Goal: Task Accomplishment & Management: Manage account settings

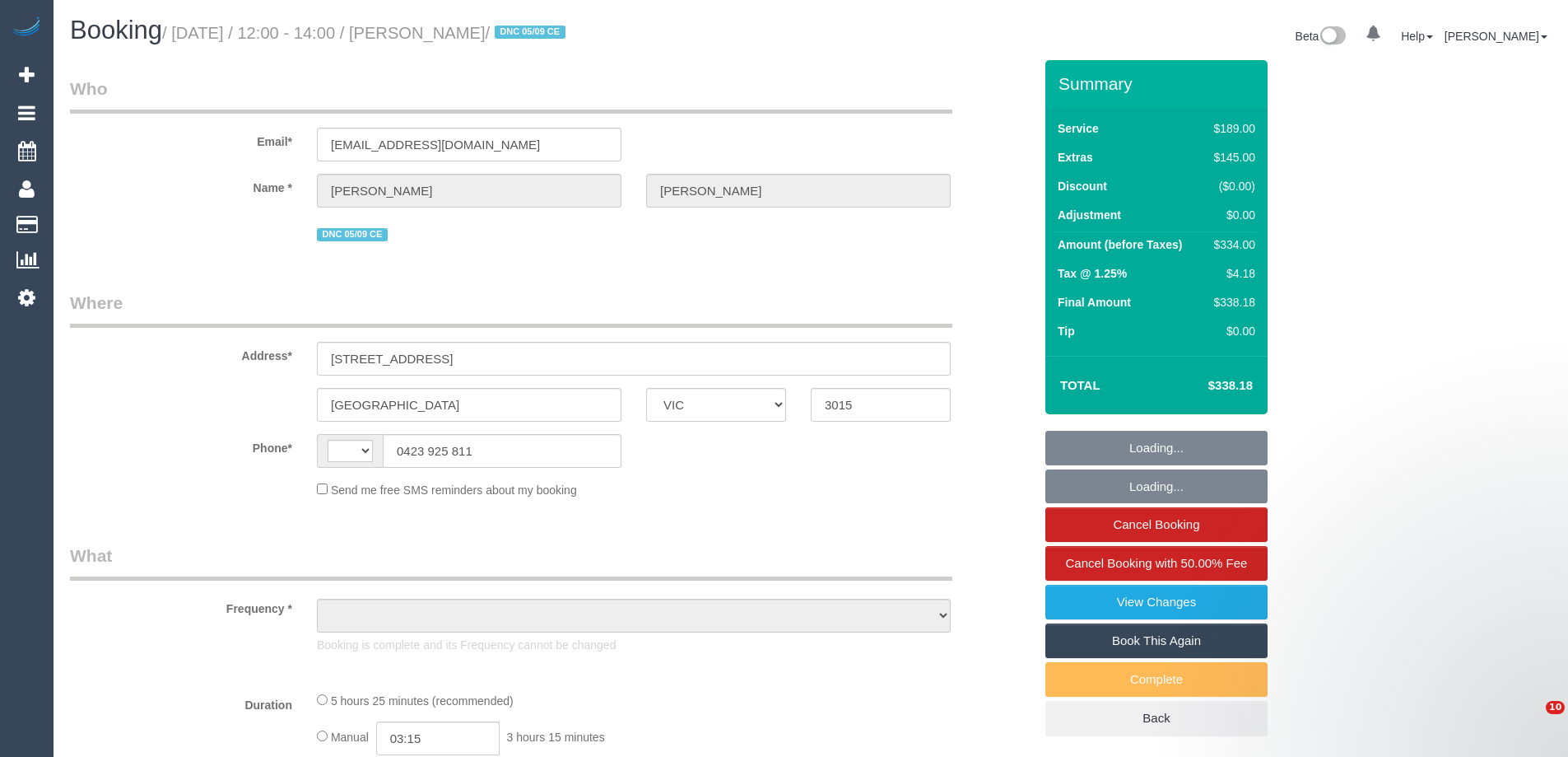
select select "VIC"
select select "object:299"
select select "string:AU"
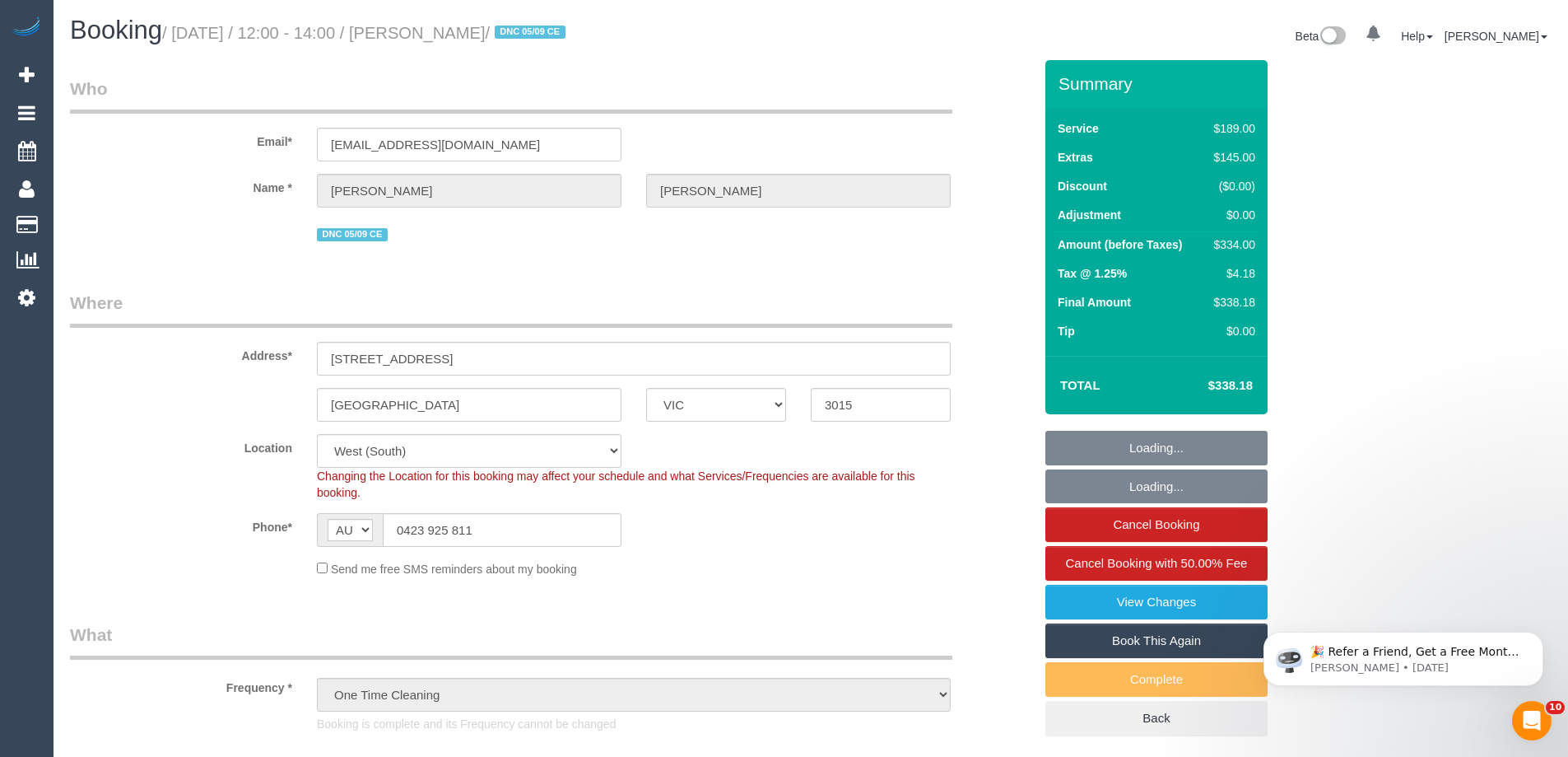
select select "string:stripe-pm_1RxJyN2GScqysDRVEWKRhiWx"
select select "number:27"
select select "number:14"
select select "number:19"
select select "number:22"
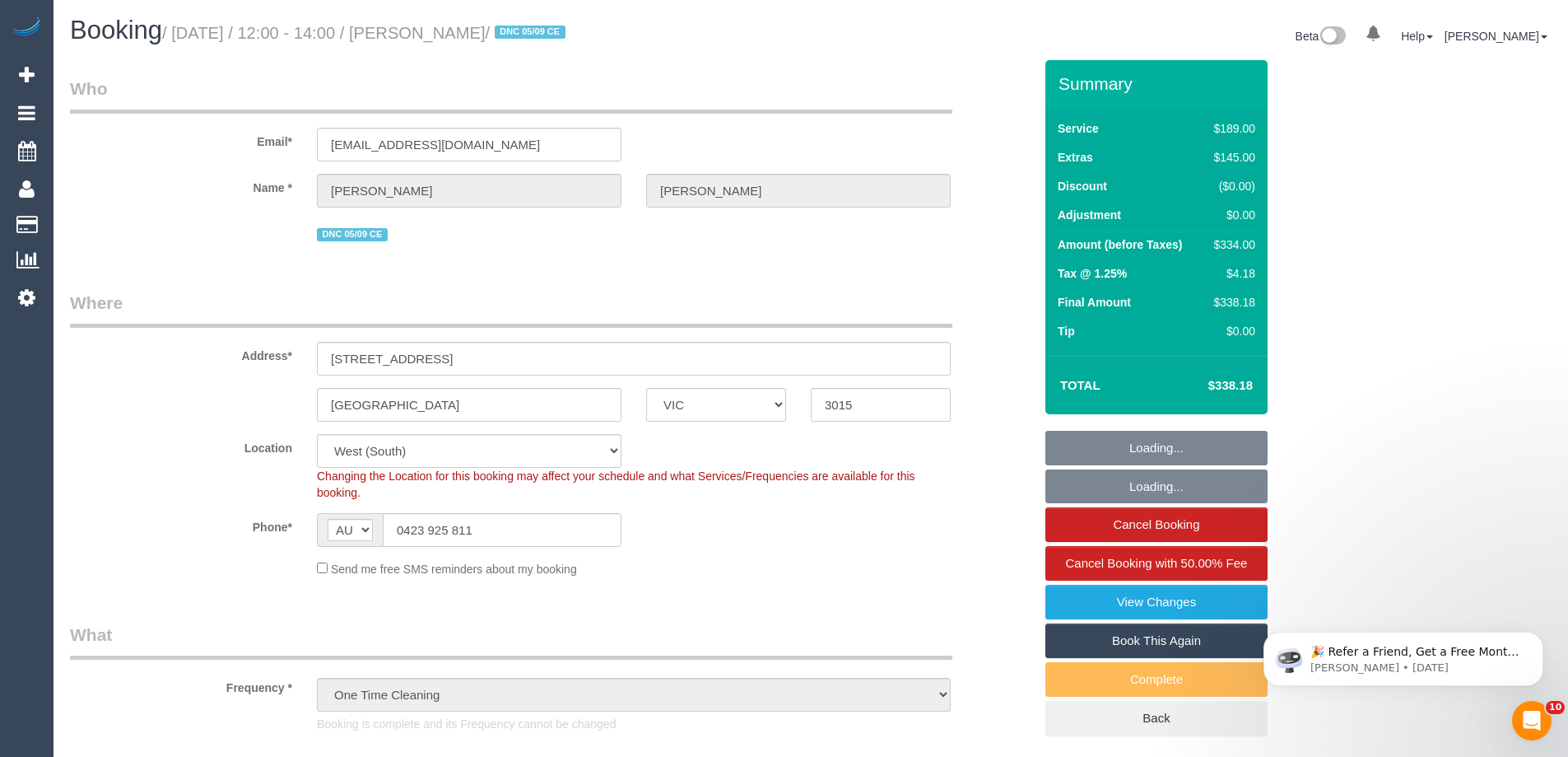
select select "number:26"
select select "object:1282"
select select "spot1"
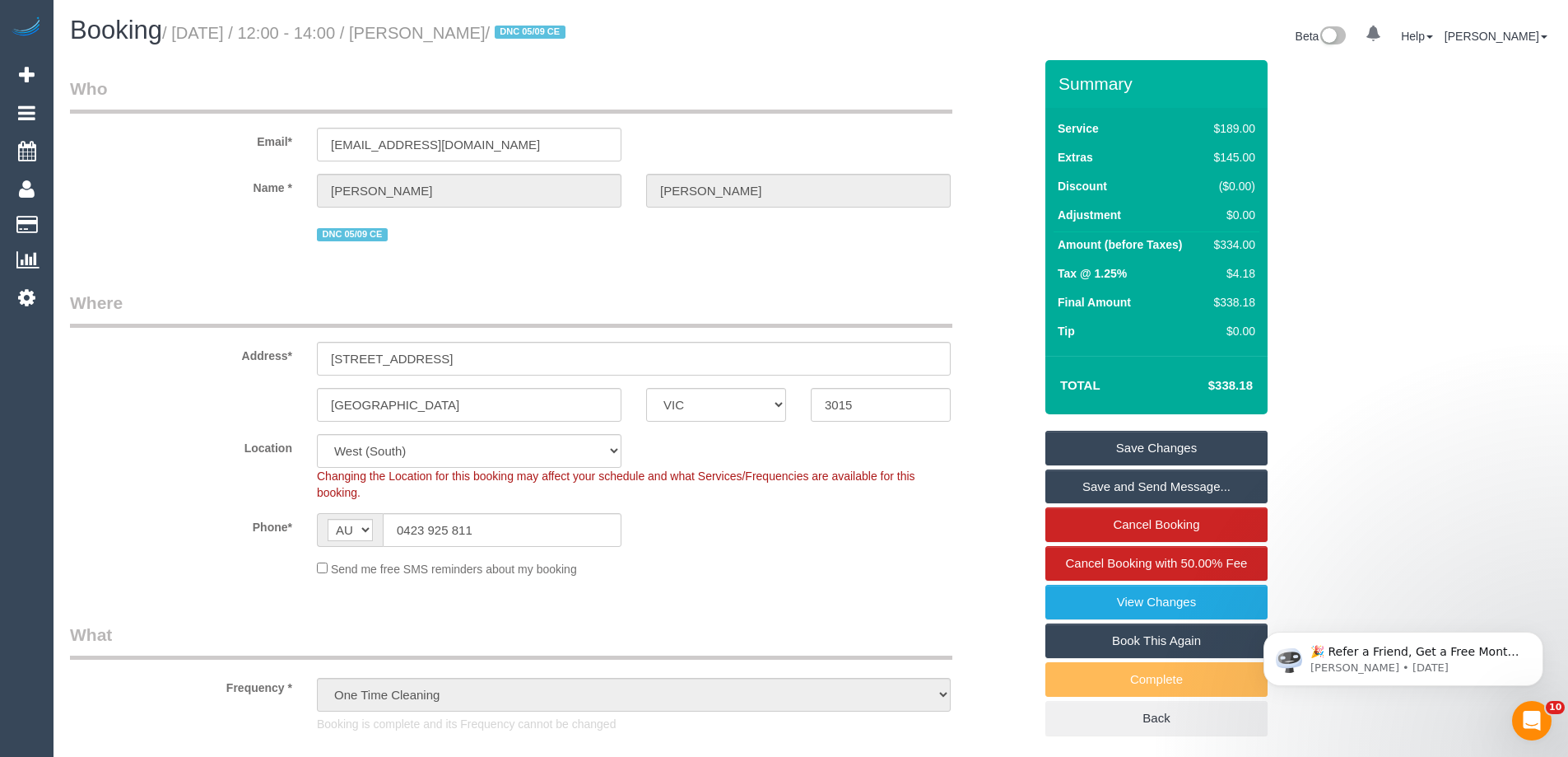
click at [1227, 249] on div "$334.00" at bounding box center [1231, 244] width 48 height 16
copy div "334.00"
drag, startPoint x: 514, startPoint y: 533, endPoint x: 207, endPoint y: 504, distance: 308.4
click at [206, 505] on sui-booking-location "Location Office City East (North) East (South) Inner East Inner North (East) In…" at bounding box center [552, 506] width 962 height 143
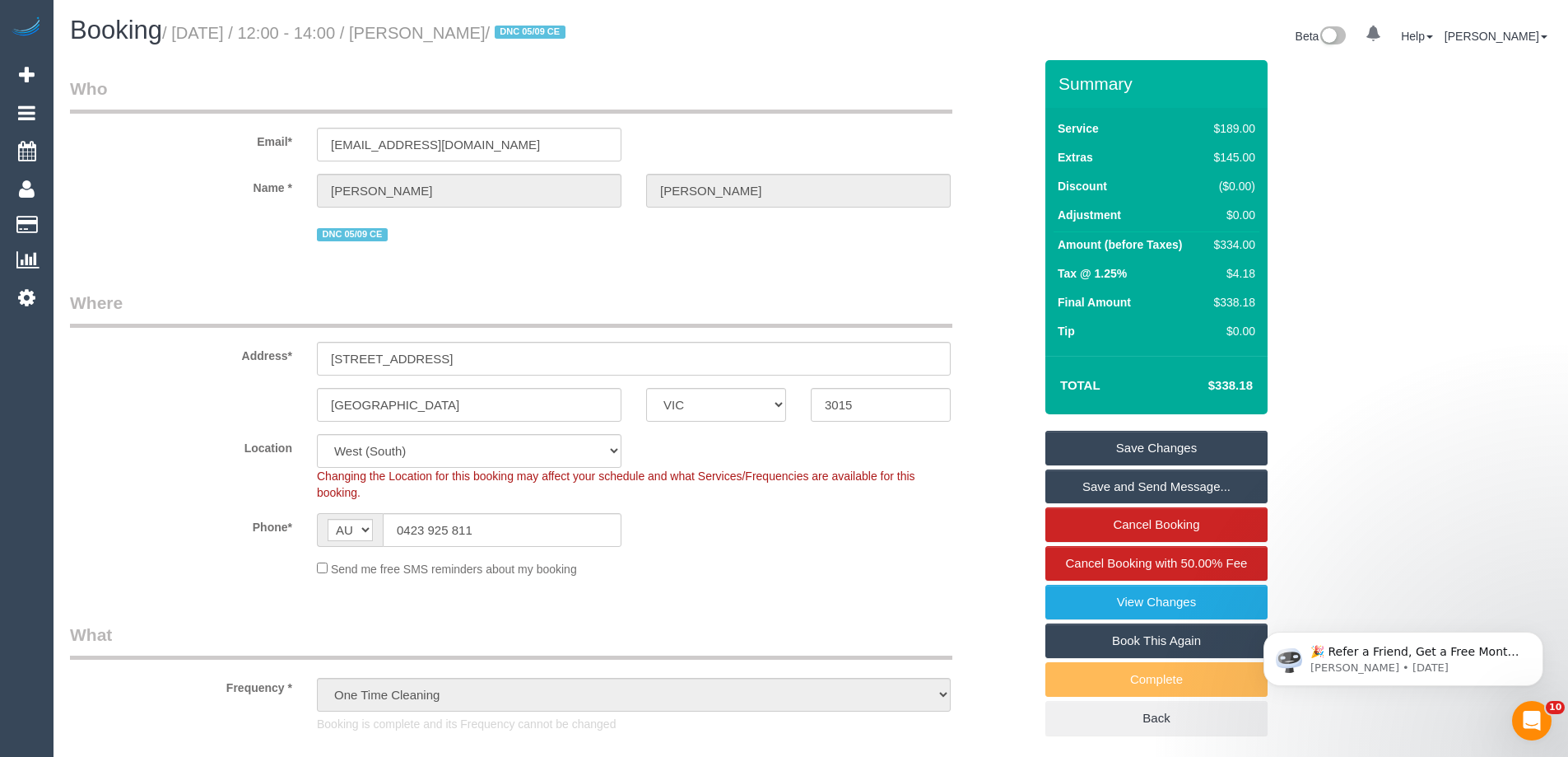
click at [1232, 244] on div "$334.00" at bounding box center [1231, 244] width 48 height 16
copy div "334.00"
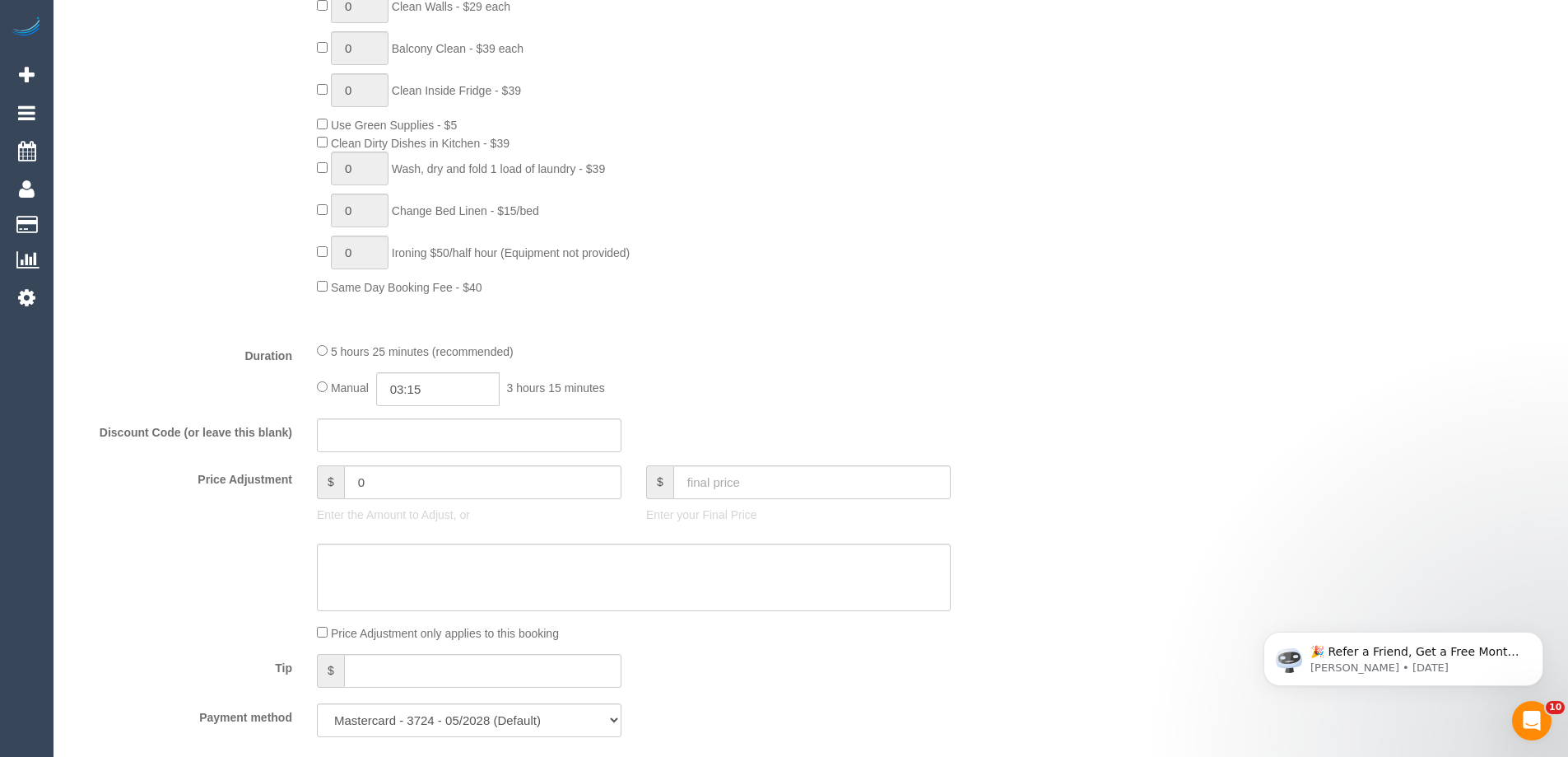
scroll to position [1070, 0]
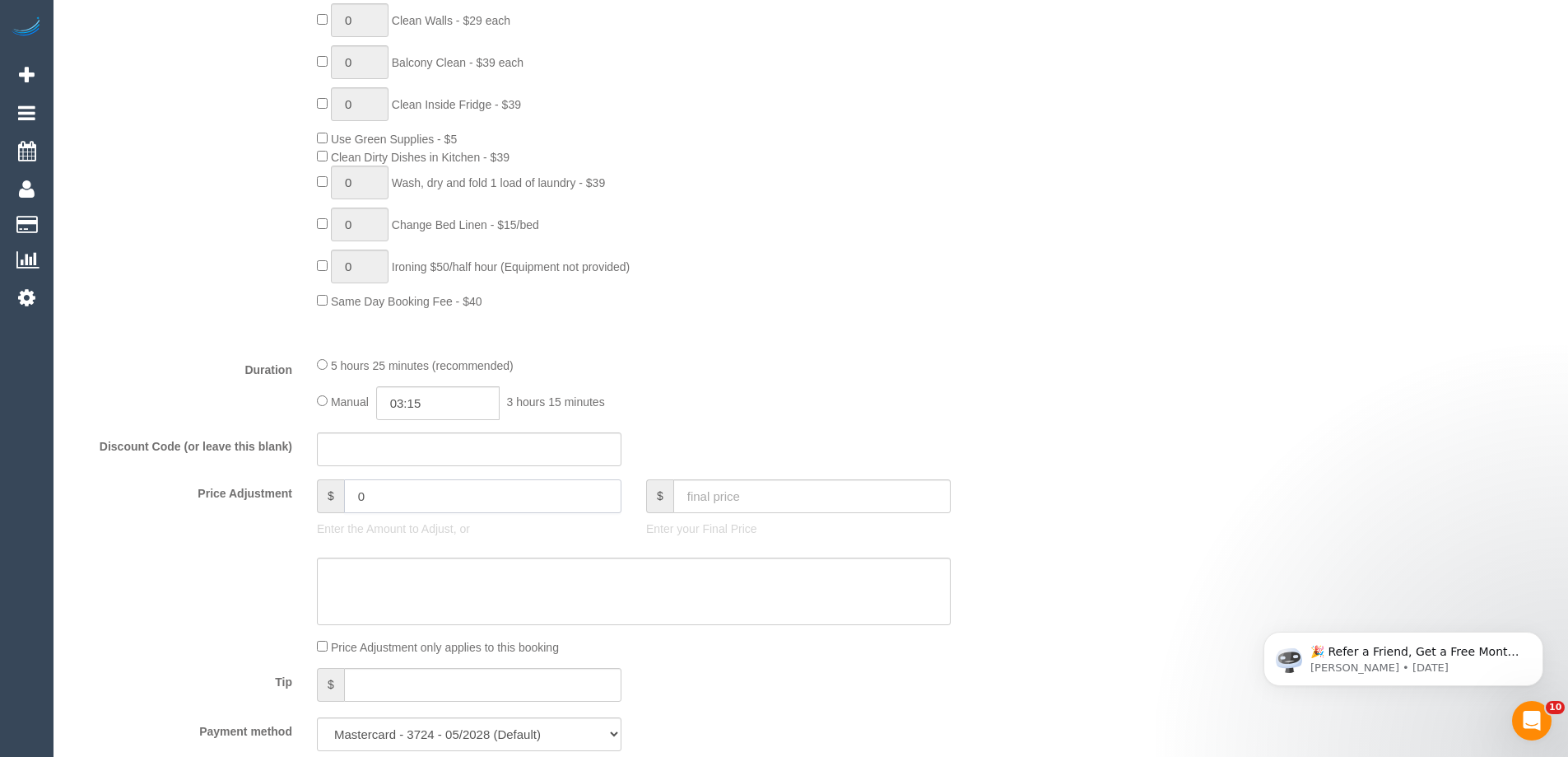
click at [404, 498] on input "0" at bounding box center [482, 495] width 277 height 33
type input "-66"
click at [478, 588] on textarea at bounding box center [633, 591] width 634 height 68
drag, startPoint x: 341, startPoint y: 576, endPoint x: 449, endPoint y: 580, distance: 108.1
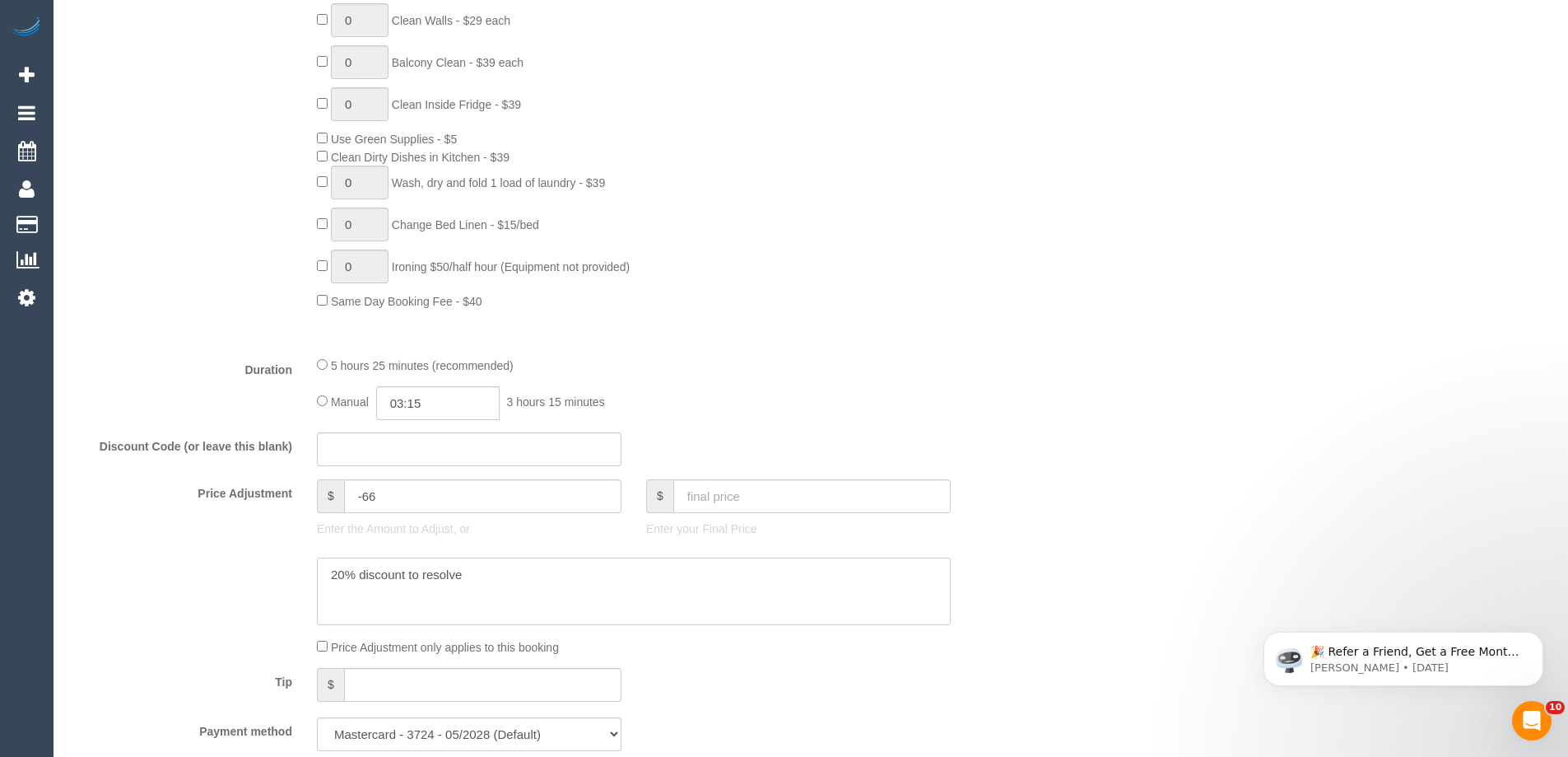
click at [449, 580] on textarea at bounding box center [633, 591] width 634 height 68
click at [498, 578] on textarea at bounding box center [633, 591] width 634 height 68
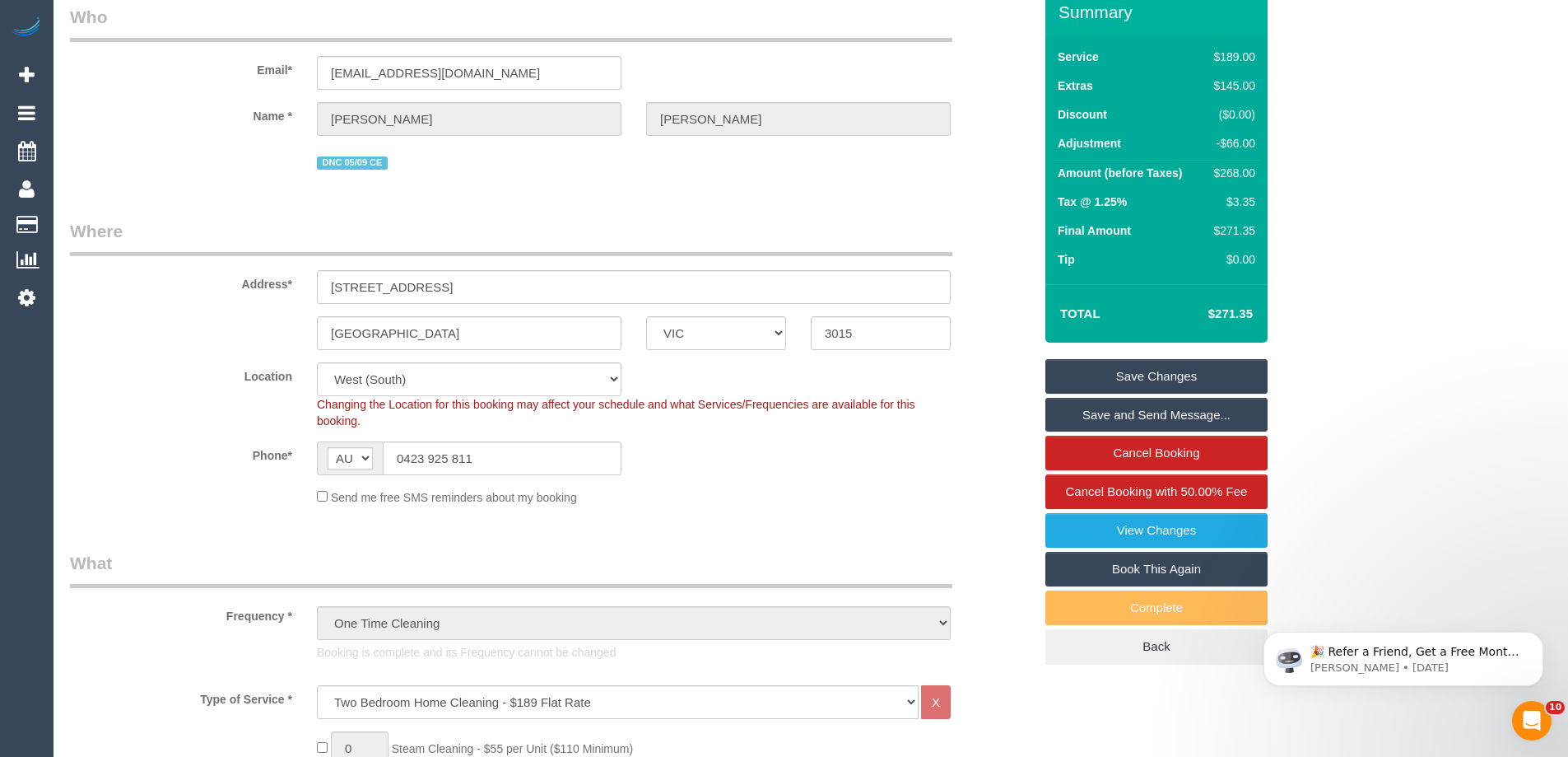
scroll to position [0, 0]
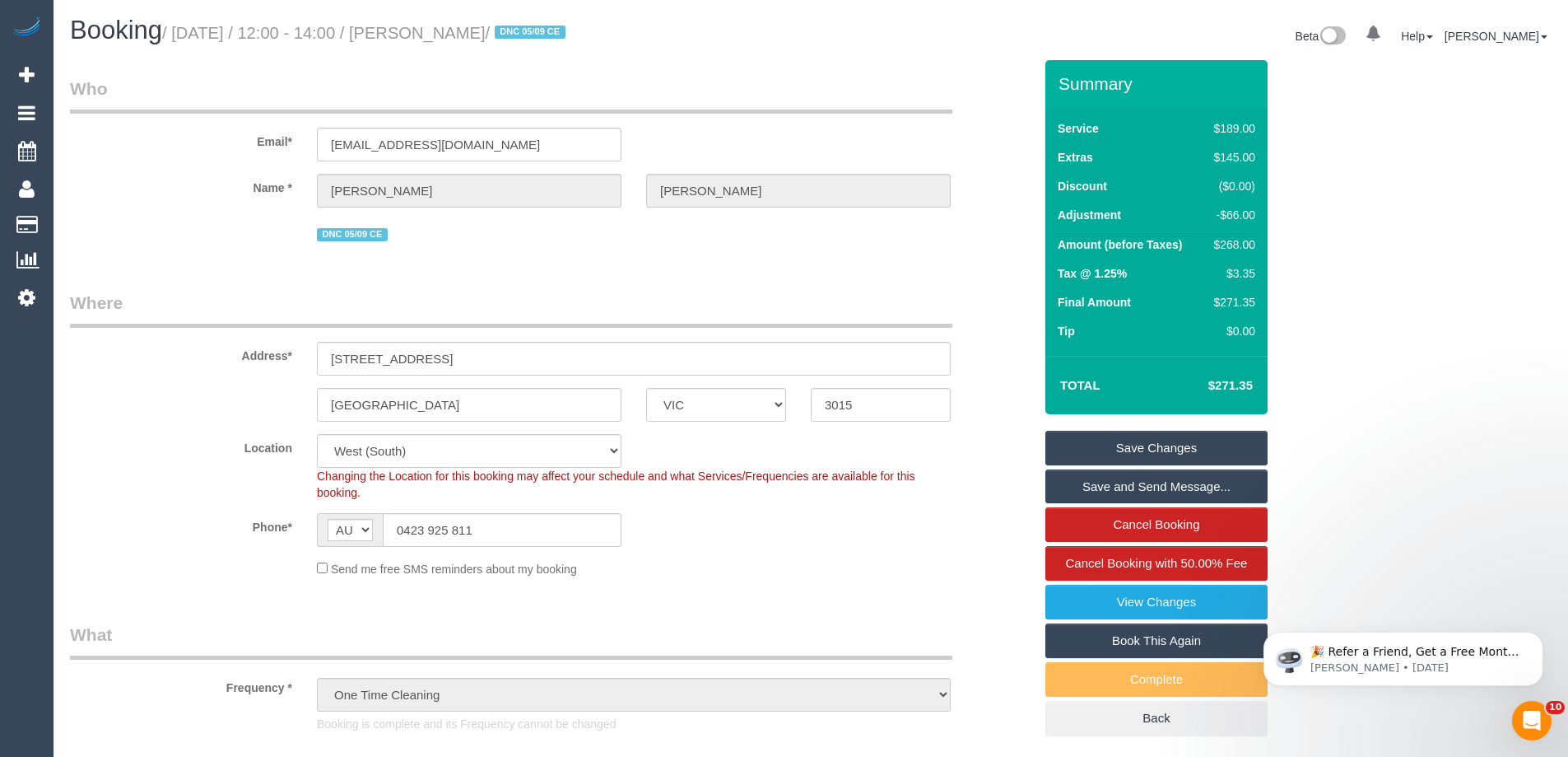
type textarea "20% discount to resolve complaints - CE"
click at [1159, 451] on link "Save Changes" at bounding box center [1155, 448] width 222 height 34
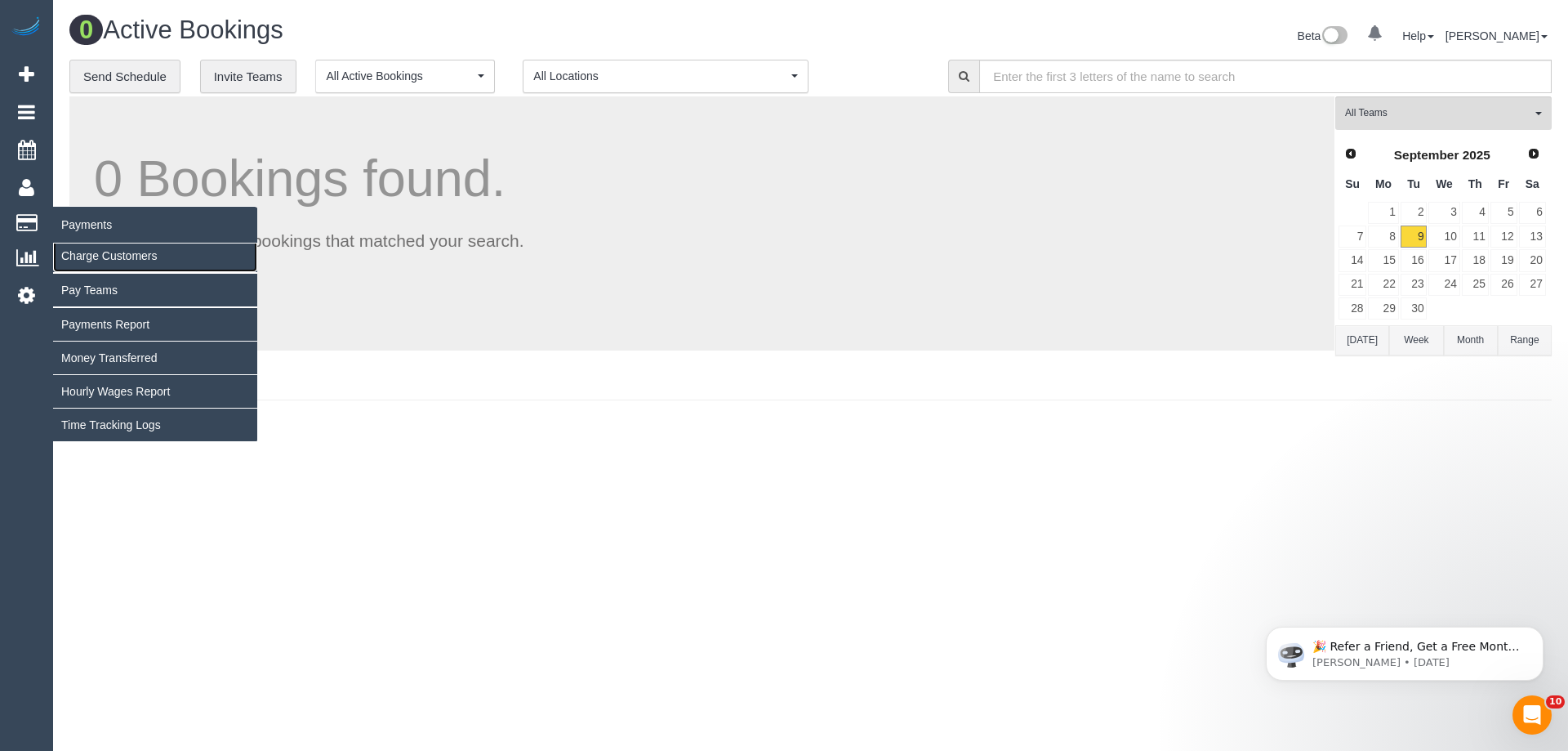
click at [90, 255] on link "Charge Customers" at bounding box center [155, 255] width 204 height 32
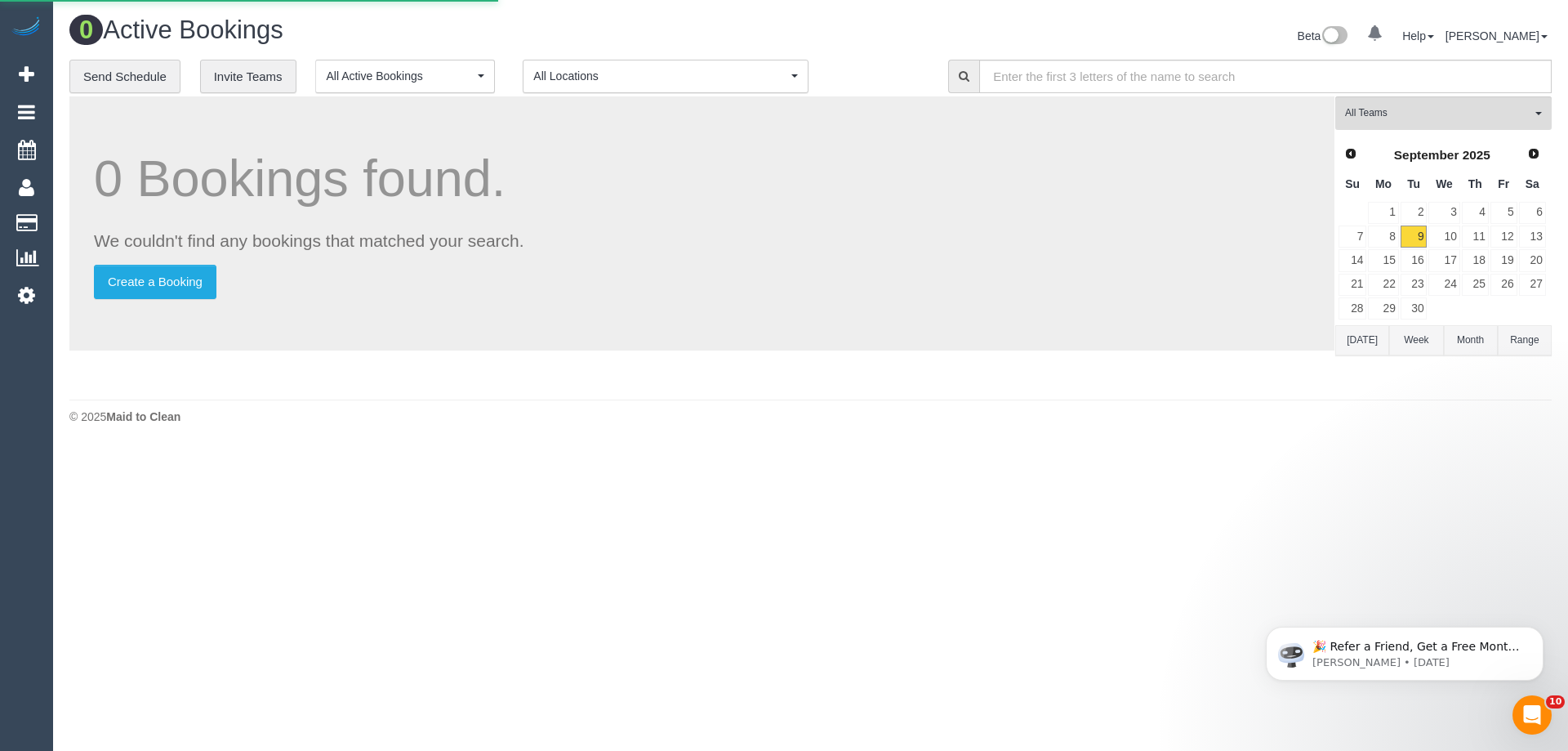
select select
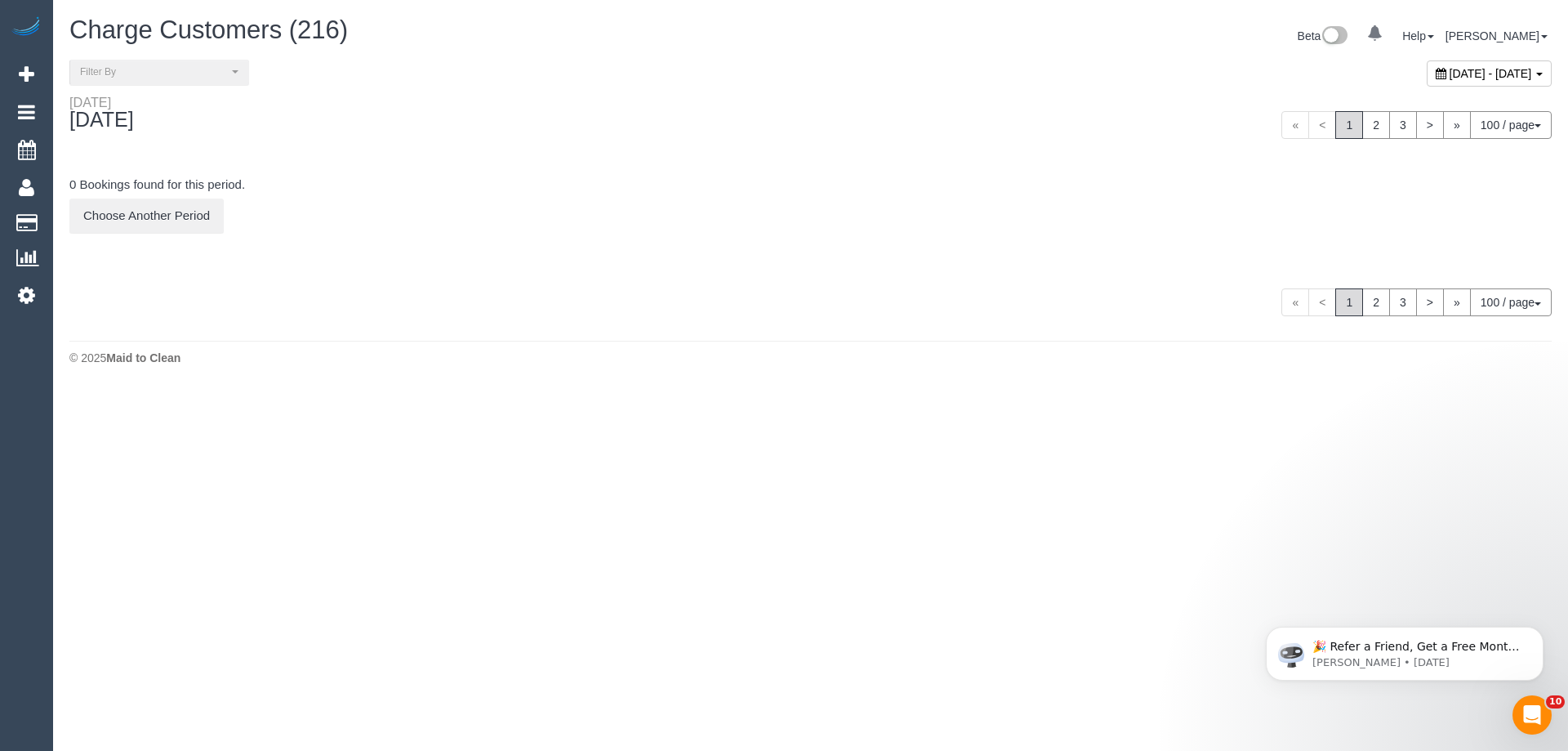
click at [1450, 77] on span "[DATE] - [DATE]" at bounding box center [1491, 73] width 83 height 13
type input "**********"
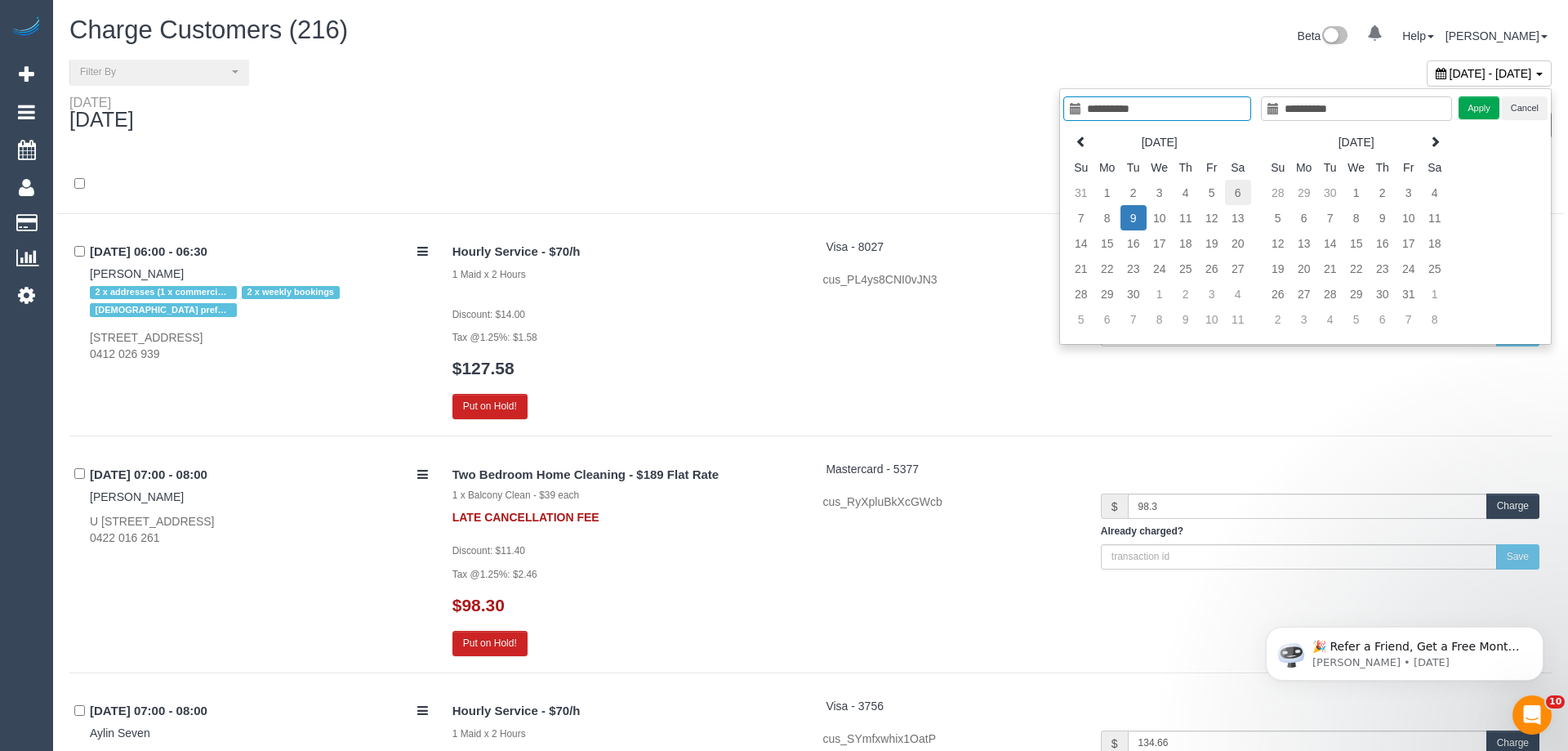
type input "**********"
click at [1216, 194] on td "6" at bounding box center [1226, 192] width 26 height 26
type input "**********"
click at [1206, 191] on td "5" at bounding box center [1199, 192] width 26 height 26
type input "**********"
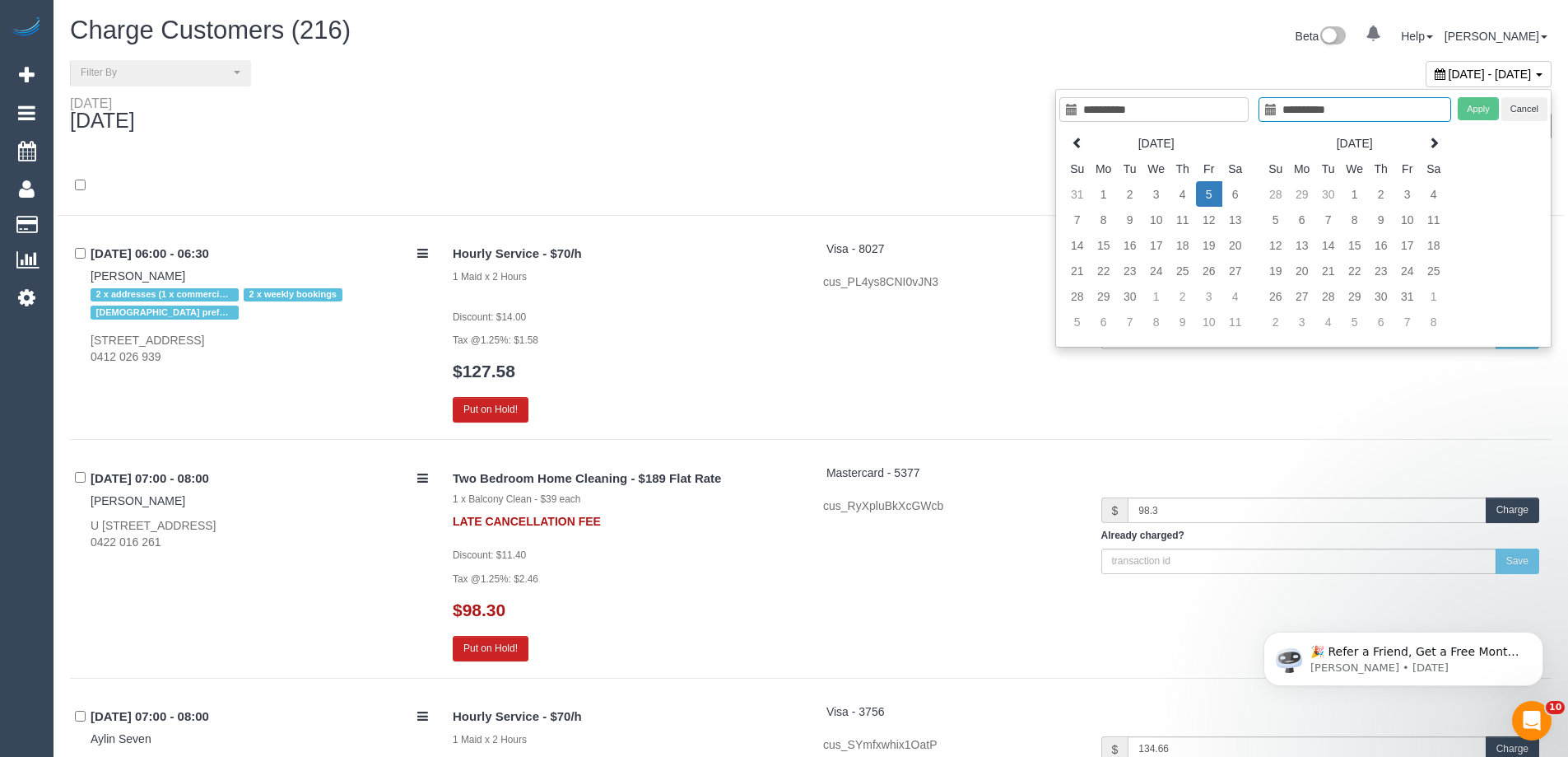
type input "**********"
click at [1206, 191] on td "5" at bounding box center [1209, 194] width 27 height 26
type input "**********"
click at [1469, 112] on button "Apply" at bounding box center [1478, 109] width 41 height 24
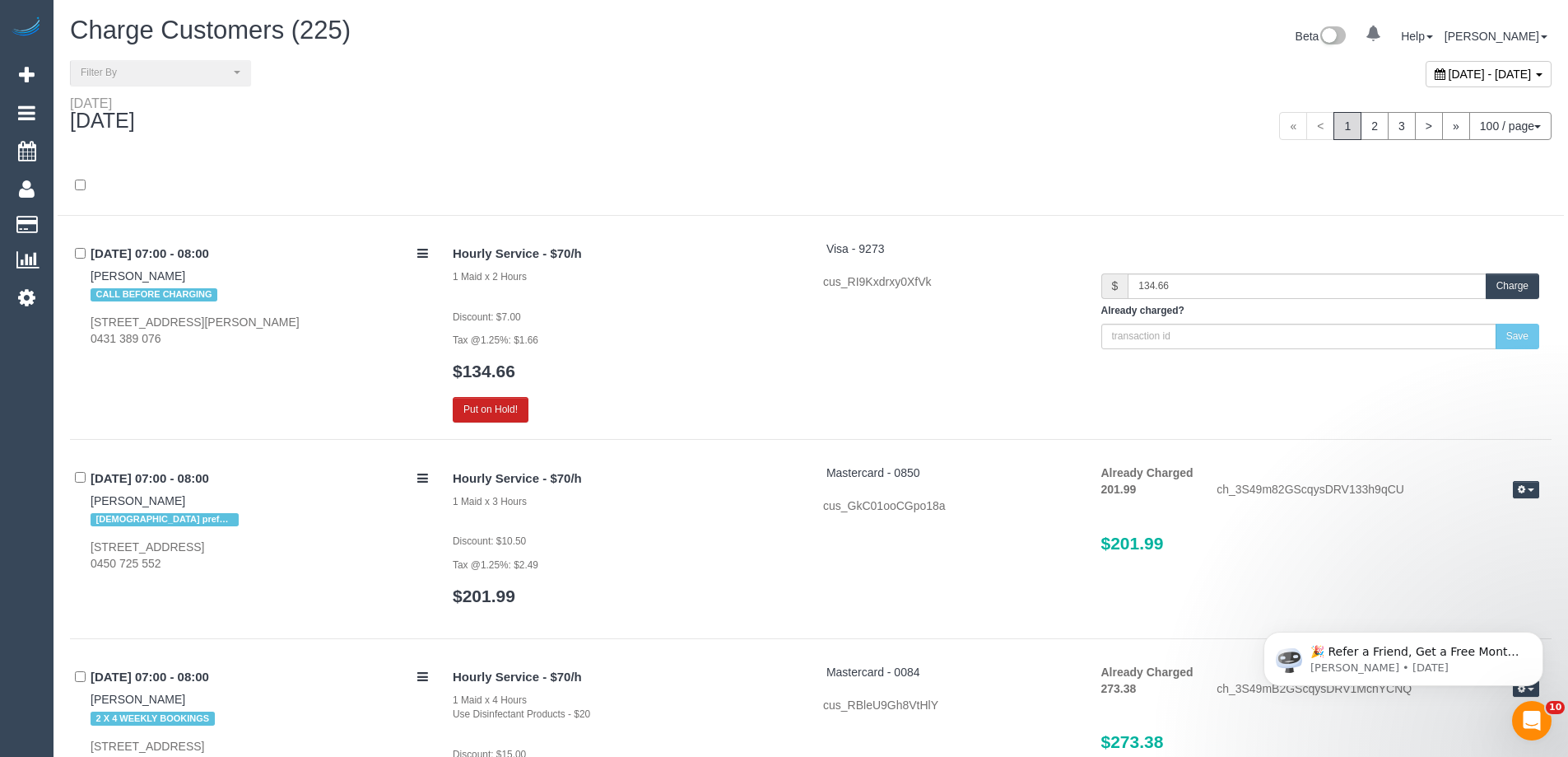
click at [760, 193] on div at bounding box center [811, 194] width 1506 height 43
click at [1365, 130] on link "2" at bounding box center [1374, 125] width 28 height 28
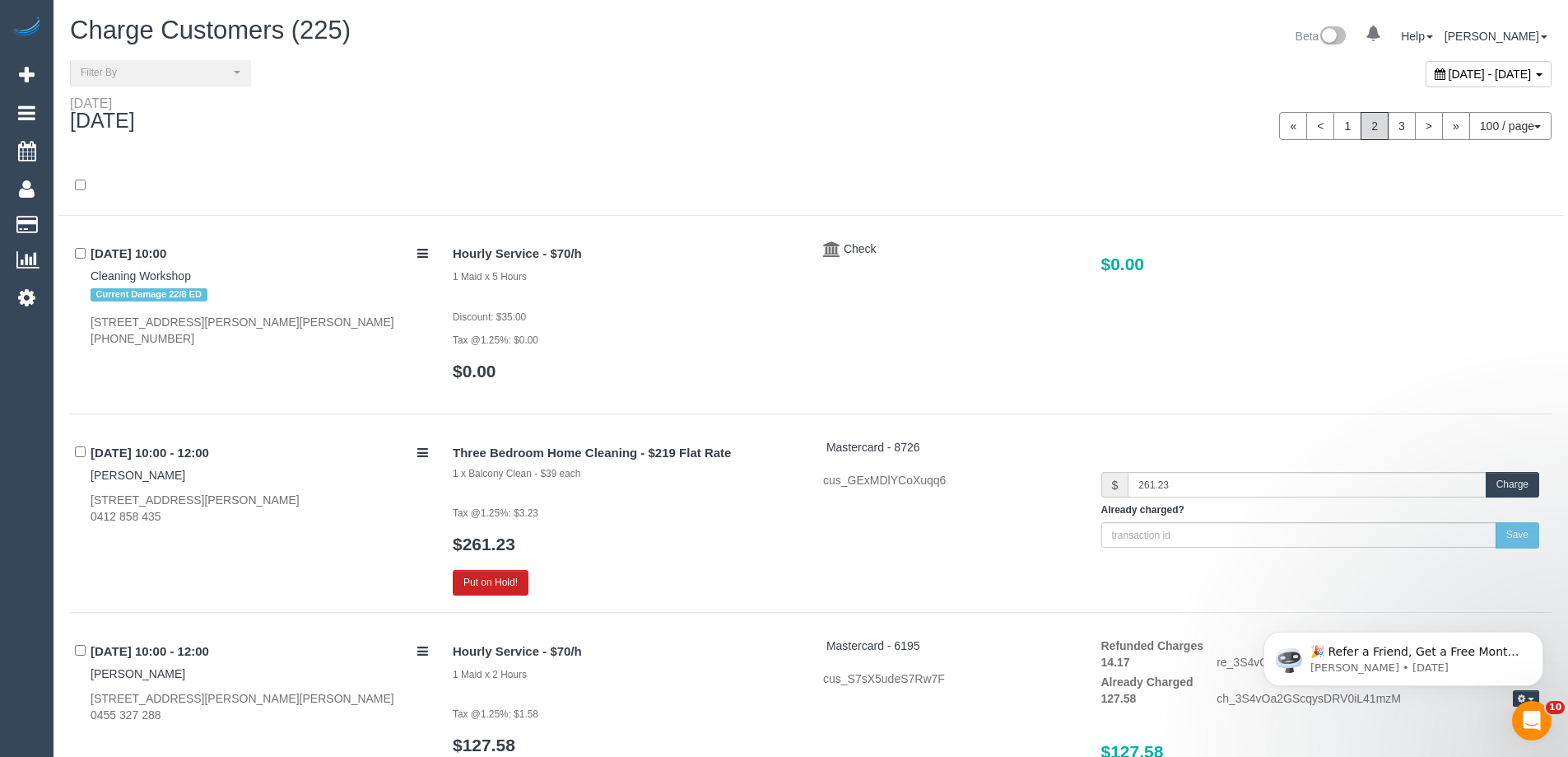
scroll to position [10206, 0]
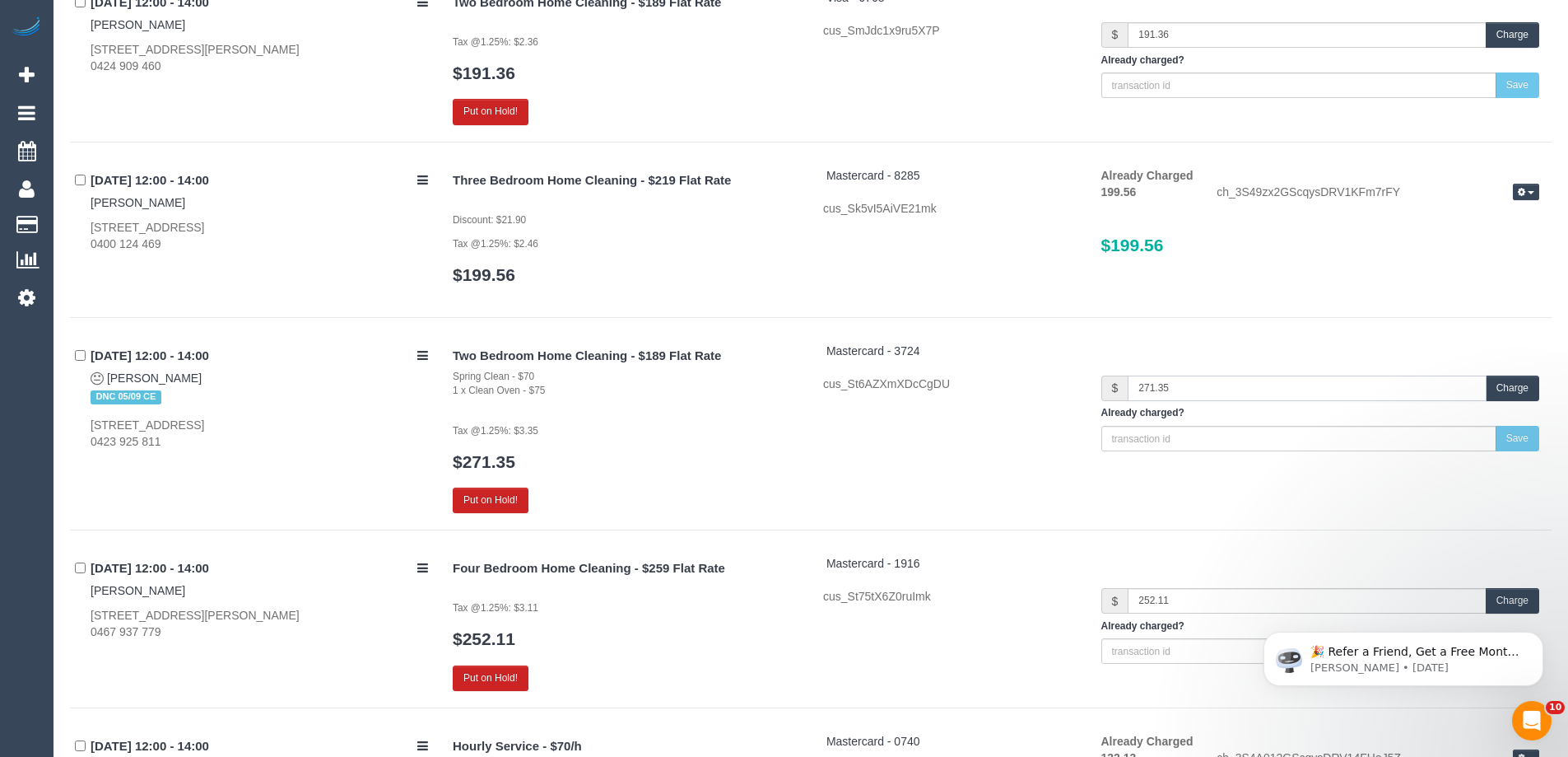
click at [1177, 391] on input "271.35" at bounding box center [1306, 388] width 358 height 26
click at [1514, 385] on button "Charge" at bounding box center [1512, 388] width 53 height 26
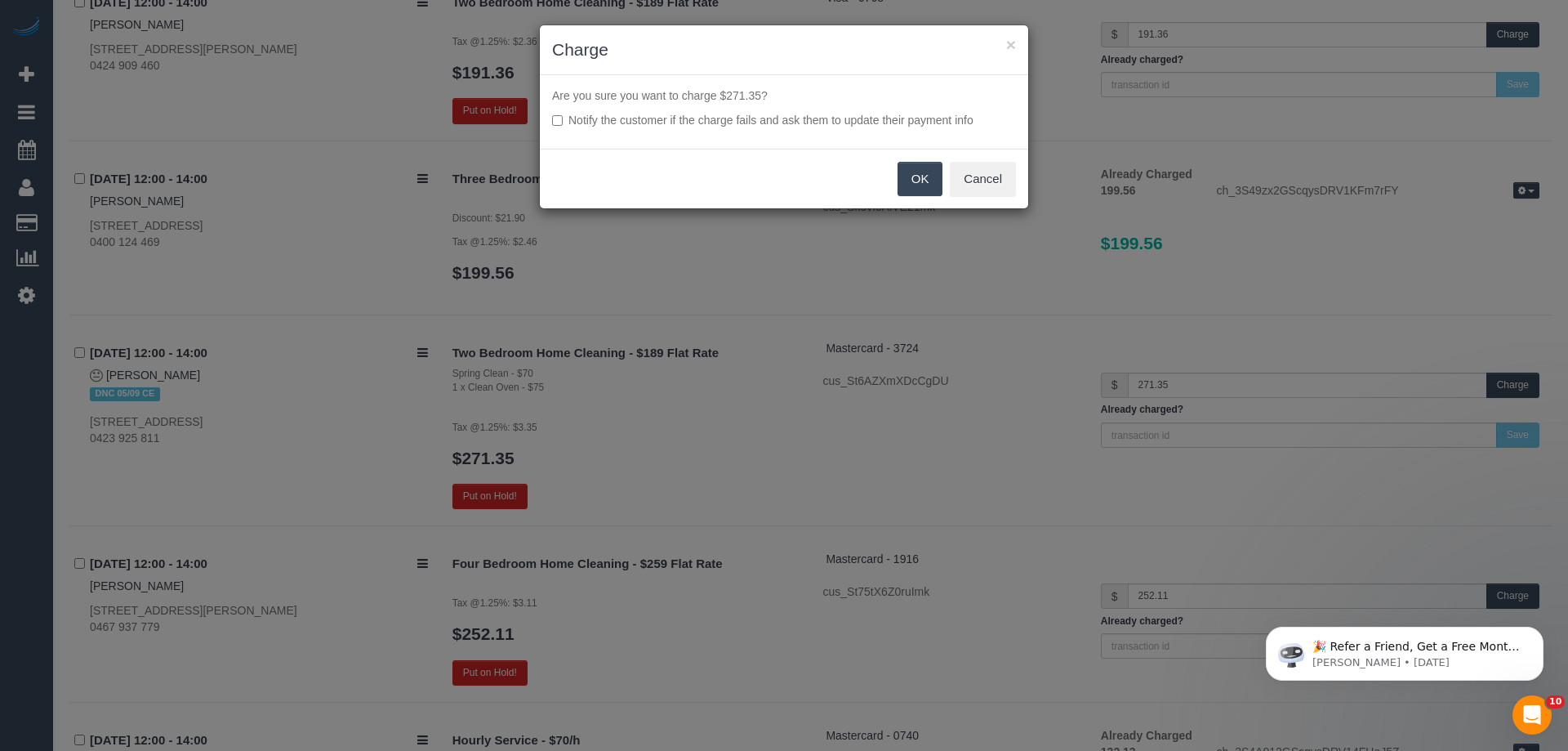
click at [923, 175] on button "OK" at bounding box center [920, 179] width 46 height 34
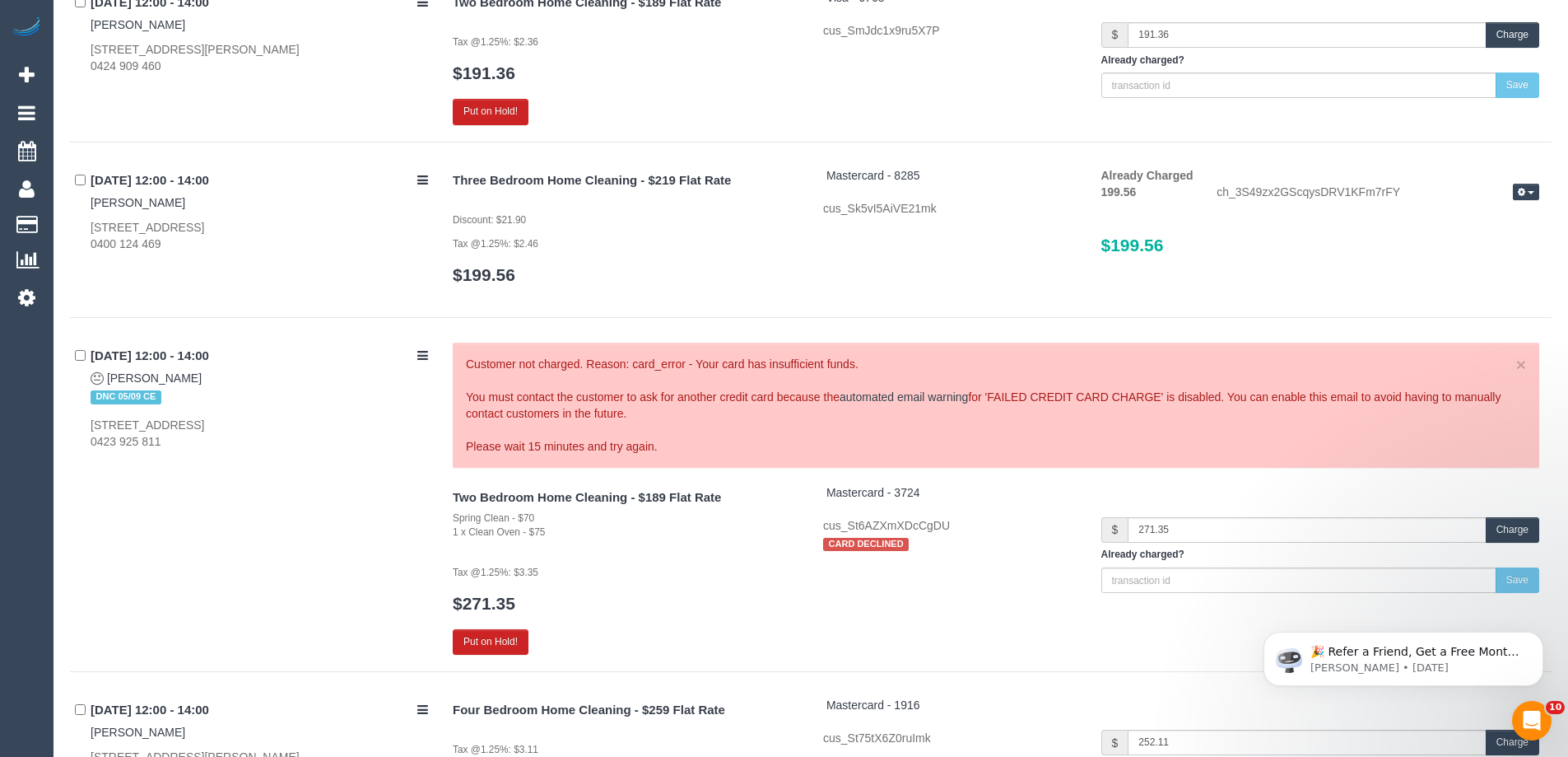
click at [1505, 533] on button "Charge" at bounding box center [1512, 530] width 53 height 26
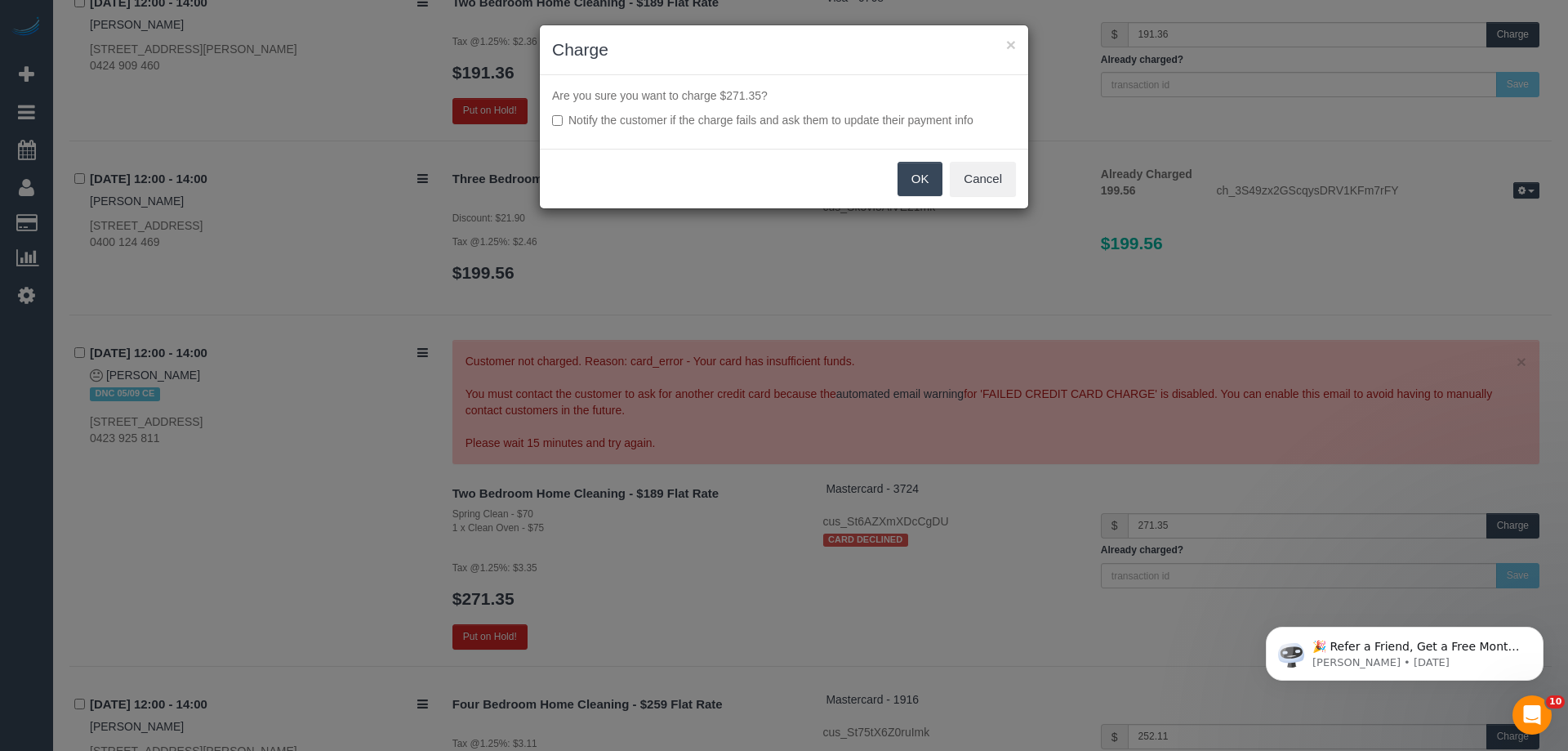
click at [913, 181] on button "OK" at bounding box center [920, 179] width 46 height 34
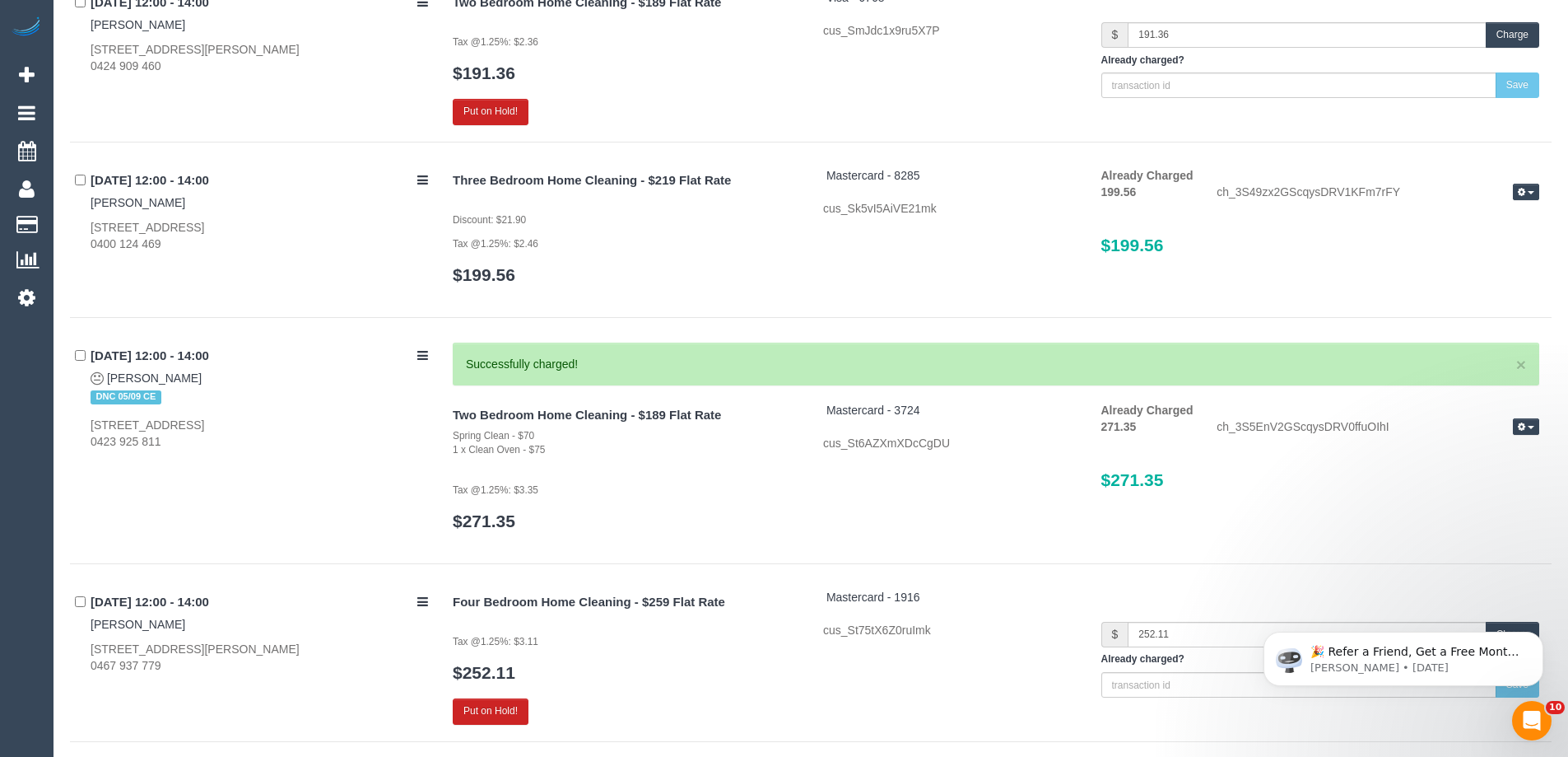
click at [763, 503] on div "Two Bedroom Home Cleaning - $189 Flat Rate Spring Clean - $70 1 x Clean Oven - …" at bounding box center [625, 474] width 371 height 145
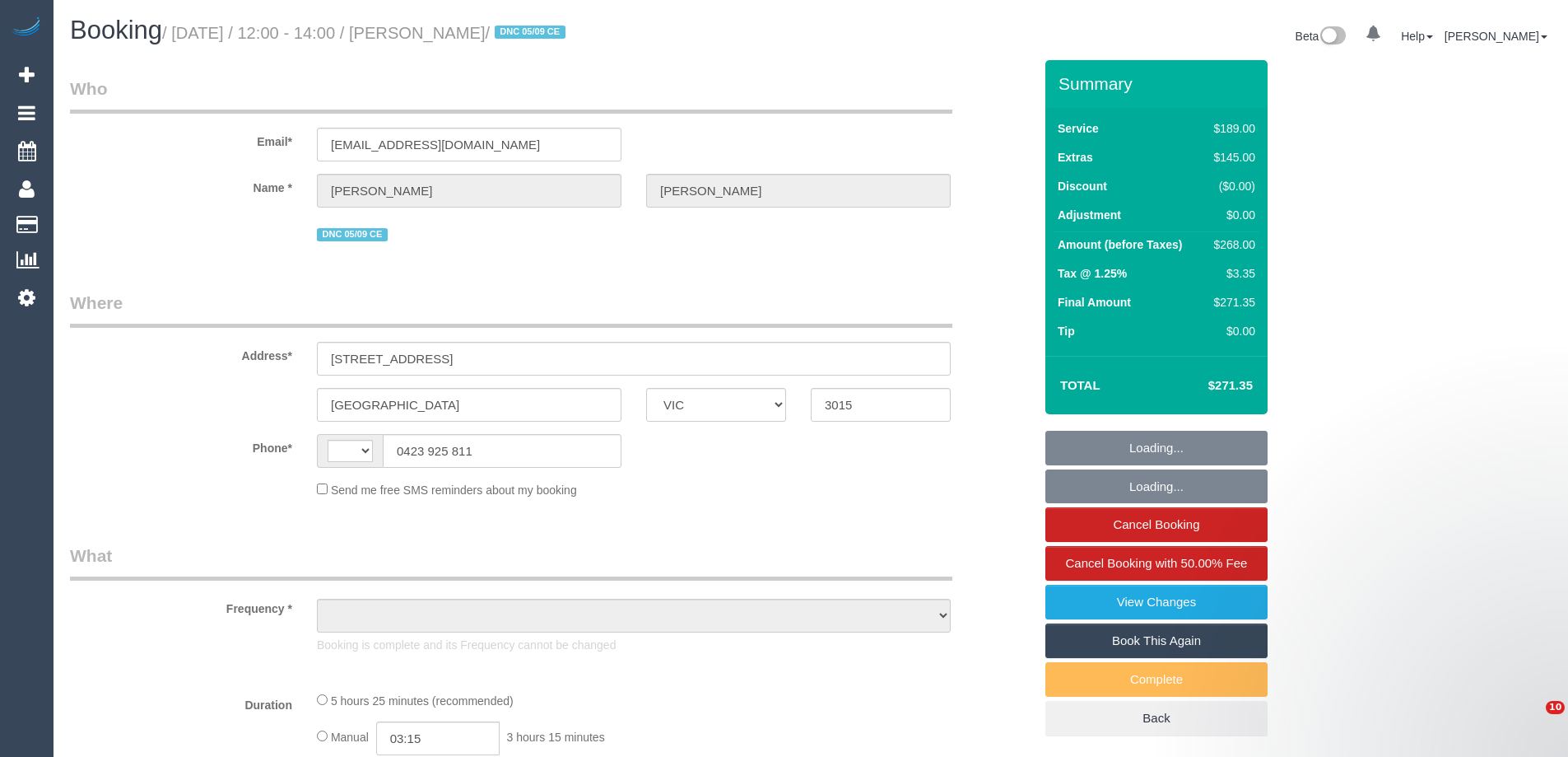
select select "VIC"
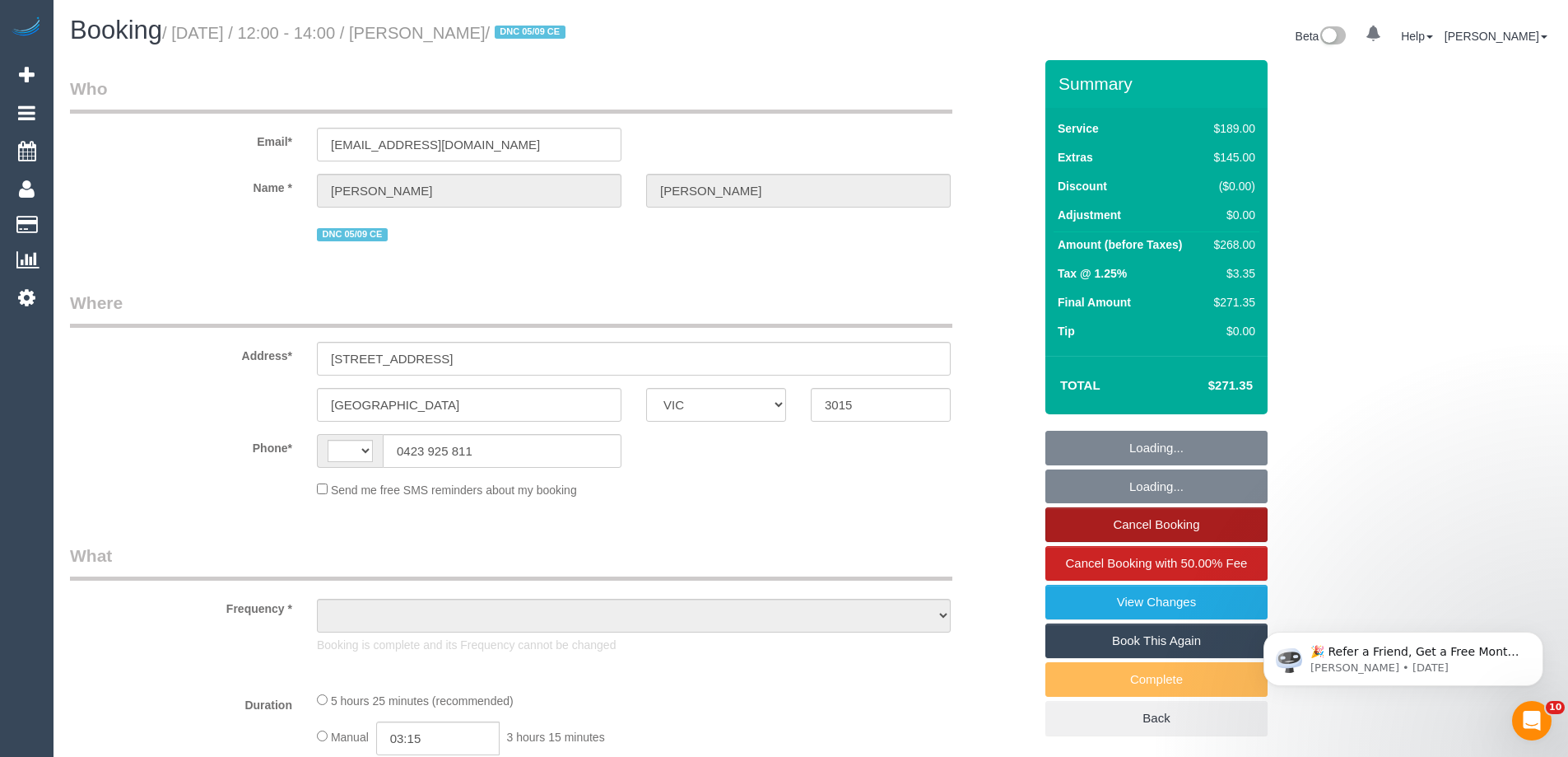
select select "string:AU"
select select "object:546"
select select "string:stripe-pm_1RxJyN2GScqysDRVEWKRhiWx"
select select "number:27"
select select "number:14"
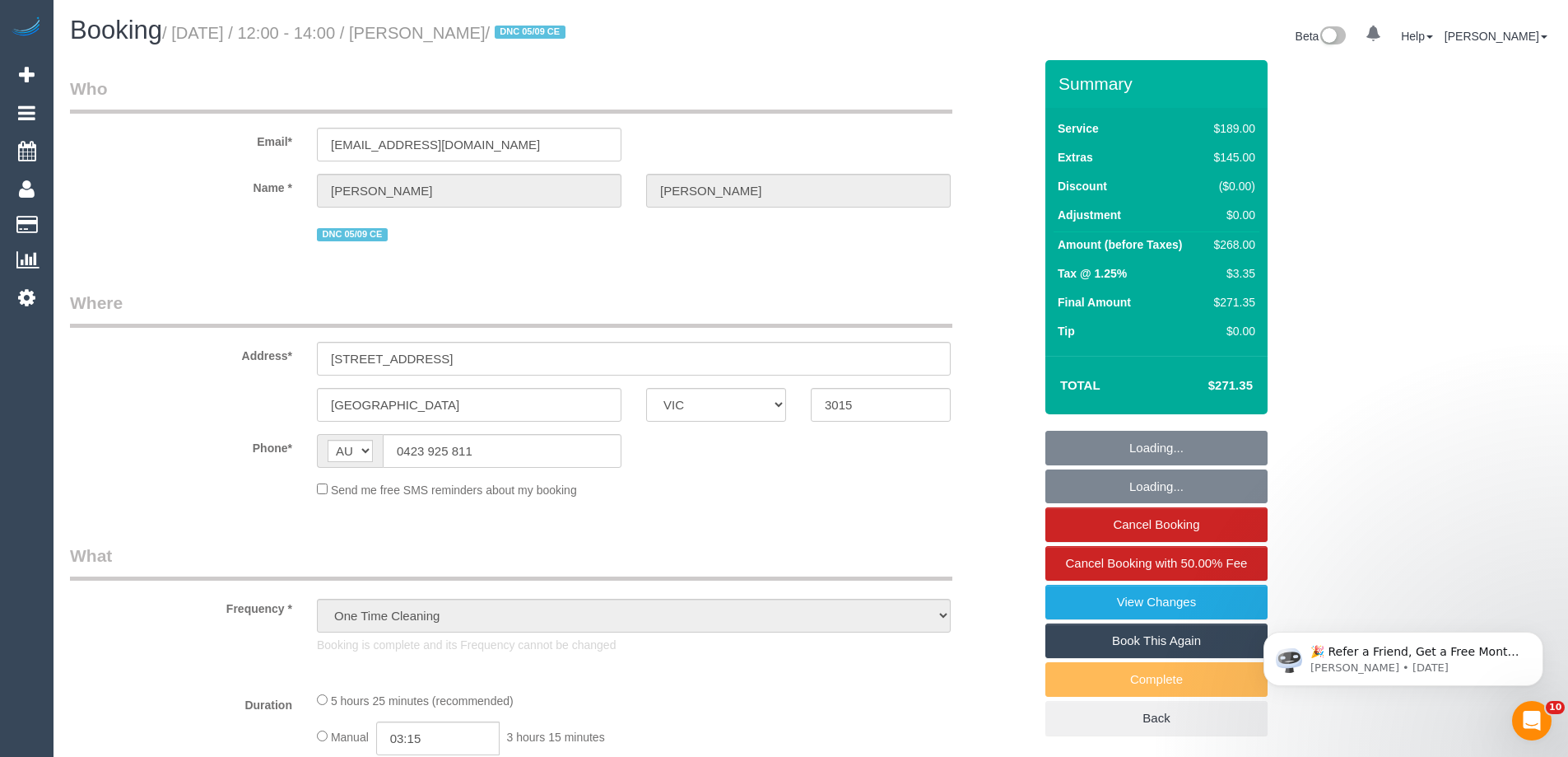
select select "number:19"
select select "number:22"
select select "number:26"
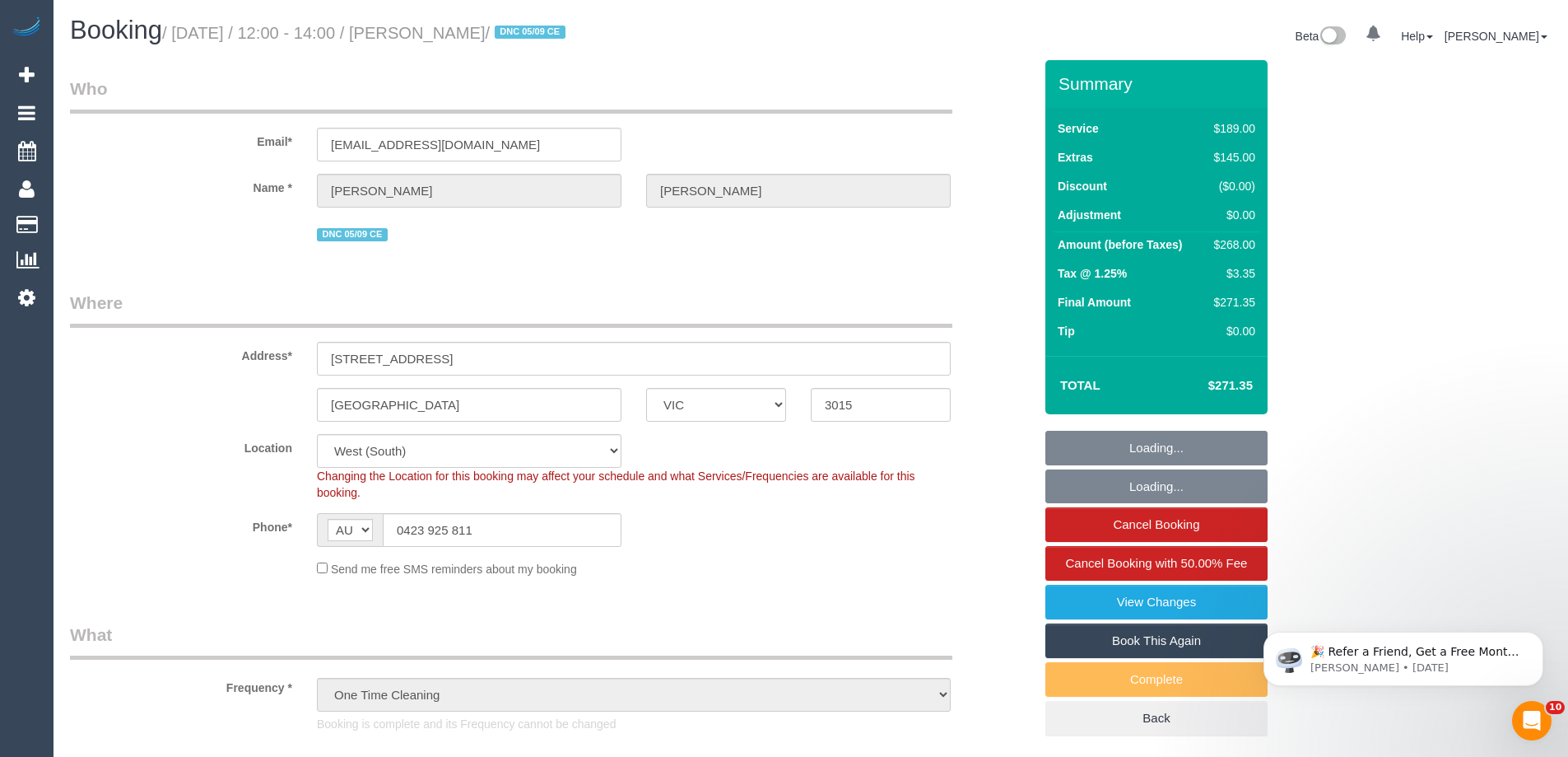
select select "spot1"
select select "object:826"
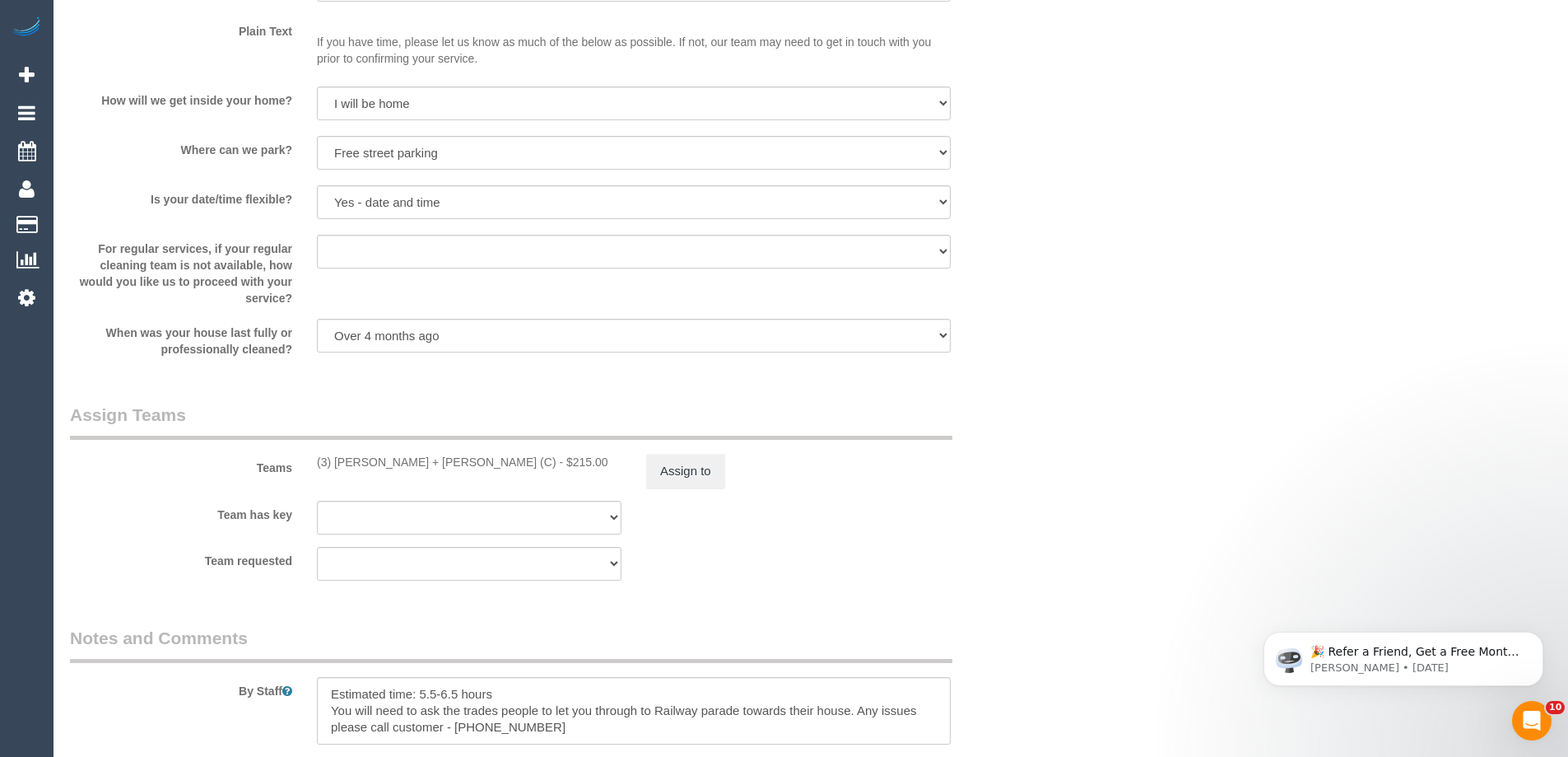
scroll to position [2223, 0]
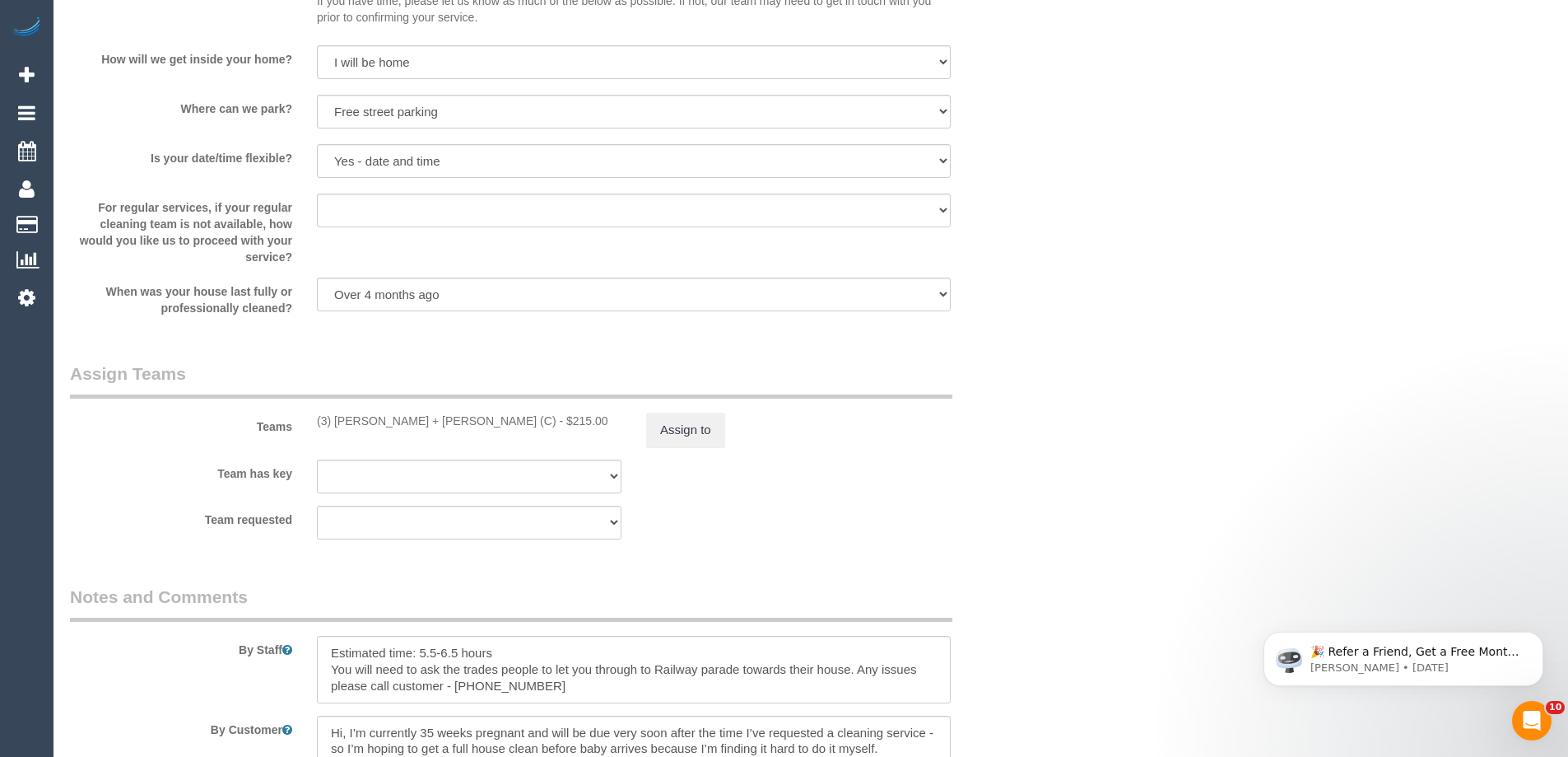
drag, startPoint x: 488, startPoint y: 419, endPoint x: 584, endPoint y: 419, distance: 96.0
click at [537, 420] on div "(3) Gurdeep + Kamalpreet (C) - $215.00" at bounding box center [468, 421] width 305 height 16
click at [546, 436] on div "Teams (3) Gurdeep + Kamalpreet (C) - $215.00 Assign to" at bounding box center [551, 404] width 987 height 86
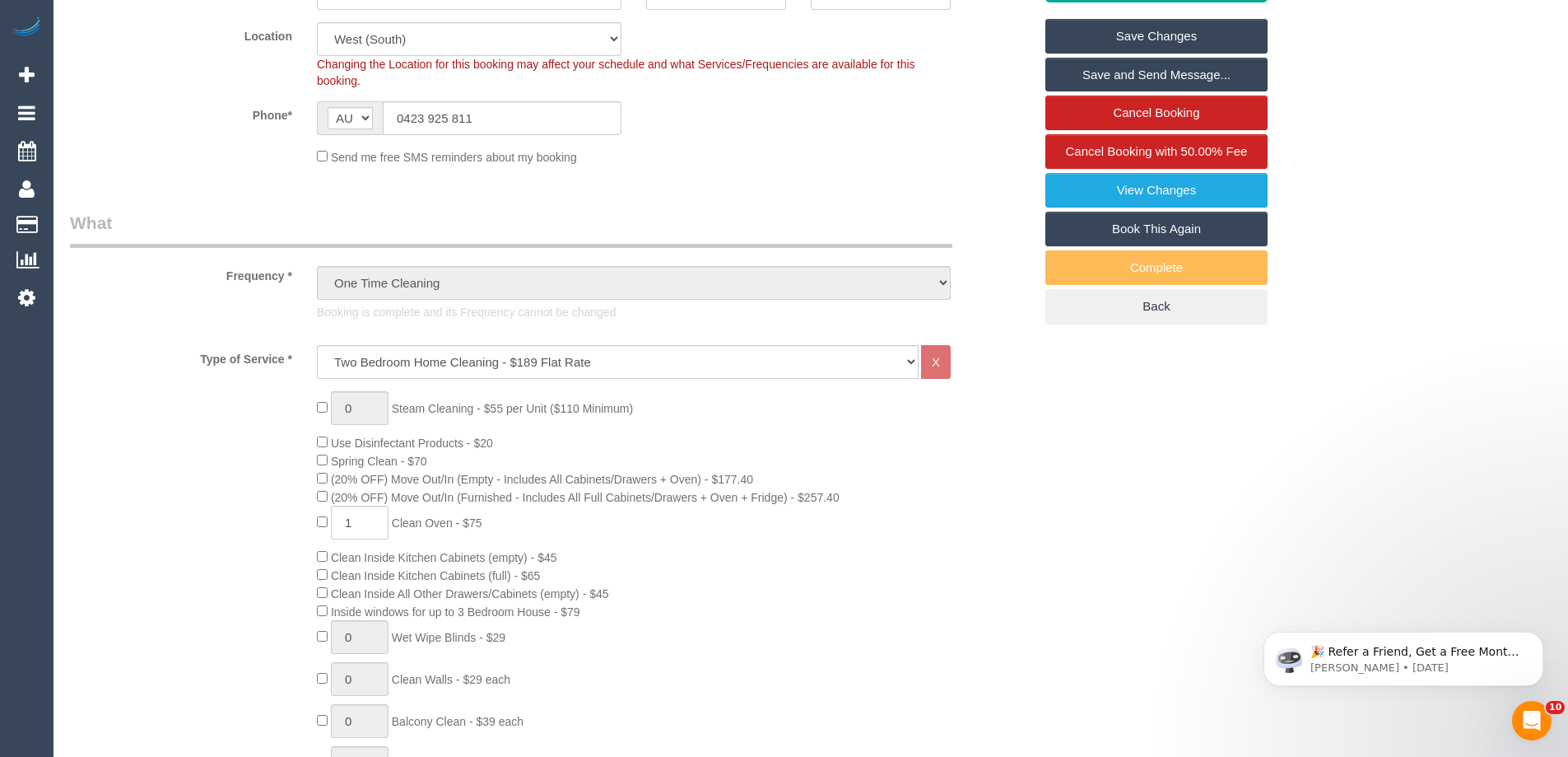
scroll to position [0, 0]
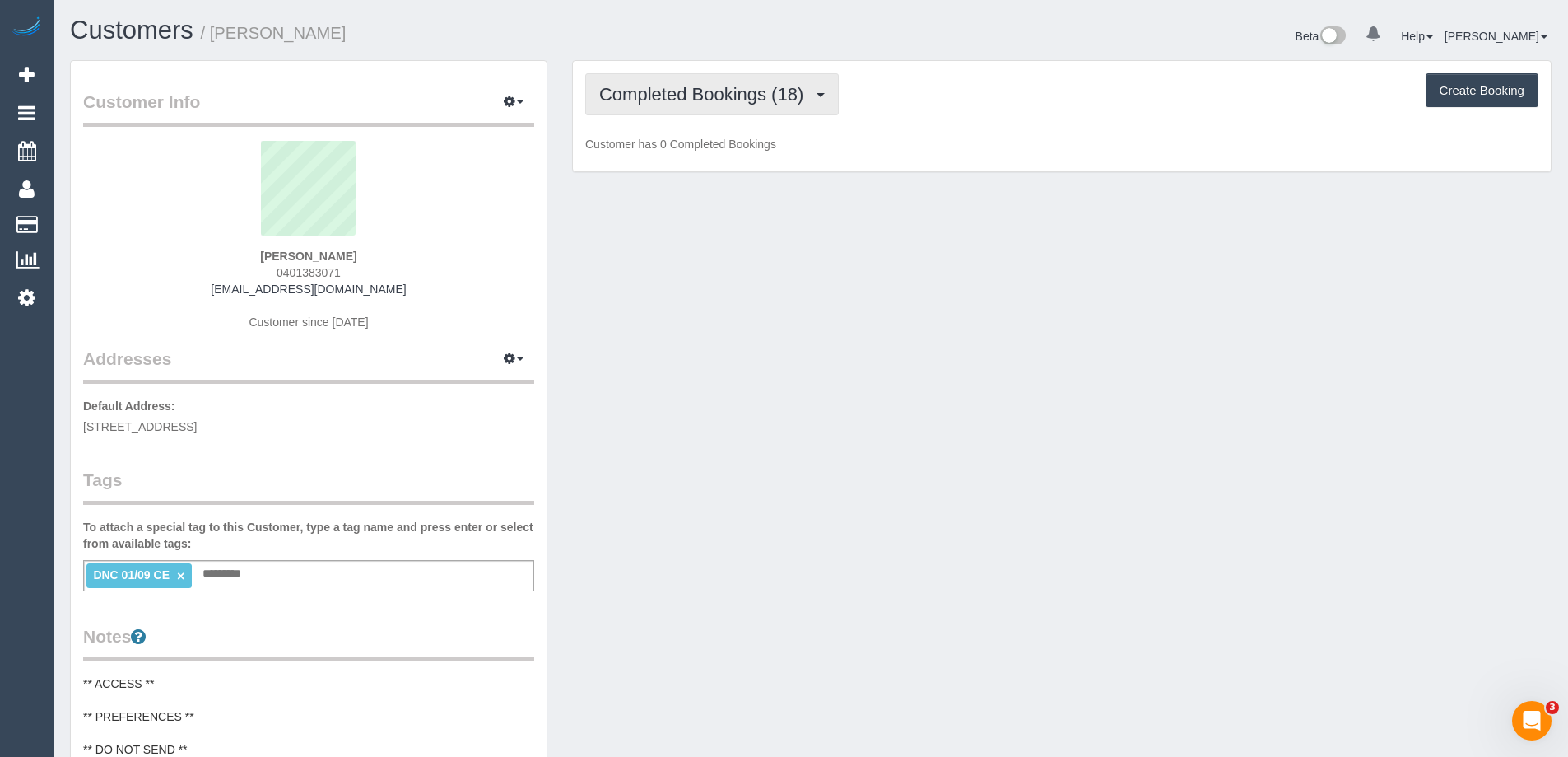
click at [630, 100] on span "Completed Bookings (18)" at bounding box center [705, 94] width 213 height 21
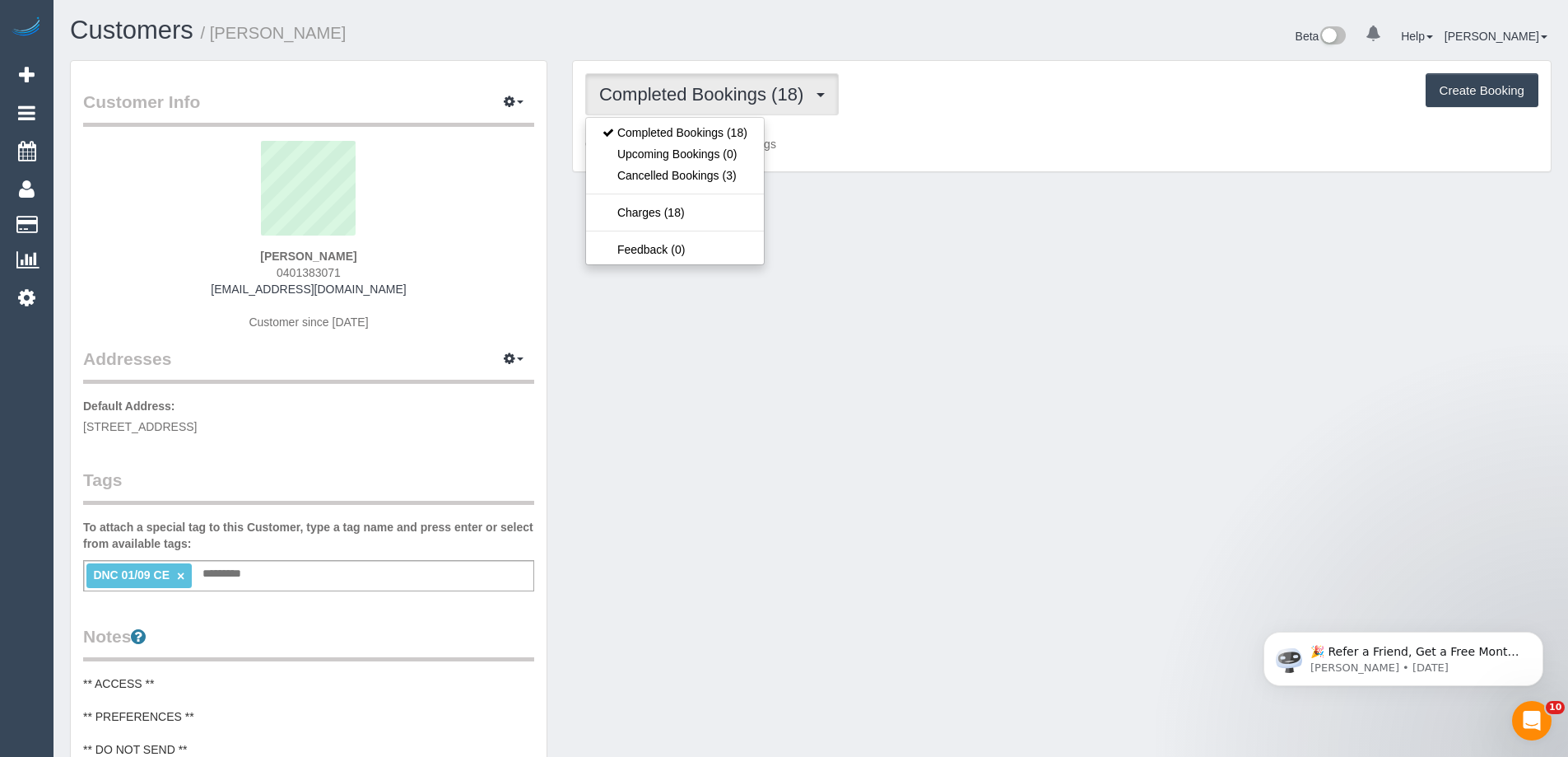
click at [984, 100] on div "Completed Bookings (18) Completed Bookings (18) Upcoming Bookings (0) Cancelled…" at bounding box center [1061, 94] width 953 height 42
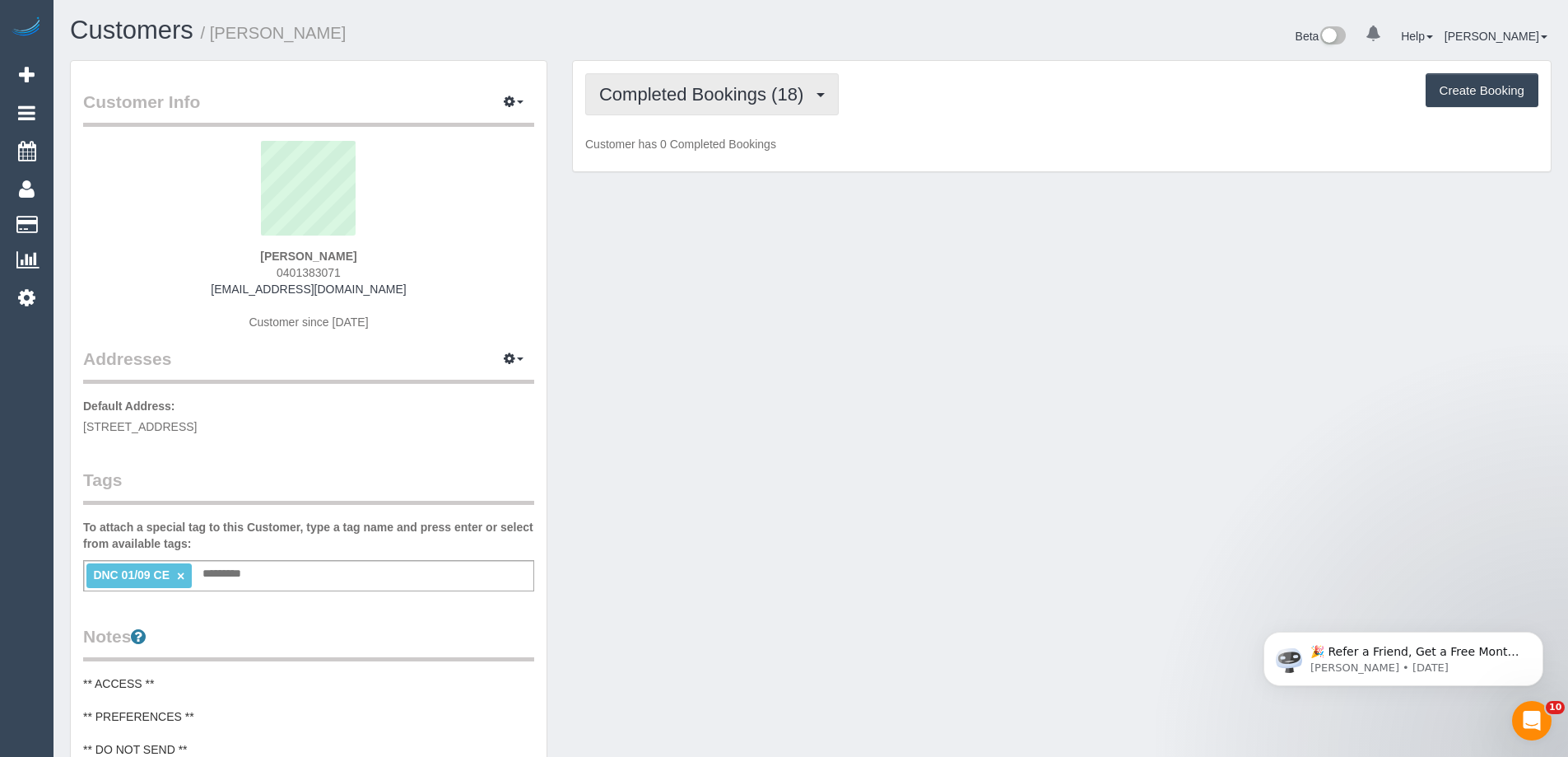
click at [781, 99] on span "Completed Bookings (18)" at bounding box center [705, 94] width 213 height 21
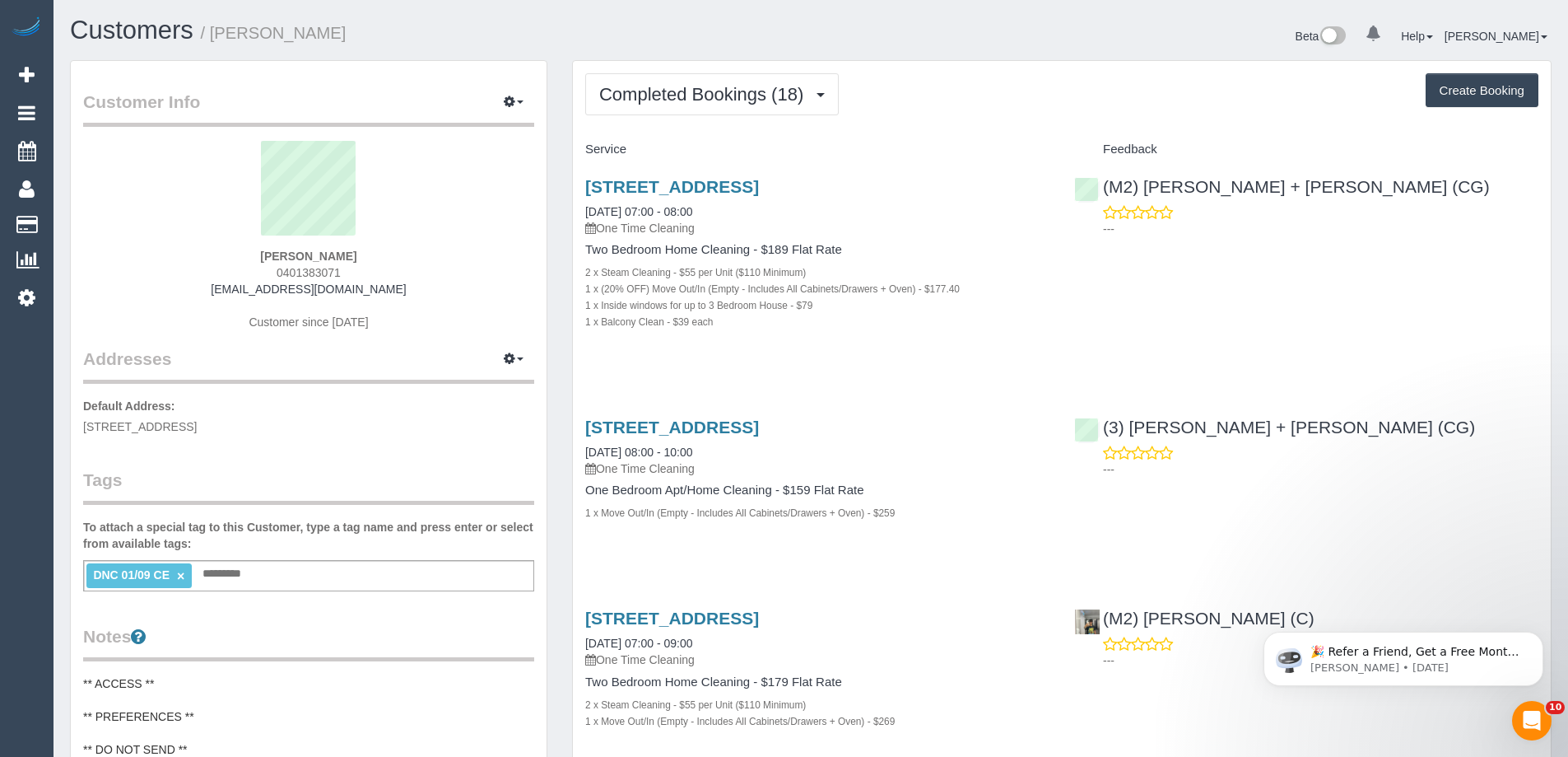
drag, startPoint x: 584, startPoint y: 270, endPoint x: 841, endPoint y: 274, distance: 257.0
click at [841, 274] on div "2 x Steam Cleaning - $55 per Unit ($110 Minimum)" at bounding box center [817, 271] width 464 height 16
click at [597, 274] on small "2 x Steam Cleaning - $55 per Unit ($110 Minimum)" at bounding box center [695, 272] width 220 height 11
drag, startPoint x: 582, startPoint y: 274, endPoint x: 914, endPoint y: 271, distance: 332.0
click at [914, 272] on div "2l Newcastle Street, Thornbury, VIC 3071 01/09/2025 07:00 - 08:00 One Time Clea…" at bounding box center [817, 263] width 489 height 199
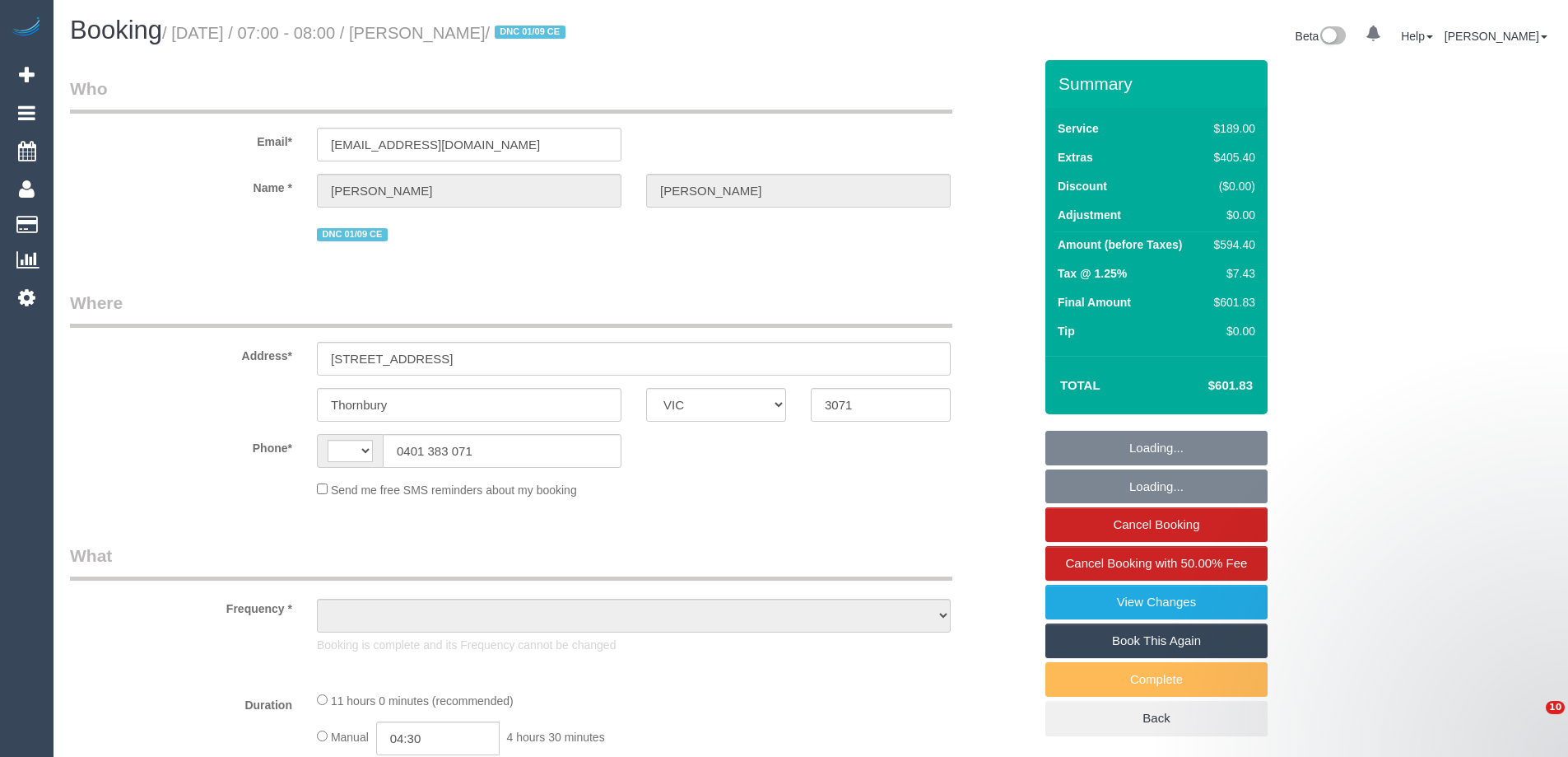
select select "VIC"
select select "string:AU"
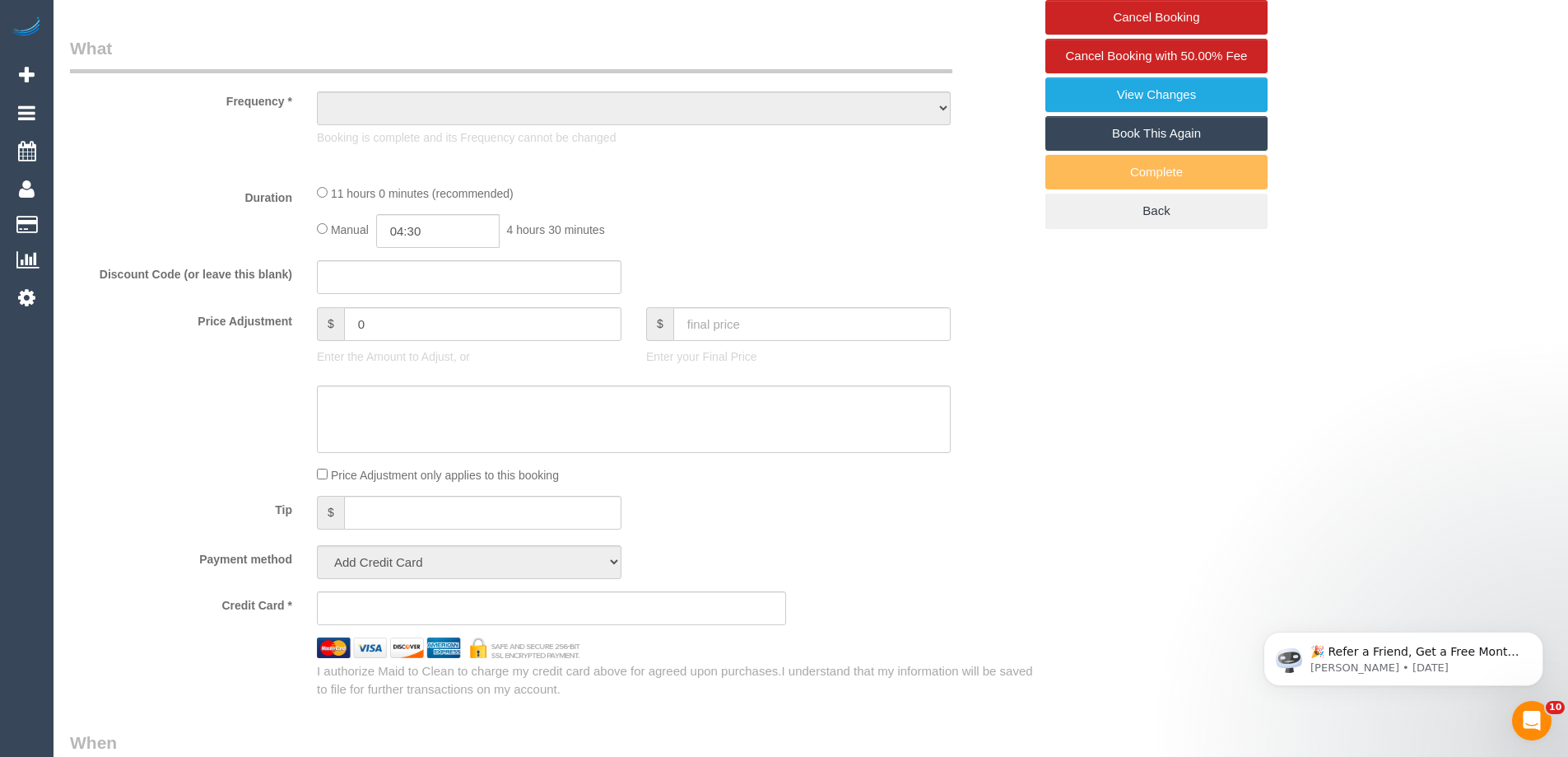
select select "object:587"
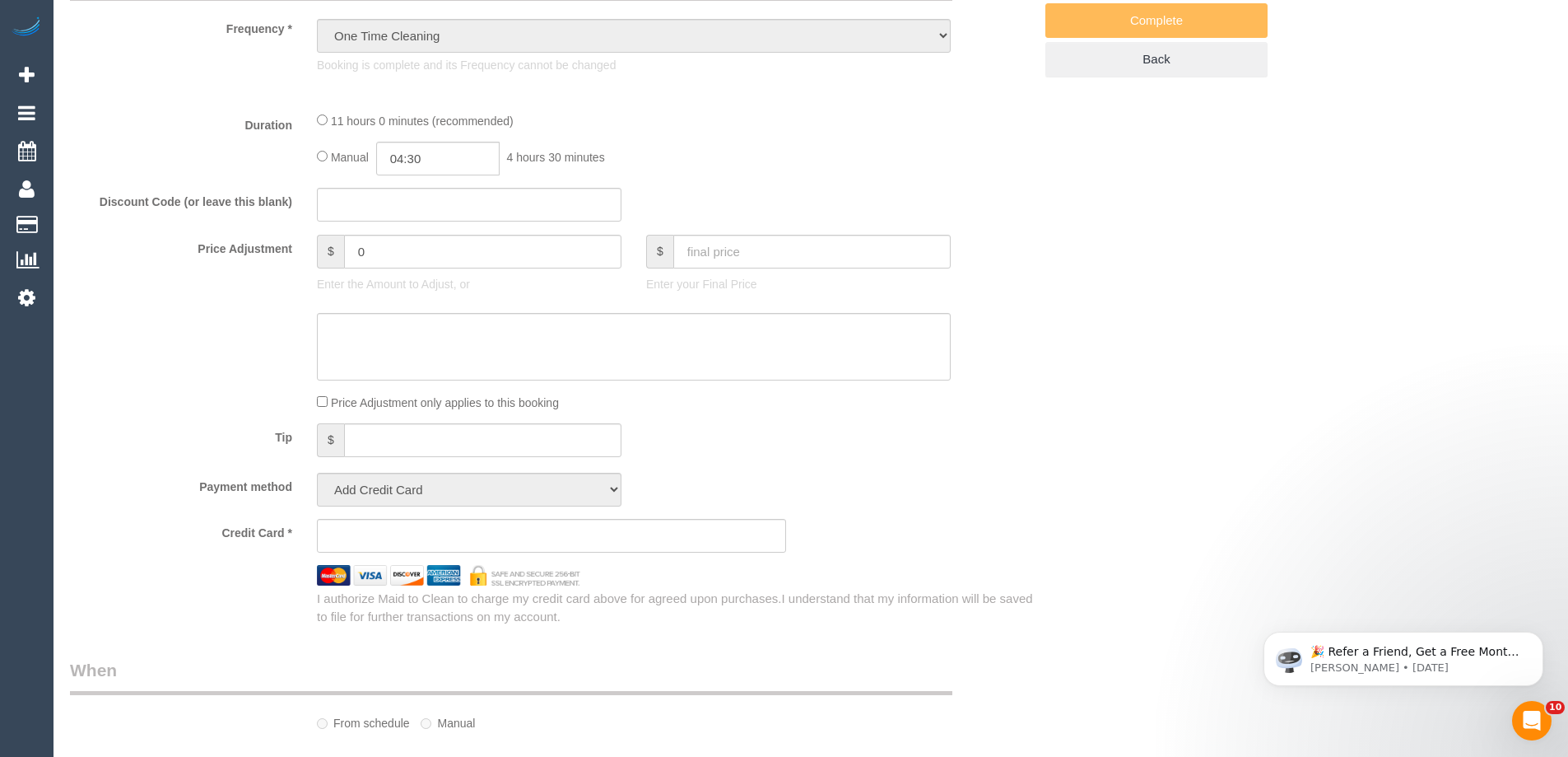
select select "string:stripe-pm_1RuOoC2GScqysDRVg7DLXJ7y"
select select "number:28"
select select "number:15"
select select "number:19"
select select "number:36"
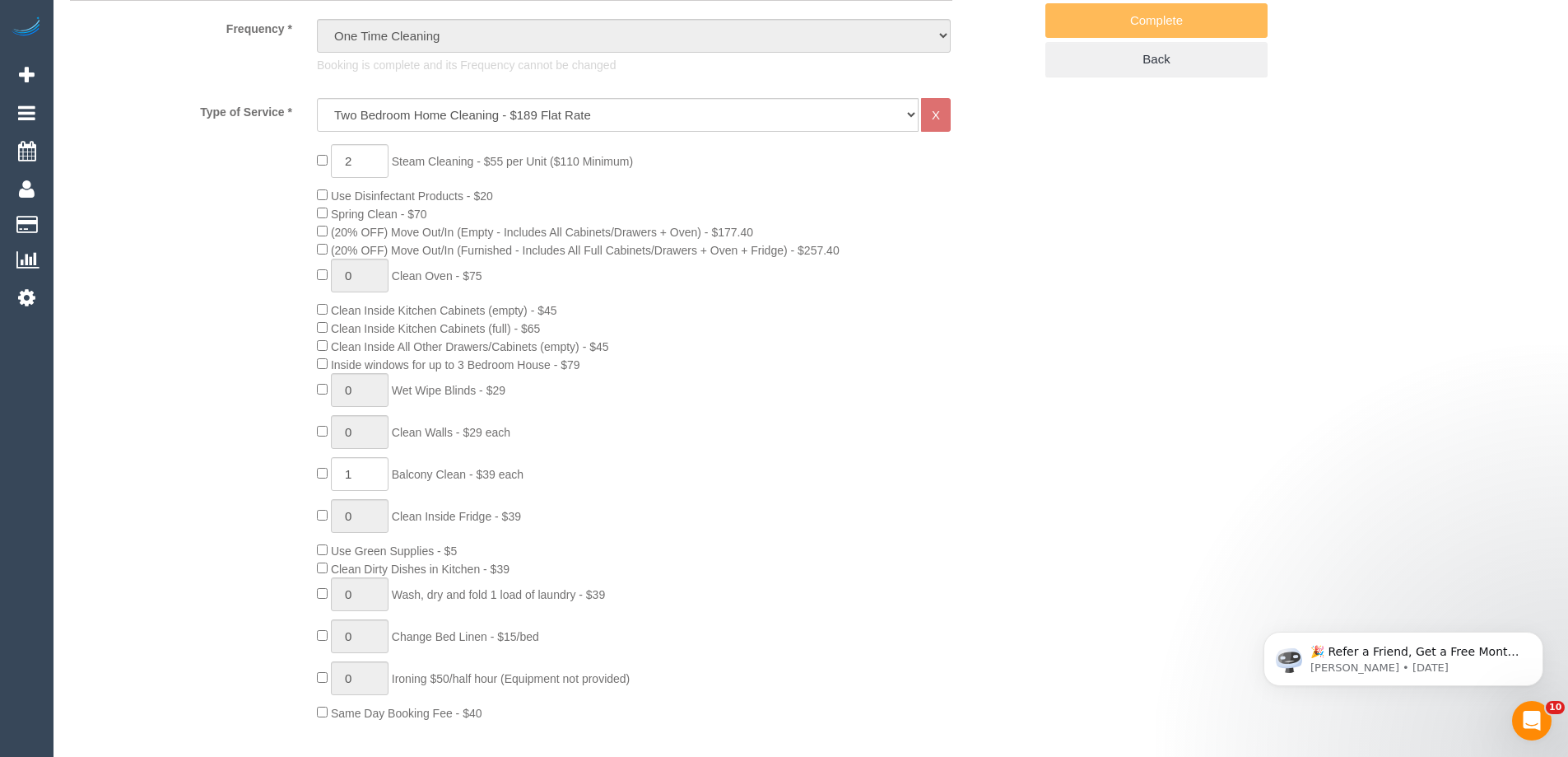
select select "object:1663"
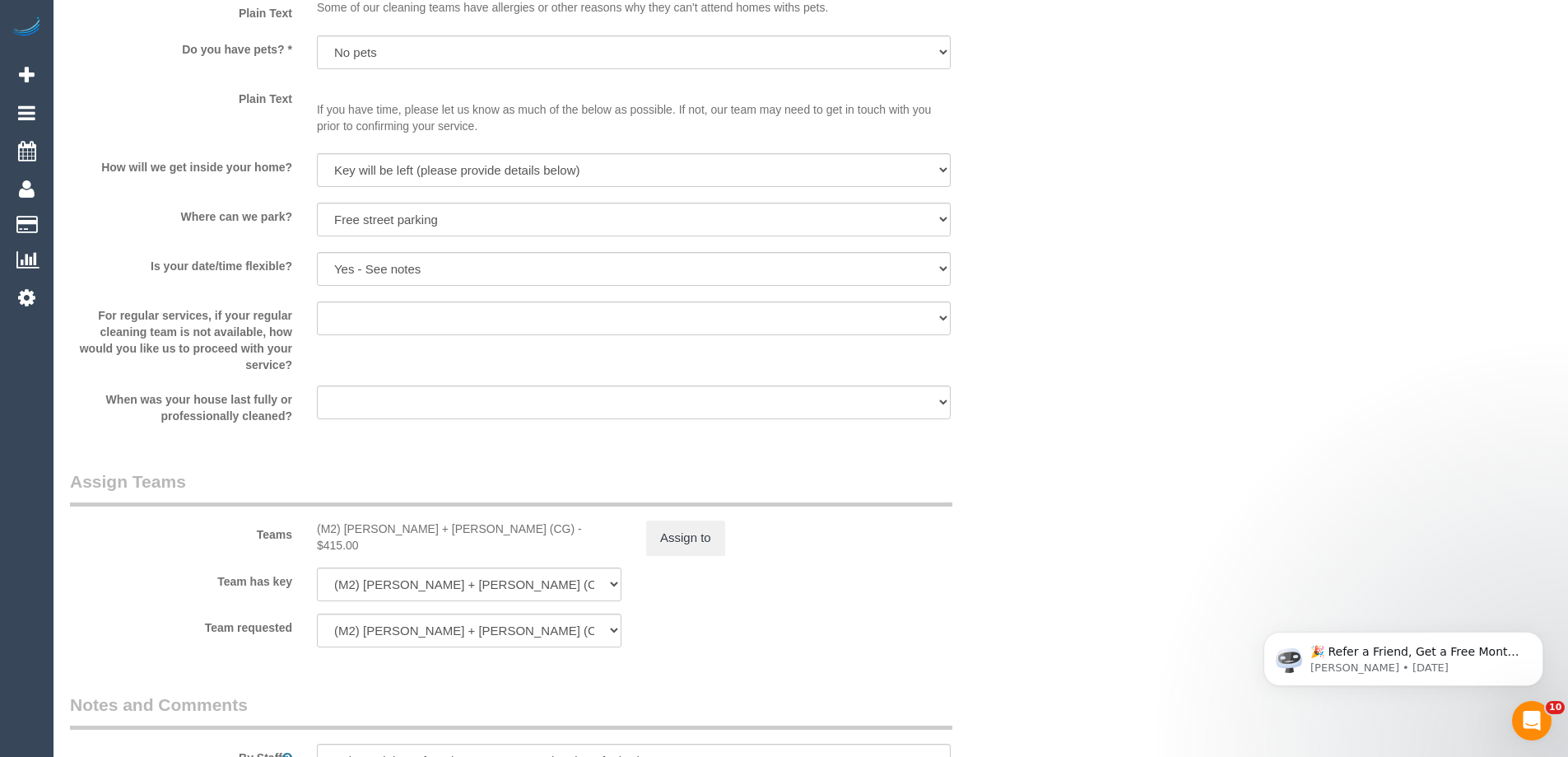
scroll to position [2468, 0]
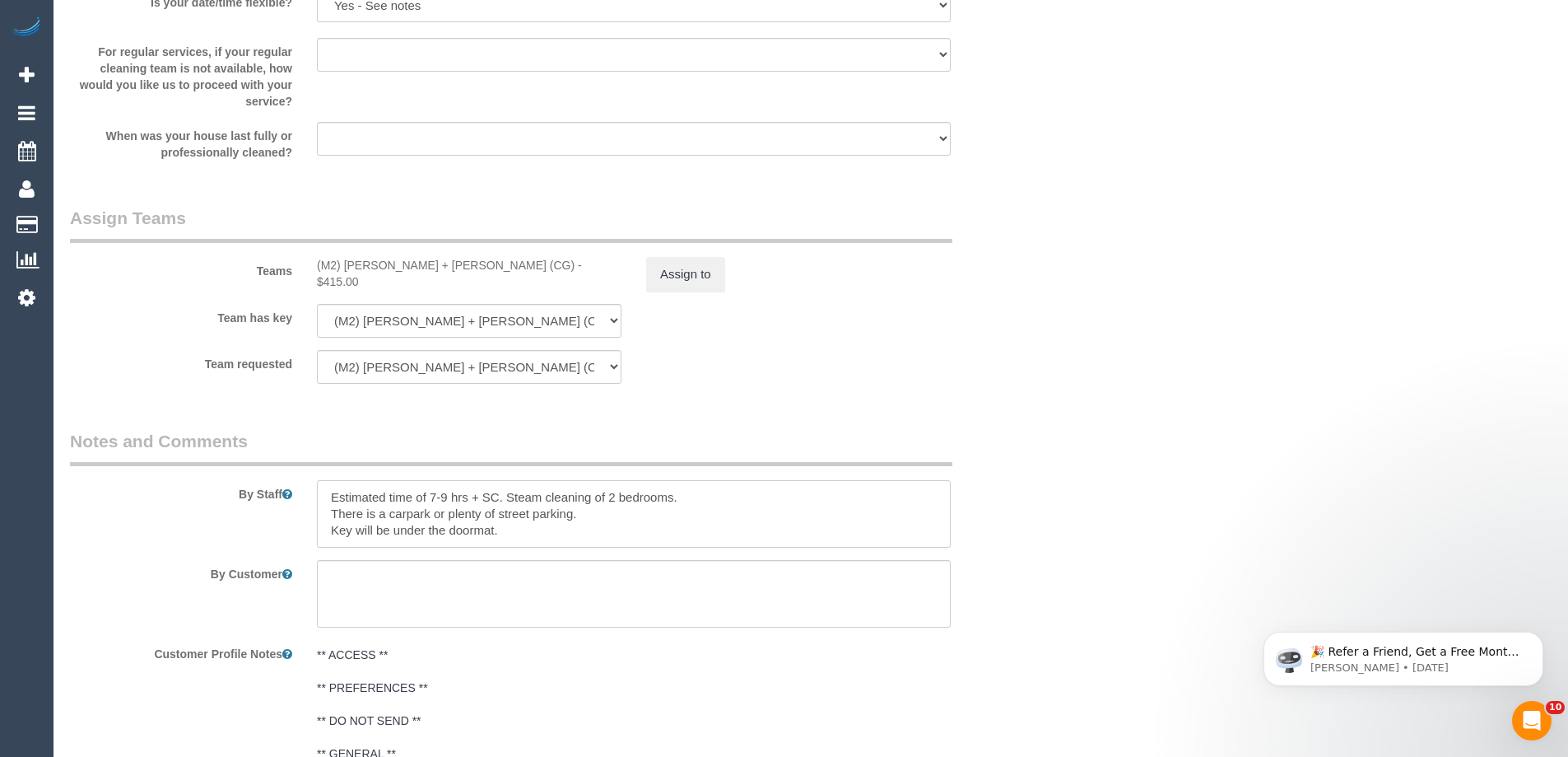
drag, startPoint x: 388, startPoint y: 500, endPoint x: 675, endPoint y: 501, distance: 287.0
click at [668, 501] on textarea at bounding box center [633, 513] width 634 height 68
click at [695, 501] on textarea at bounding box center [633, 513] width 634 height 68
drag, startPoint x: 504, startPoint y: 499, endPoint x: 777, endPoint y: 499, distance: 273.0
click at [777, 499] on textarea at bounding box center [633, 513] width 634 height 68
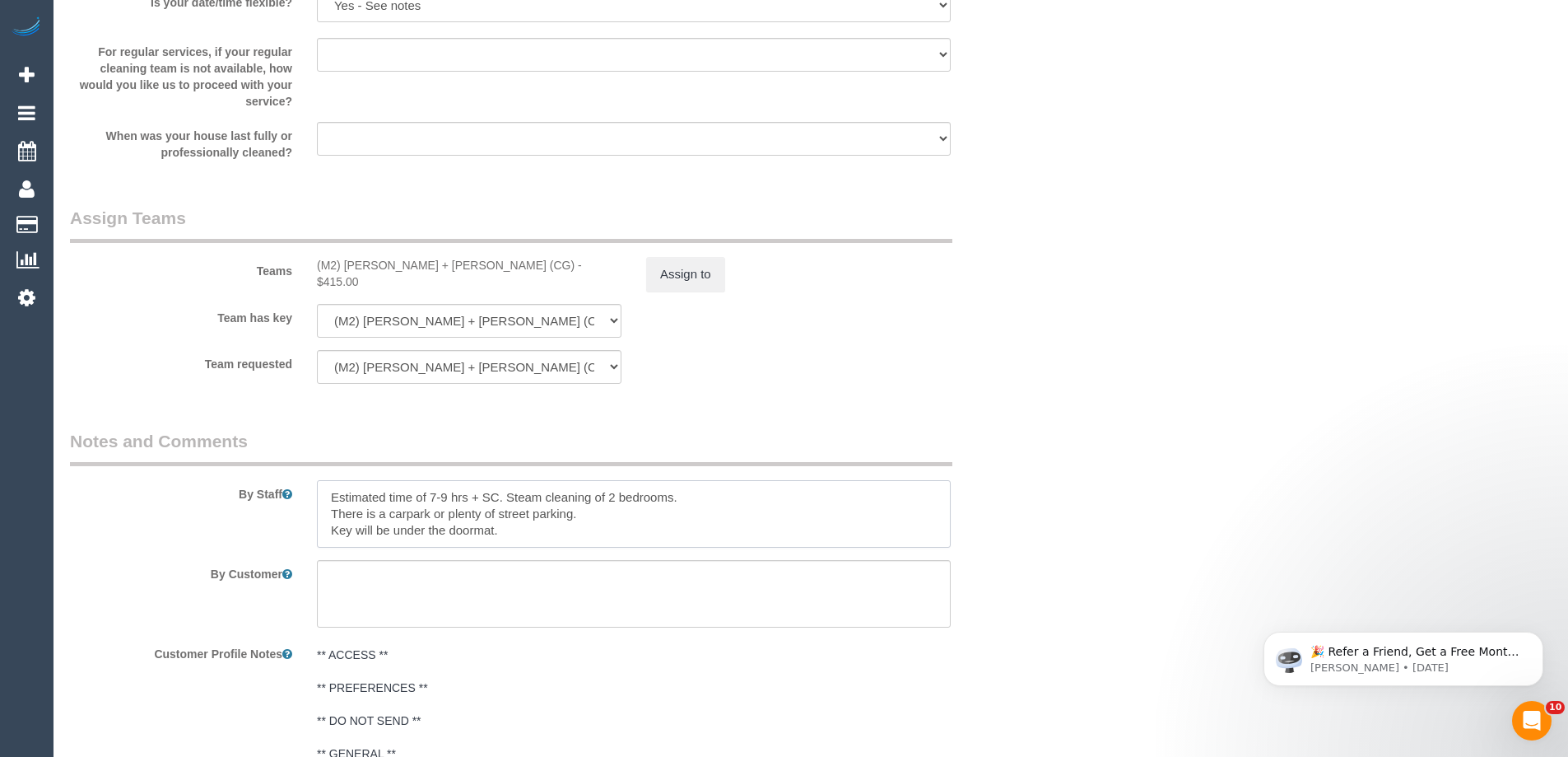
click at [613, 528] on textarea at bounding box center [633, 513] width 634 height 68
drag, startPoint x: 325, startPoint y: 518, endPoint x: 858, endPoint y: 523, distance: 533.0
click at [846, 523] on textarea at bounding box center [633, 513] width 634 height 68
click at [669, 534] on textarea at bounding box center [633, 513] width 634 height 68
click at [501, 536] on textarea at bounding box center [633, 513] width 634 height 68
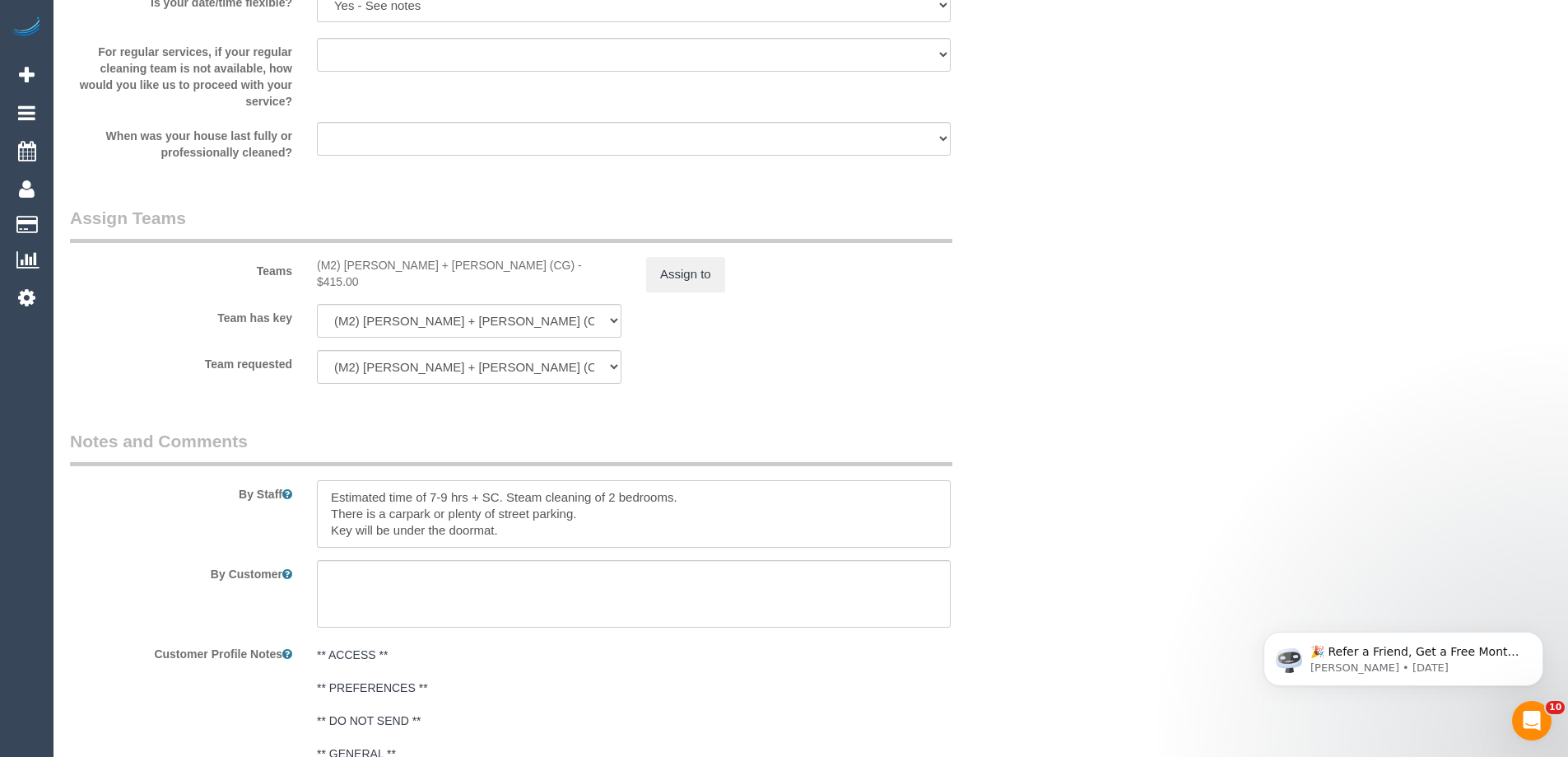
drag, startPoint x: 482, startPoint y: 525, endPoint x: 140, endPoint y: 439, distance: 352.6
click at [334, 487] on textarea at bounding box center [633, 513] width 634 height 68
drag, startPoint x: 328, startPoint y: 495, endPoint x: 663, endPoint y: 550, distance: 339.5
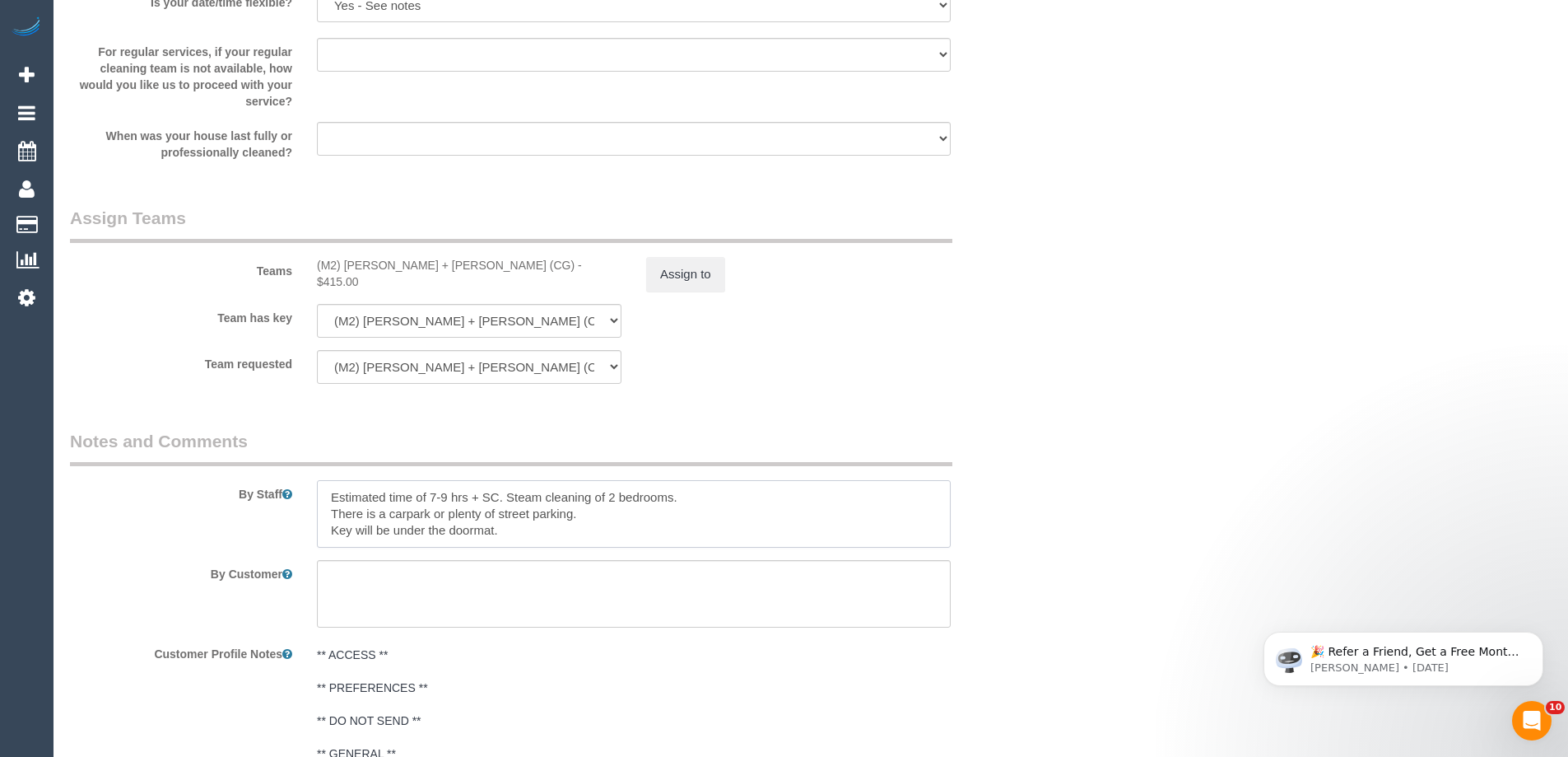
click at [575, 533] on textarea at bounding box center [633, 513] width 634 height 68
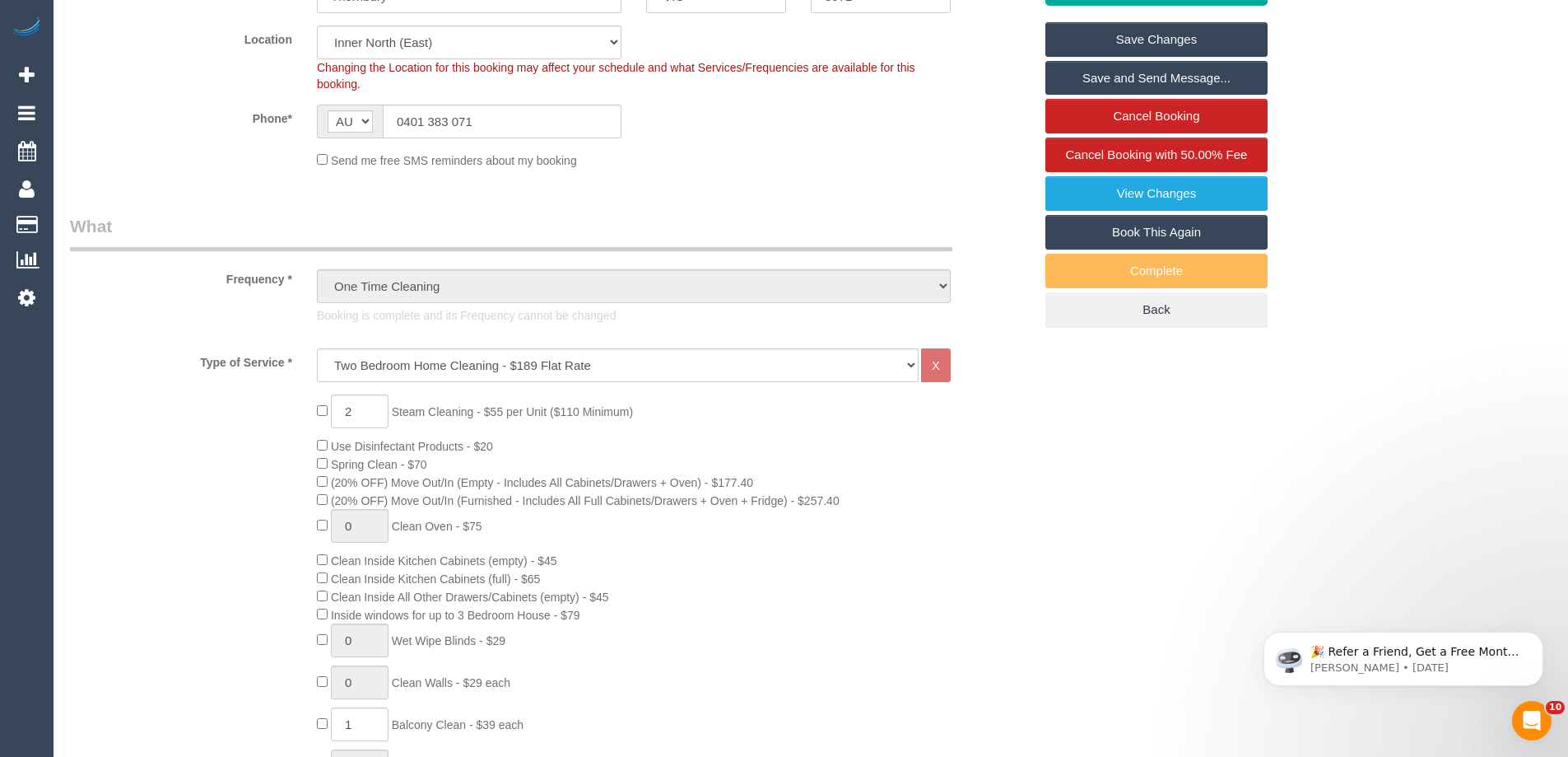
scroll to position [0, 0]
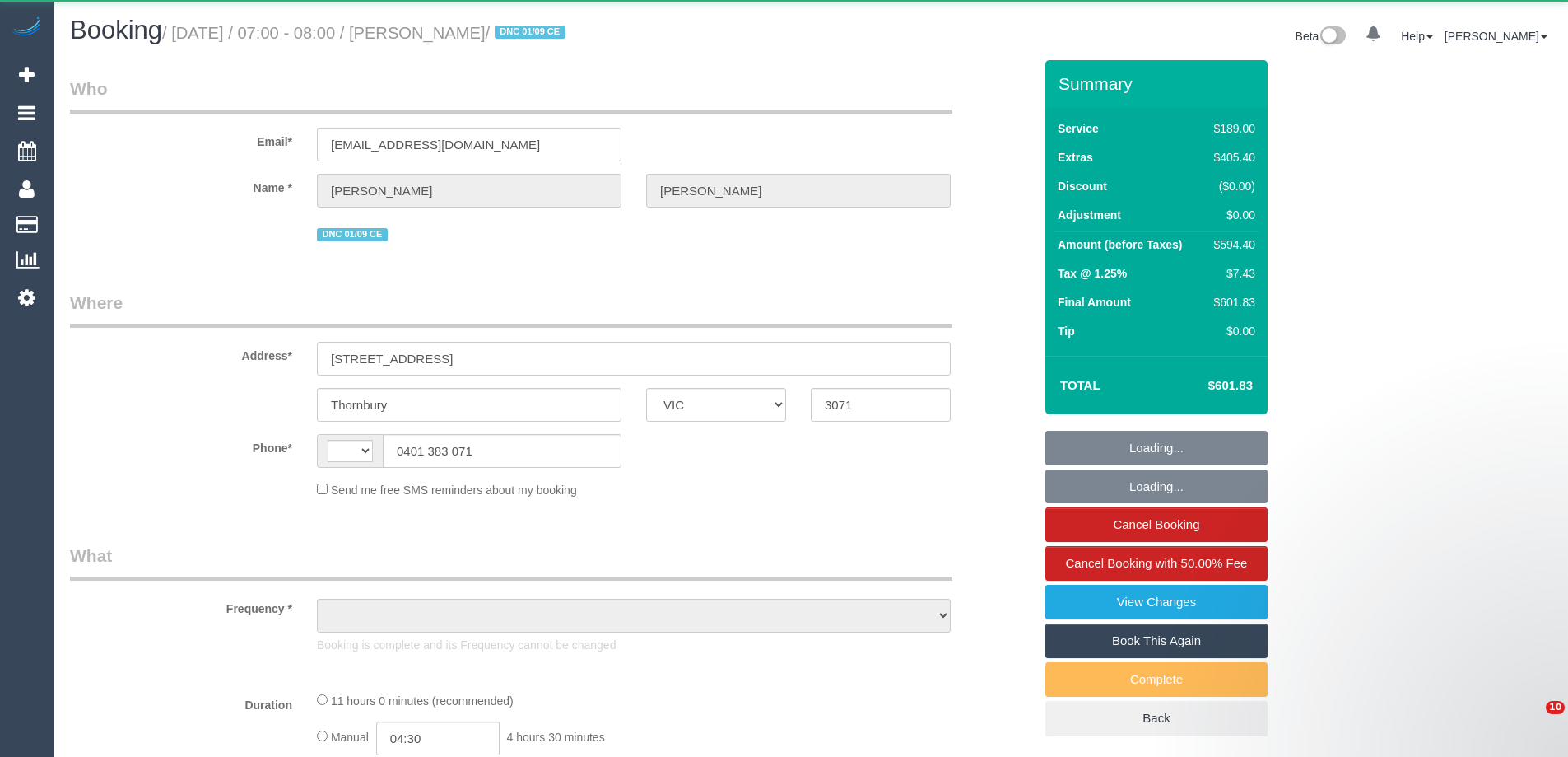
select select "VIC"
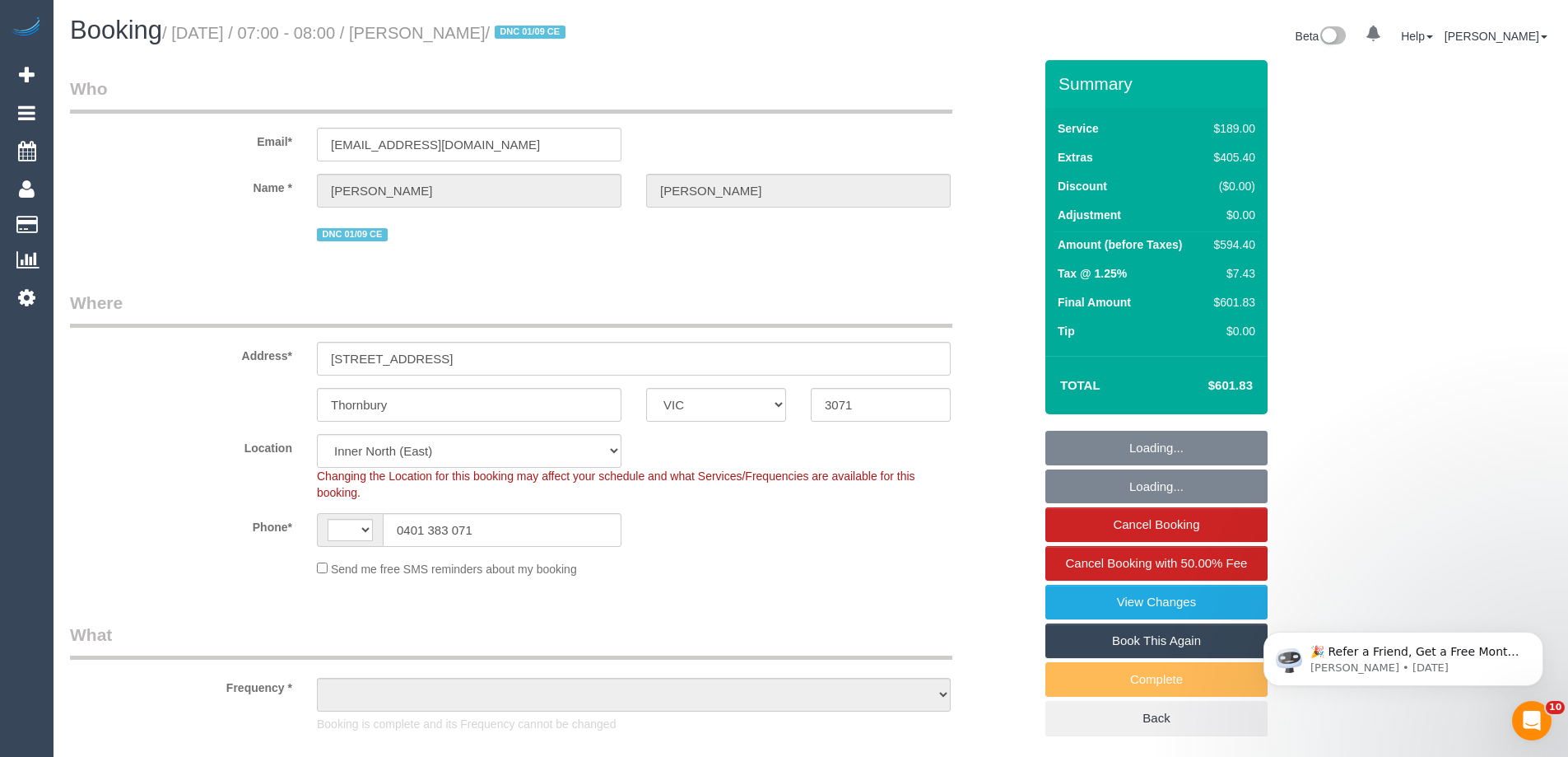
select select "string:AU"
select select "string:stripe-pm_1RuOoC2GScqysDRVg7DLXJ7y"
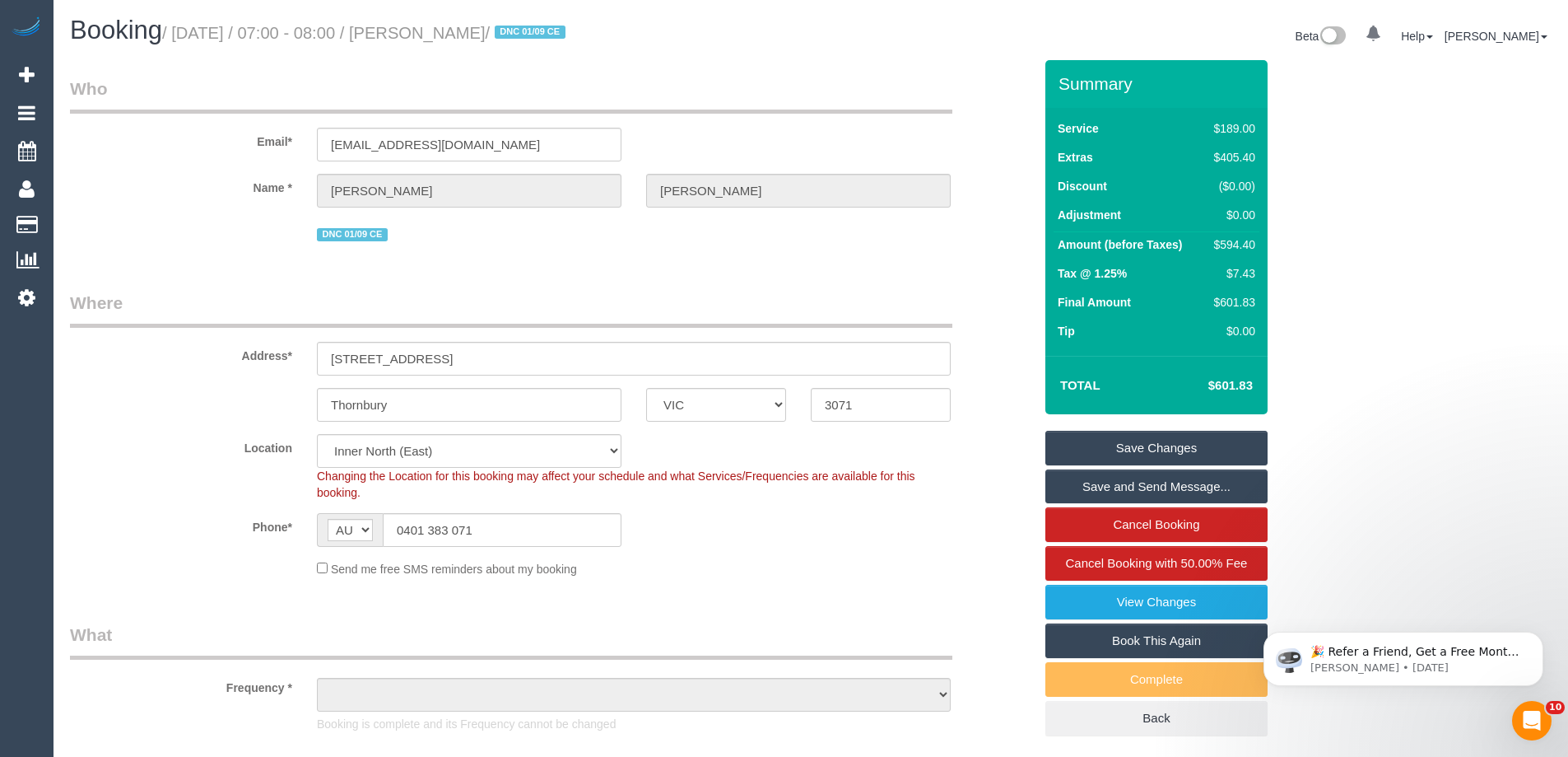
select select "number:28"
select select "number:15"
select select "number:19"
select select "number:36"
select select "object:1663"
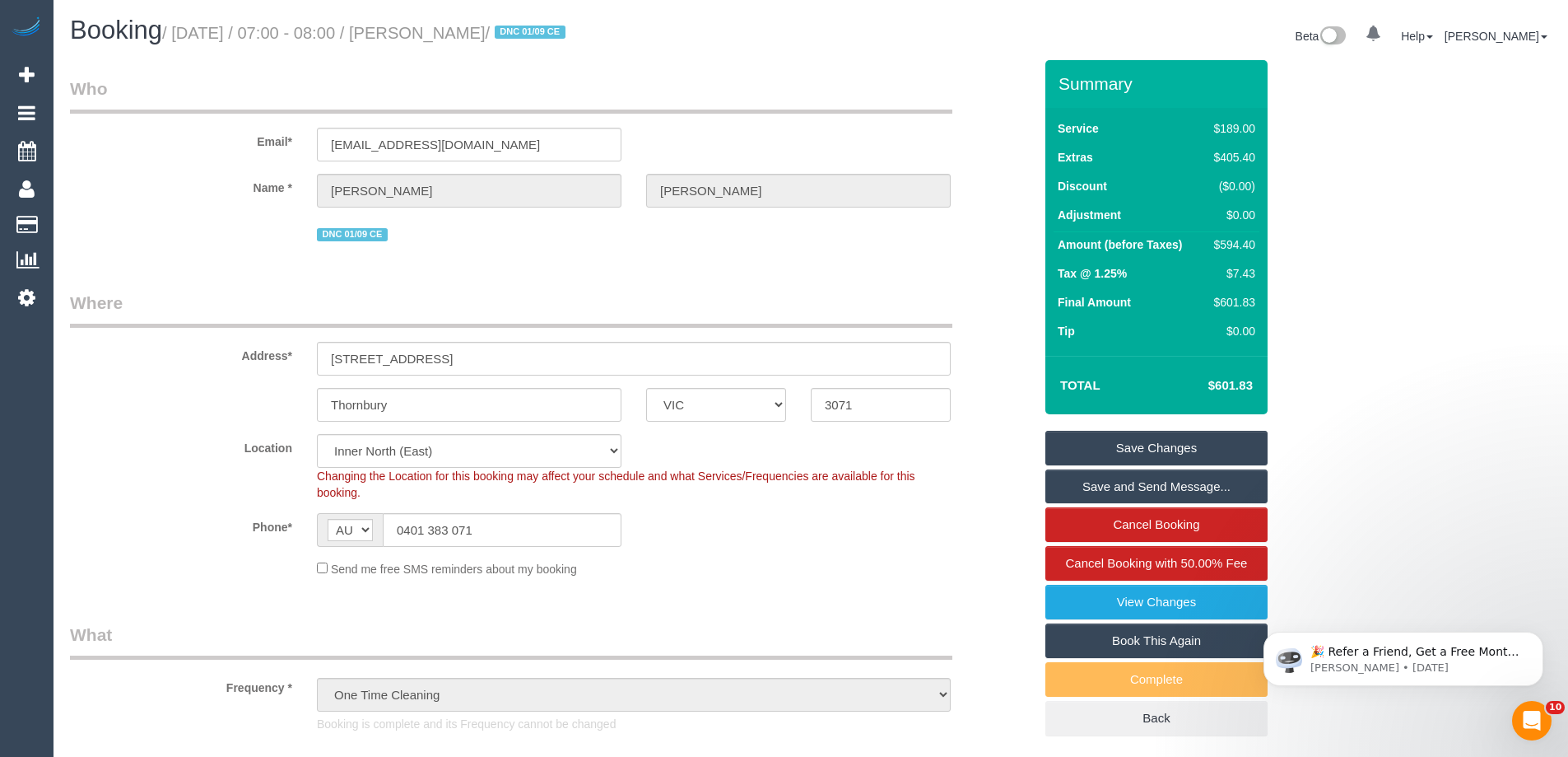
click at [1120, 640] on link "Book This Again" at bounding box center [1155, 640] width 222 height 34
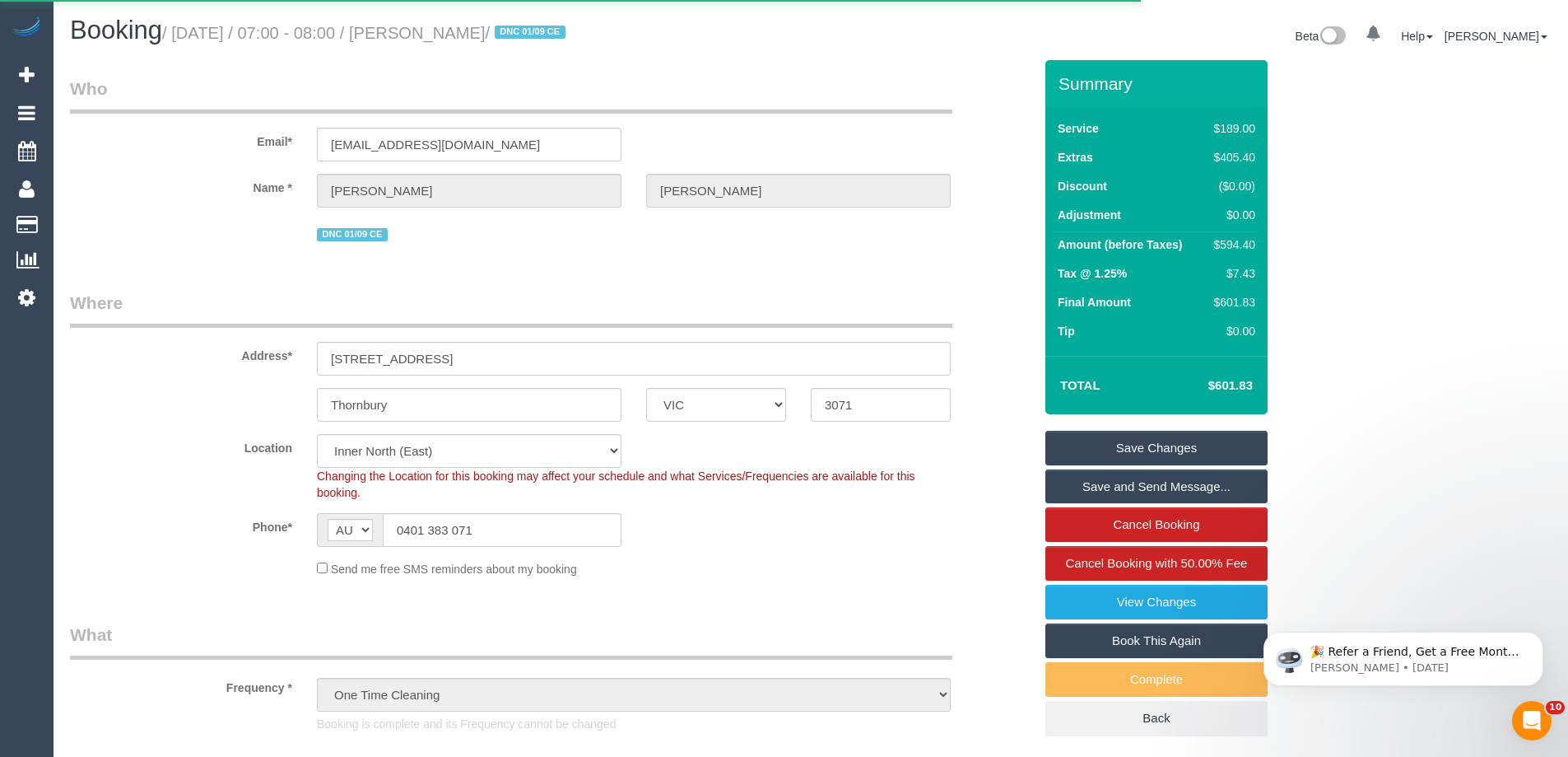
select select "VIC"
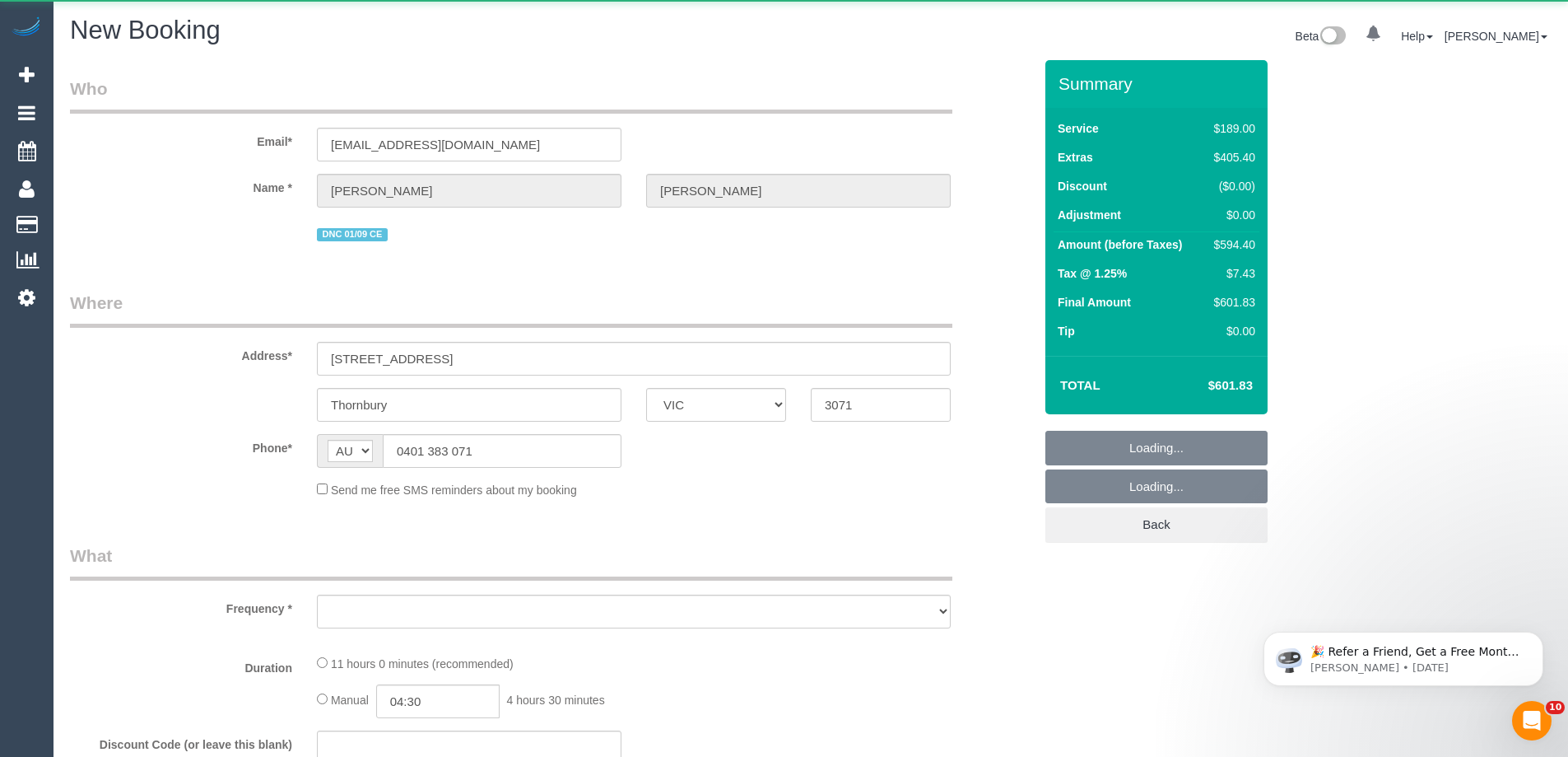
select select "number:28"
select select "number:15"
select select "number:19"
select select "number:36"
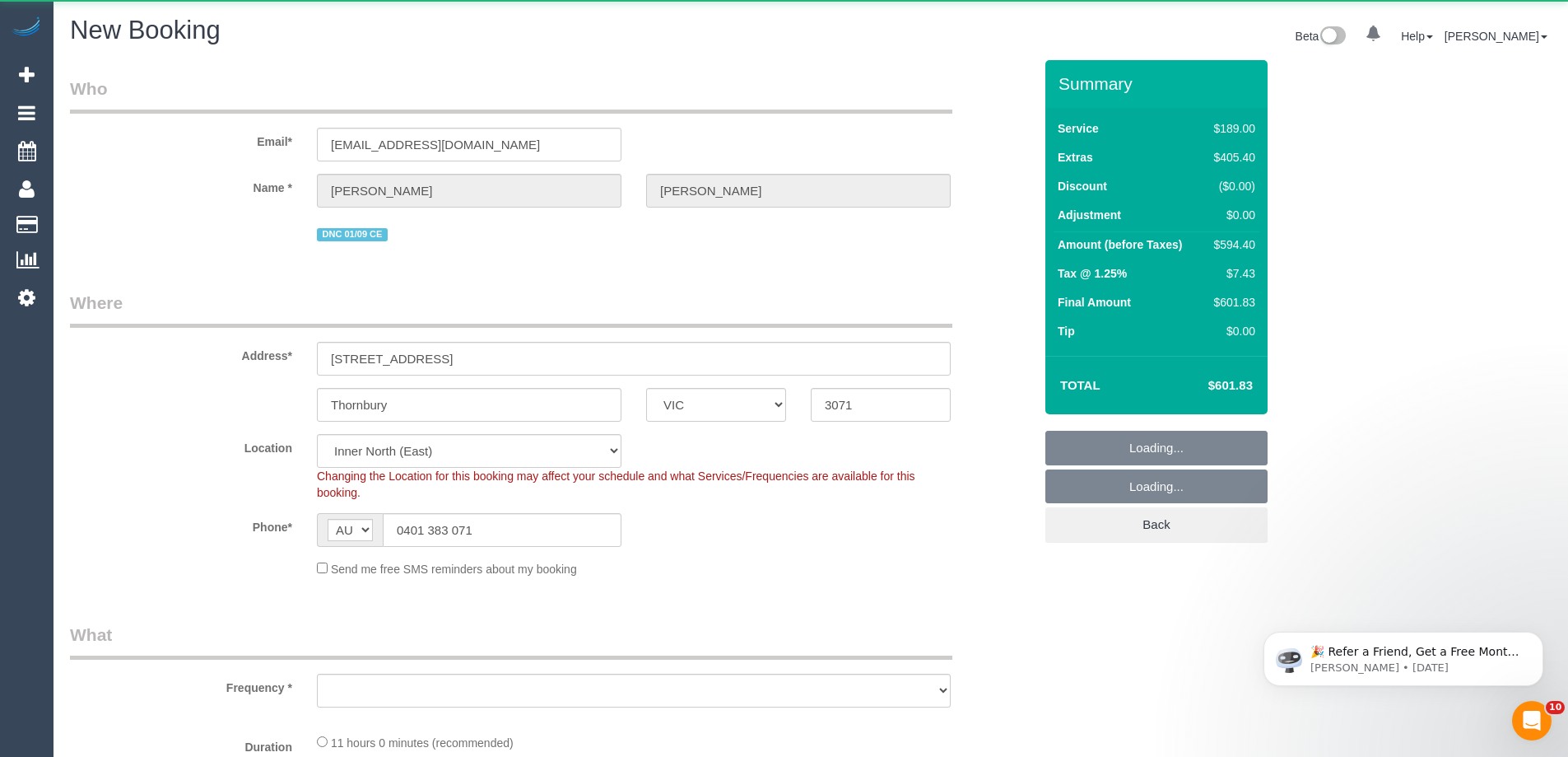
select select "string:stripe-pm_1RuOoC2GScqysDRVg7DLXJ7y"
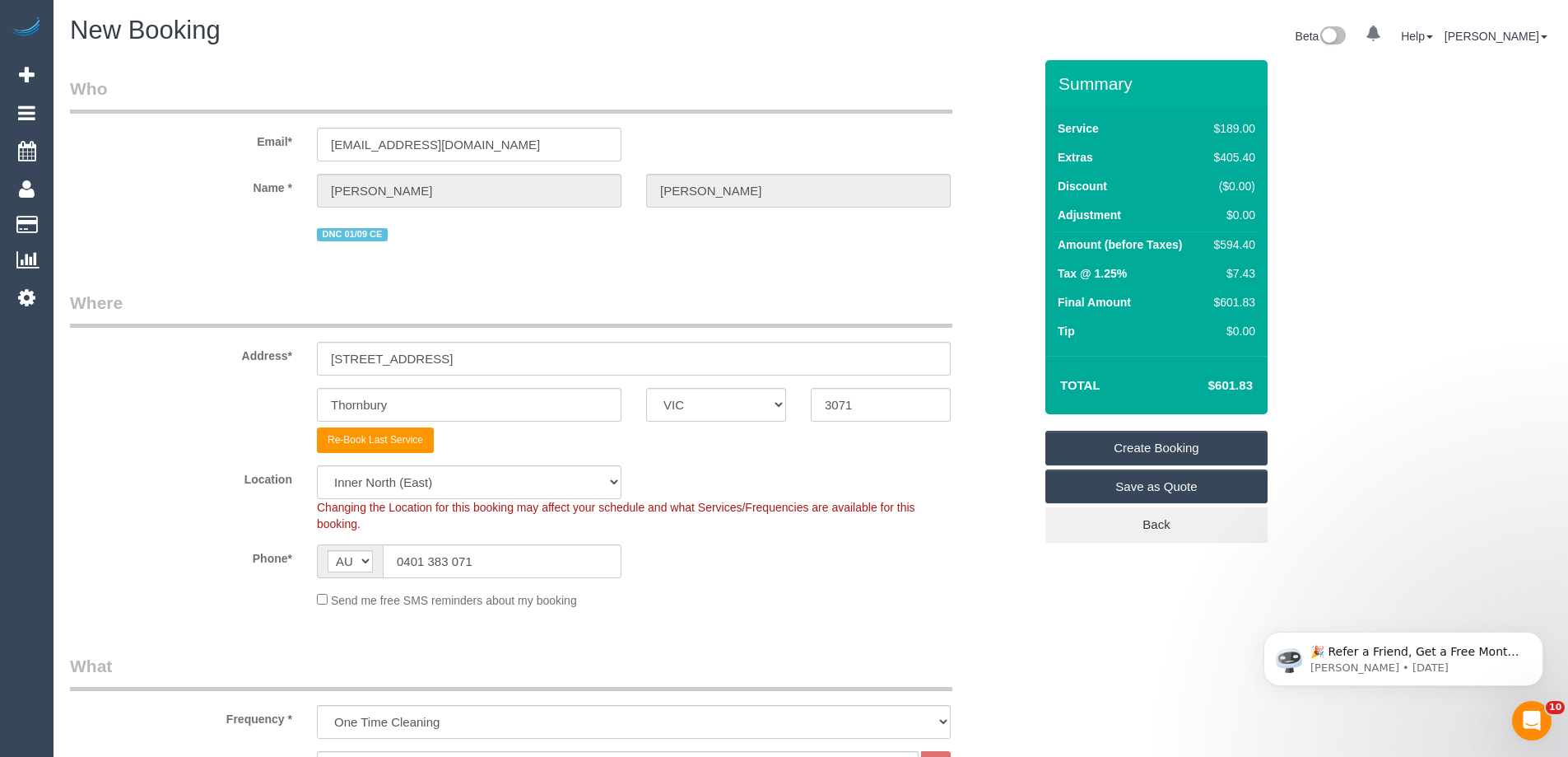
select select "object:3736"
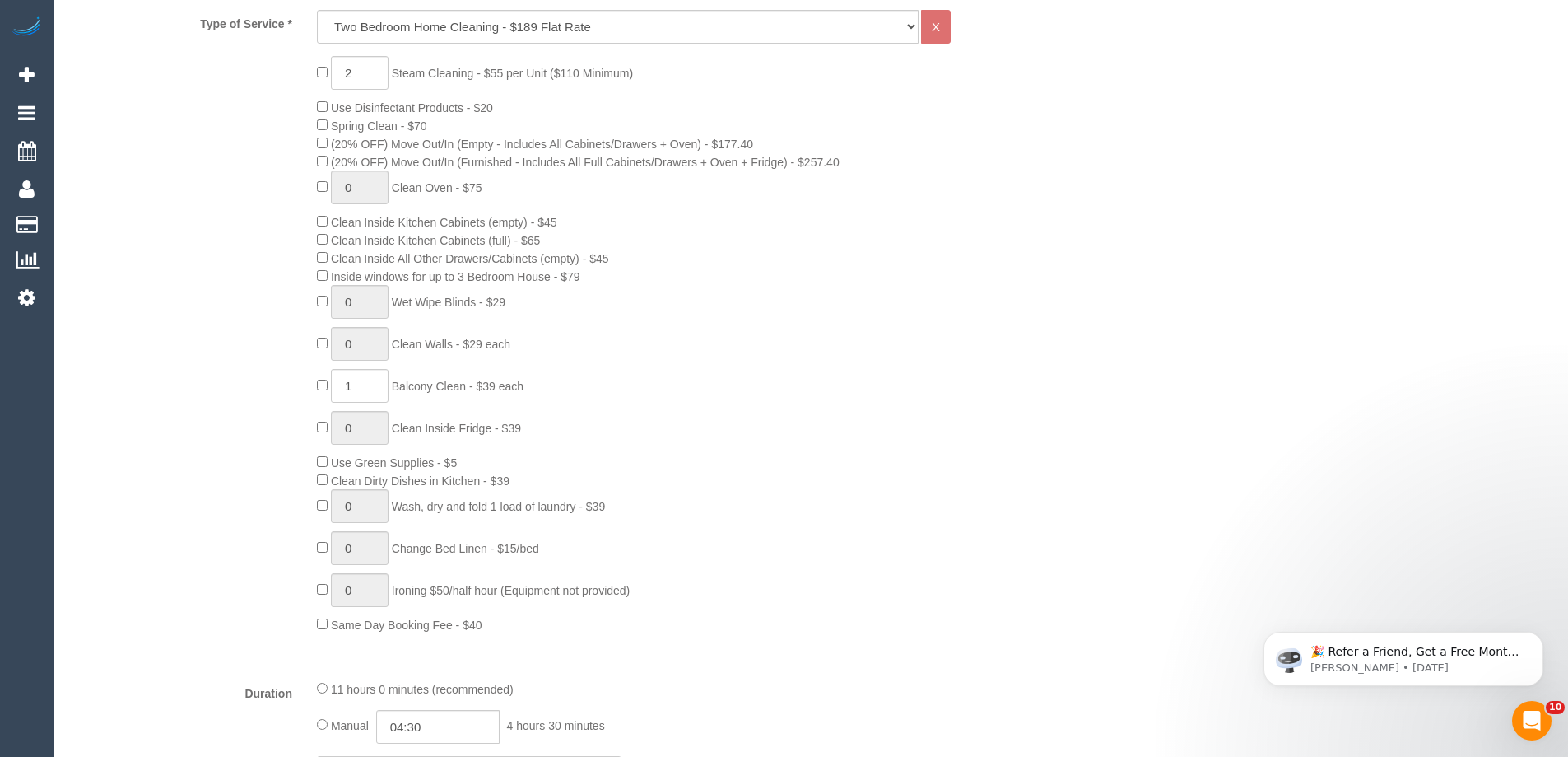
scroll to position [659, 0]
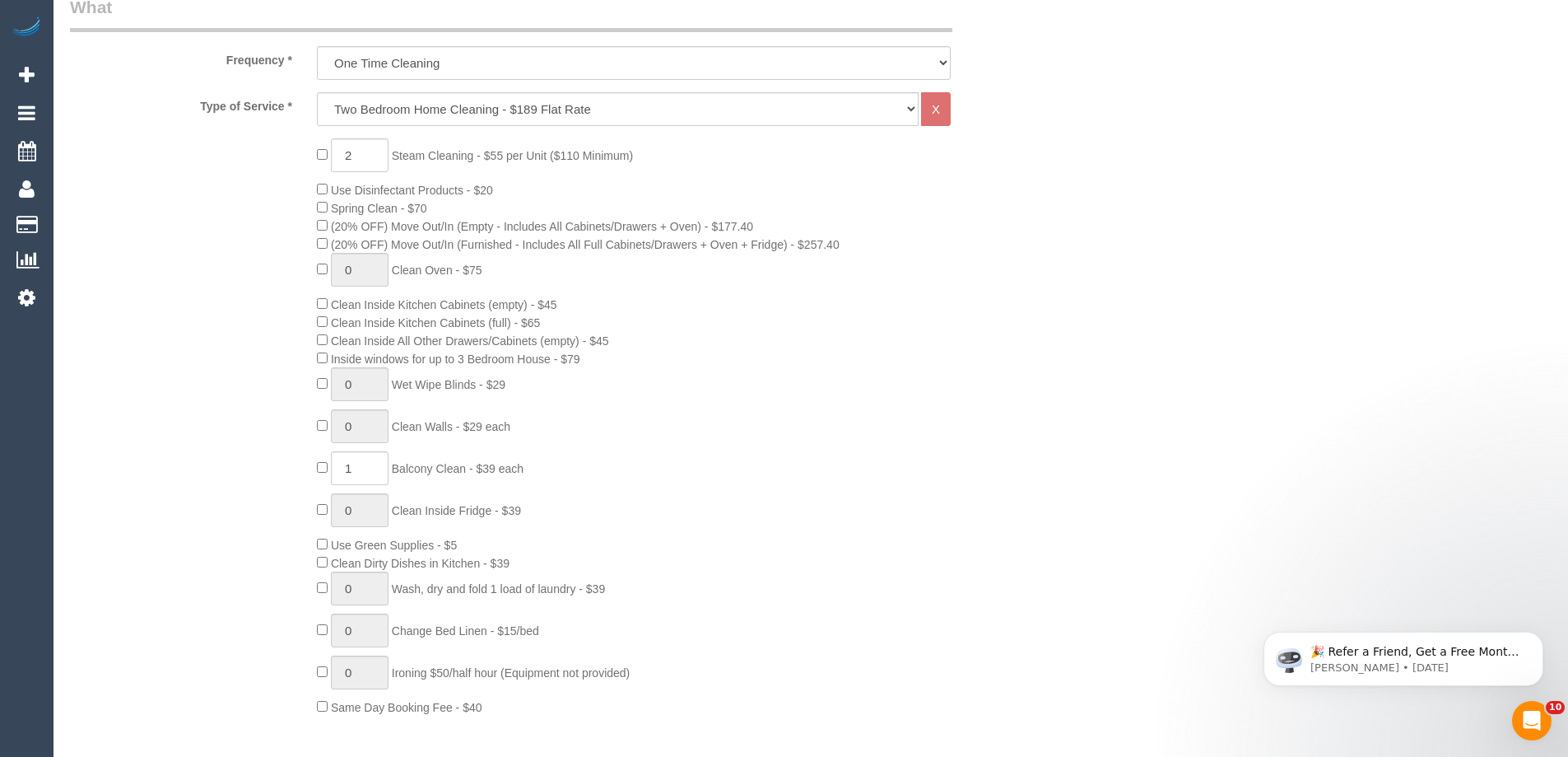
drag, startPoint x: 403, startPoint y: 152, endPoint x: 569, endPoint y: 230, distance: 183.4
click at [553, 217] on div "2 Steam Cleaning - $55 per Unit ($110 Minimum) Use Disinfectant Products - $20 …" at bounding box center [674, 427] width 740 height 578
click at [593, 250] on span "(20% OFF) Move Out/In (Furnished - Includes All Full Cabinets/Drawers + Oven + …" at bounding box center [585, 244] width 509 height 13
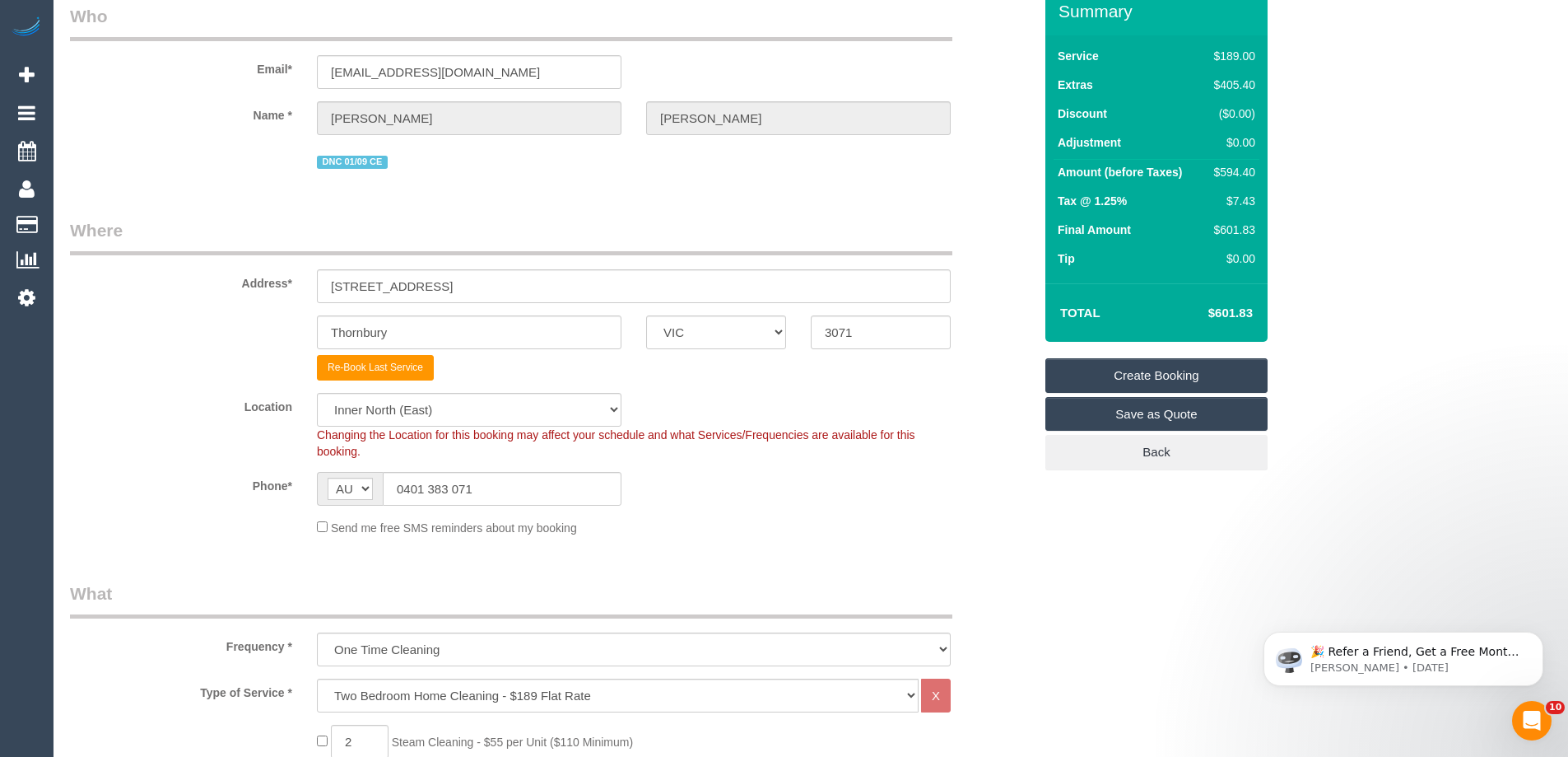
scroll to position [0, 0]
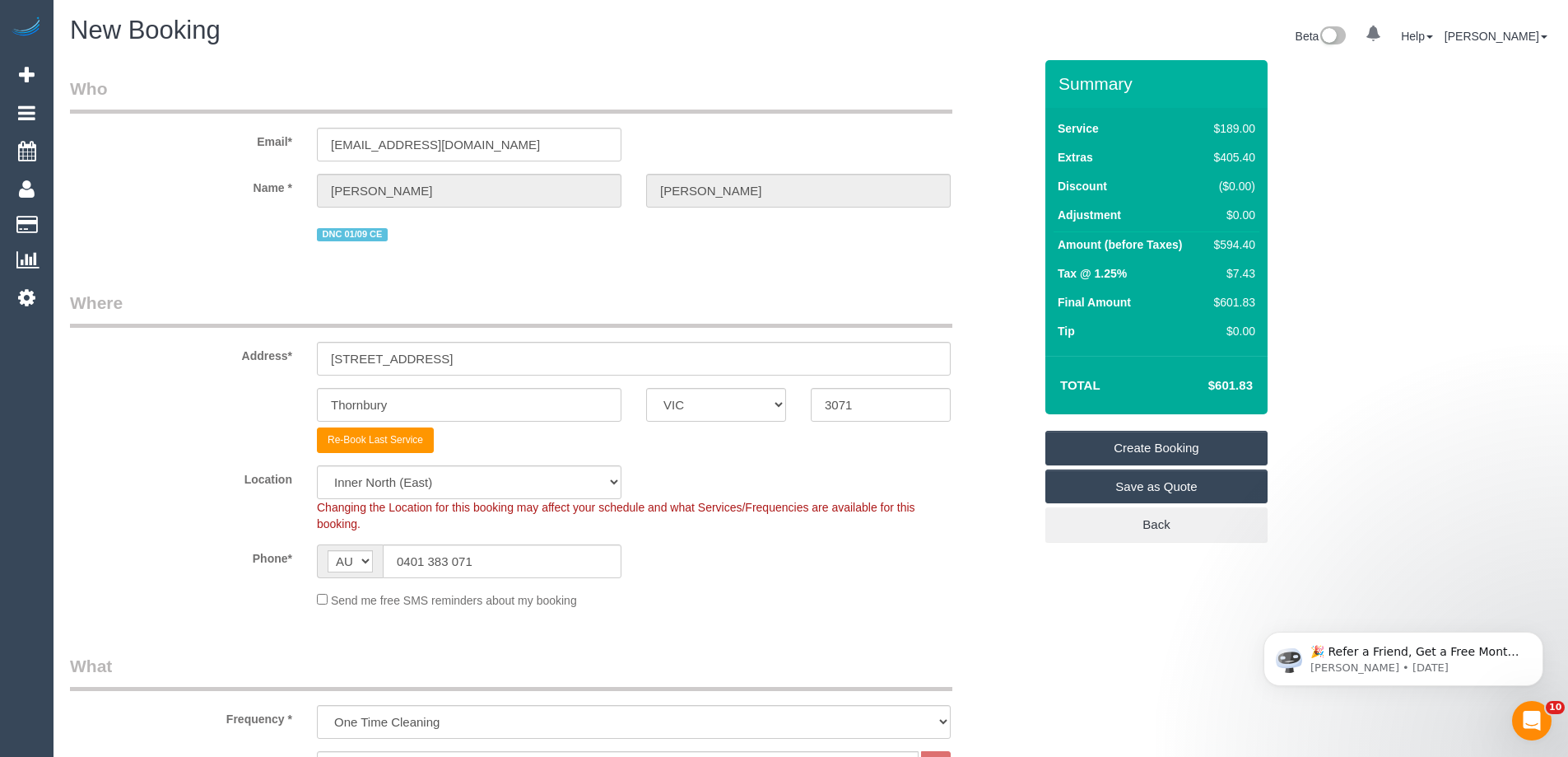
click at [439, 464] on fieldset "Where Address* 2L Newcastle Street Thornbury ACT NSW NT QLD SA TAS VIC WA 3071 …" at bounding box center [552, 456] width 962 height 330
click at [439, 487] on select "Office City East (North) East (South) Inner East Inner North (East) Inner North…" at bounding box center [468, 481] width 305 height 33
select select "50"
click at [317, 465] on select "Office City East (North) East (South) Inner East Inner North (East) Inner North…" at bounding box center [468, 481] width 305 height 33
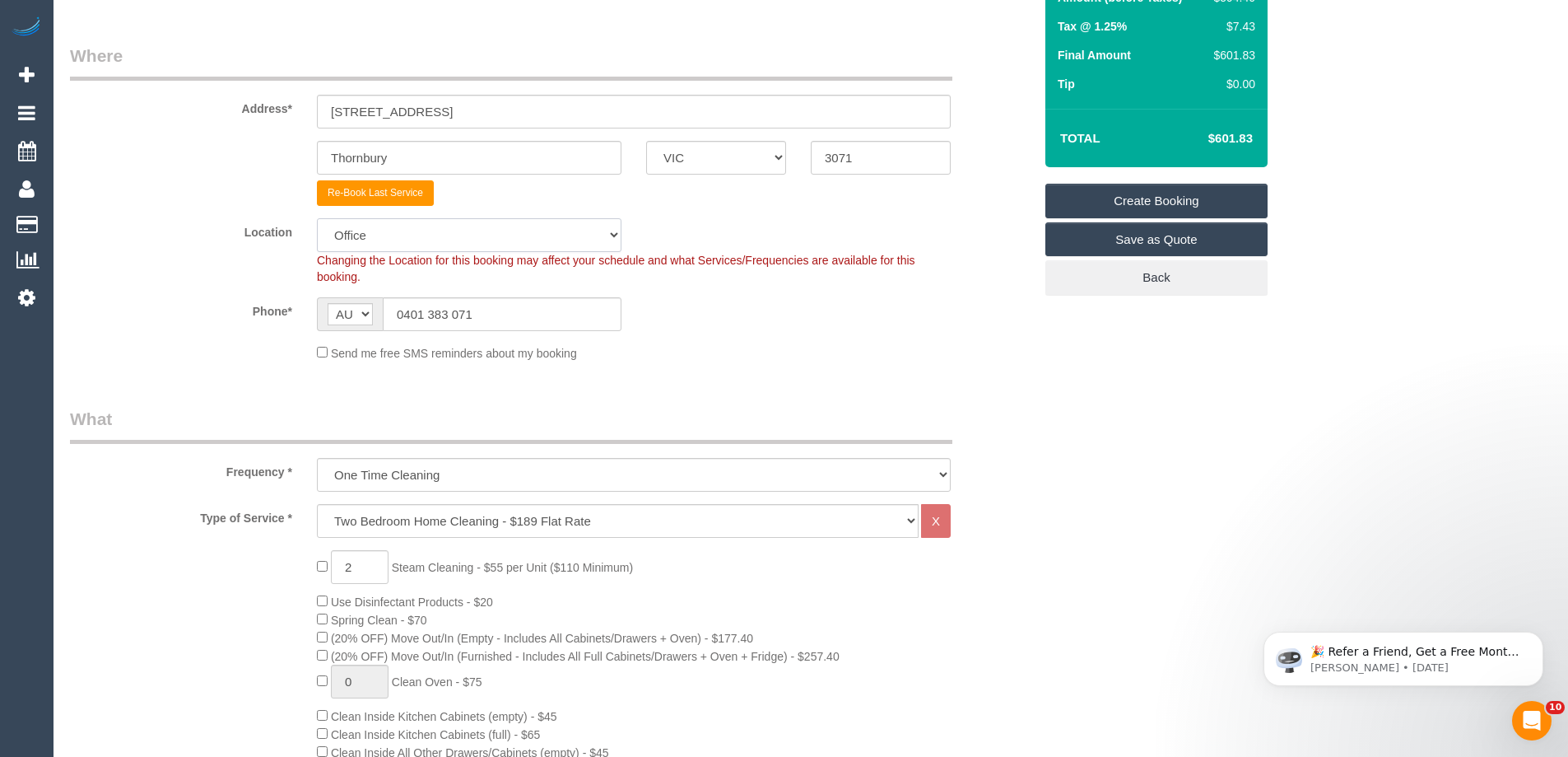
select select "object:3743"
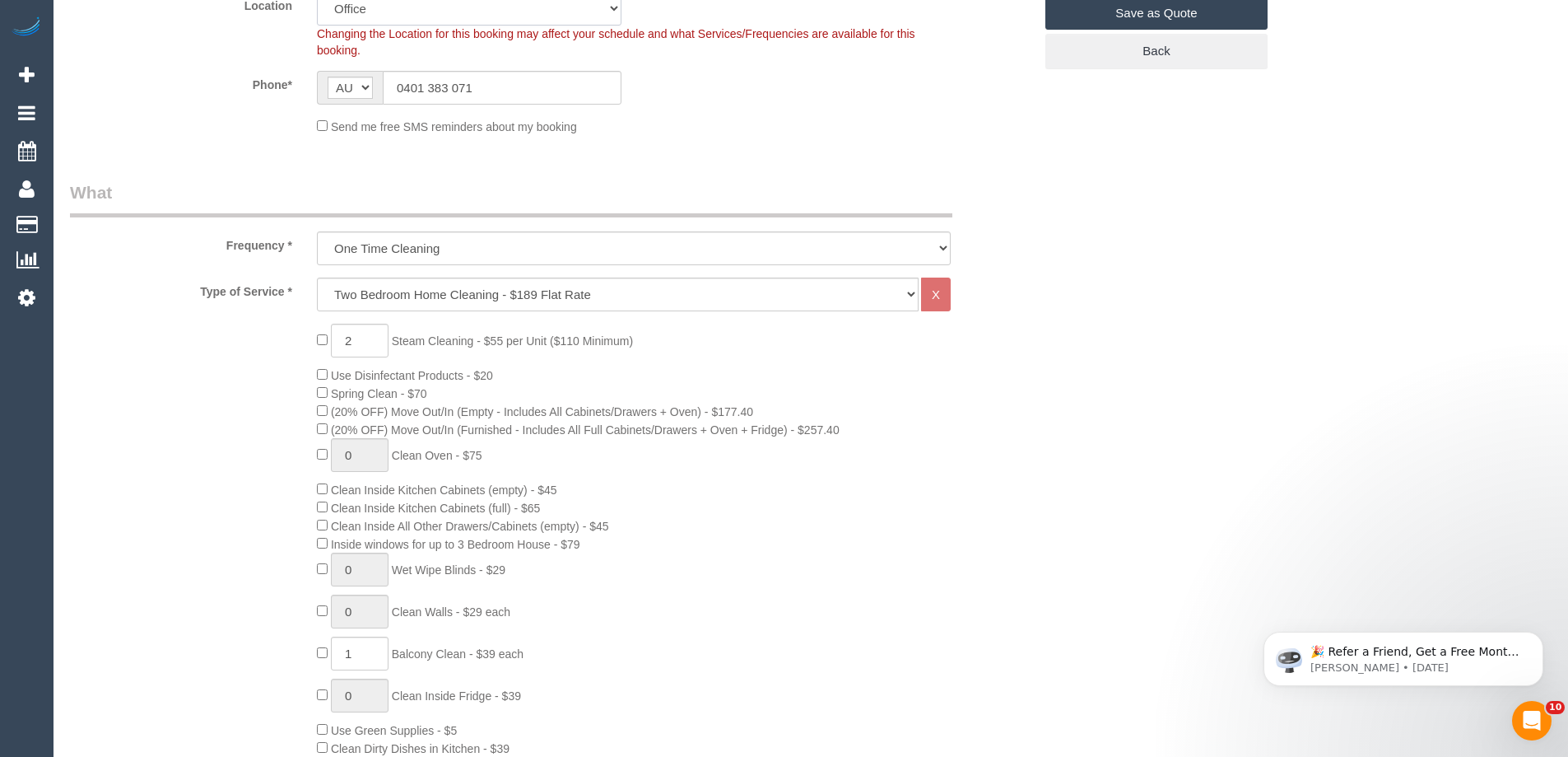
scroll to position [494, 0]
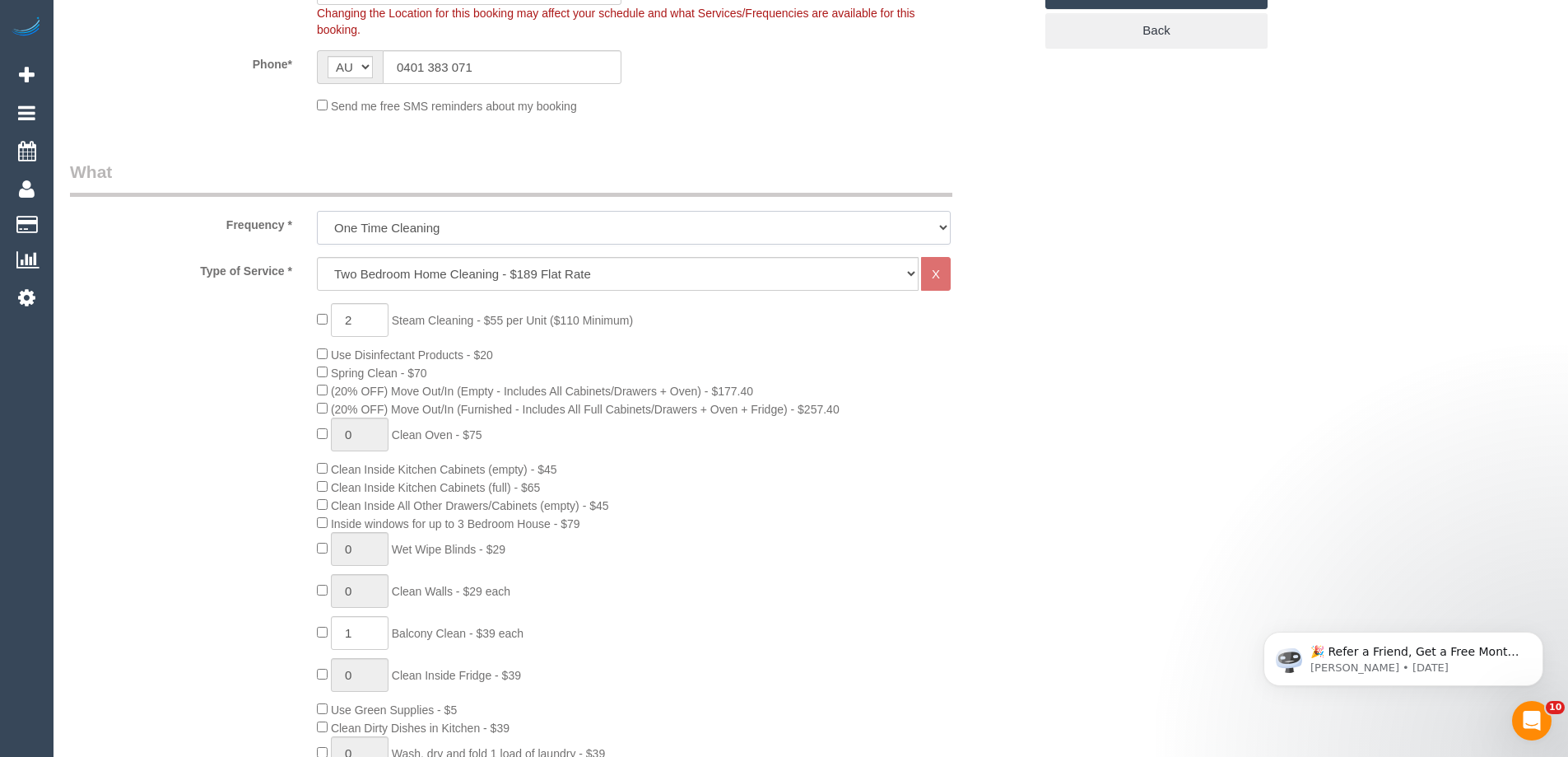
click at [404, 223] on select "One Time Cleaning Weekly - 10% Off - 10.00% (0% for the First Booking) Fortnigh…" at bounding box center [633, 227] width 634 height 33
click at [437, 224] on select "One Time Cleaning Weekly - 10% Off - 10.00% (0% for the First Booking) Fortnigh…" at bounding box center [633, 227] width 634 height 33
click at [415, 270] on select "Hourly Service - $70/h Hourly Service - $65/h Hourly Service - $60/h Hourly Ser…" at bounding box center [617, 273] width 601 height 33
select select "28"
click at [317, 257] on select "Hourly Service - $70/h Hourly Service - $65/h Hourly Service - $60/h Hourly Ser…" at bounding box center [617, 273] width 601 height 33
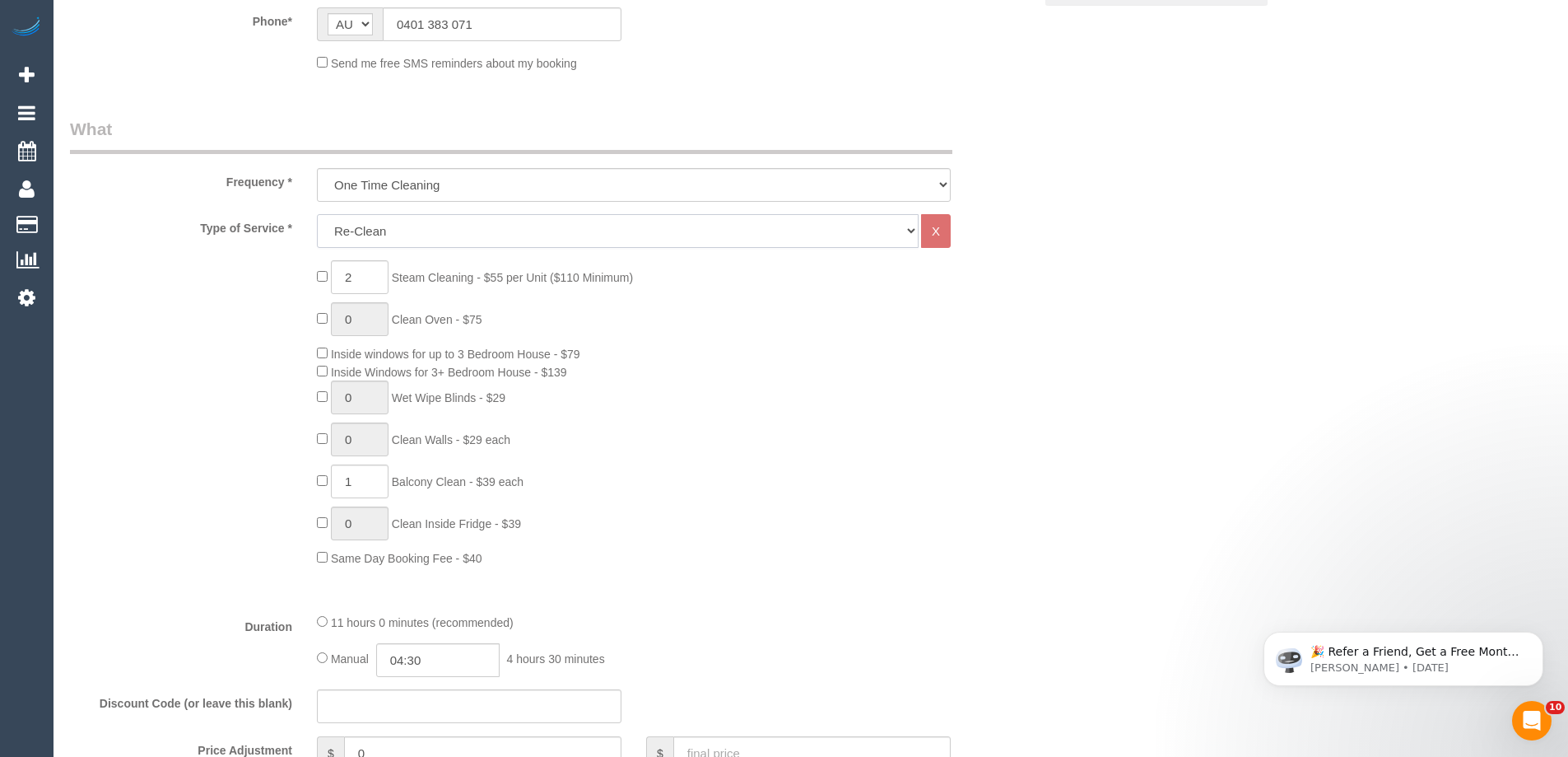
scroll to position [577, 0]
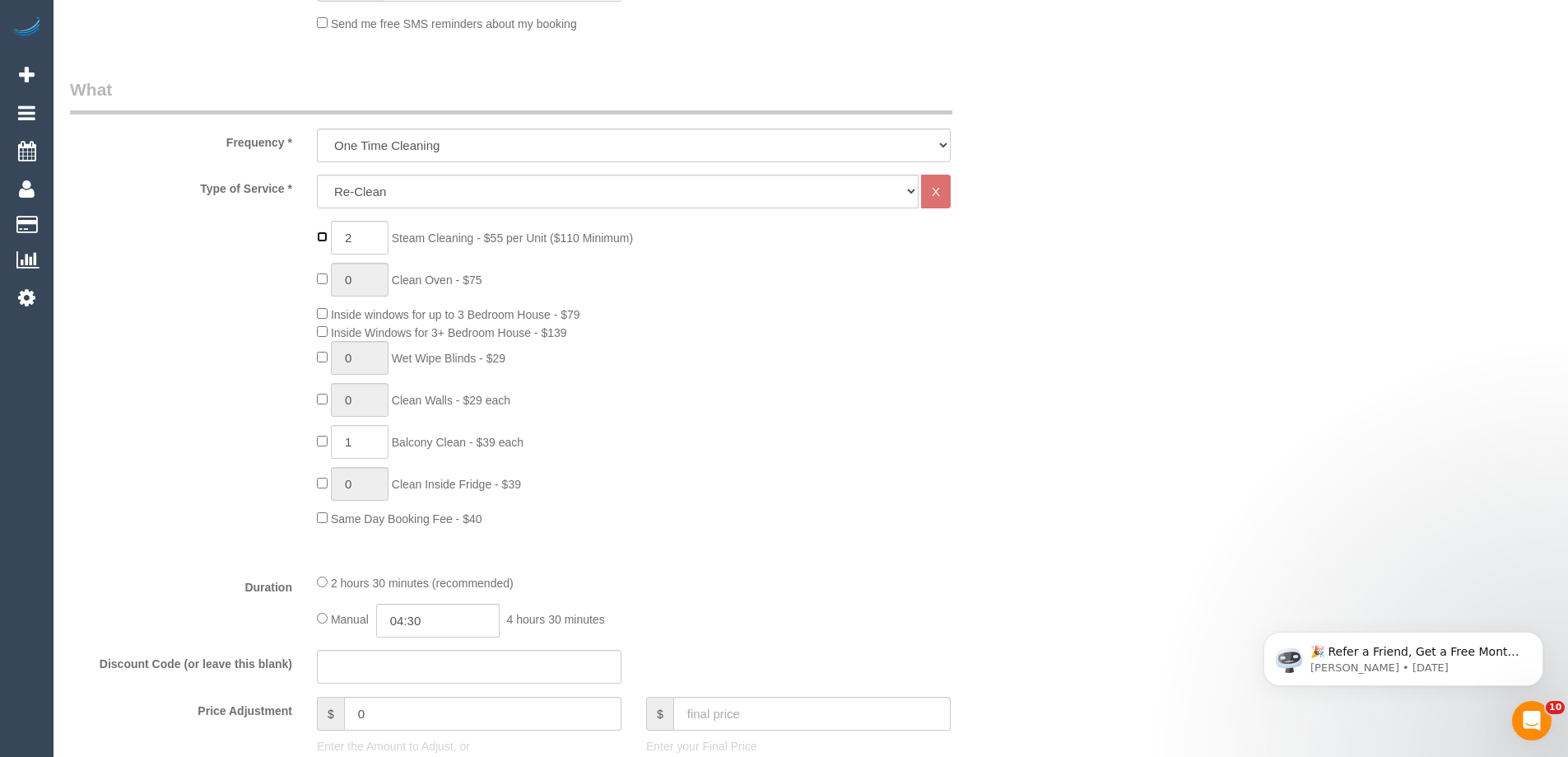
type input "0"
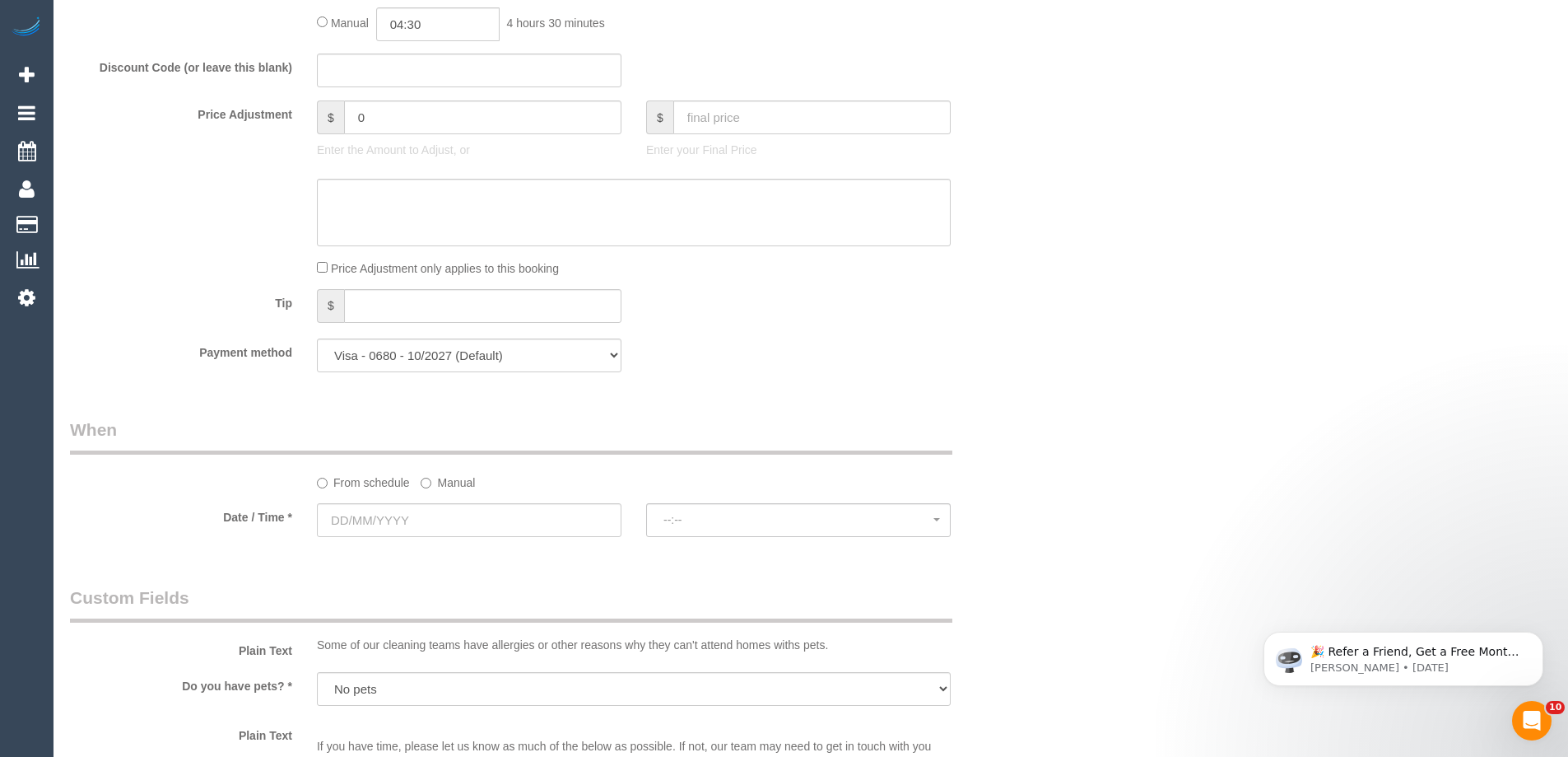
scroll to position [1317, 0]
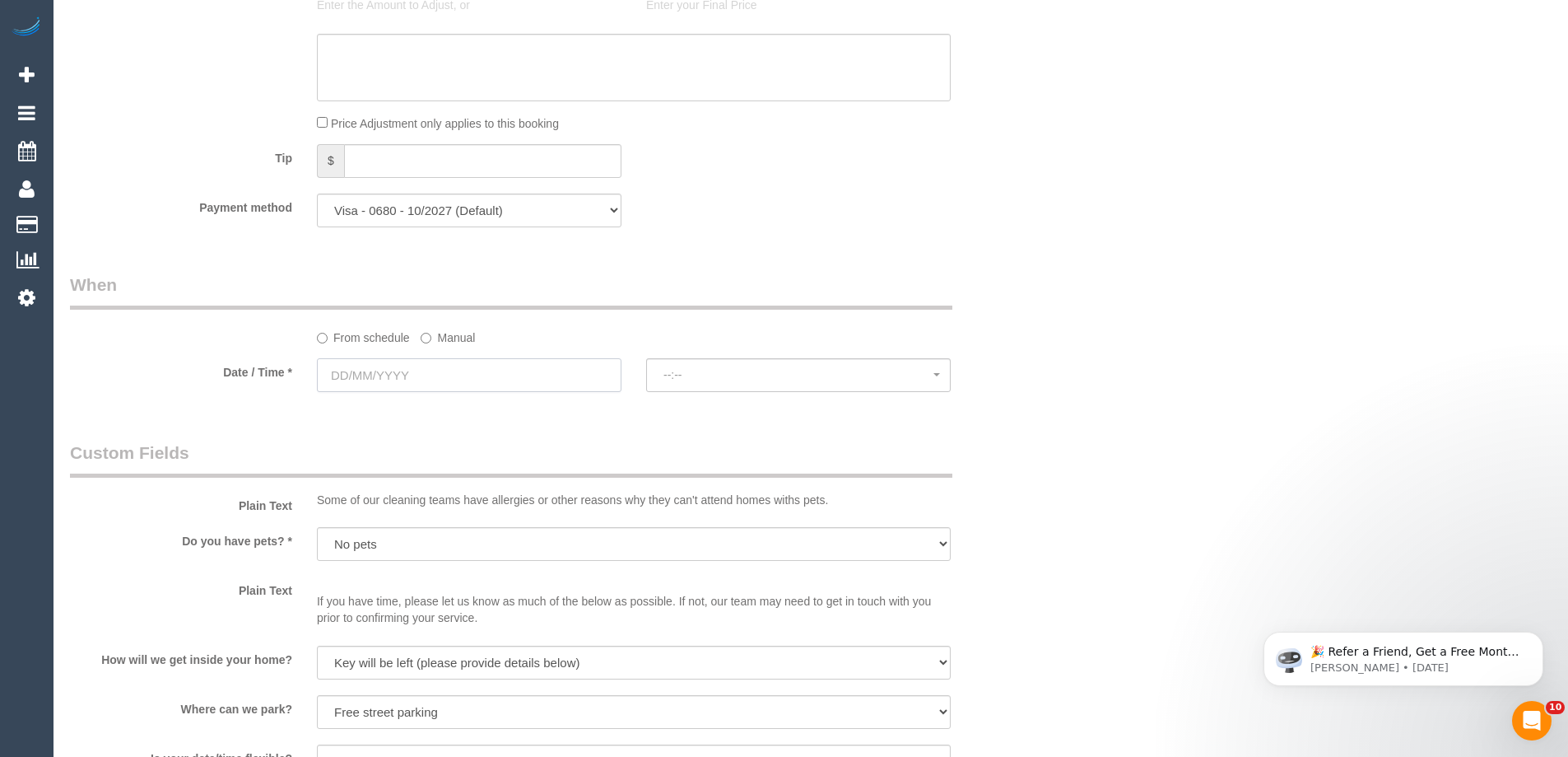
click at [409, 376] on input "text" at bounding box center [468, 374] width 305 height 33
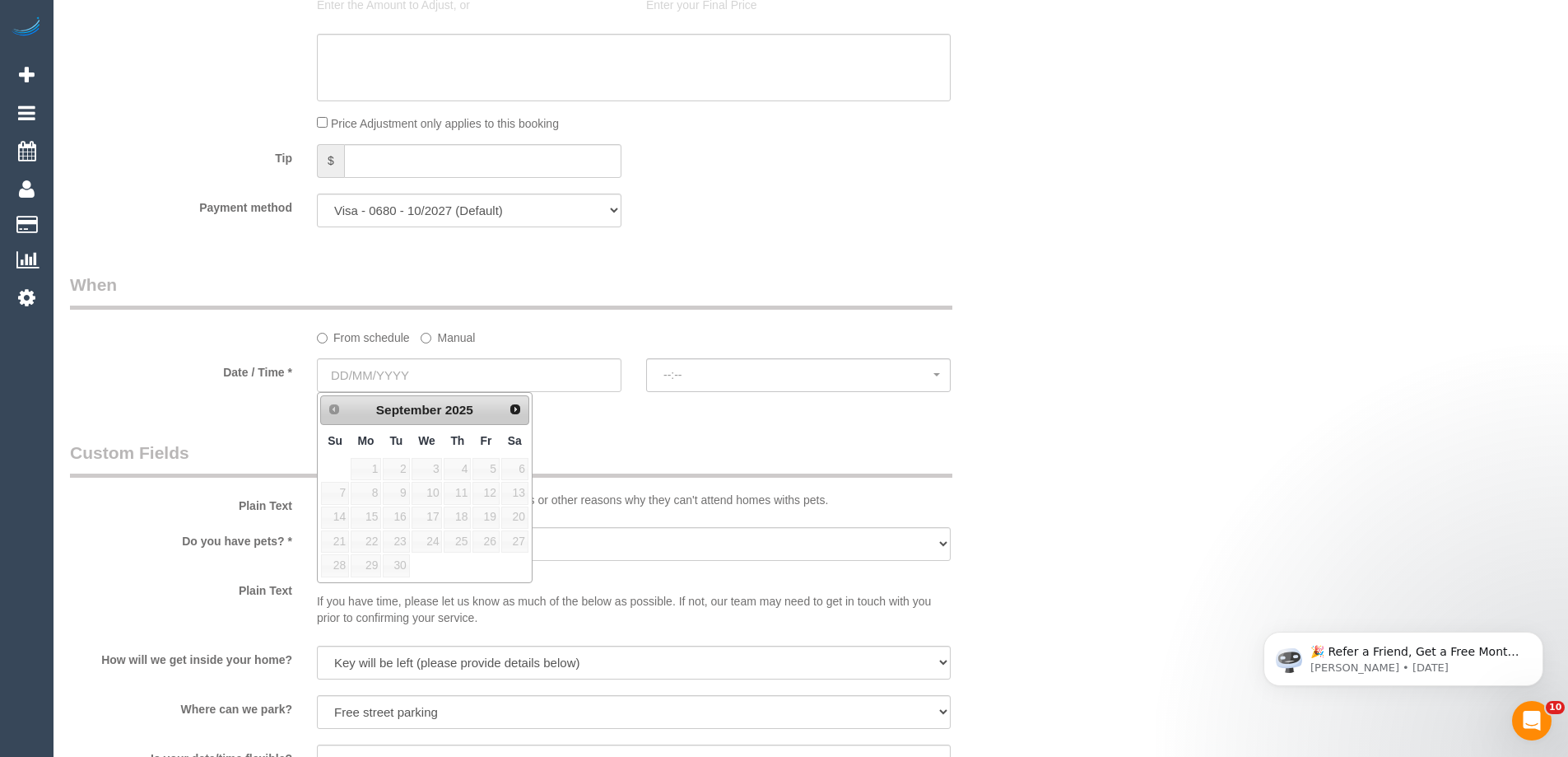
click at [432, 336] on label "Manual" at bounding box center [447, 335] width 54 height 22
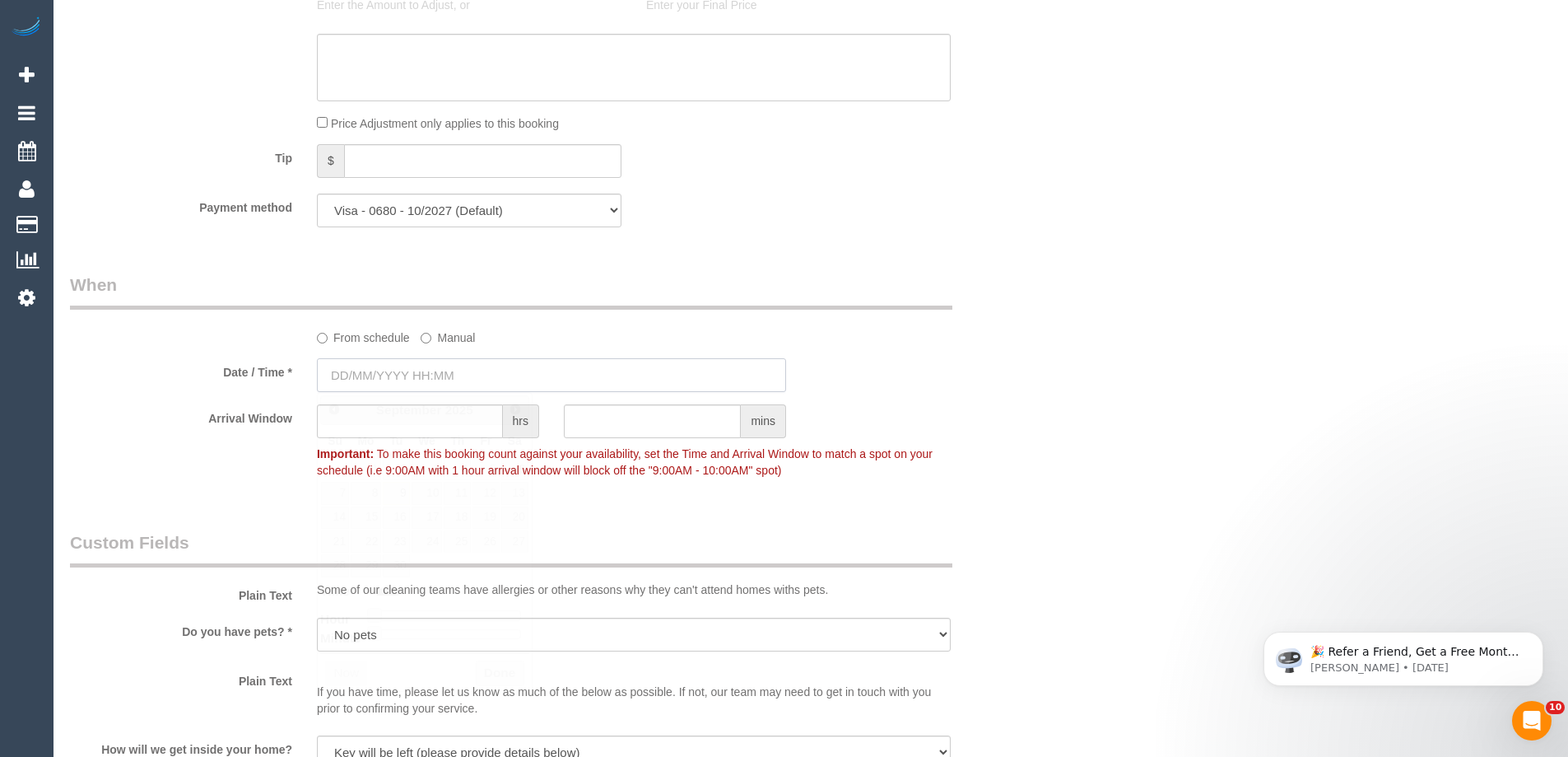
click at [427, 374] on input "text" at bounding box center [551, 374] width 469 height 33
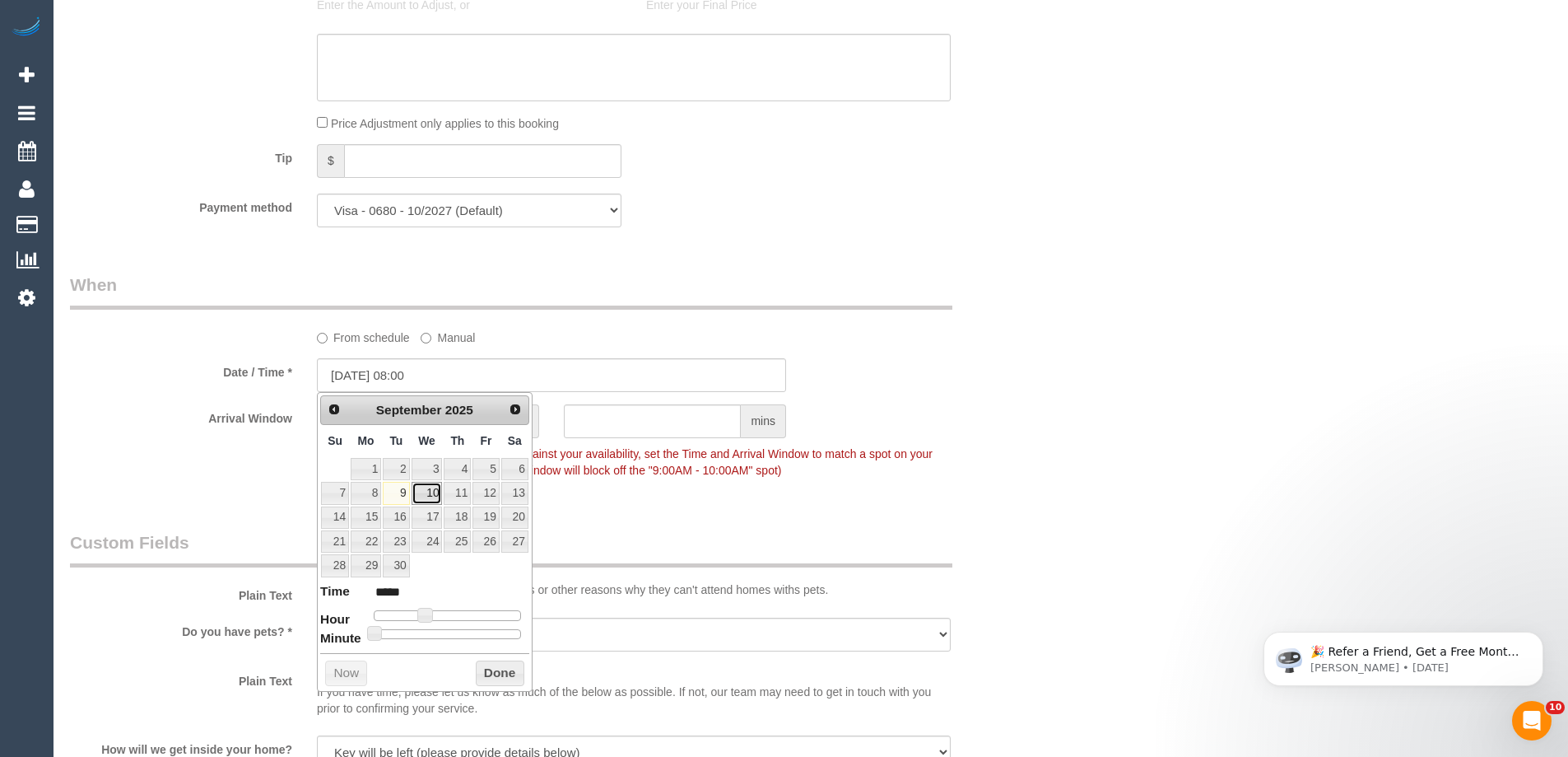
click at [424, 497] on link "10" at bounding box center [427, 493] width 31 height 22
type input "10/09/2025 09:00"
type input "*****"
type input "10/09/2025 11:00"
type input "*****"
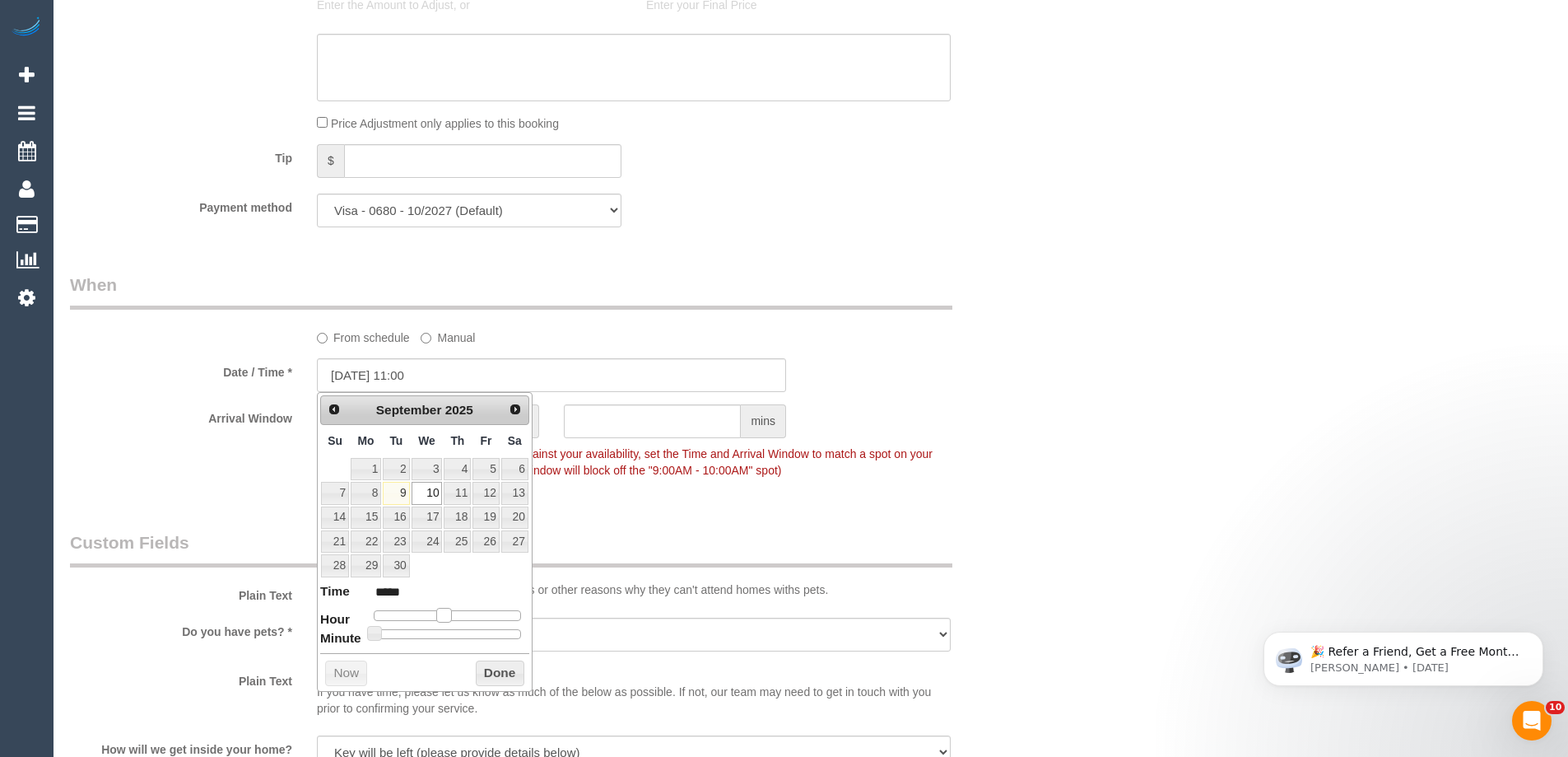
drag, startPoint x: 421, startPoint y: 616, endPoint x: 437, endPoint y: 620, distance: 16.5
click at [439, 621] on span at bounding box center [443, 615] width 15 height 15
type input "10/09/2025 10:00"
type input "*****"
click at [435, 620] on span at bounding box center [437, 615] width 15 height 15
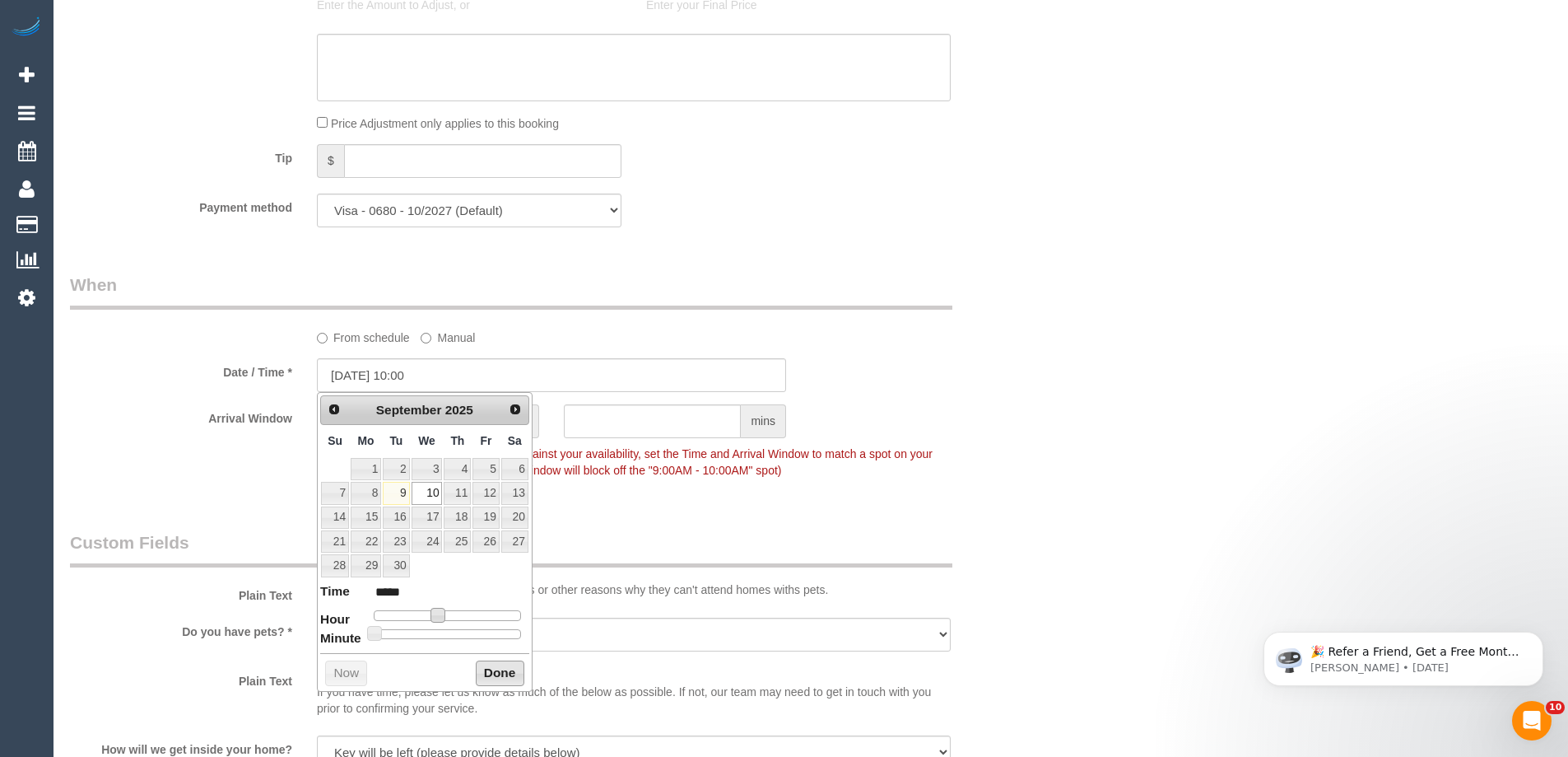
click at [490, 669] on button "Done" at bounding box center [500, 673] width 49 height 27
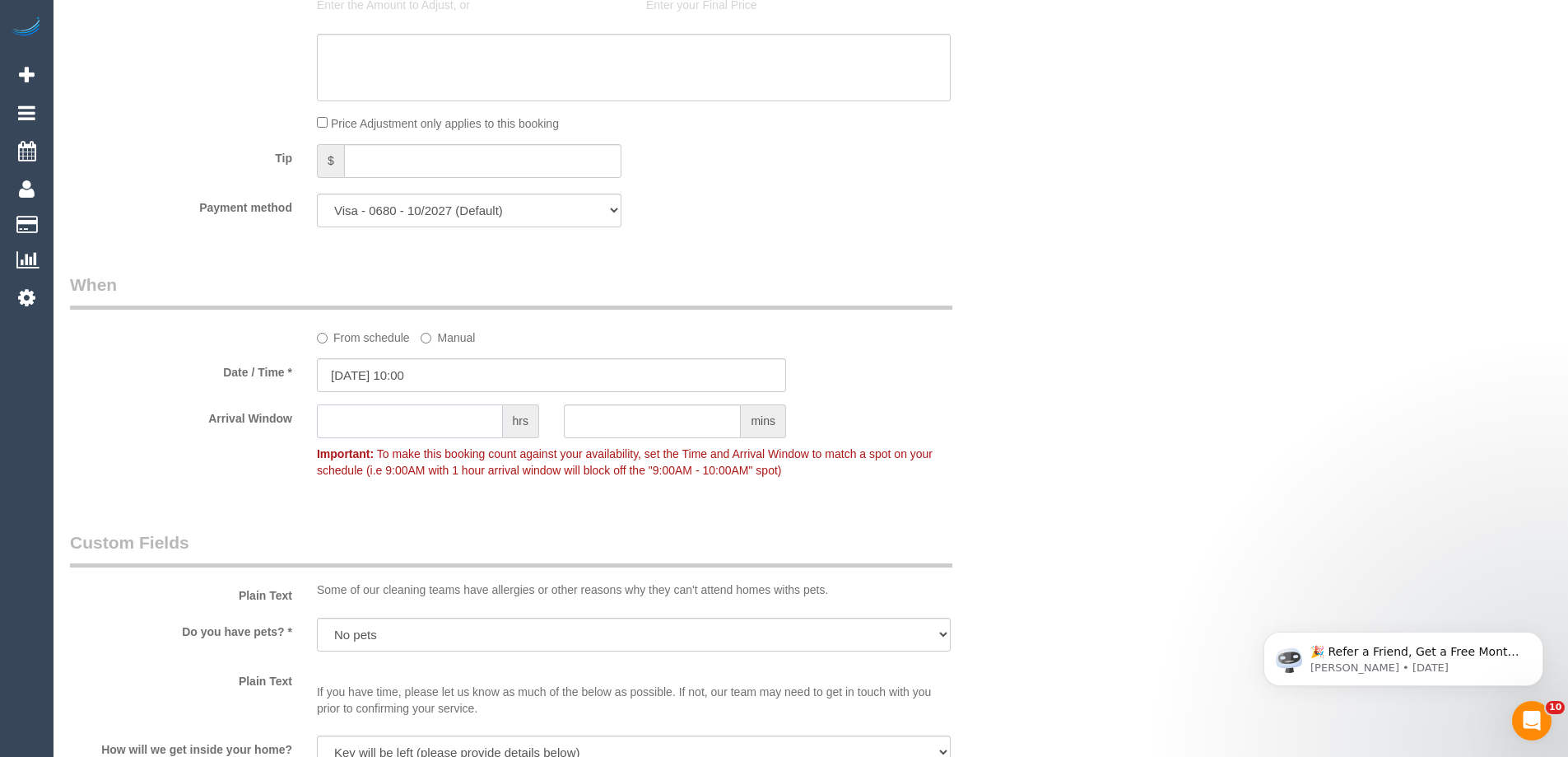
click at [373, 415] on input "text" at bounding box center [409, 421] width 186 height 33
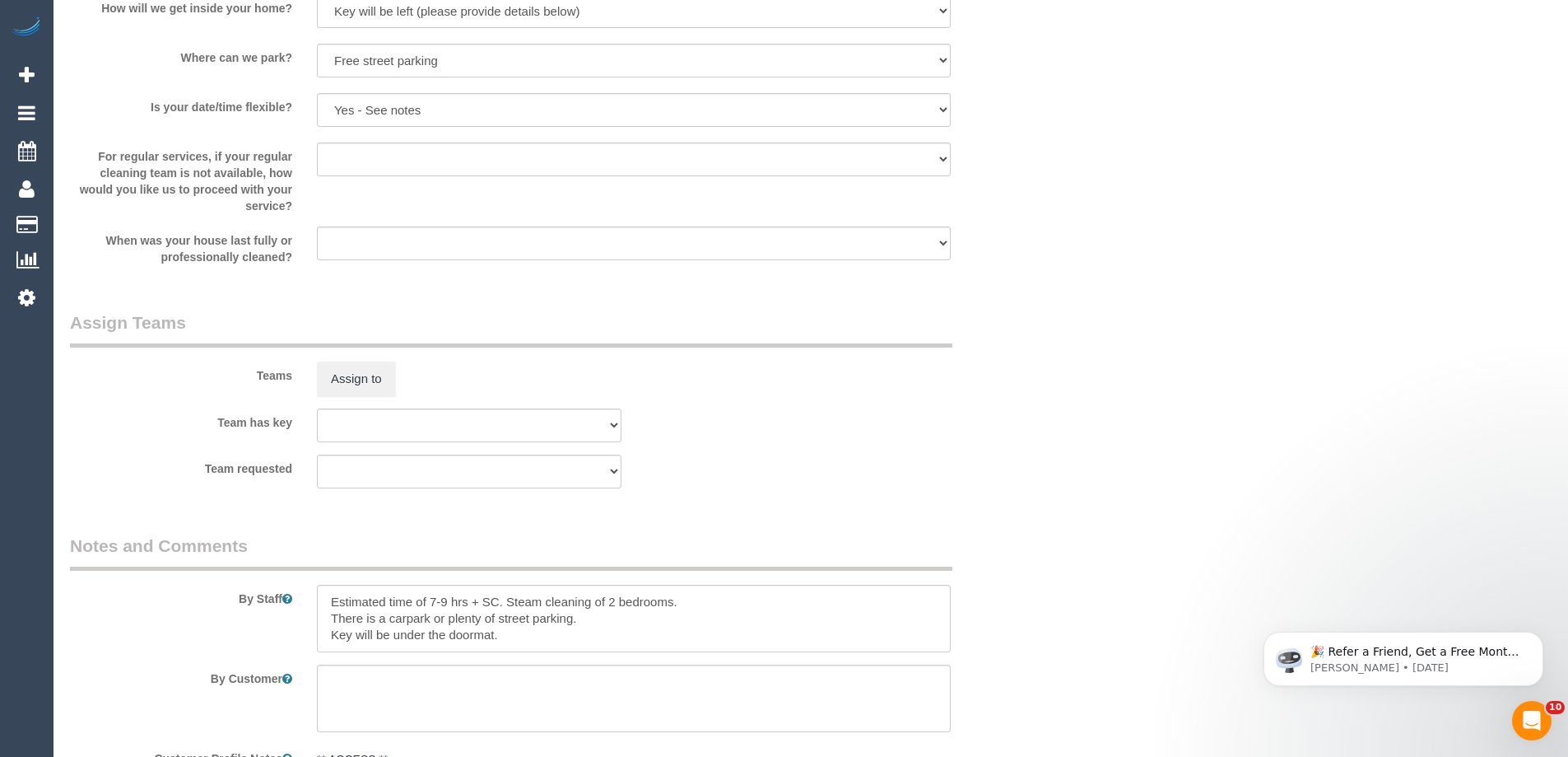
scroll to position [2112, 0]
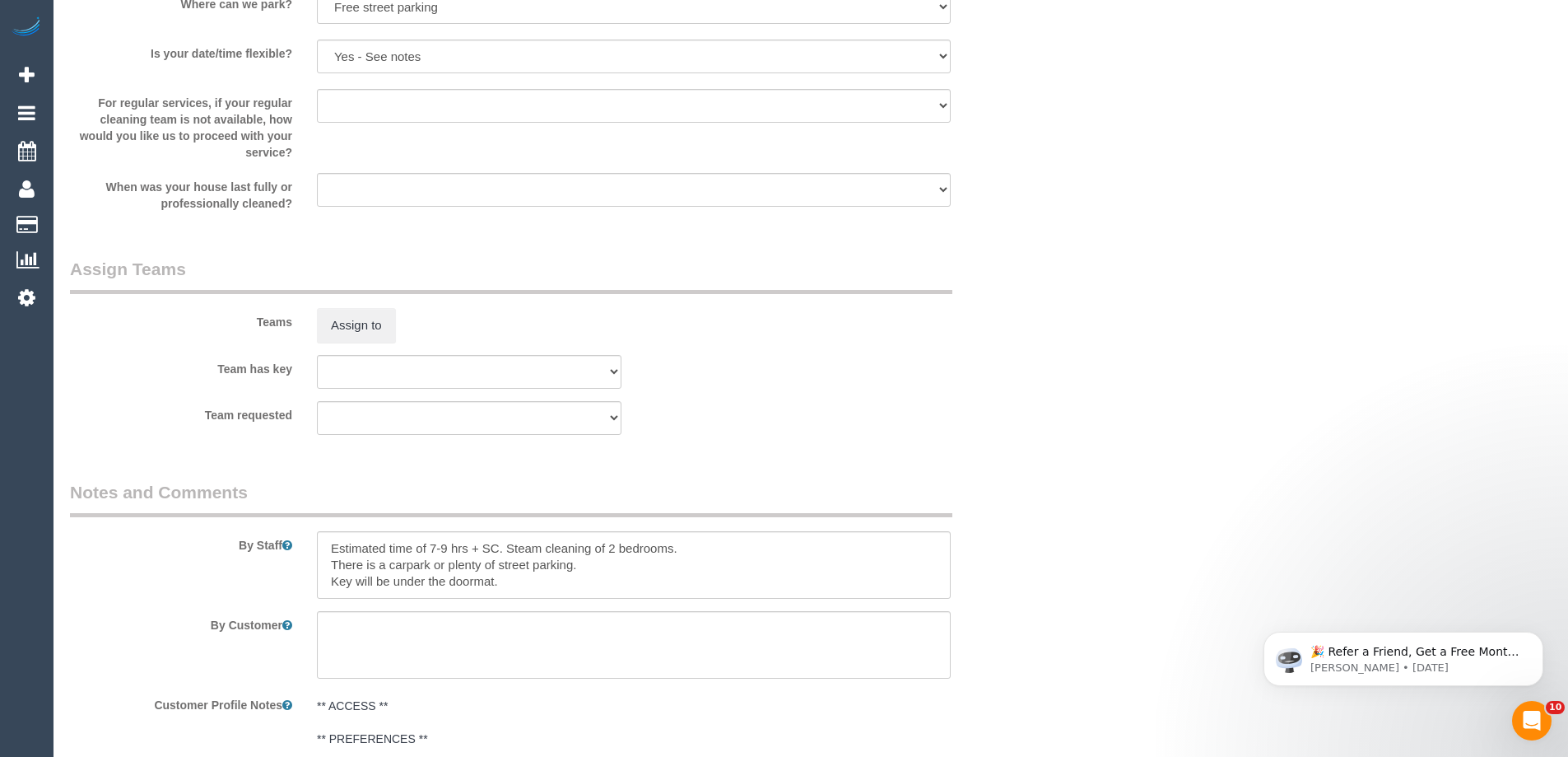
type input "2"
click at [400, 173] on select "Within 1-2 weeks Within 2-4 weeks Within 1-4 months Over 4 months ago" at bounding box center [633, 189] width 634 height 33
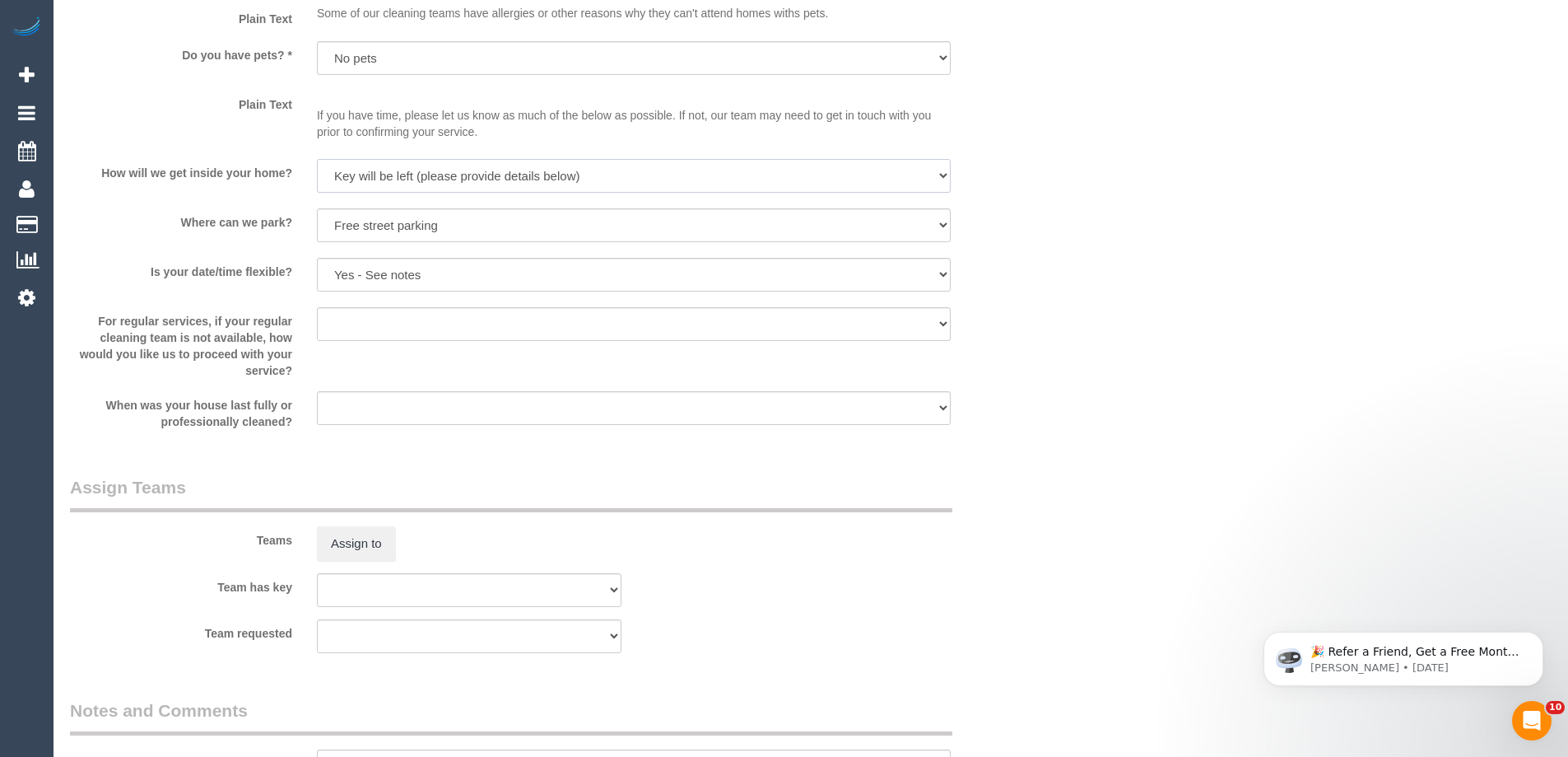
click at [410, 181] on select "I will be home Key will be left (please provide details below) Lock box/Access …" at bounding box center [633, 175] width 634 height 33
select select "number:17"
click at [317, 159] on select "I will be home Key will be left (please provide details below) Lock box/Access …" at bounding box center [633, 175] width 634 height 33
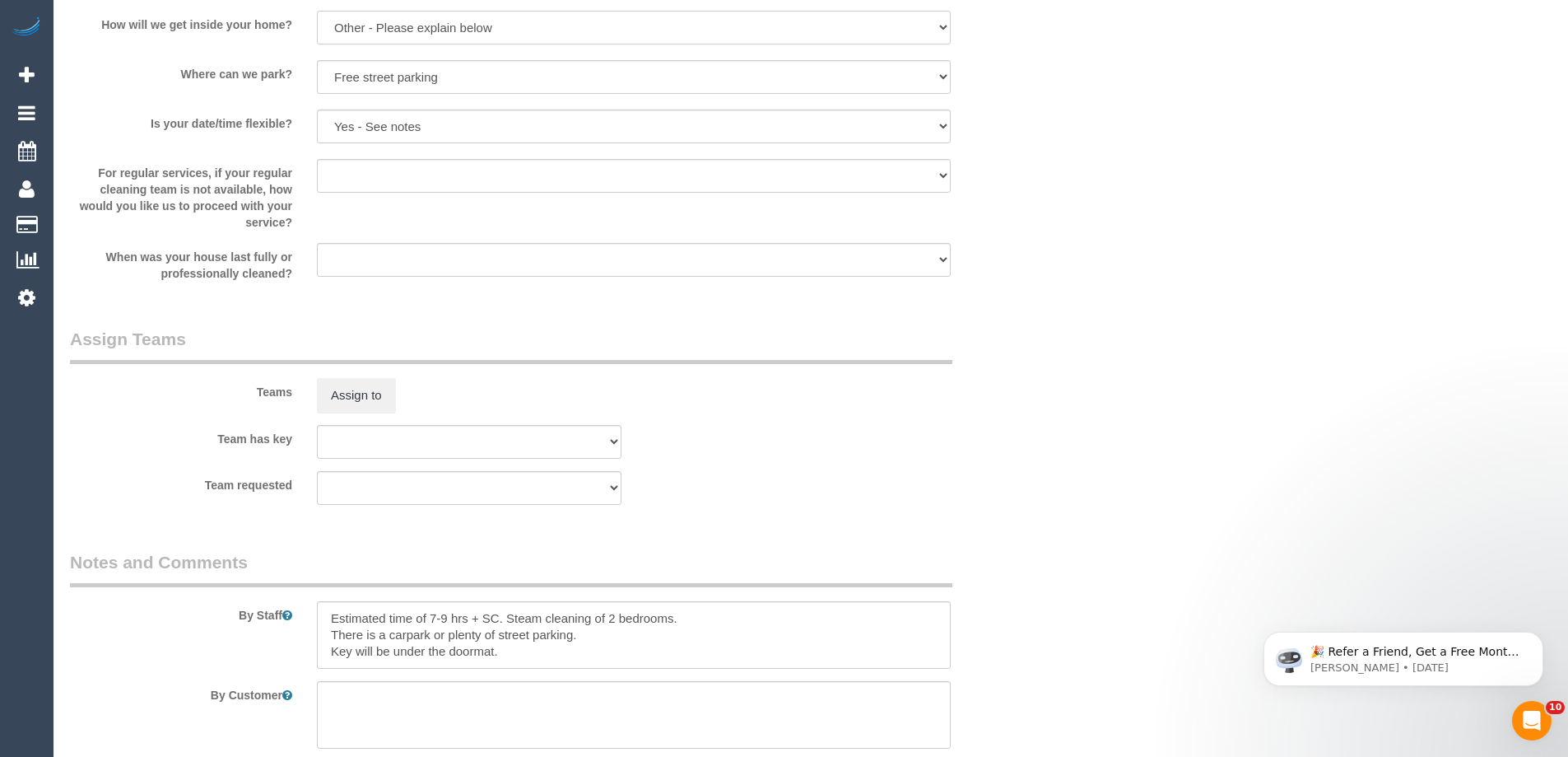
scroll to position [2058, 0]
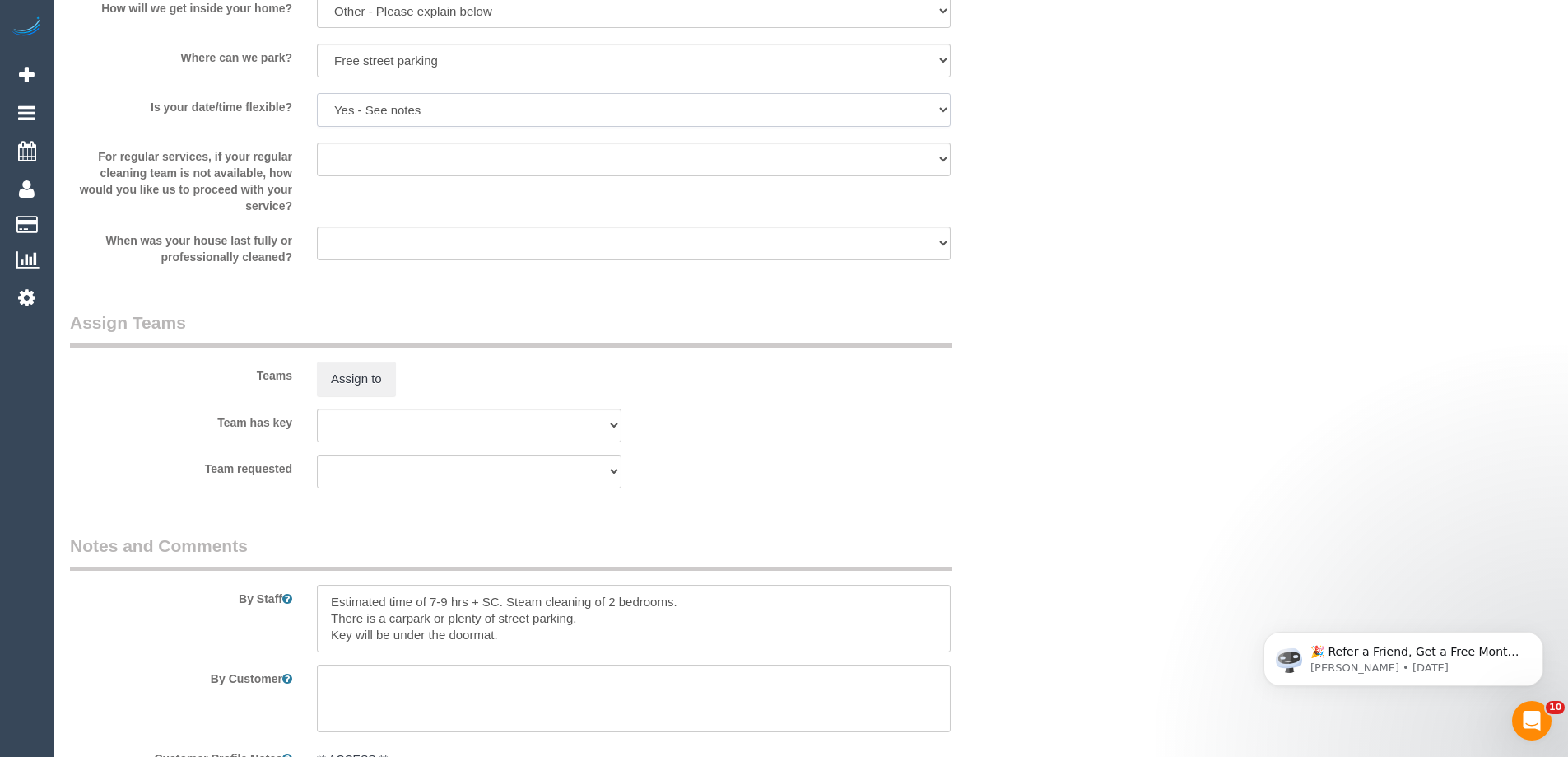
click at [371, 112] on select "Yes - date and time Yes - date but not time Yes - time but not date No - No fle…" at bounding box center [633, 109] width 634 height 33
select select "number:25"
click at [317, 93] on select "Yes - date and time Yes - date but not time Yes - time but not date No - No fle…" at bounding box center [633, 109] width 634 height 33
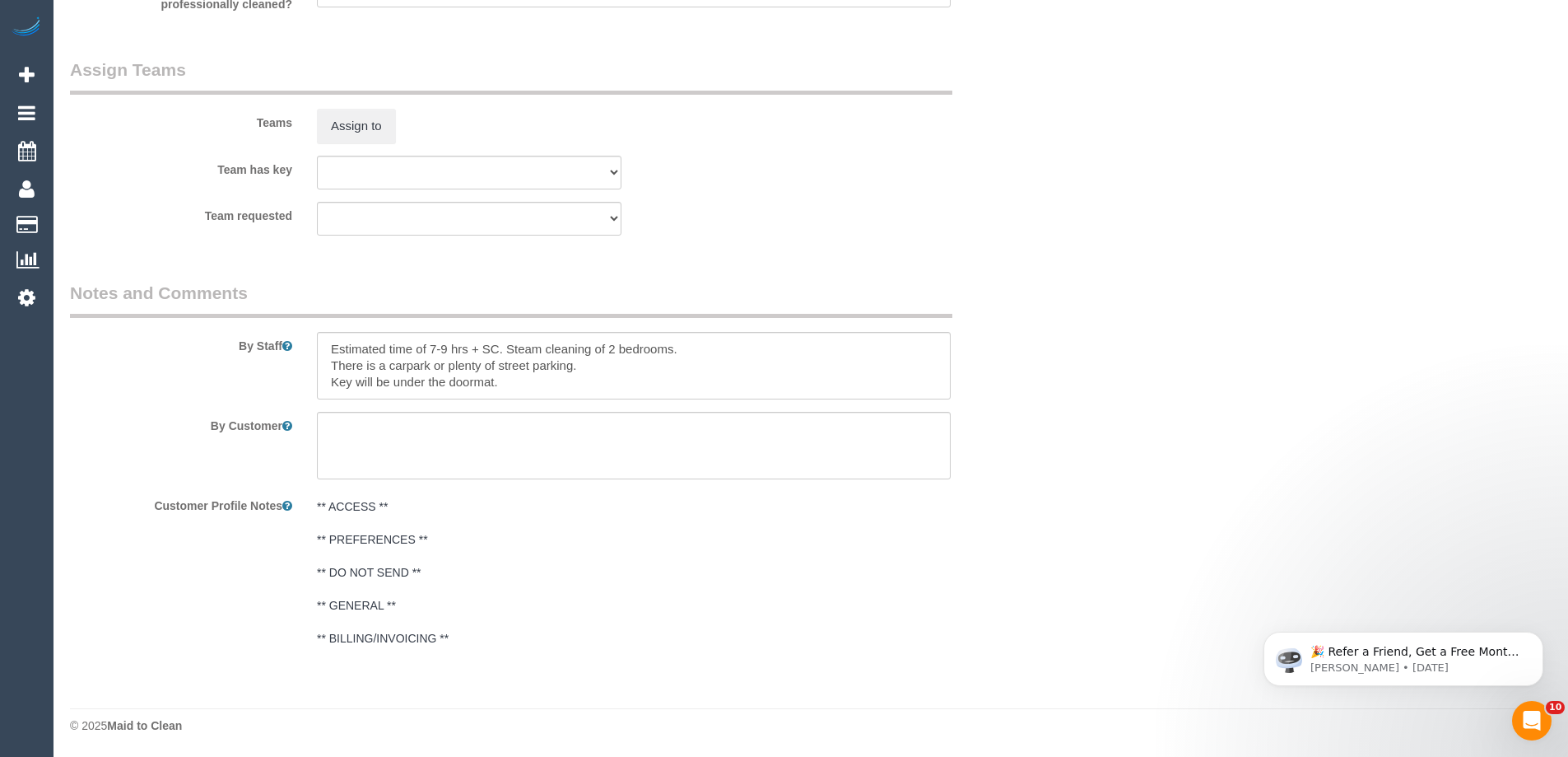
scroll to position [2312, 0]
drag, startPoint x: 528, startPoint y: 387, endPoint x: 167, endPoint y: 248, distance: 386.8
type textarea "/"
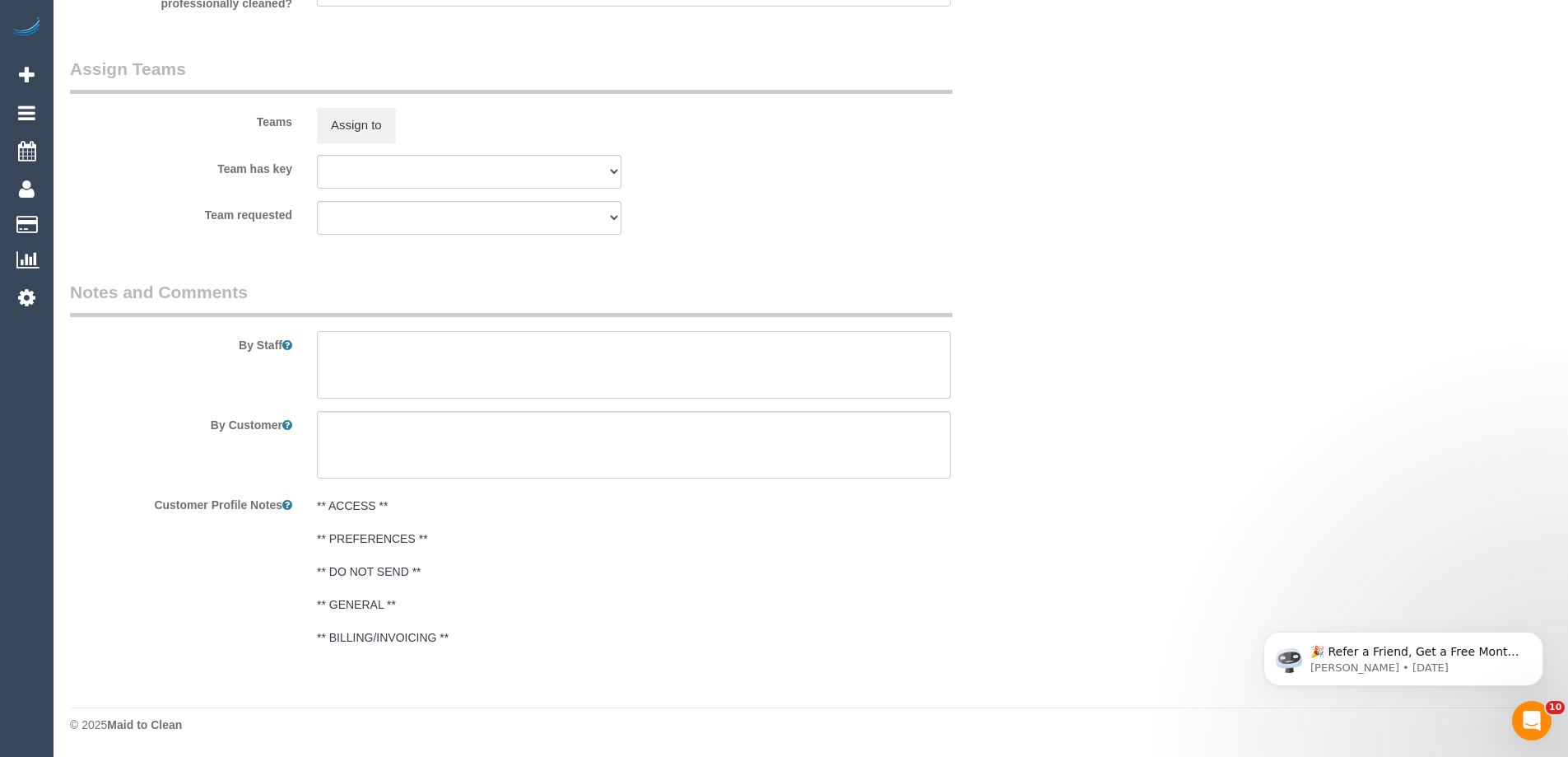
paste textarea "Re-clean tasks: Estimated time: Access information: Name of person managing com…"
click at [435, 346] on textarea at bounding box center [633, 365] width 634 height 68
click at [371, 362] on textarea at bounding box center [633, 365] width 634 height 68
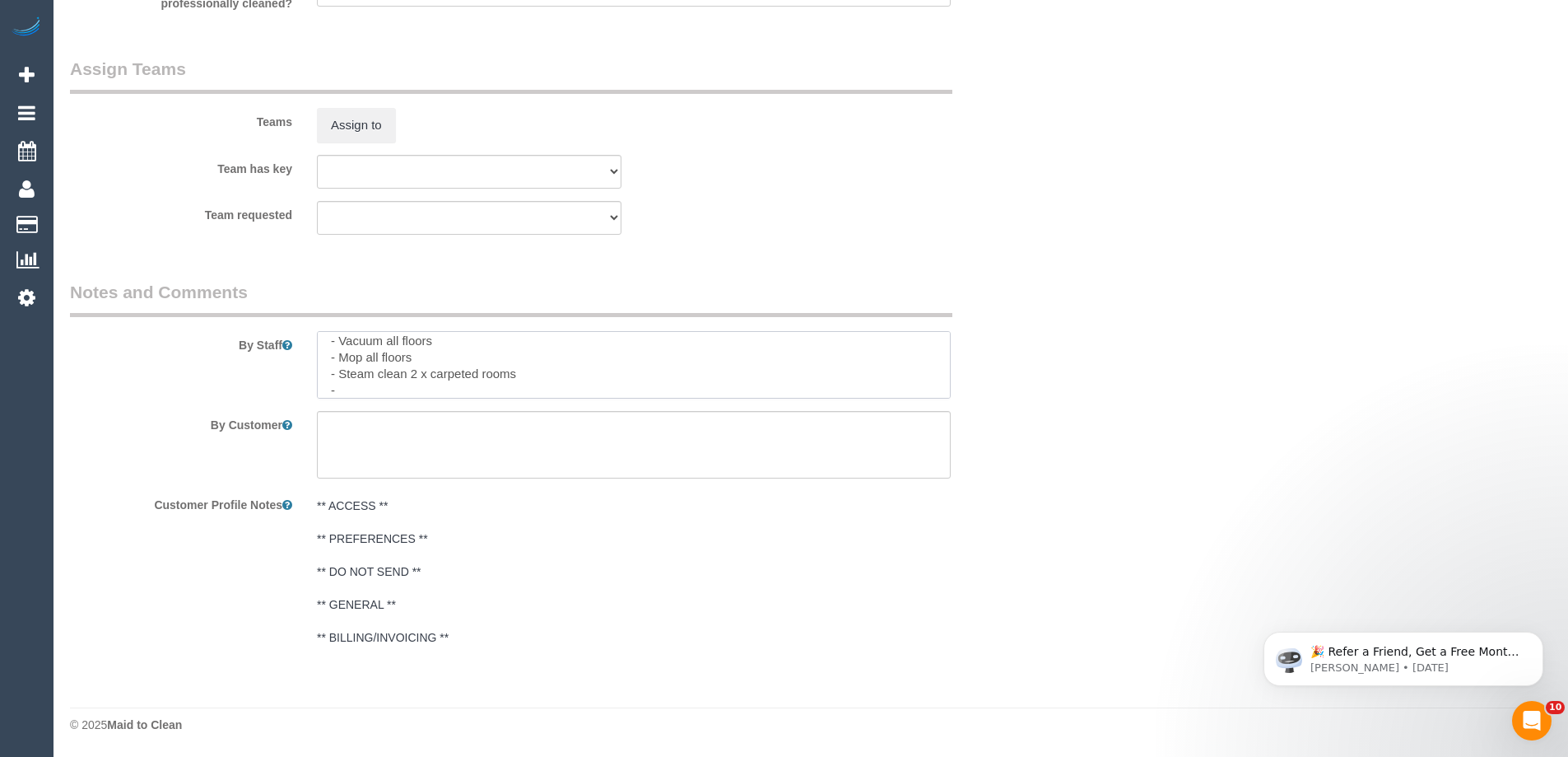
click at [388, 387] on textarea at bounding box center [633, 365] width 634 height 68
click at [346, 369] on textarea at bounding box center [633, 365] width 634 height 68
click at [391, 382] on textarea at bounding box center [633, 365] width 634 height 68
click at [365, 387] on textarea at bounding box center [633, 365] width 634 height 68
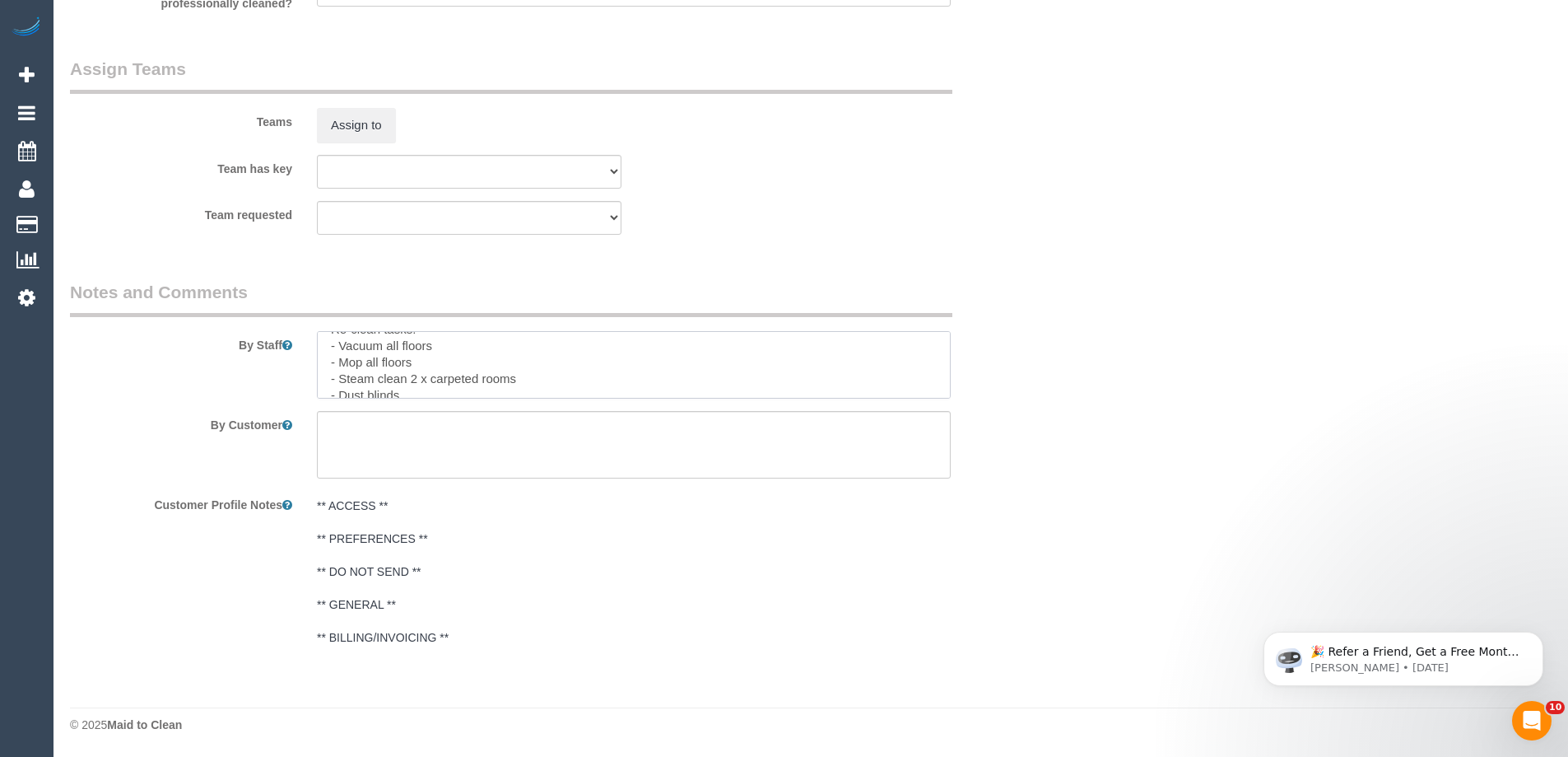
scroll to position [0, 0]
click at [378, 383] on textarea at bounding box center [633, 365] width 634 height 68
click at [421, 362] on textarea at bounding box center [633, 365] width 634 height 68
click at [384, 375] on textarea at bounding box center [633, 365] width 634 height 68
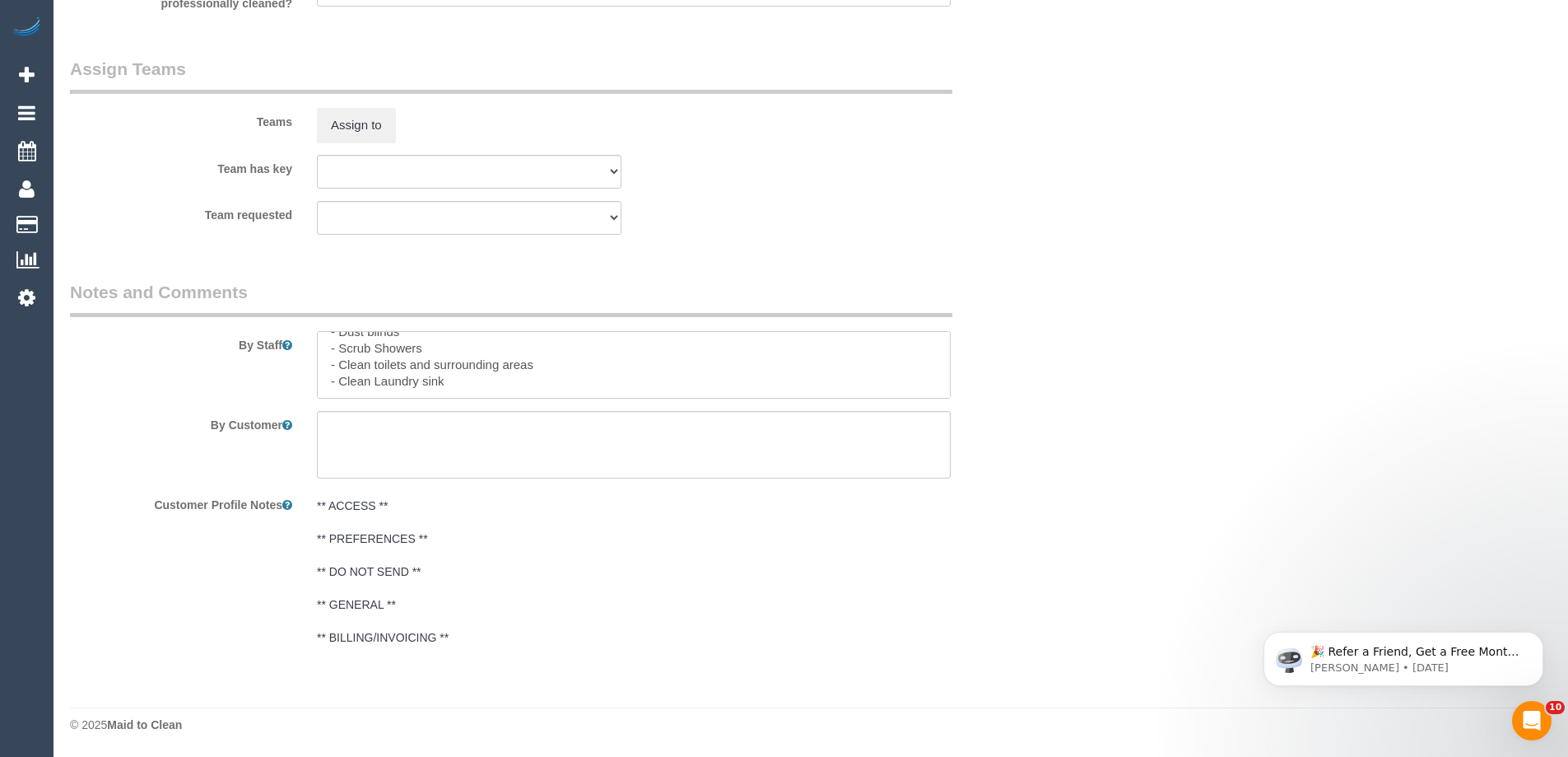
scroll to position [89, 0]
click at [387, 389] on textarea at bounding box center [633, 365] width 634 height 68
click at [484, 392] on textarea at bounding box center [633, 365] width 634 height 68
click at [511, 391] on textarea at bounding box center [633, 365] width 634 height 68
click at [598, 393] on textarea at bounding box center [633, 365] width 634 height 68
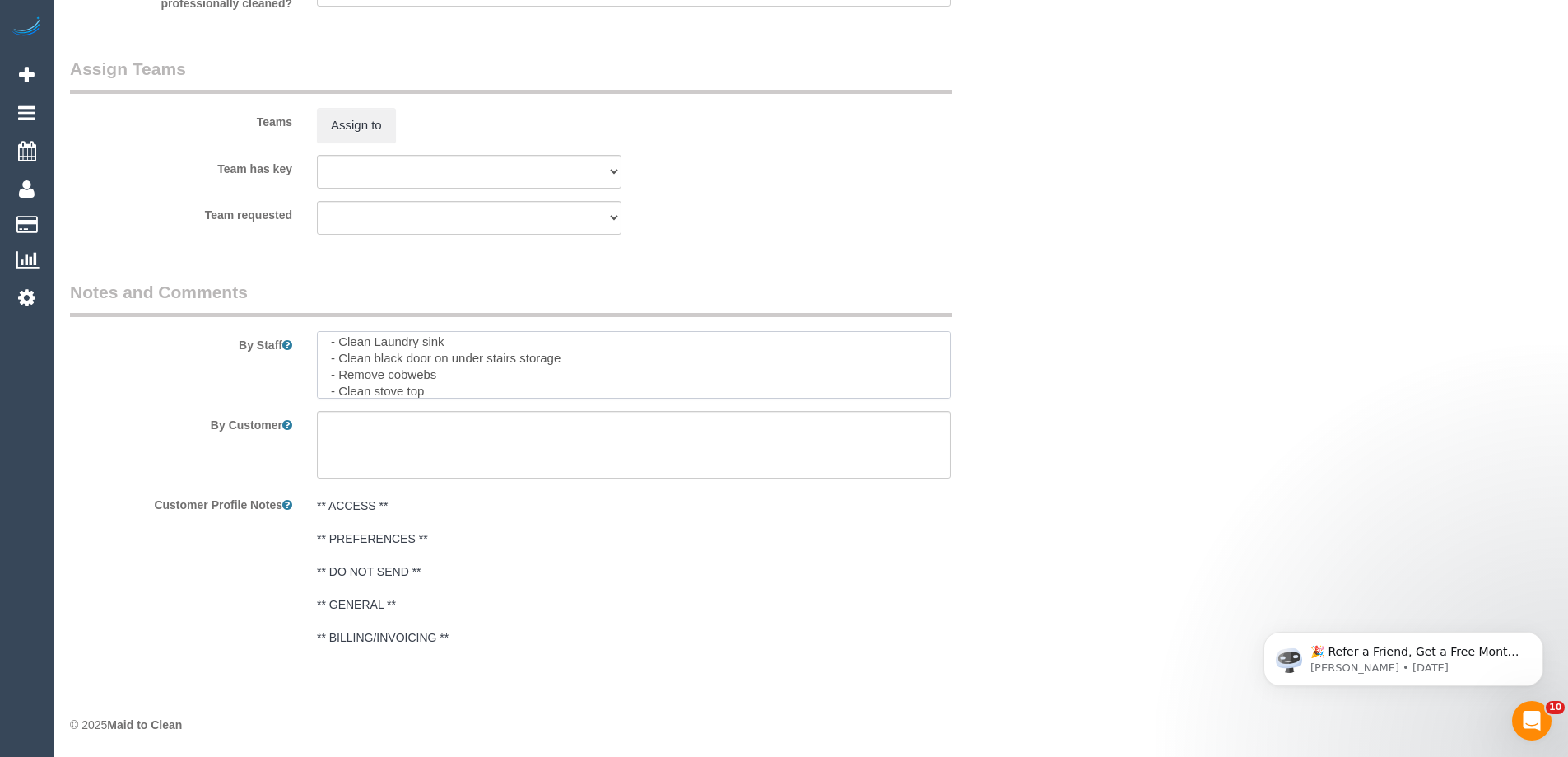
scroll to position [138, 0]
click at [365, 390] on textarea at bounding box center [633, 365] width 634 height 68
click at [385, 379] on textarea at bounding box center [633, 365] width 634 height 68
click at [456, 377] on textarea at bounding box center [633, 365] width 634 height 68
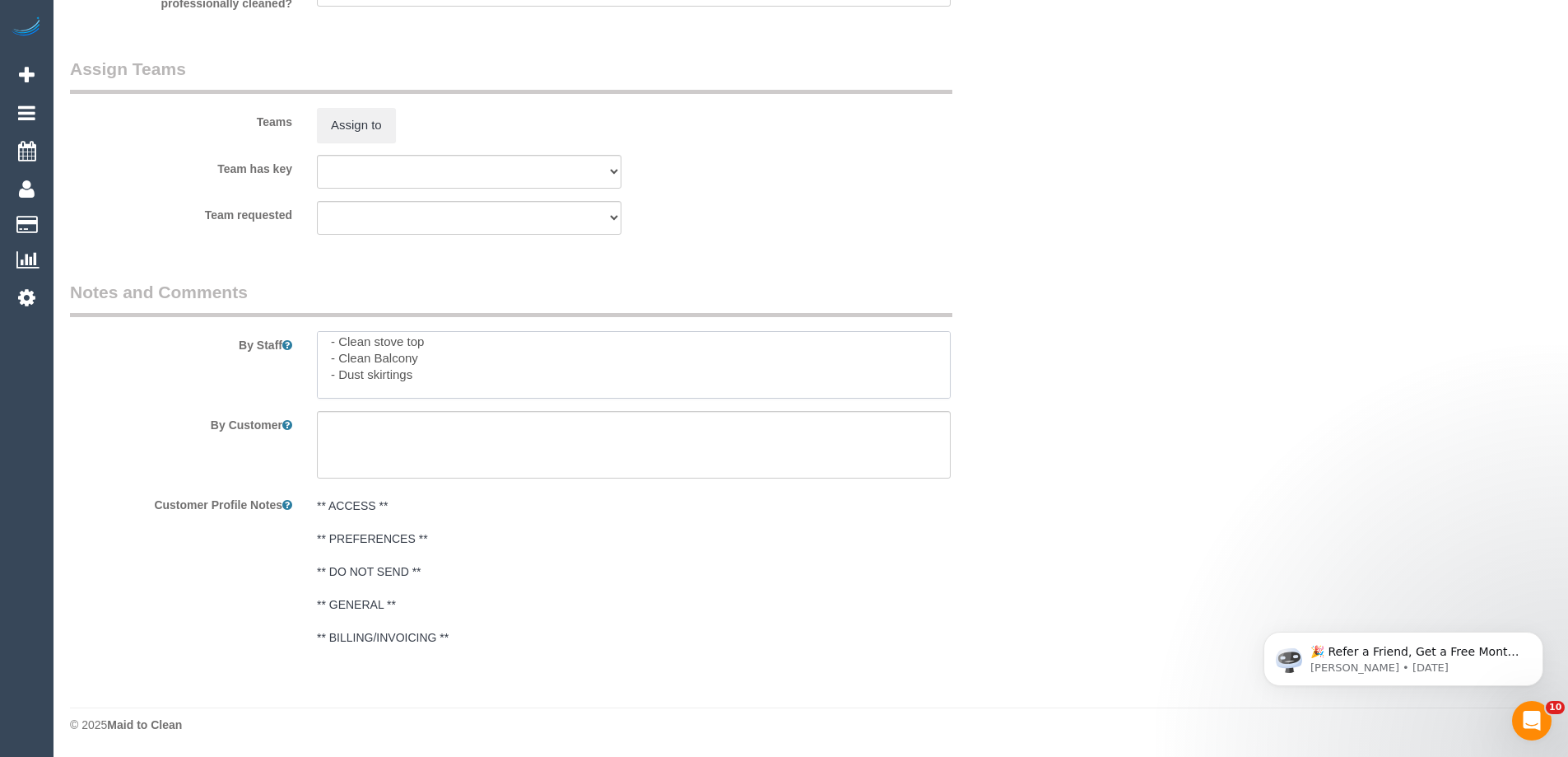
paste textarea "-Wipe marks off fronts of cupboard doors - Filters oily - Wipe around dishwashe…"
drag, startPoint x: 338, startPoint y: 361, endPoint x: 444, endPoint y: 366, distance: 106.1
click at [444, 366] on textarea at bounding box center [633, 365] width 634 height 68
click at [349, 370] on textarea at bounding box center [633, 365] width 634 height 68
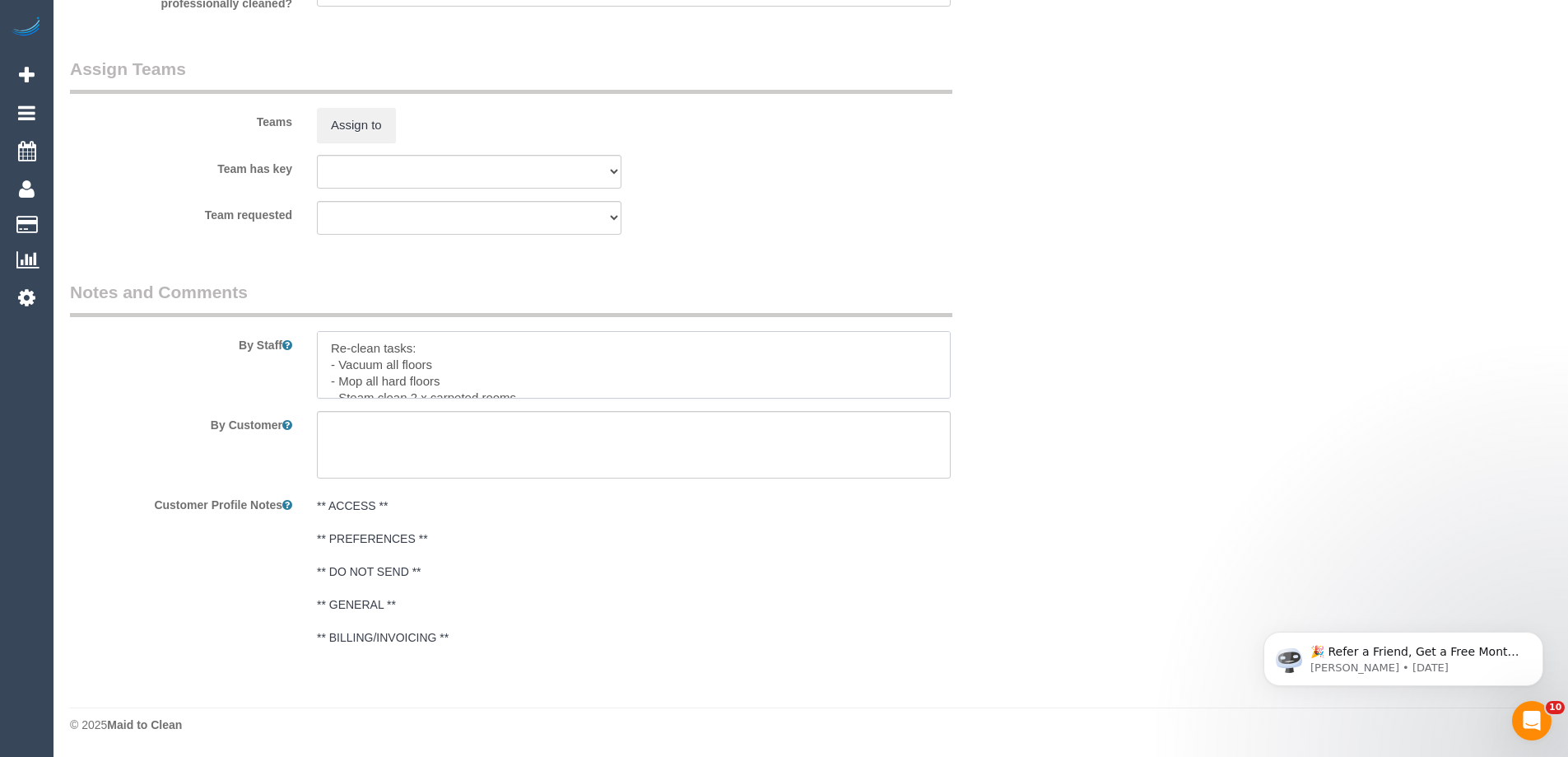
drag, startPoint x: 338, startPoint y: 363, endPoint x: 433, endPoint y: 369, distance: 95.2
click at [433, 369] on textarea at bounding box center [633, 365] width 634 height 68
drag, startPoint x: 339, startPoint y: 383, endPoint x: 404, endPoint y: 385, distance: 65.0
click at [401, 385] on textarea at bounding box center [633, 365] width 634 height 68
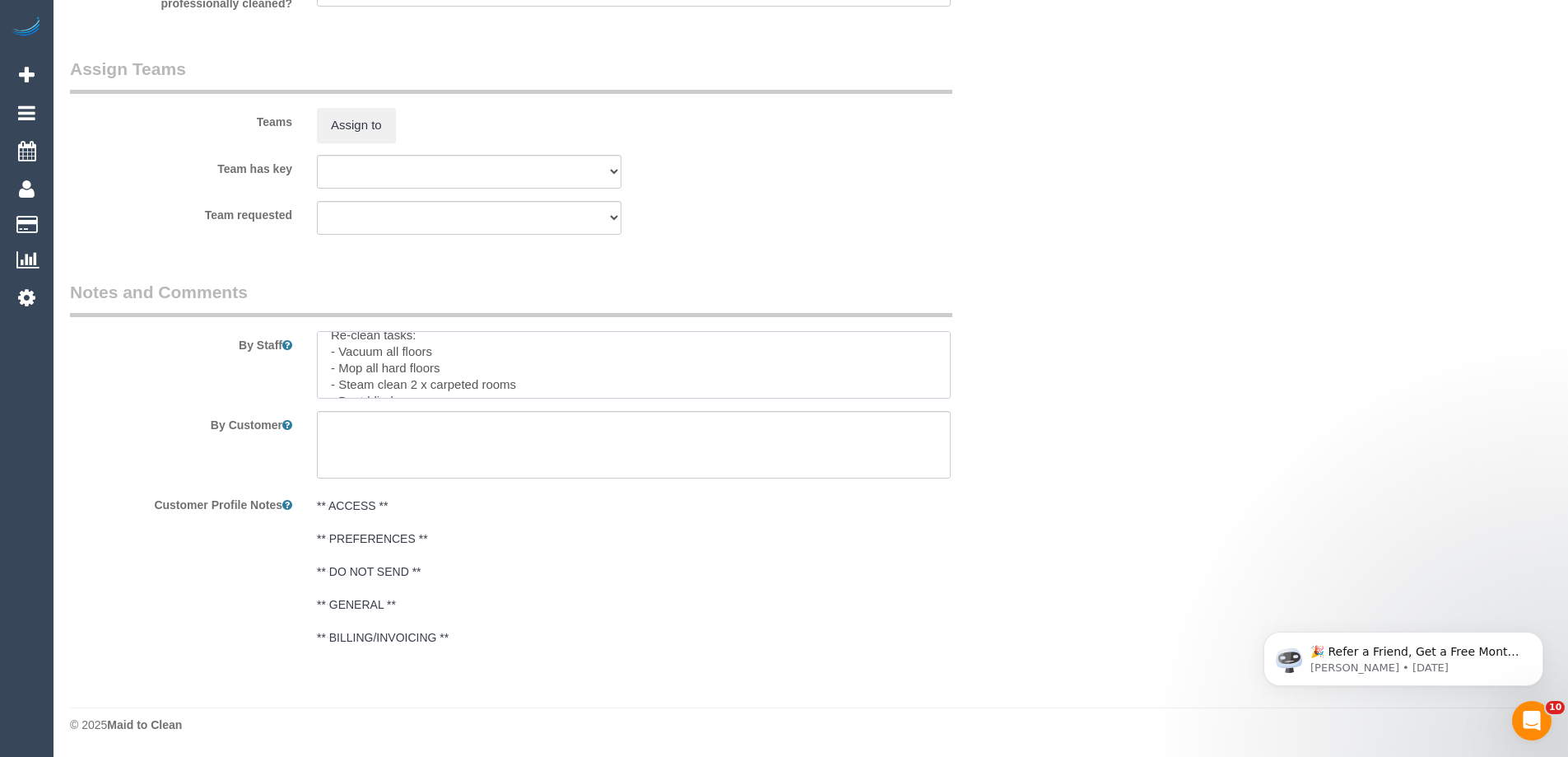
click at [344, 369] on textarea at bounding box center [633, 365] width 634 height 68
drag, startPoint x: 335, startPoint y: 370, endPoint x: 452, endPoint y: 375, distance: 117.1
click at [452, 375] on textarea at bounding box center [633, 365] width 634 height 68
click at [354, 385] on textarea at bounding box center [633, 365] width 634 height 68
click at [408, 388] on textarea at bounding box center [633, 365] width 634 height 68
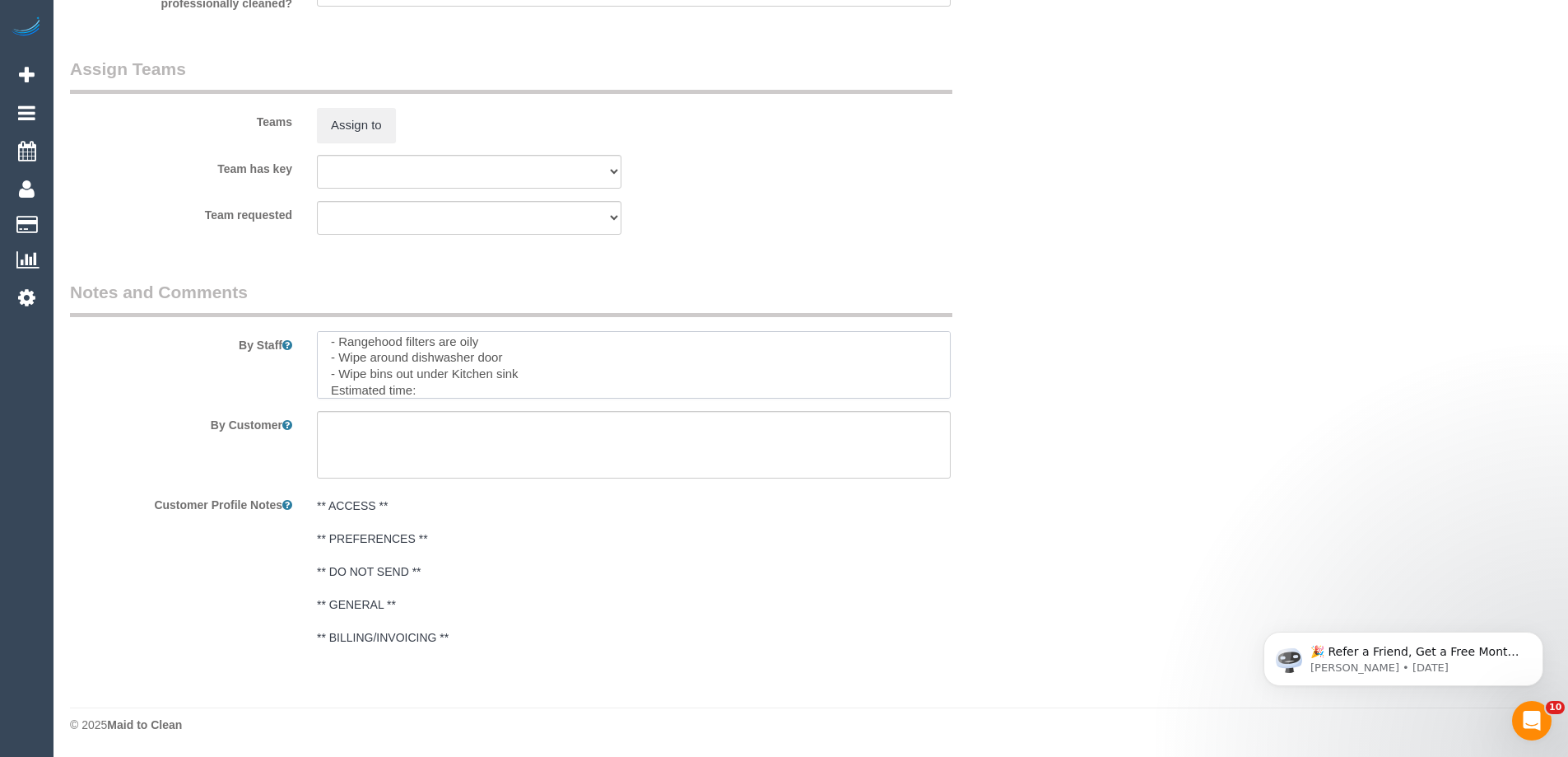
scroll to position [253, 0]
click at [456, 390] on textarea at bounding box center [633, 365] width 634 height 68
type textarea "Re-clean tasks: - Vacuum all floors - Mop all hard floors - Steam clean 2 x car…"
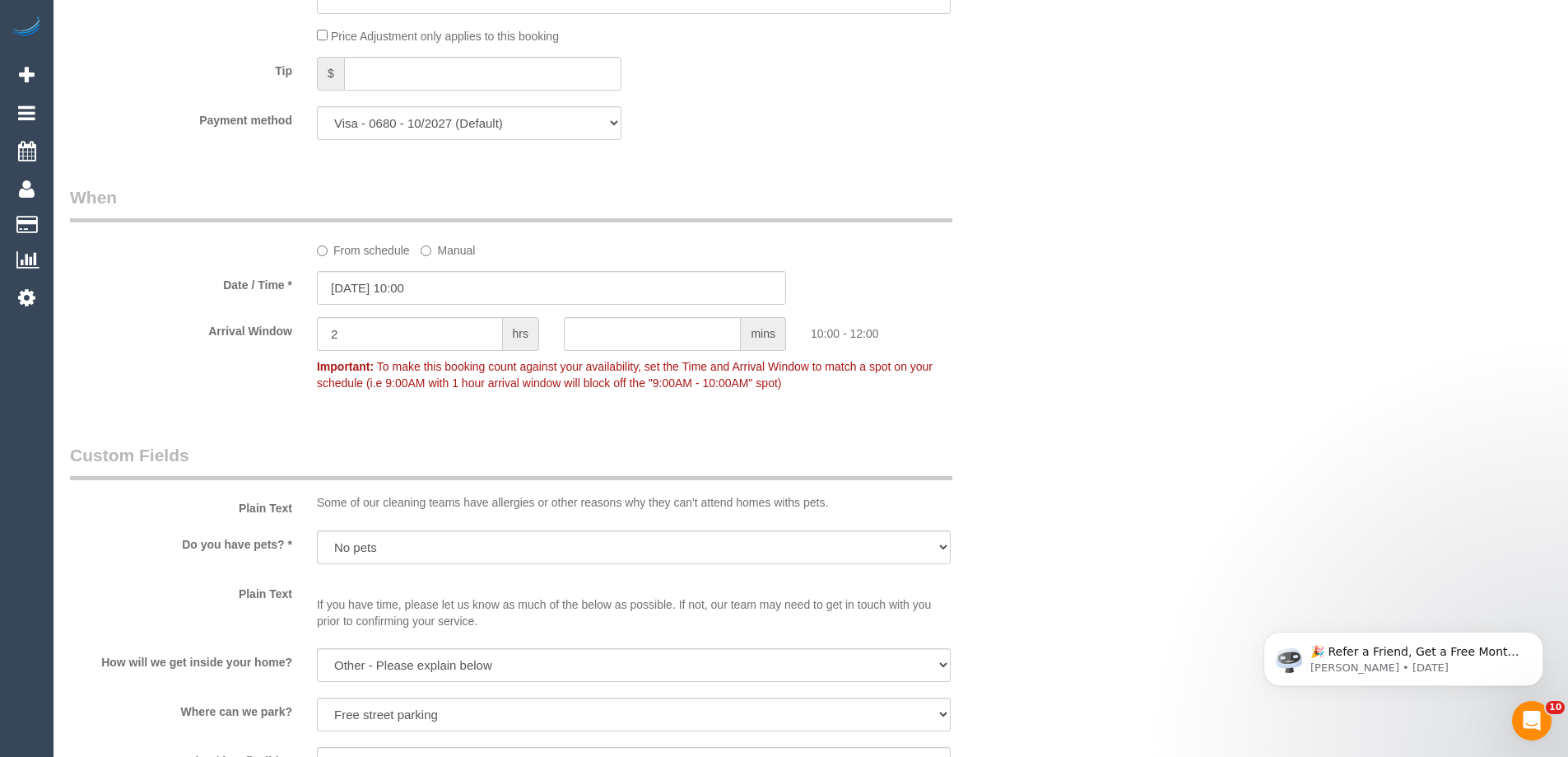
scroll to position [1407, 0]
click at [409, 293] on input "10/09/2025 10:00" at bounding box center [551, 286] width 469 height 33
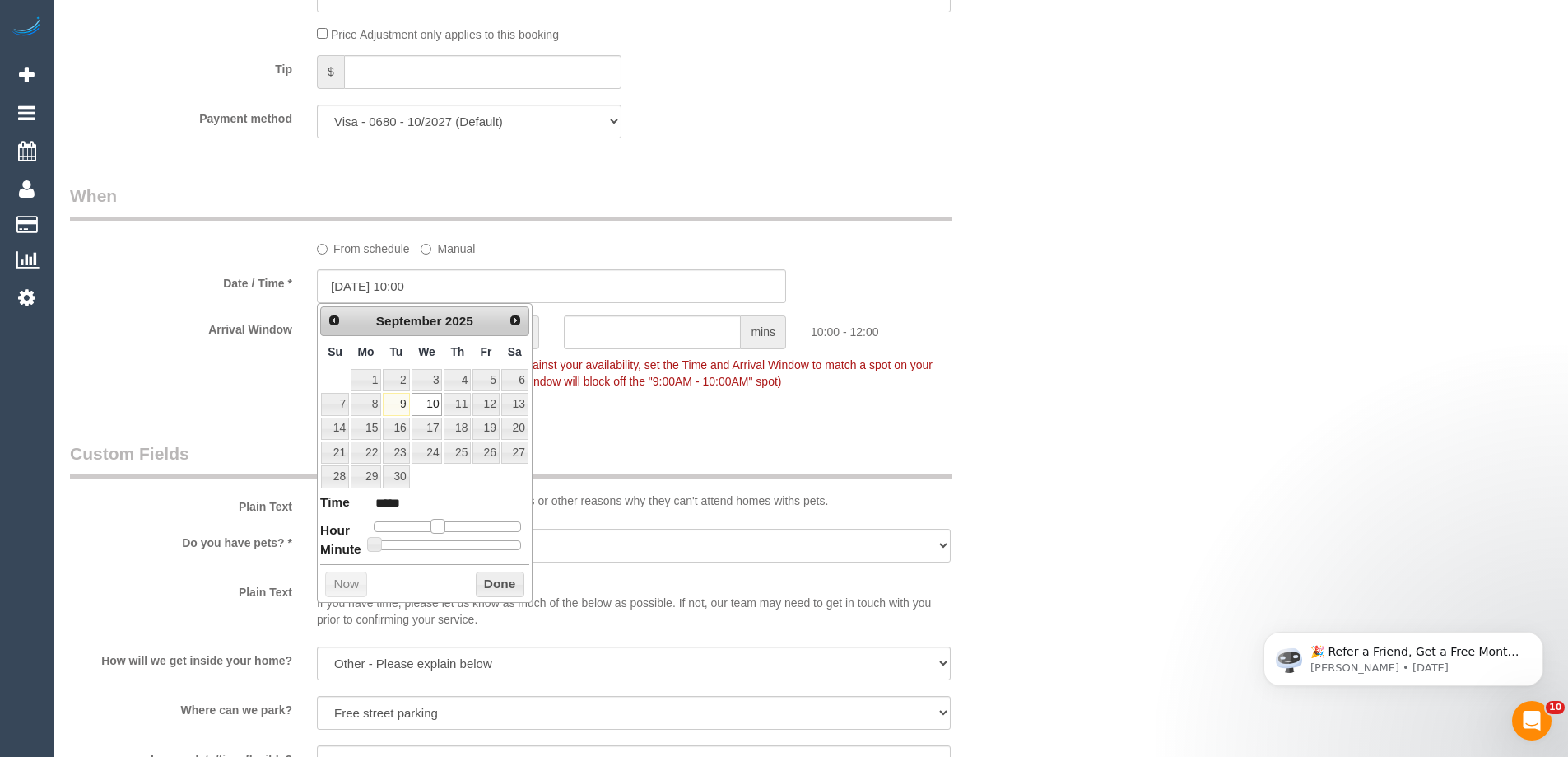
type input "10/09/2025 09:00"
type input "*****"
click at [426, 524] on span at bounding box center [431, 525] width 15 height 15
click at [515, 581] on button "Done" at bounding box center [500, 584] width 49 height 27
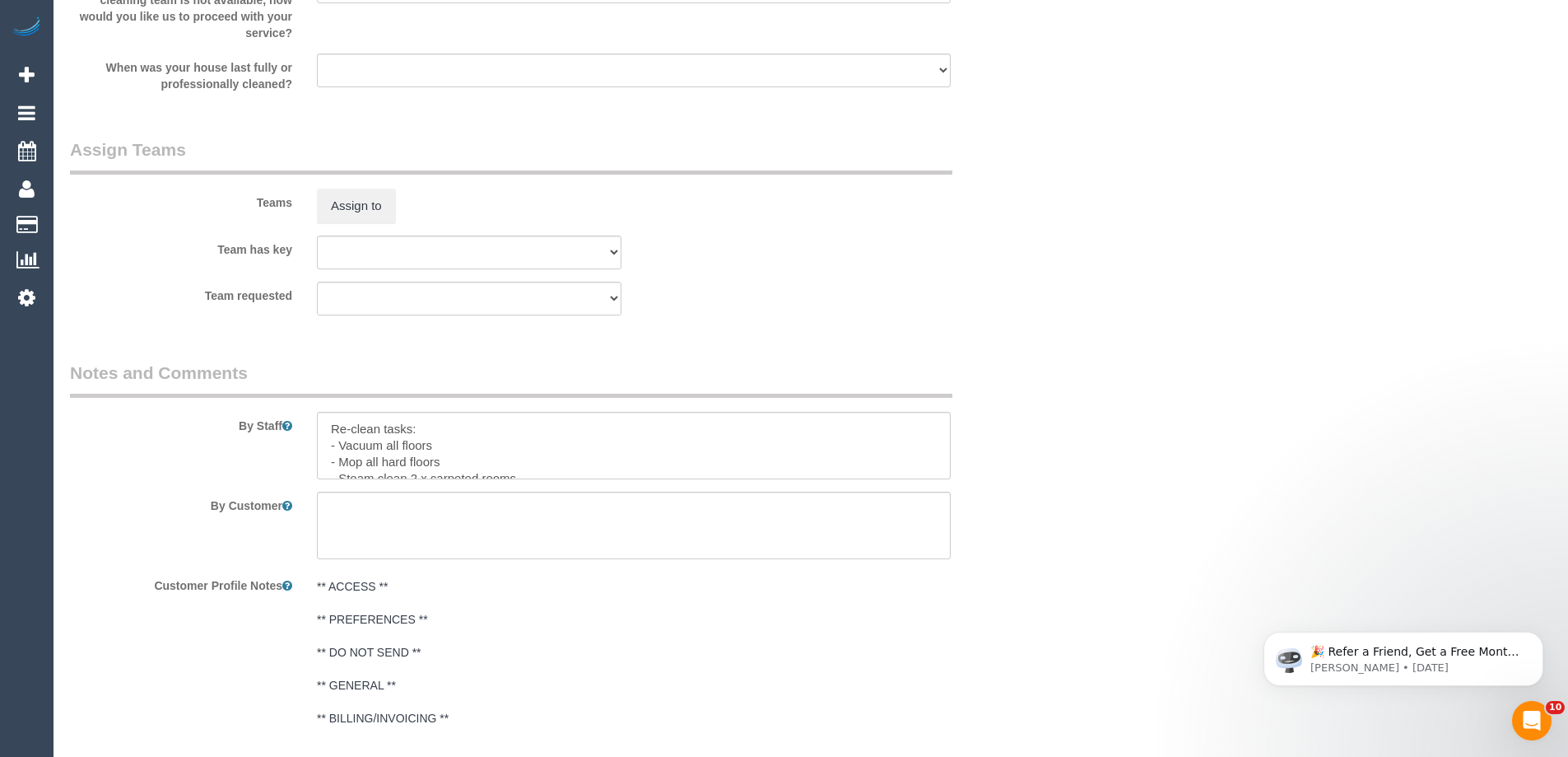
scroll to position [2312, 0]
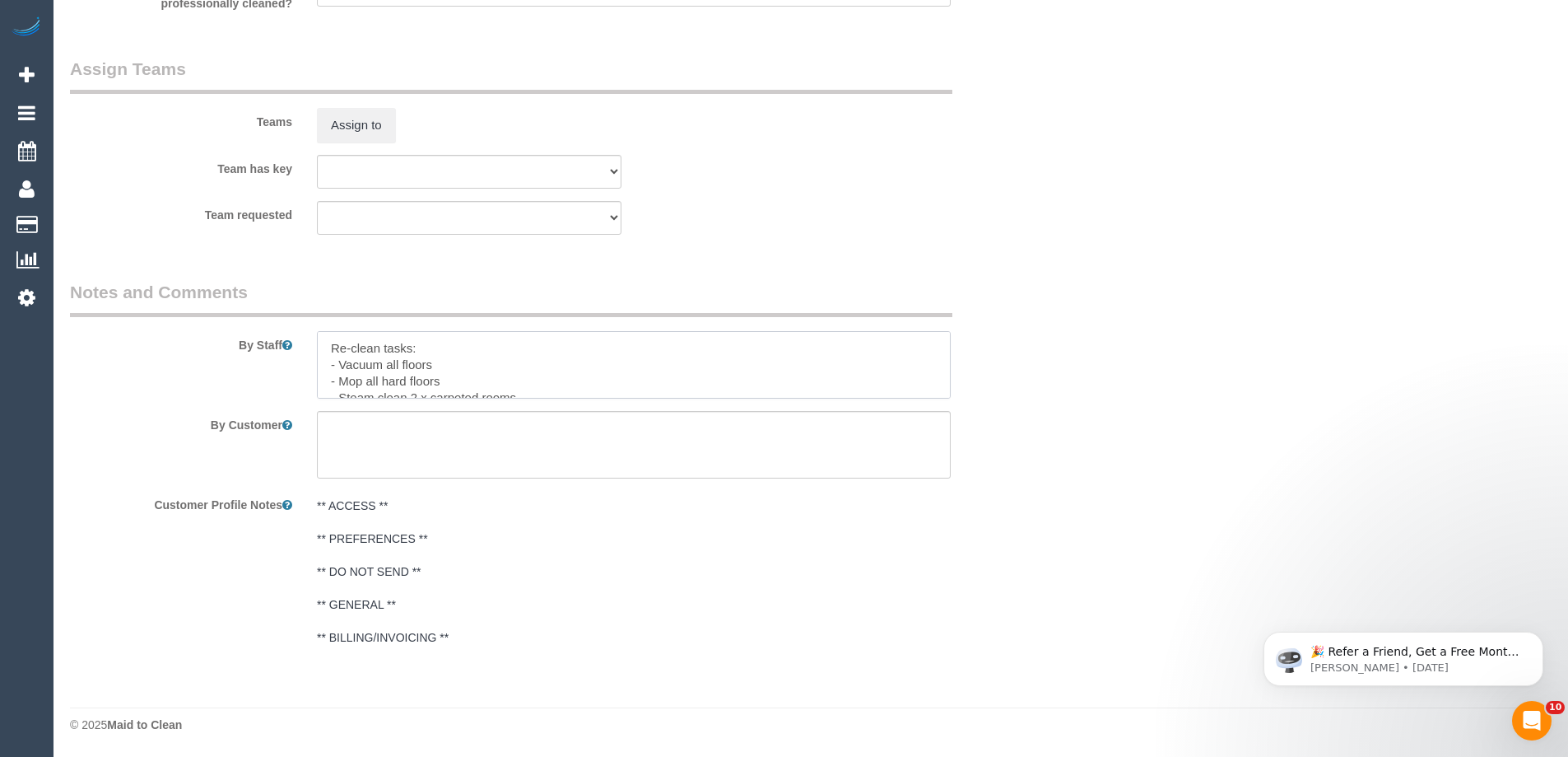
click at [539, 361] on textarea at bounding box center [633, 365] width 634 height 68
click at [548, 377] on textarea at bounding box center [633, 365] width 634 height 68
paste textarea "363 High Street, Preston VIC 3072"
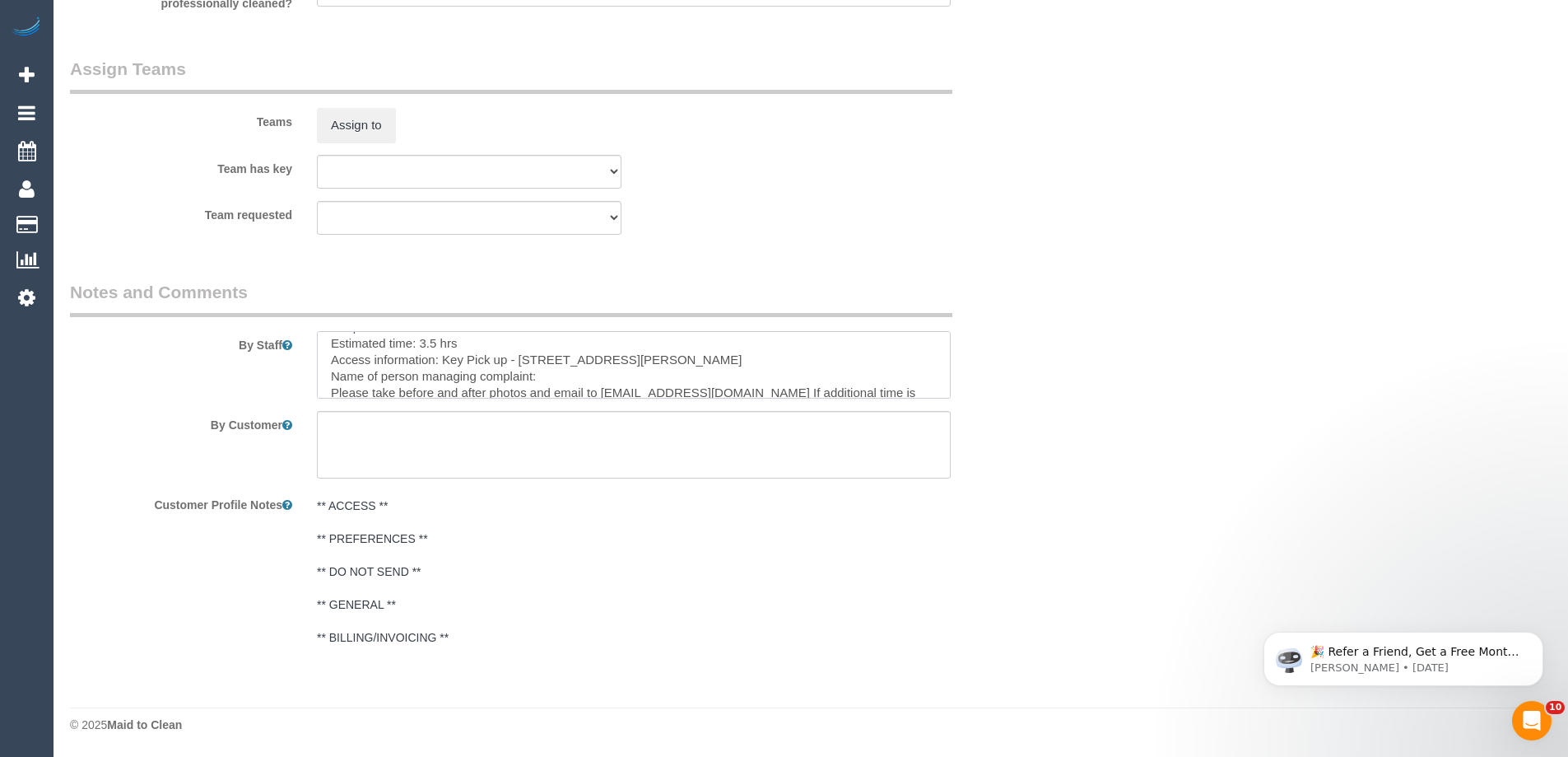
scroll to position [312, 0]
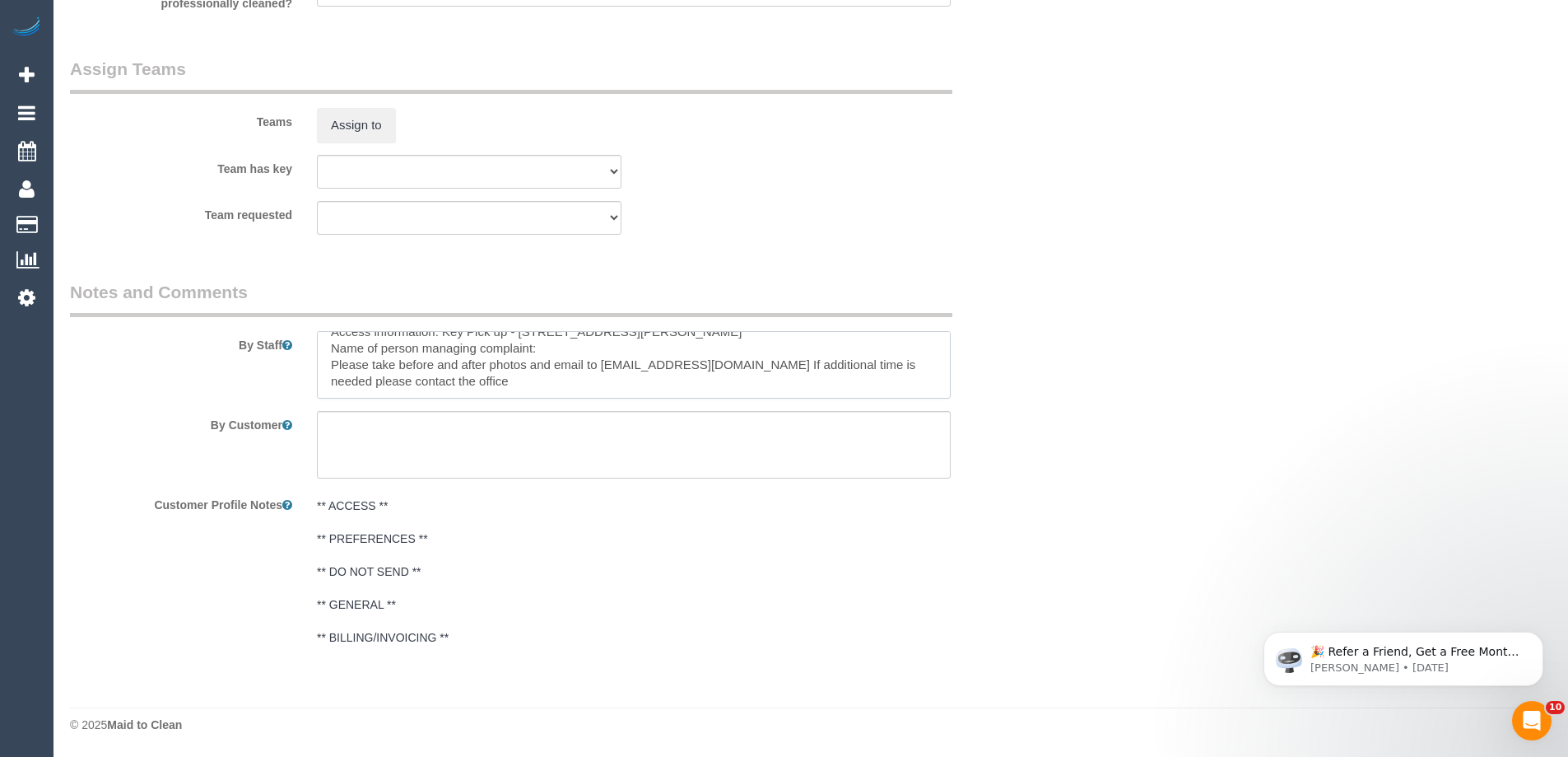
click at [577, 347] on textarea at bounding box center [633, 365] width 634 height 68
type textarea "Re-clean tasks: - Vacuum all floors - Mop all hard floors - Steam clean 2 x car…"
click at [531, 447] on textarea at bounding box center [633, 445] width 634 height 68
type textarea "/"
paste textarea "Customer availability: Original team: Are original team to be sent back: If yes…"
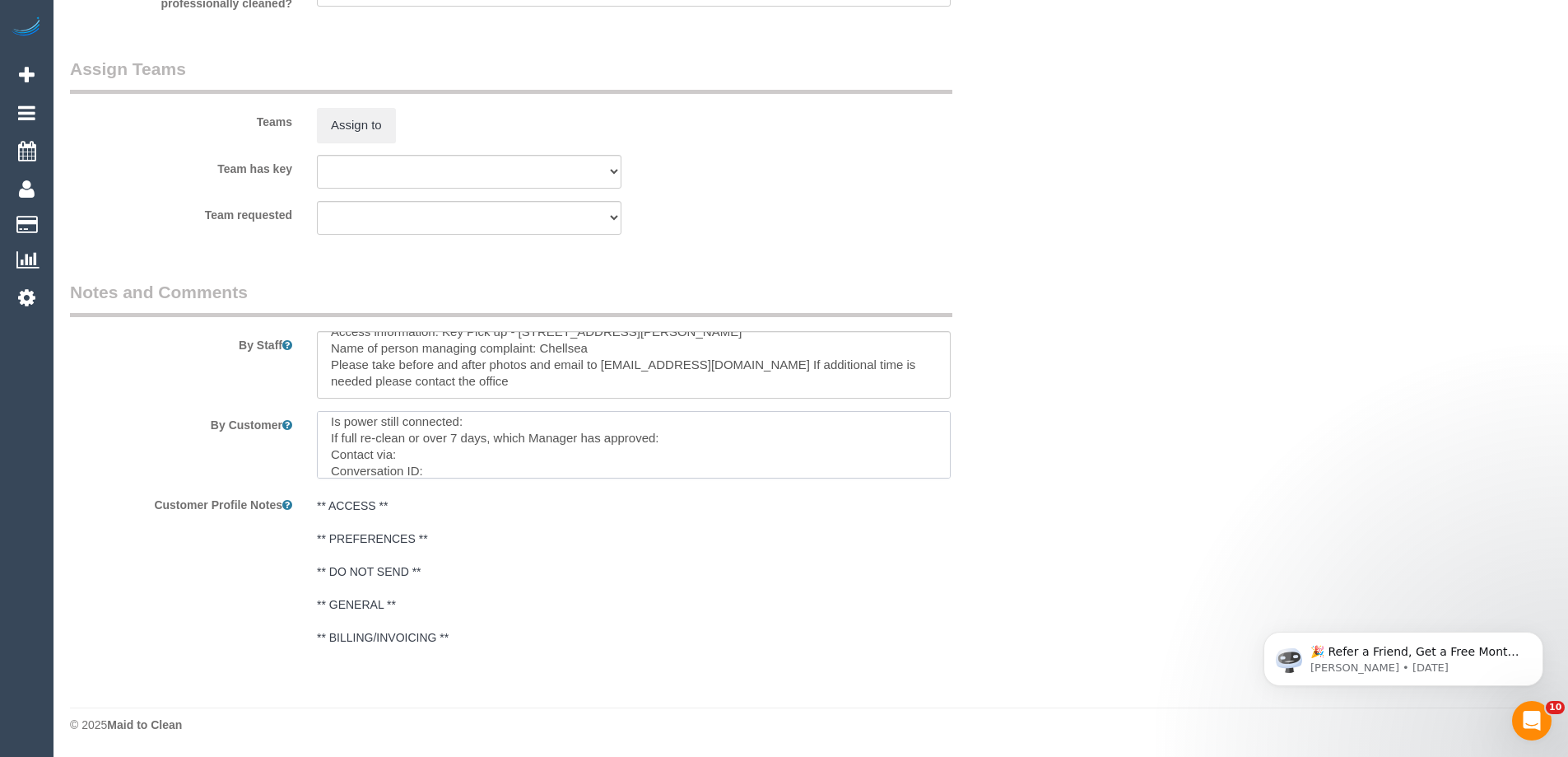
scroll to position [0, 0]
click at [492, 425] on textarea at bounding box center [633, 445] width 634 height 68
click at [461, 452] on textarea at bounding box center [633, 445] width 634 height 68
paste textarea "(M2) [PERSON_NAME] + [PERSON_NAME] (CG)"
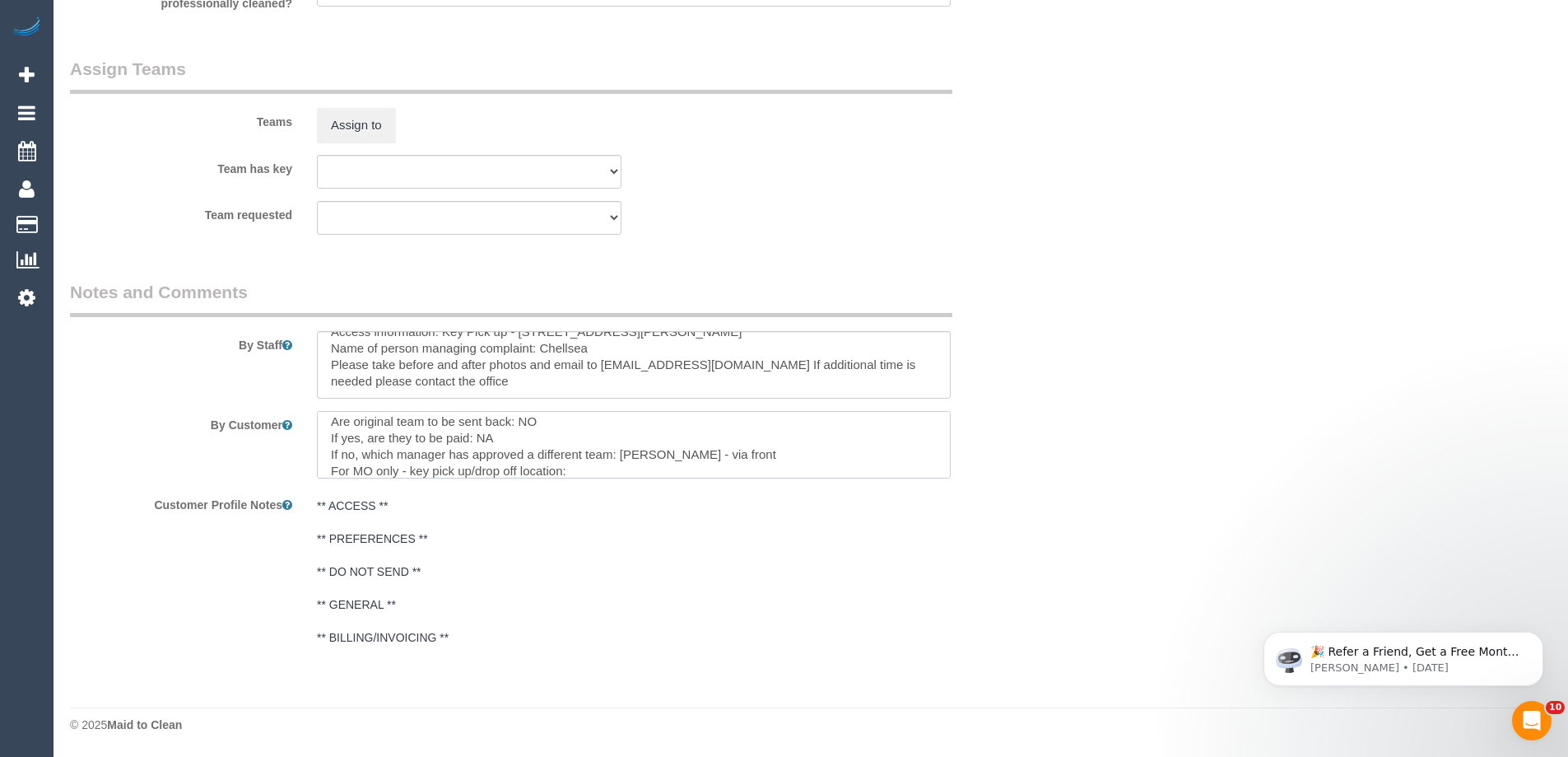
click at [611, 469] on textarea at bounding box center [633, 445] width 634 height 68
paste textarea "363 High Street, Preston VIC 3072"
drag, startPoint x: 377, startPoint y: 470, endPoint x: 582, endPoint y: 469, distance: 205.0
click at [565, 470] on textarea at bounding box center [633, 445] width 634 height 68
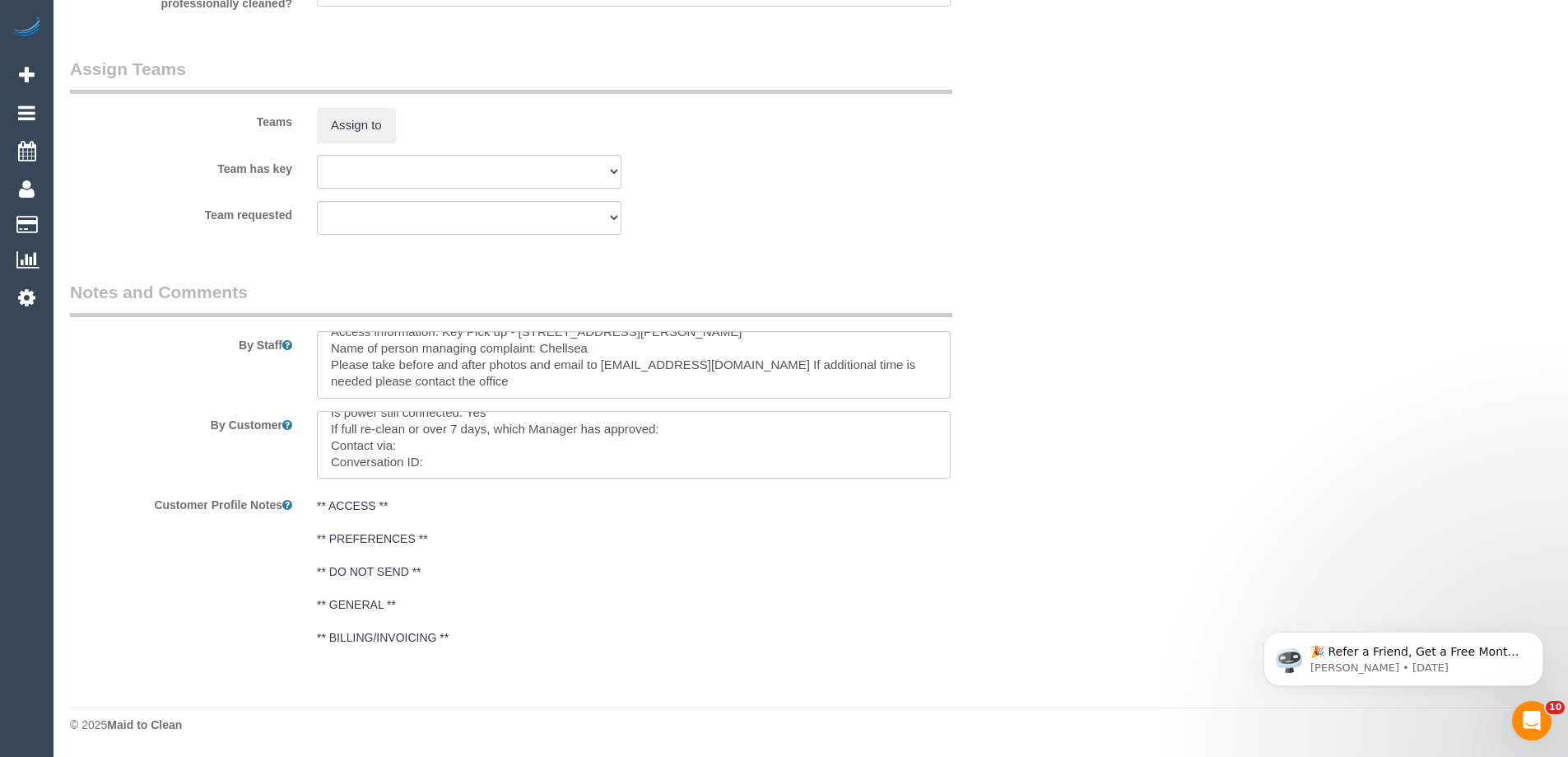
click at [709, 432] on textarea at bounding box center [633, 445] width 634 height 68
drag, startPoint x: 415, startPoint y: 428, endPoint x: 549, endPoint y: 427, distance: 134.0
click at [549, 427] on textarea at bounding box center [633, 445] width 634 height 68
click at [596, 433] on textarea at bounding box center [633, 445] width 634 height 68
click at [670, 431] on textarea at bounding box center [633, 445] width 634 height 68
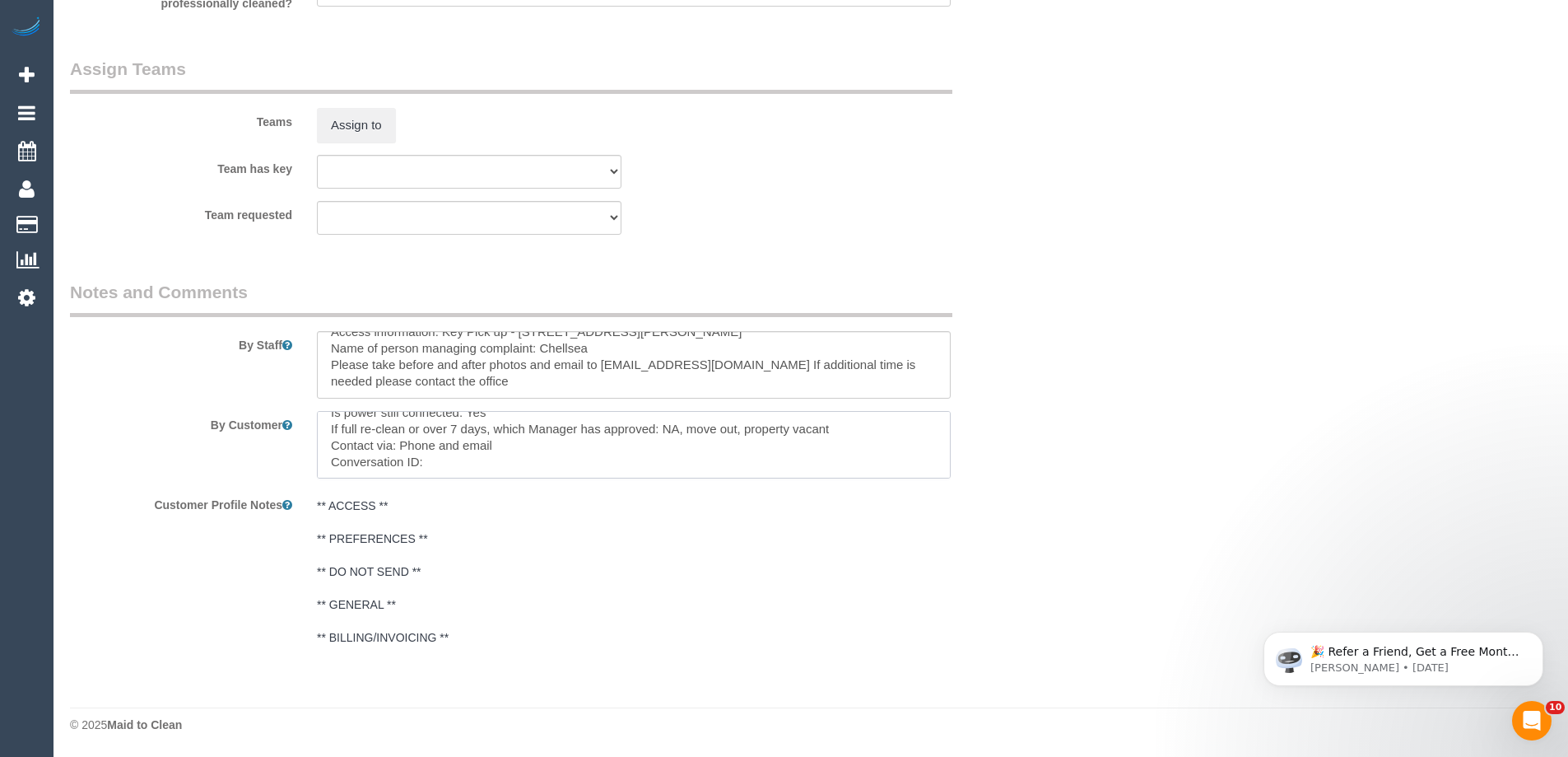
click at [461, 463] on textarea at bounding box center [633, 445] width 634 height 68
paste textarea "cnv_qciroi7"
type textarea "Customer availability: Wednesday 10/09, 9am - 5.30pm Original team: (M2) Akila …"
drag, startPoint x: 526, startPoint y: 469, endPoint x: 0, endPoint y: 284, distance: 557.6
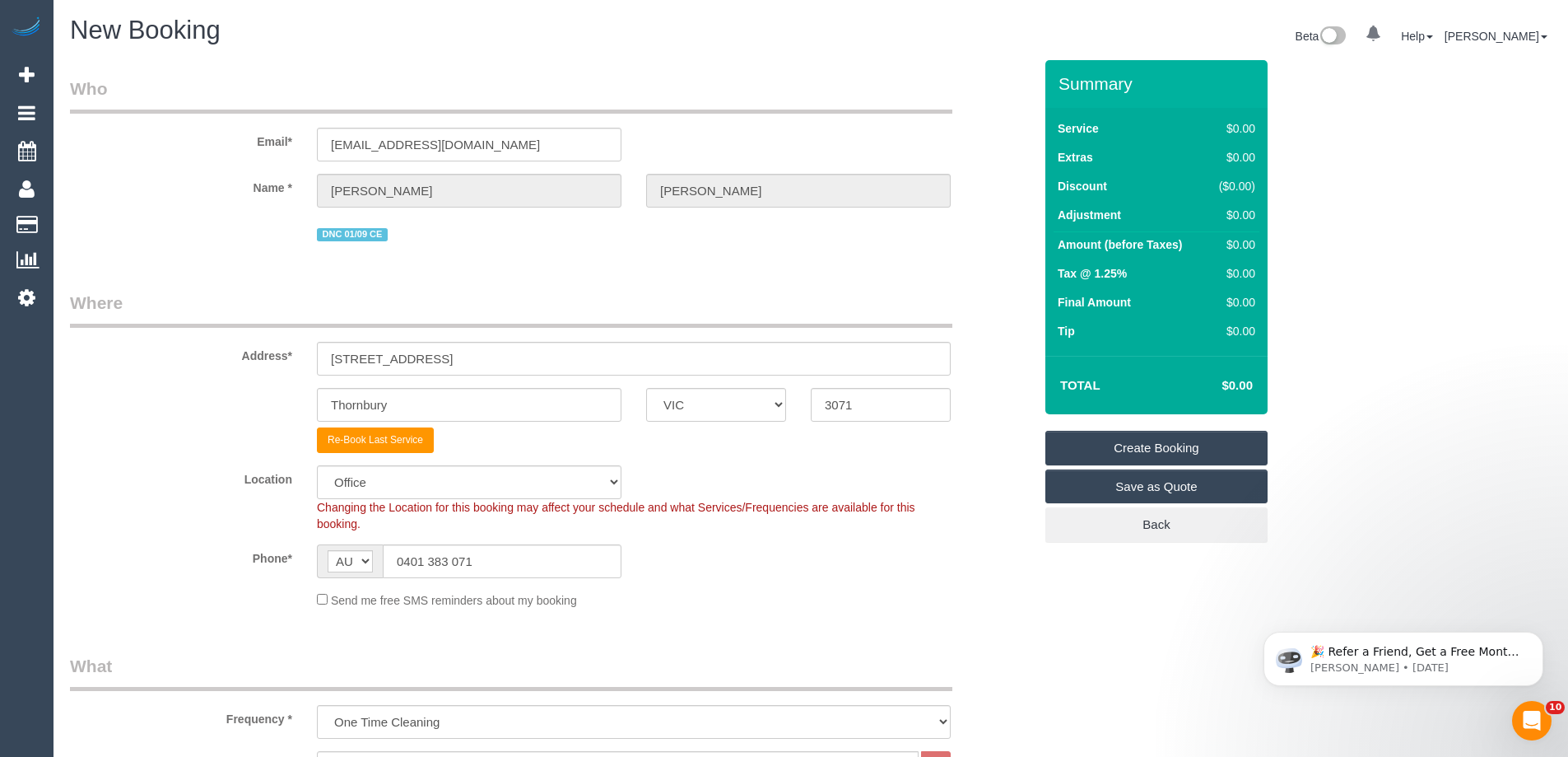
click at [1131, 453] on link "Create Booking" at bounding box center [1155, 448] width 222 height 34
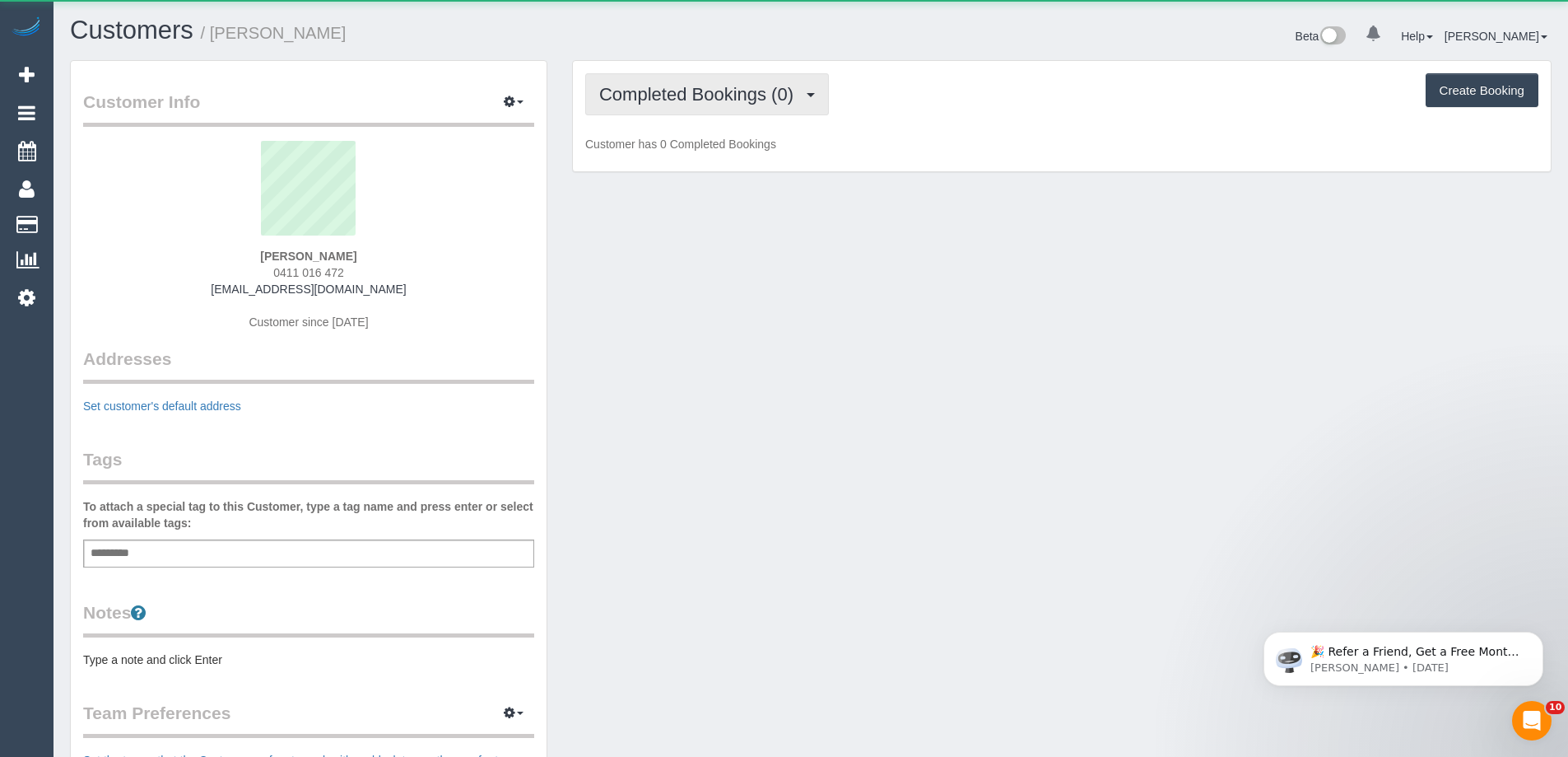
click at [782, 92] on span "Completed Bookings (0)" at bounding box center [700, 94] width 202 height 21
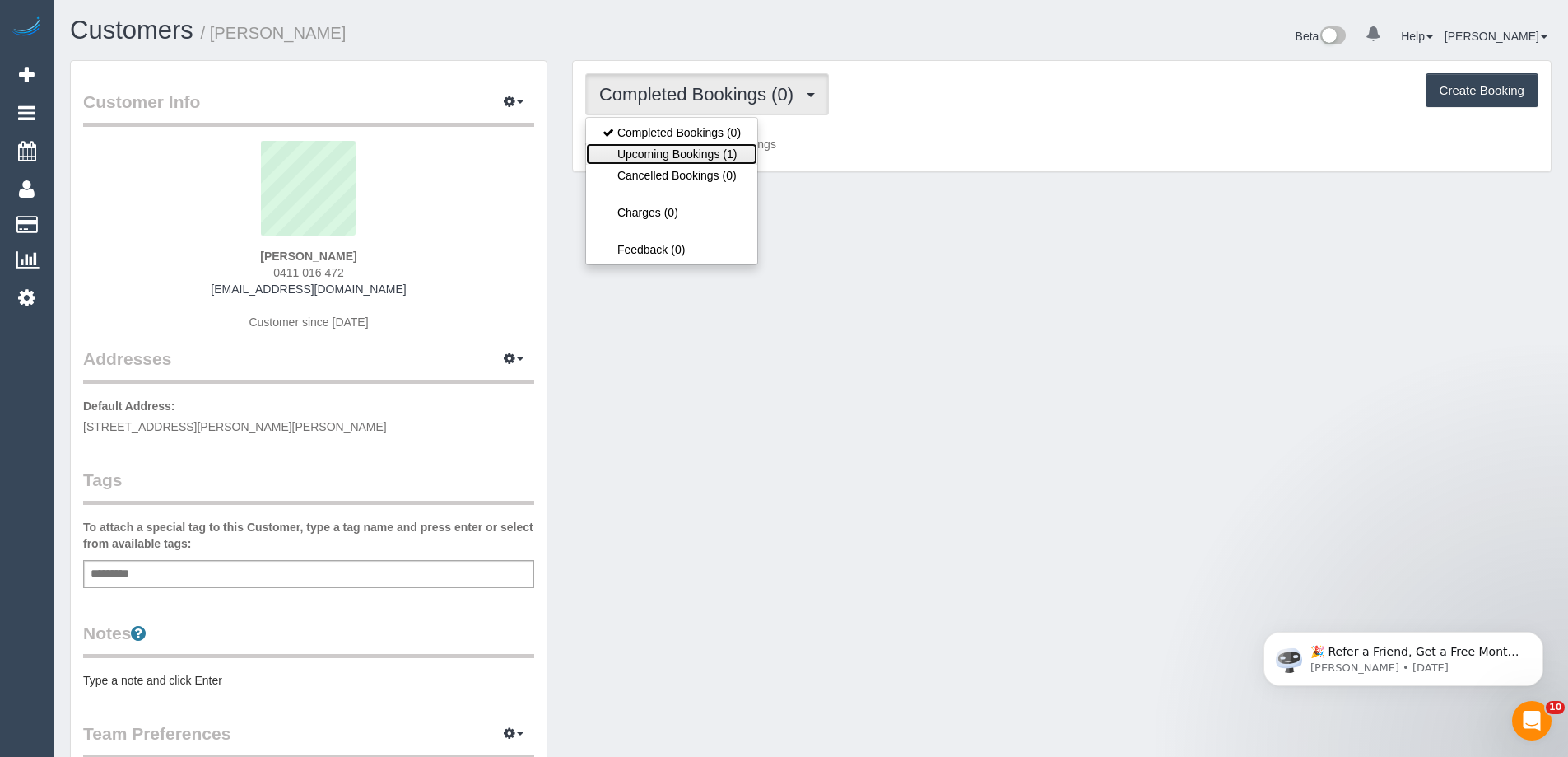
click at [669, 149] on link "Upcoming Bookings (1)" at bounding box center [672, 154] width 172 height 21
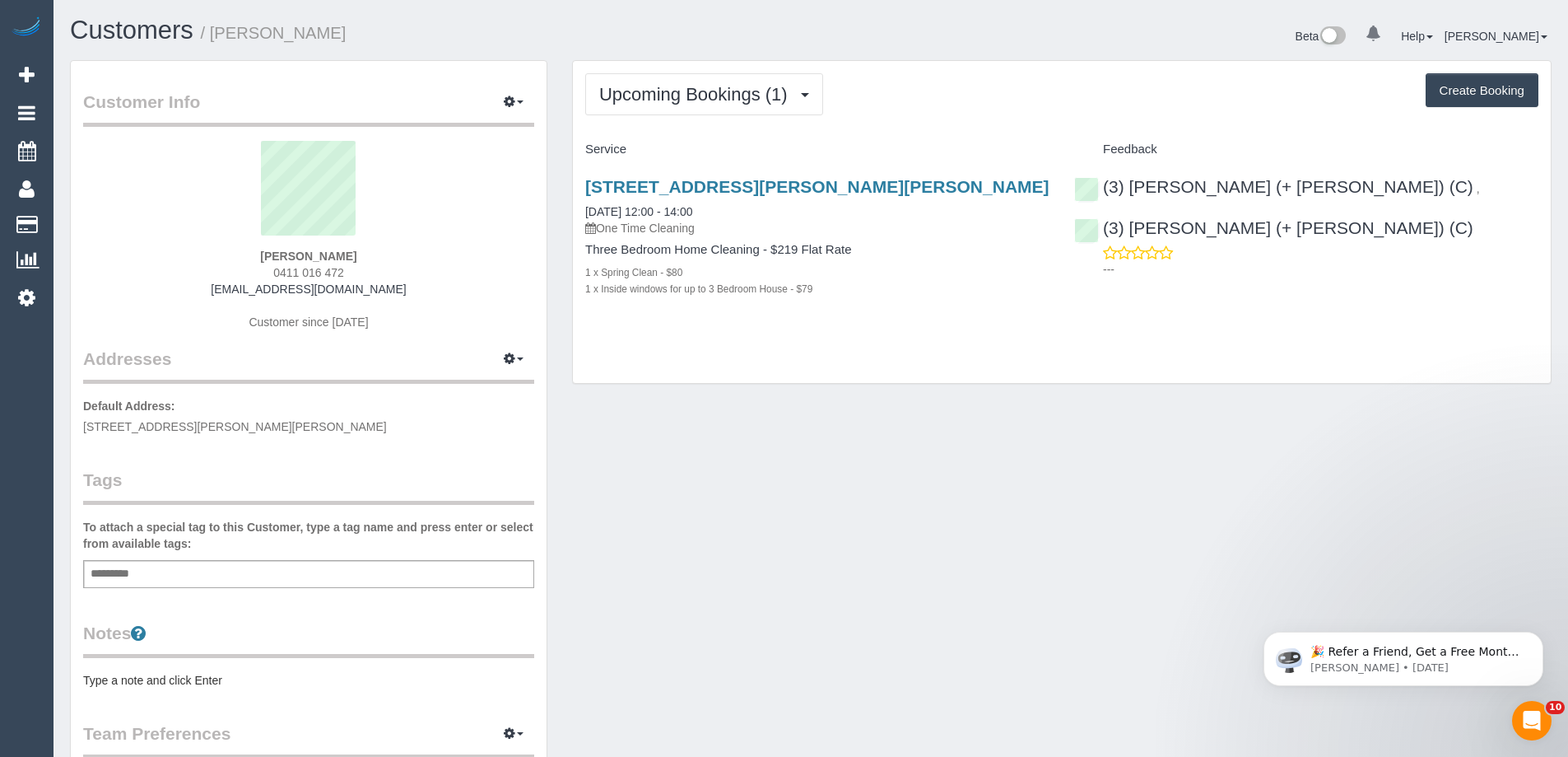
drag, startPoint x: 384, startPoint y: 257, endPoint x: 194, endPoint y: 246, distance: 190.3
click at [215, 249] on div "Ashraf Abdulridha 0411 016 472 ashraf_abdul_ridha@hotmail.com Customer since 20…" at bounding box center [309, 244] width 451 height 206
copy strong "Ashraf Abdulridha"
click at [715, 82] on button "Upcoming Bookings (1)" at bounding box center [703, 94] width 238 height 42
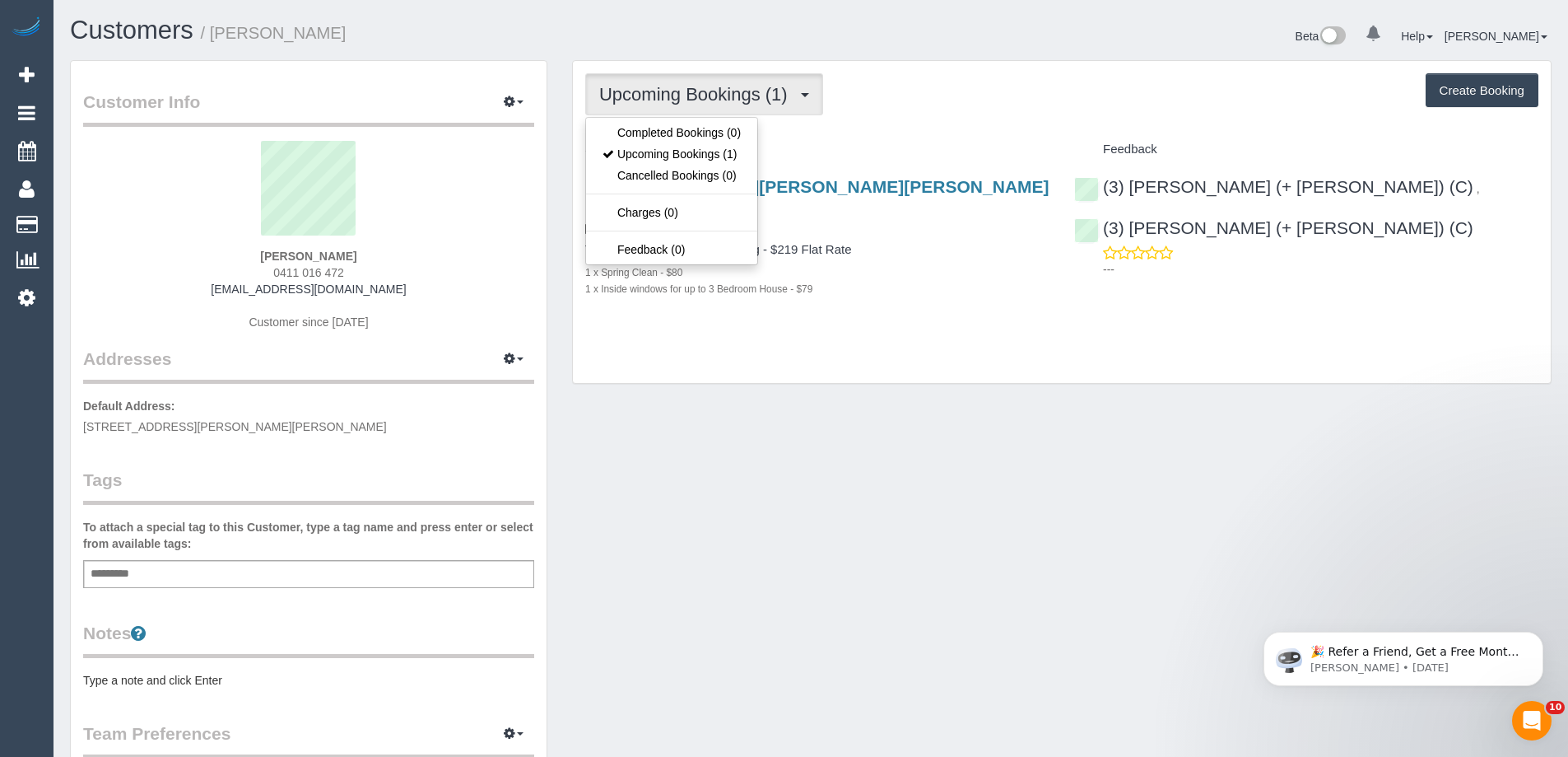
click at [924, 123] on div "Upcoming Bookings (1) Completed Bookings (0) Upcoming Bookings (1) Cancelled Bo…" at bounding box center [1062, 222] width 978 height 323
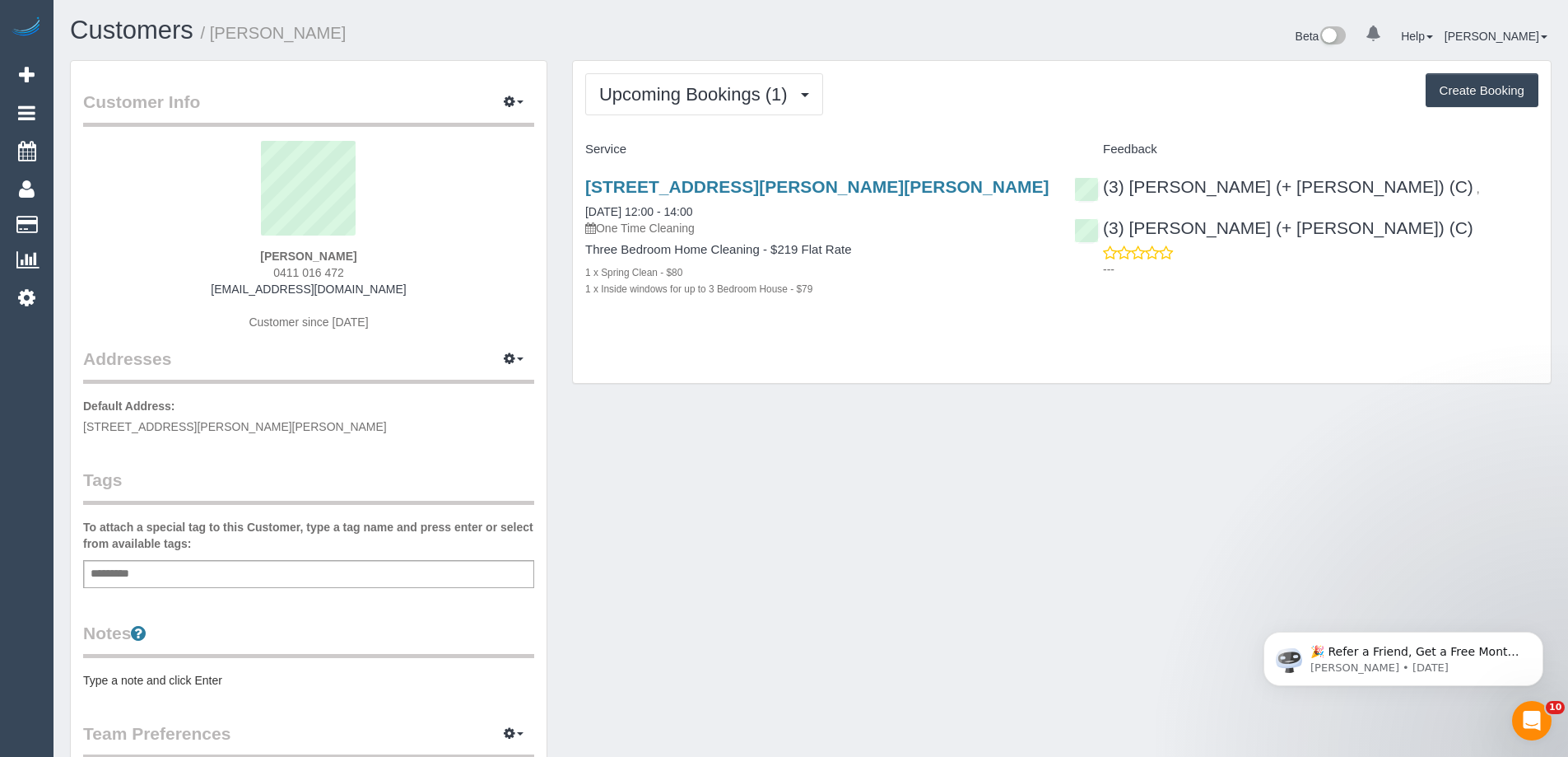
drag, startPoint x: 233, startPoint y: 253, endPoint x: 396, endPoint y: 266, distance: 163.5
click at [396, 266] on div "Ashraf Abdulridha 0411 016 472 ashraf_abdul_ridha@hotmail.com Customer since 20…" at bounding box center [309, 244] width 451 height 206
copy div "Ashraf Abdulridha 0411 016 472"
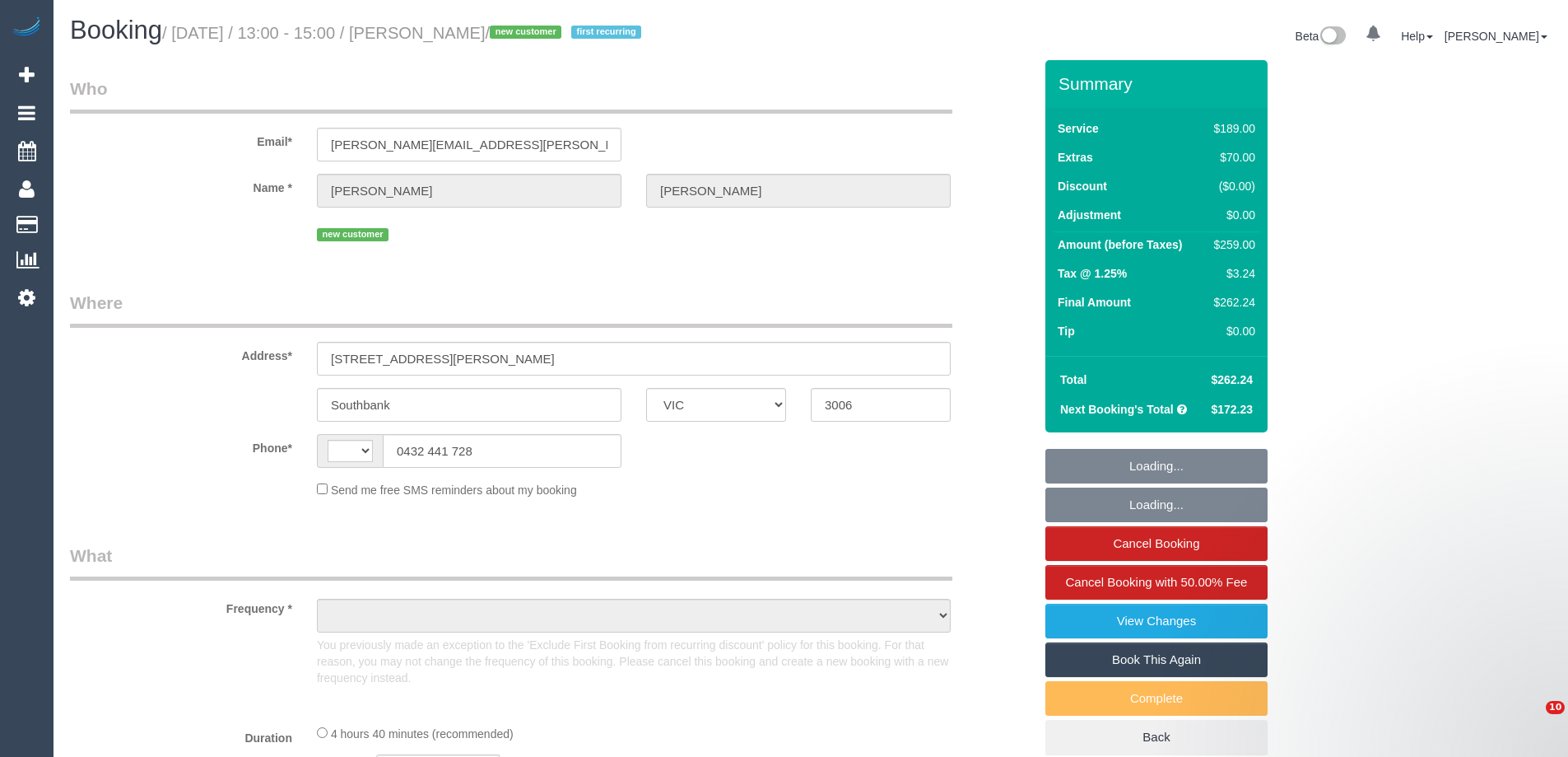
select select "VIC"
select select "string:stripe-pm_1S3SEj2GScqysDRVxhoteGBF"
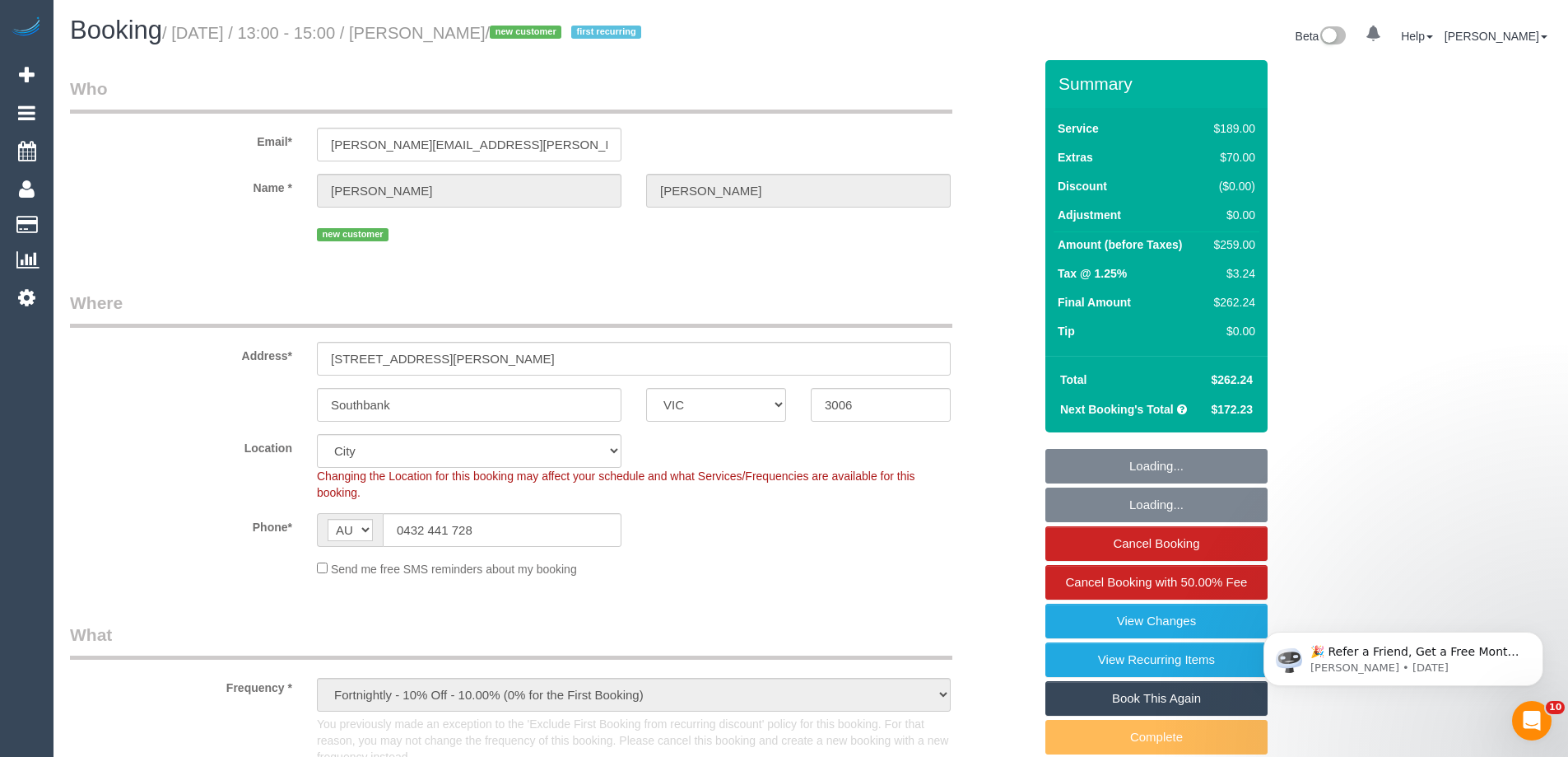
select select "string:AU"
select select "object:1143"
select select "number:28"
select select "number:14"
select select "number:19"
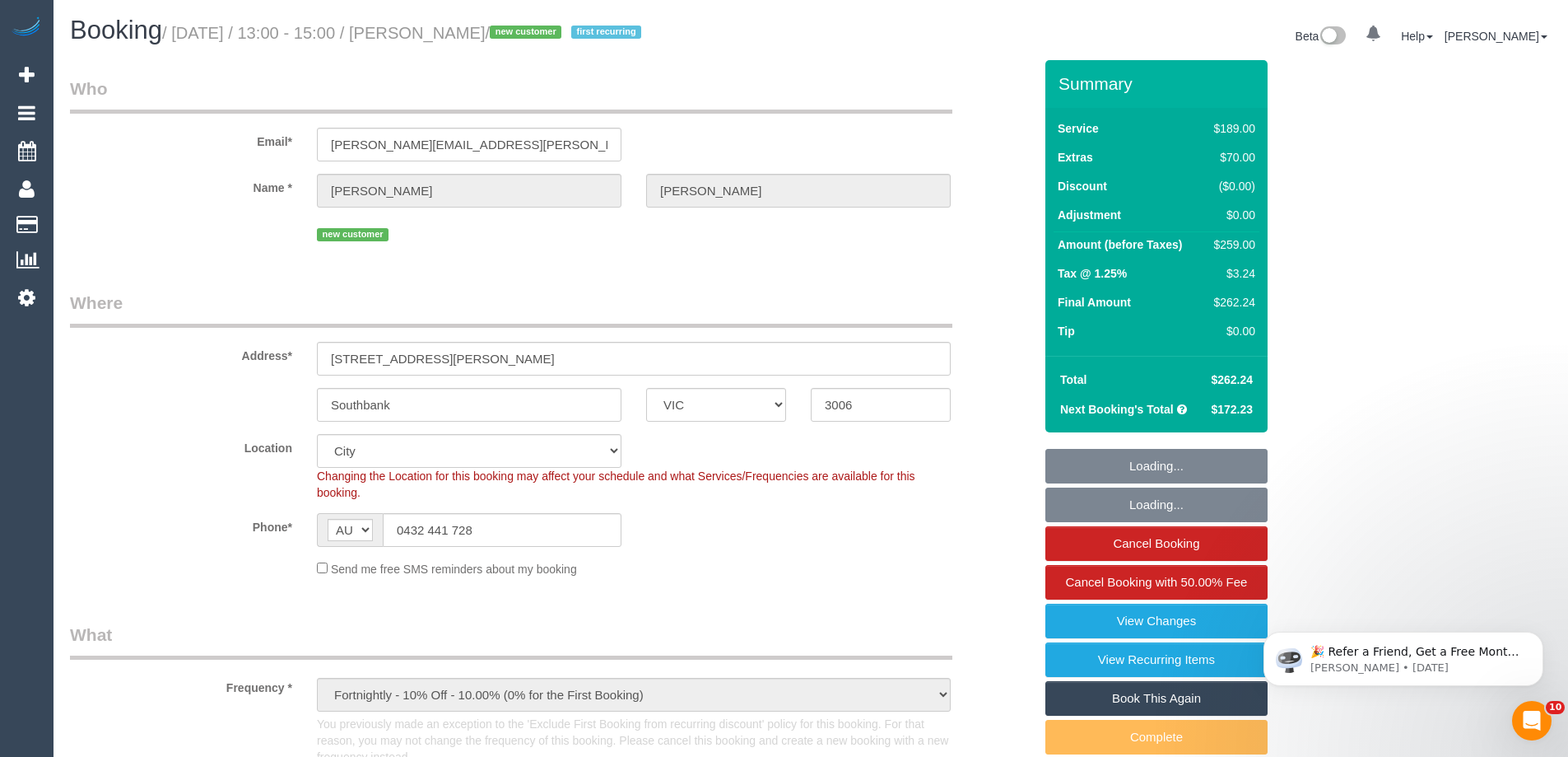
select select "object:1541"
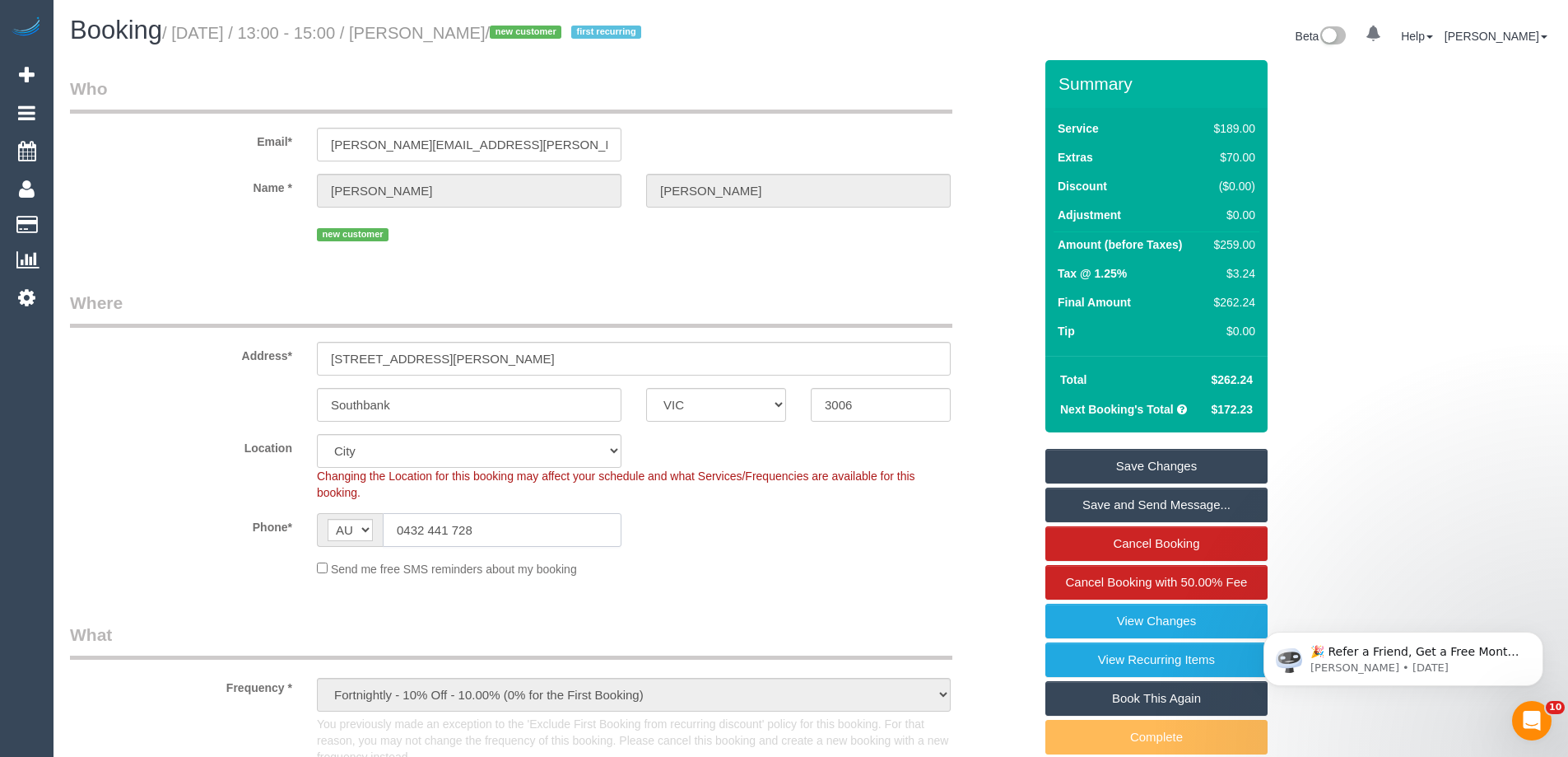
drag, startPoint x: 494, startPoint y: 536, endPoint x: 17, endPoint y: 402, distance: 495.5
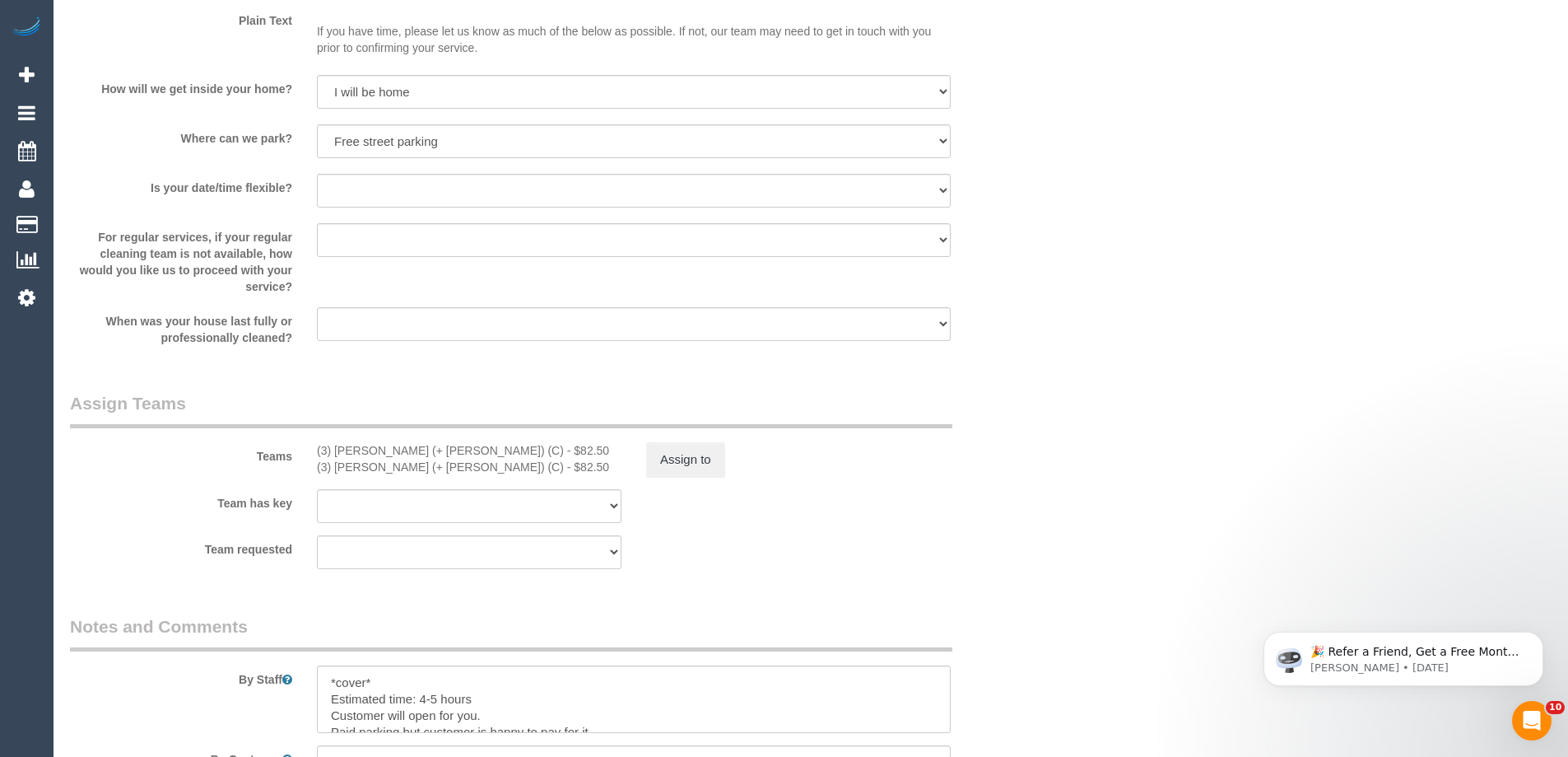
scroll to position [2635, 0]
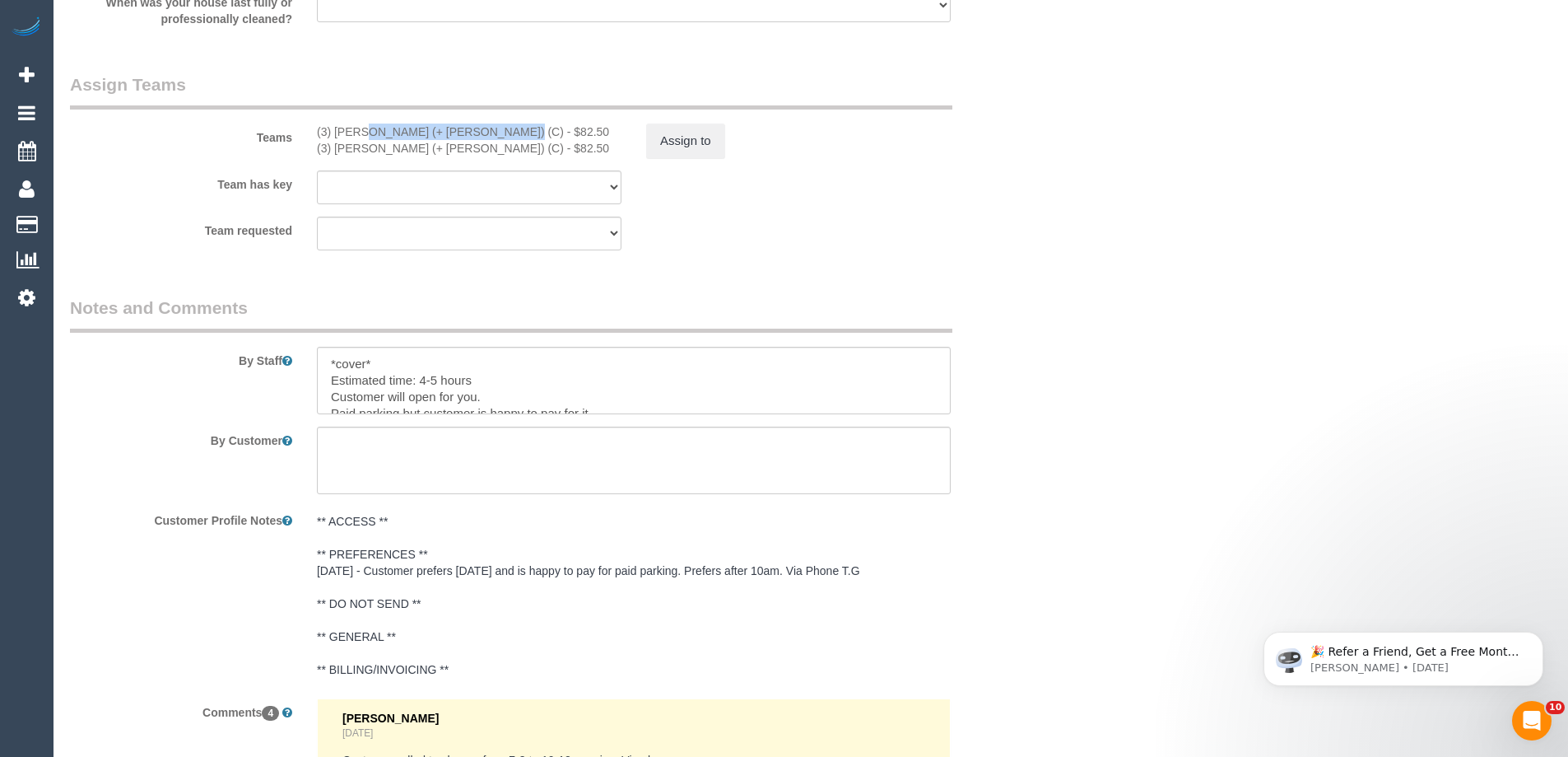
drag, startPoint x: 442, startPoint y: 131, endPoint x: 314, endPoint y: 134, distance: 128.0
click at [314, 134] on div "(3) [PERSON_NAME] (+ [PERSON_NAME]) (C) - $82.50 (3) [PERSON_NAME] (+ [PERSON_N…" at bounding box center [469, 140] width 329 height 33
copy div "(3) [PERSON_NAME] (+ [PERSON_NAME]) (C)"
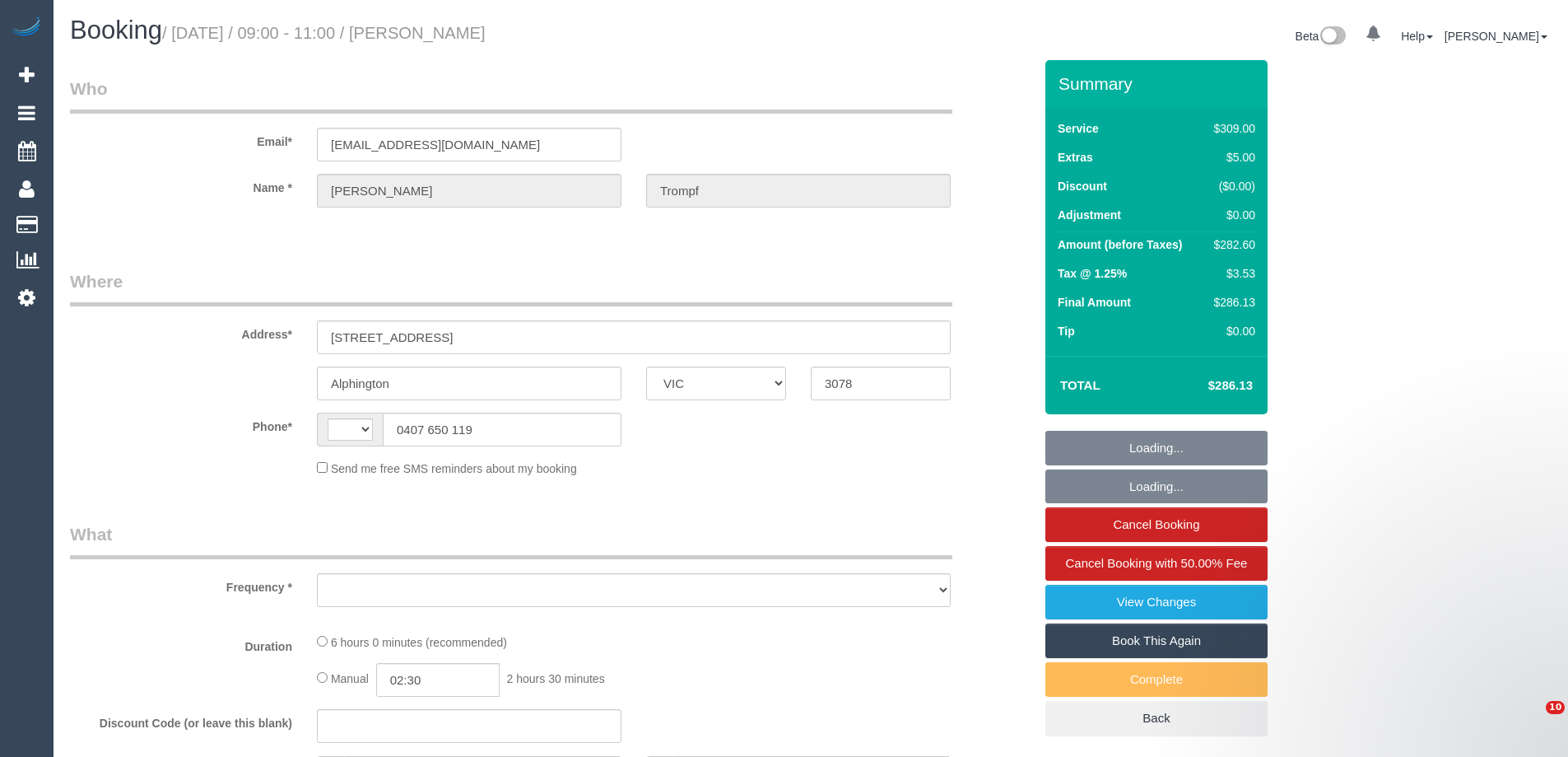
select select "VIC"
select select "string:AU"
select select "object:2615"
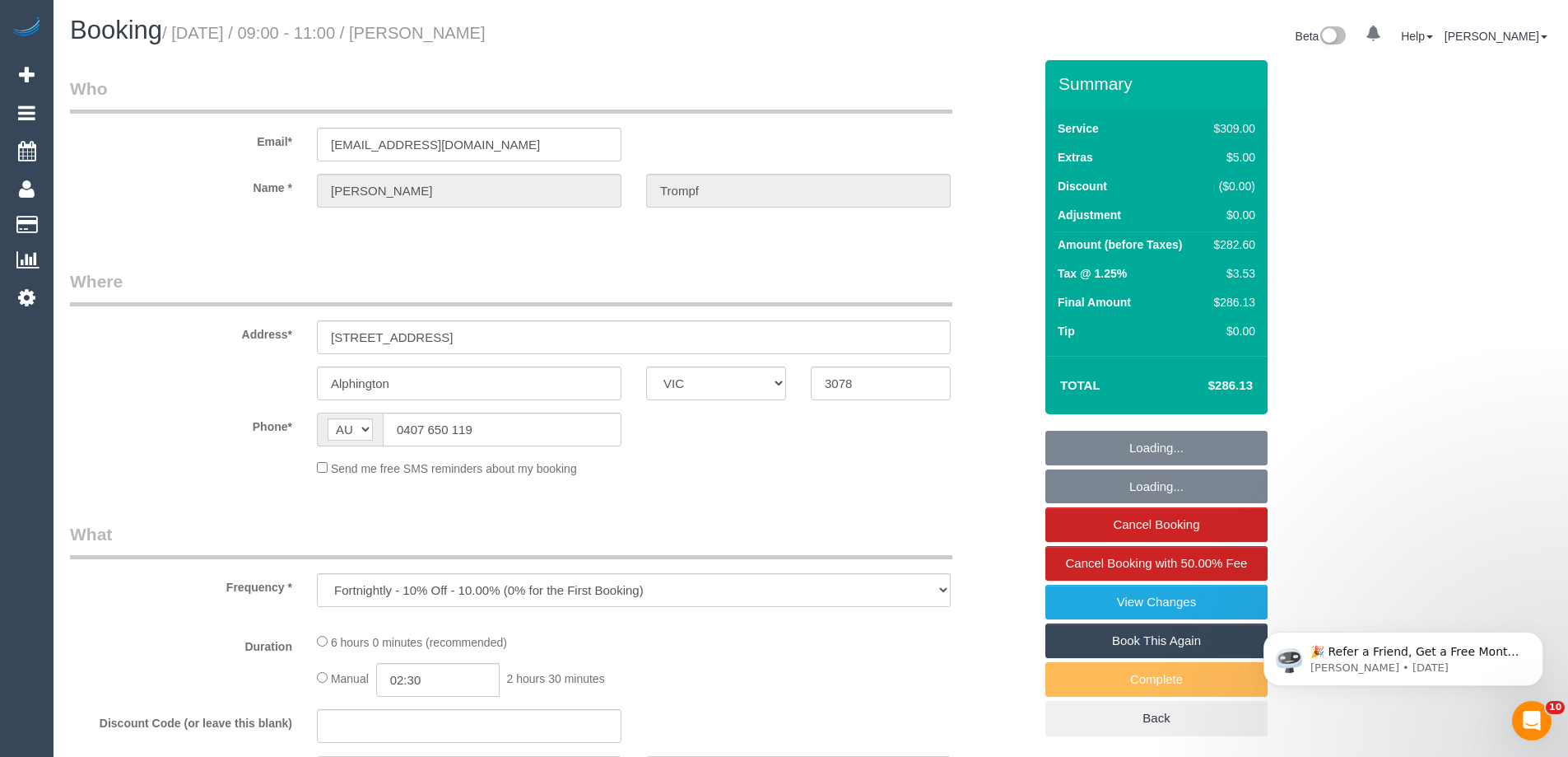
select select "string:stripe-pm_1MeXtA2GScqysDRV84WzG7UY"
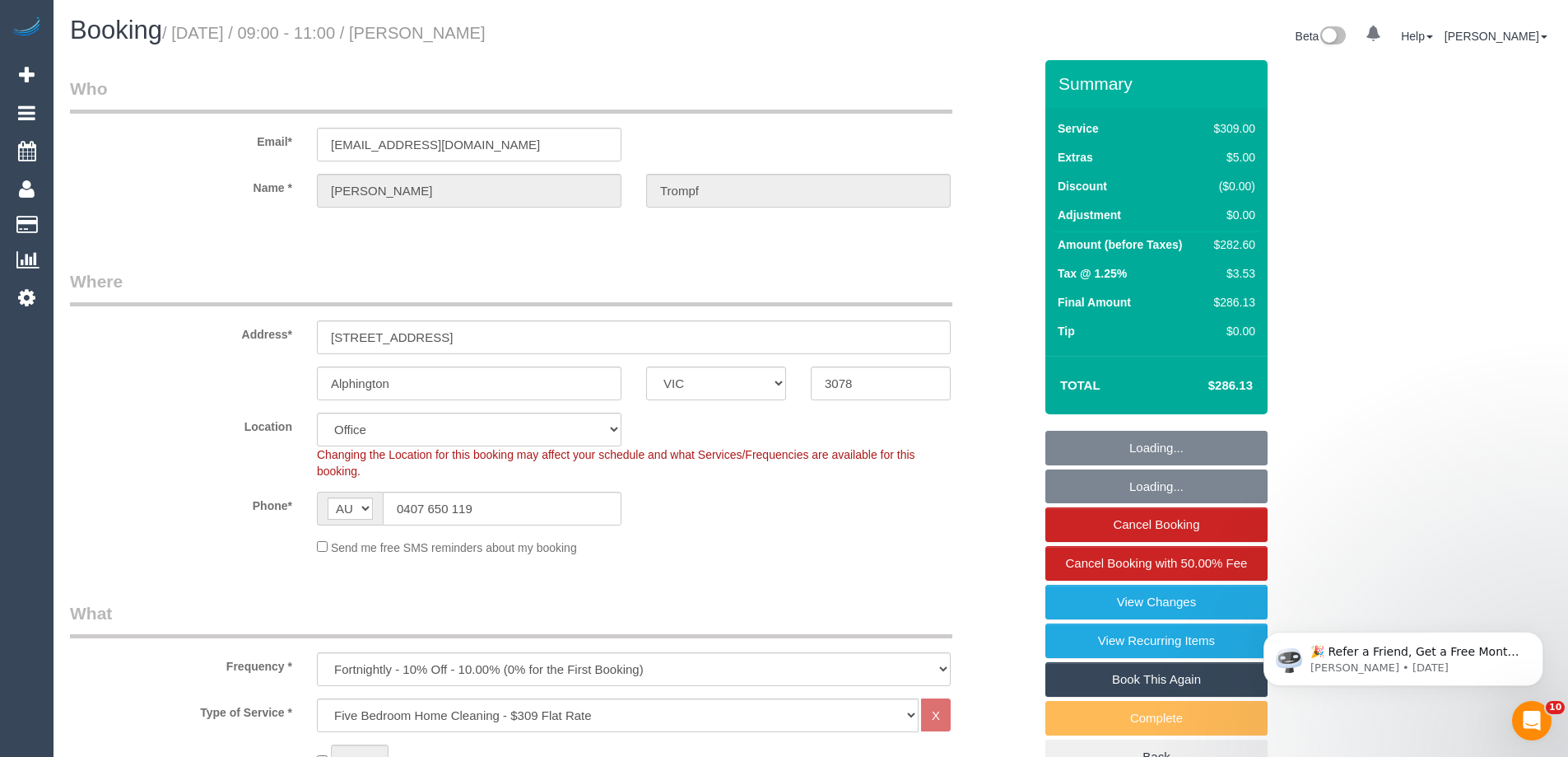
select select "number:29"
select select "number:14"
select select "number:19"
select select "number:22"
select select "number:26"
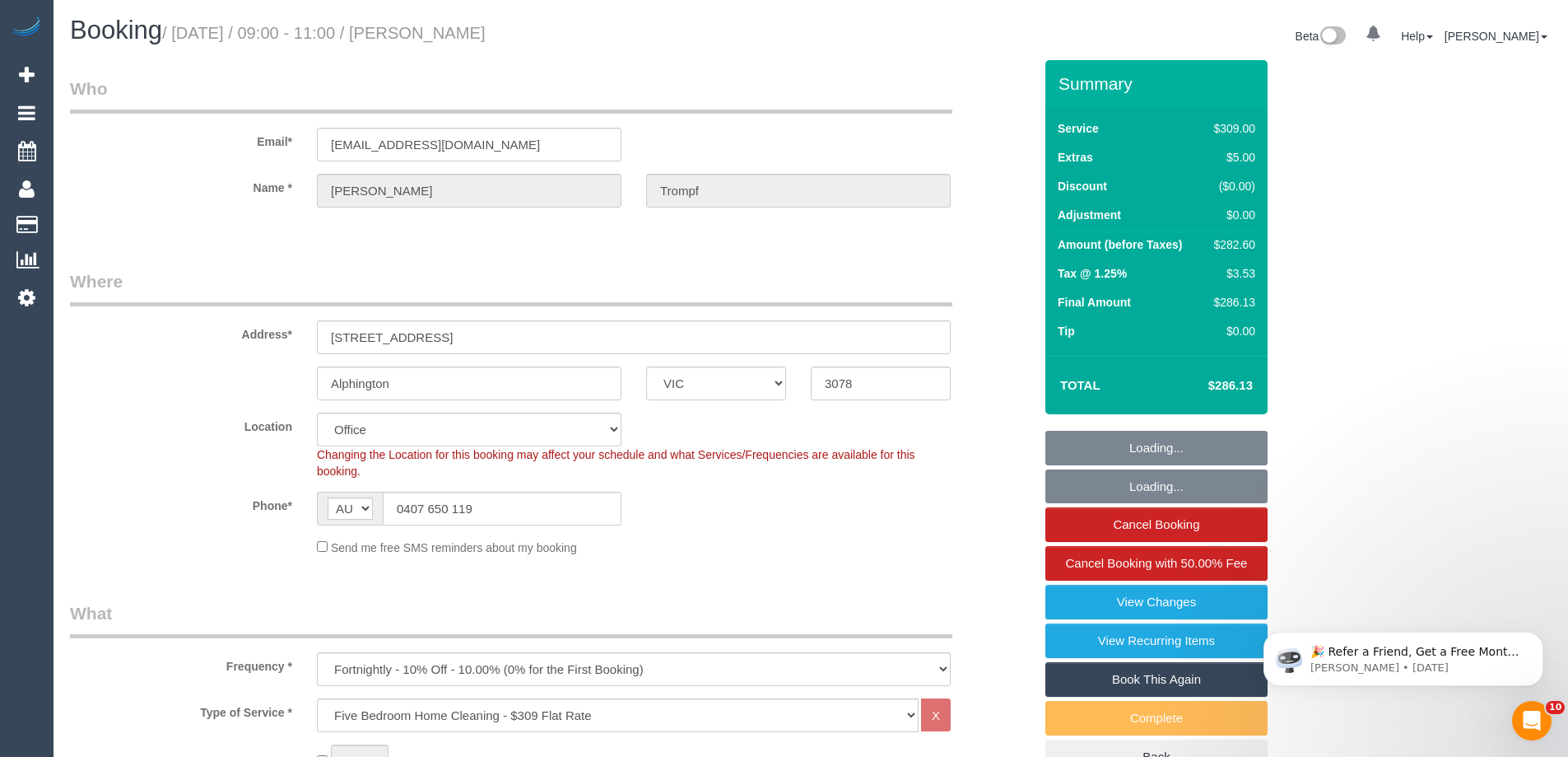
select select "object:2905"
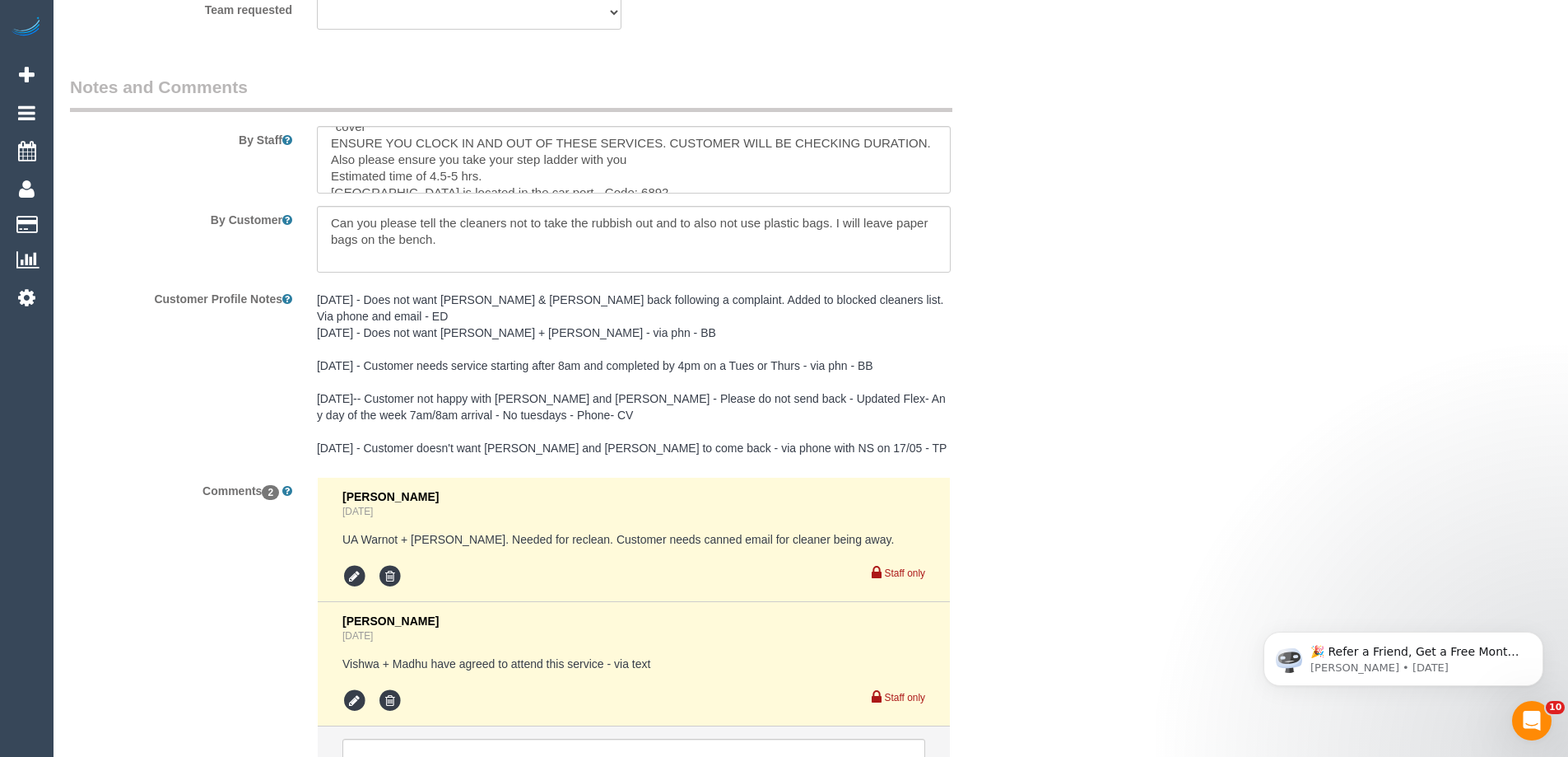
scroll to position [32, 0]
drag, startPoint x: 375, startPoint y: 176, endPoint x: 561, endPoint y: 175, distance: 186.0
click at [543, 176] on textarea at bounding box center [633, 160] width 634 height 68
click at [588, 173] on textarea at bounding box center [633, 160] width 634 height 68
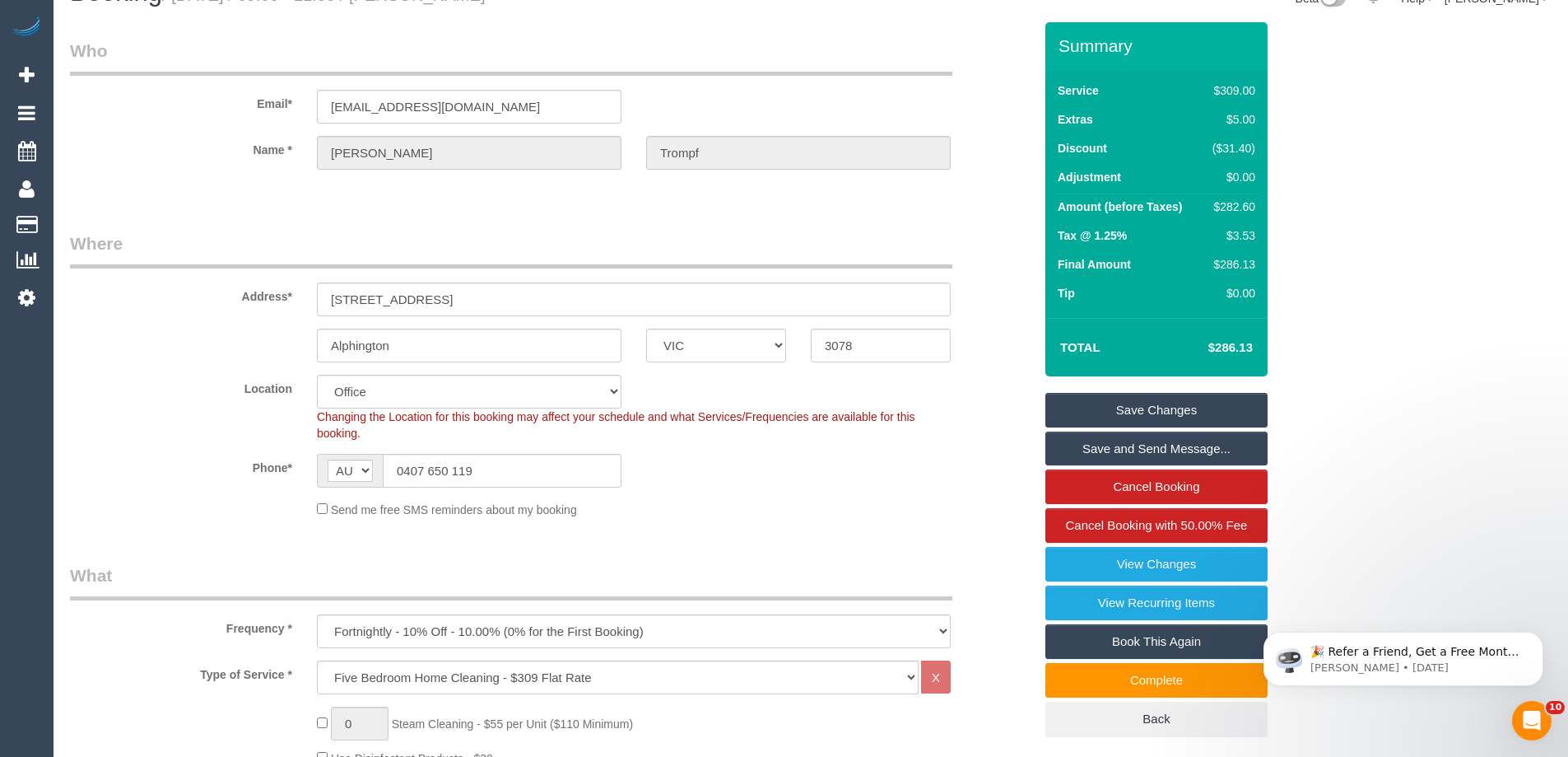
scroll to position [0, 0]
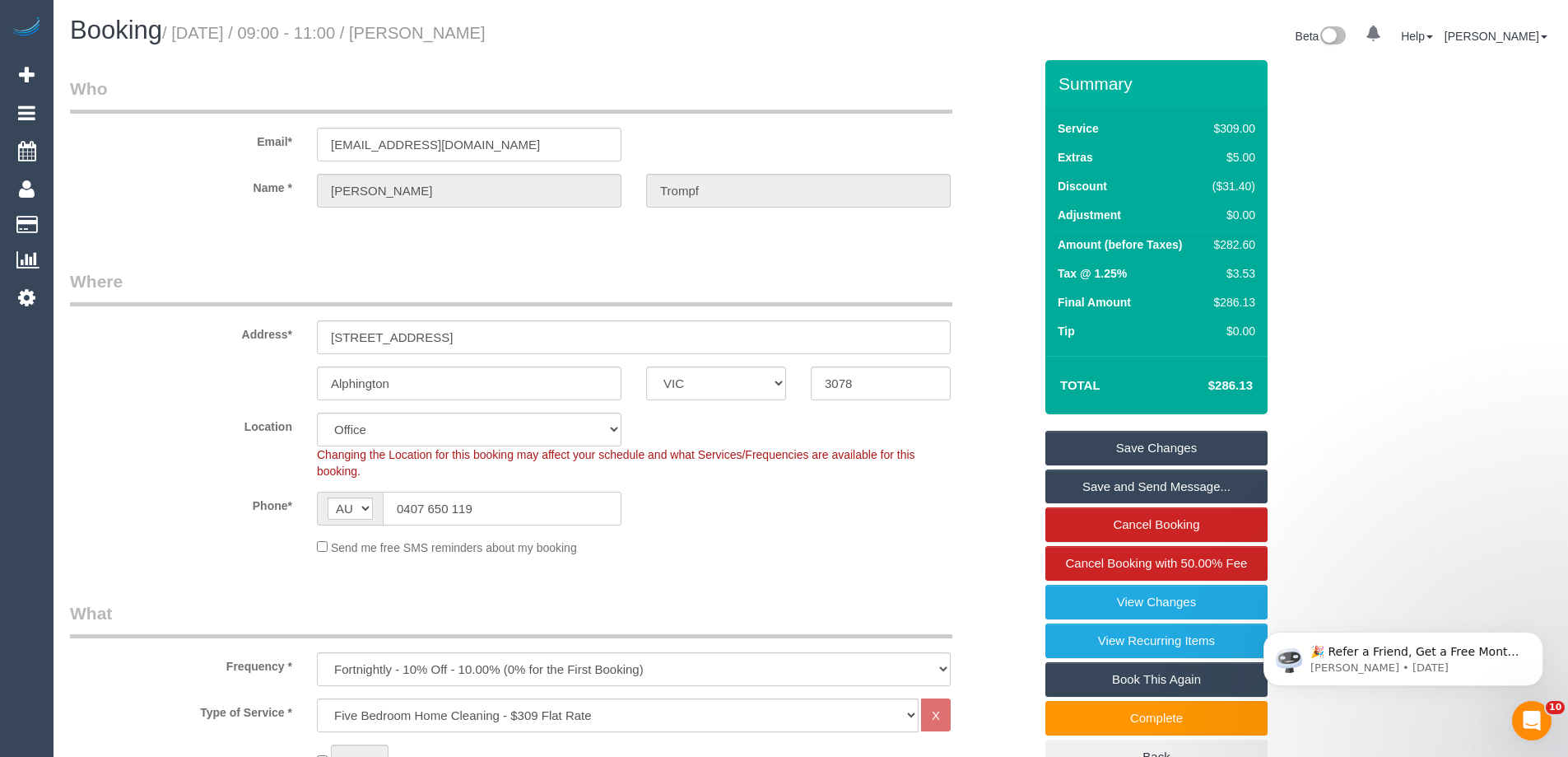
drag, startPoint x: 516, startPoint y: 515, endPoint x: 87, endPoint y: 440, distance: 435.5
click at [131, 450] on sui-booking-location "Location [GEOGRAPHIC_DATA] (North) East (South) [GEOGRAPHIC_DATA] (East) [GEOGR…" at bounding box center [552, 484] width 962 height 143
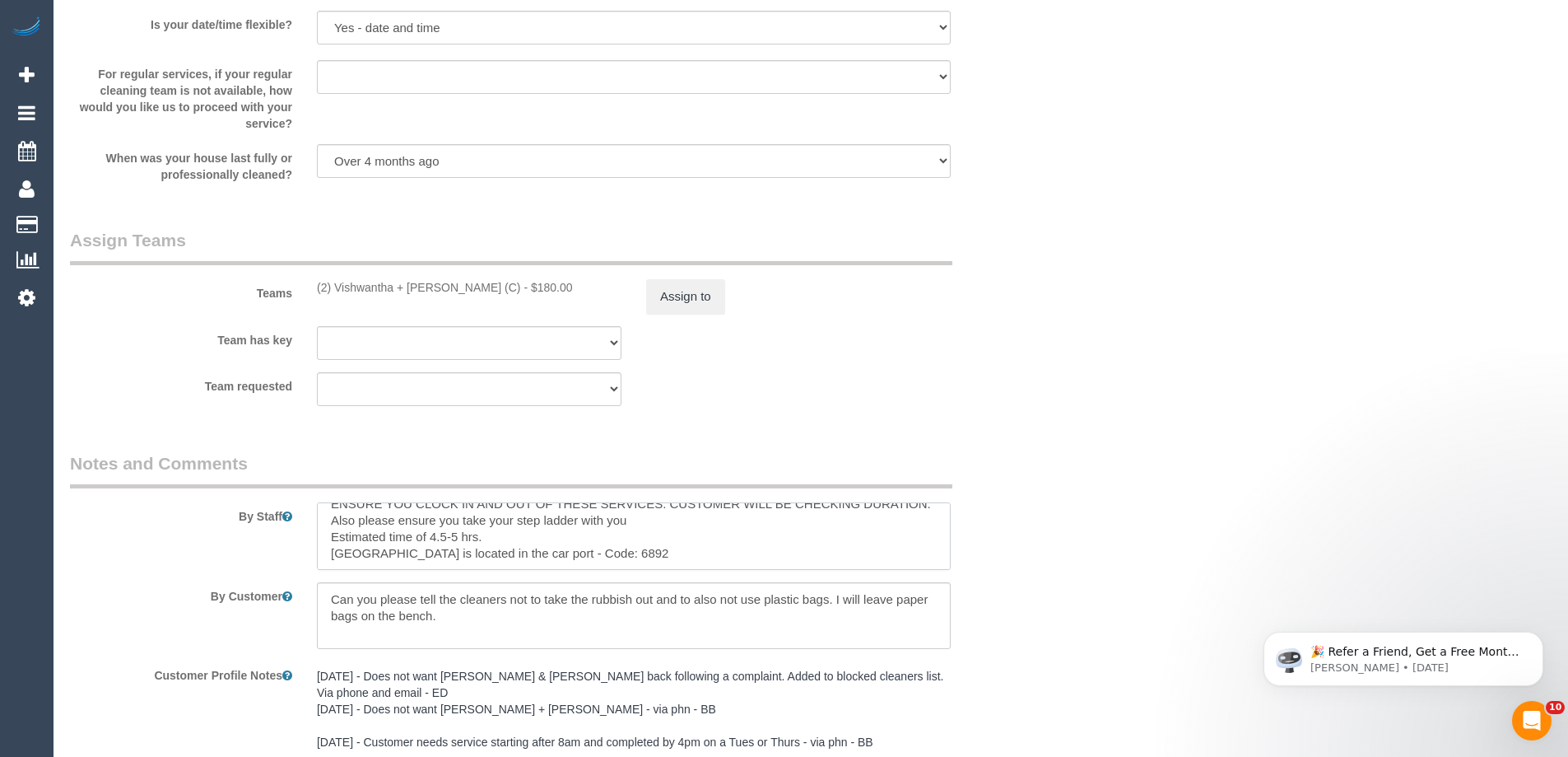
scroll to position [33, 0]
click at [570, 555] on textarea at bounding box center [633, 536] width 634 height 68
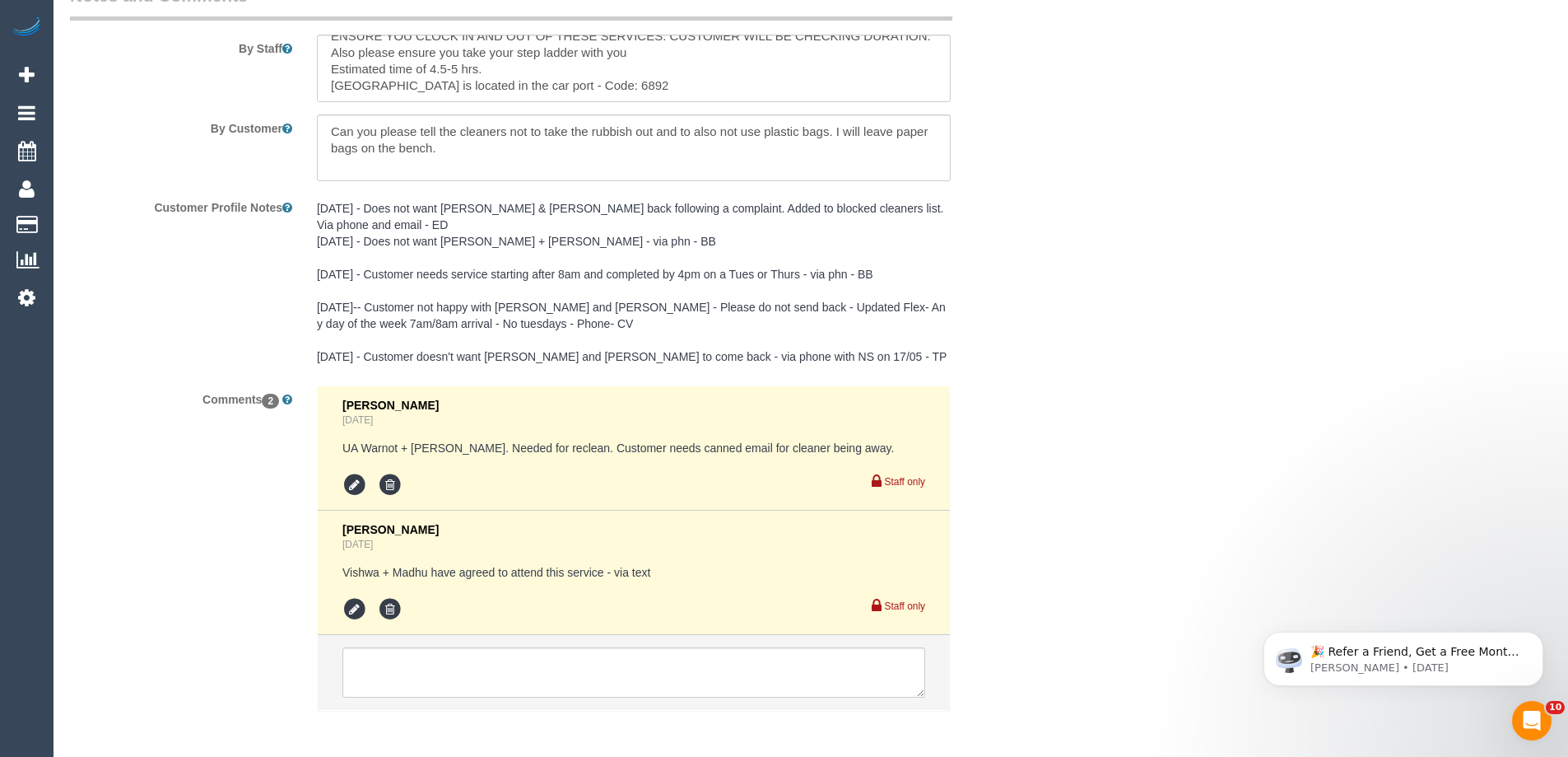
scroll to position [2765, 0]
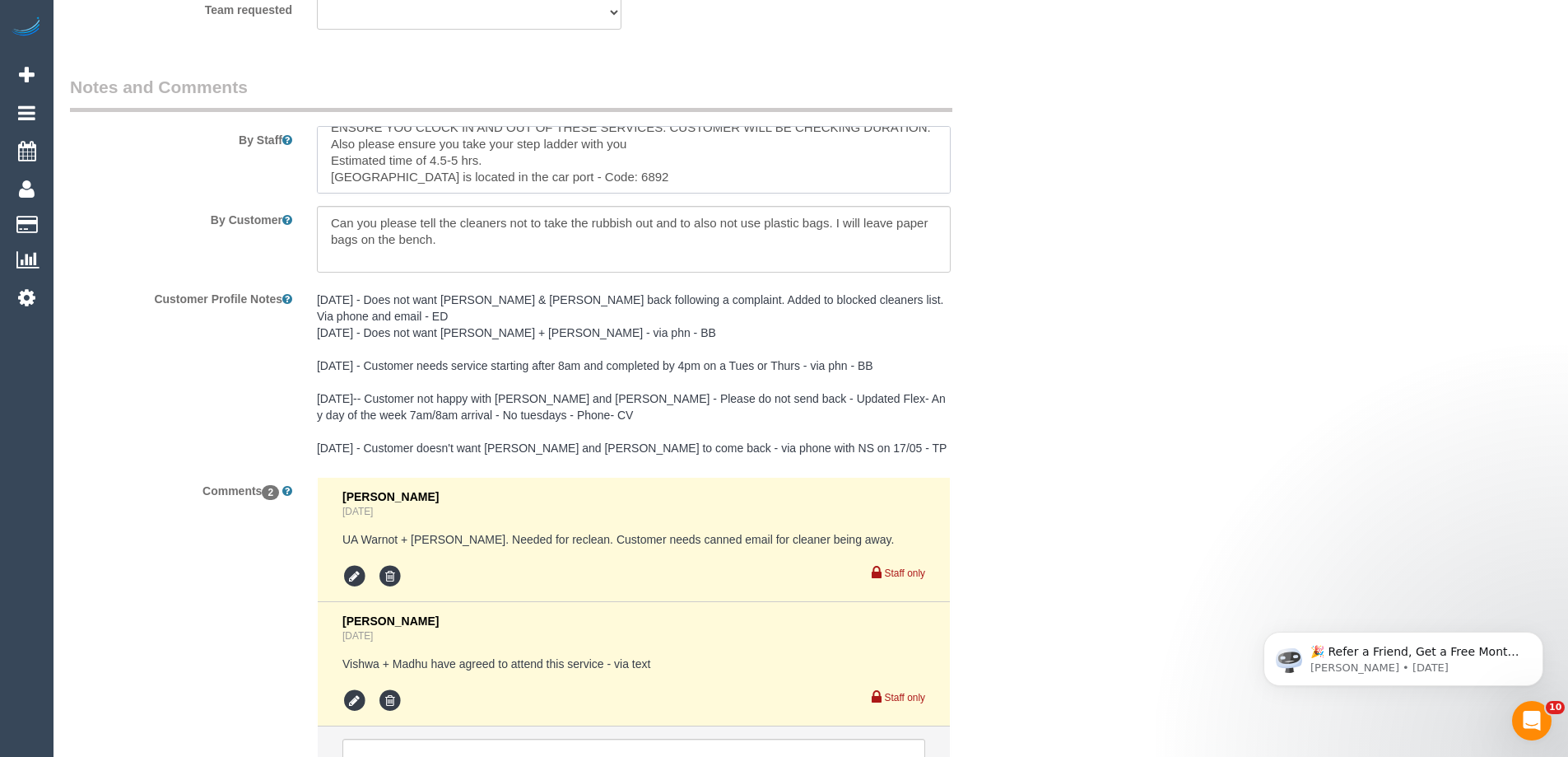
click at [625, 168] on textarea at bounding box center [633, 160] width 634 height 68
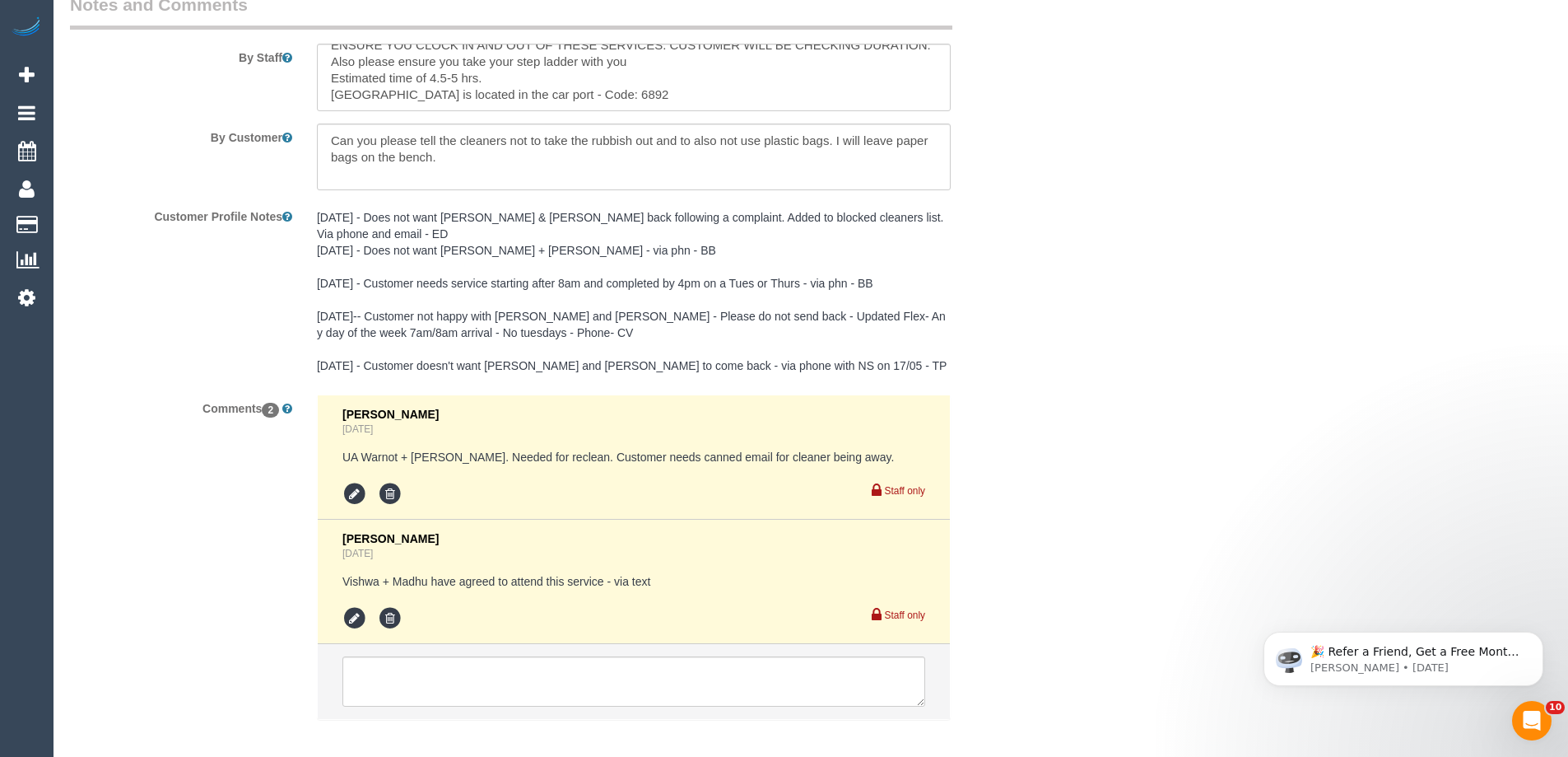
click at [535, 251] on pre "[DATE] - Does not want [PERSON_NAME] & [PERSON_NAME] back following a complaint…" at bounding box center [633, 292] width 634 height 165
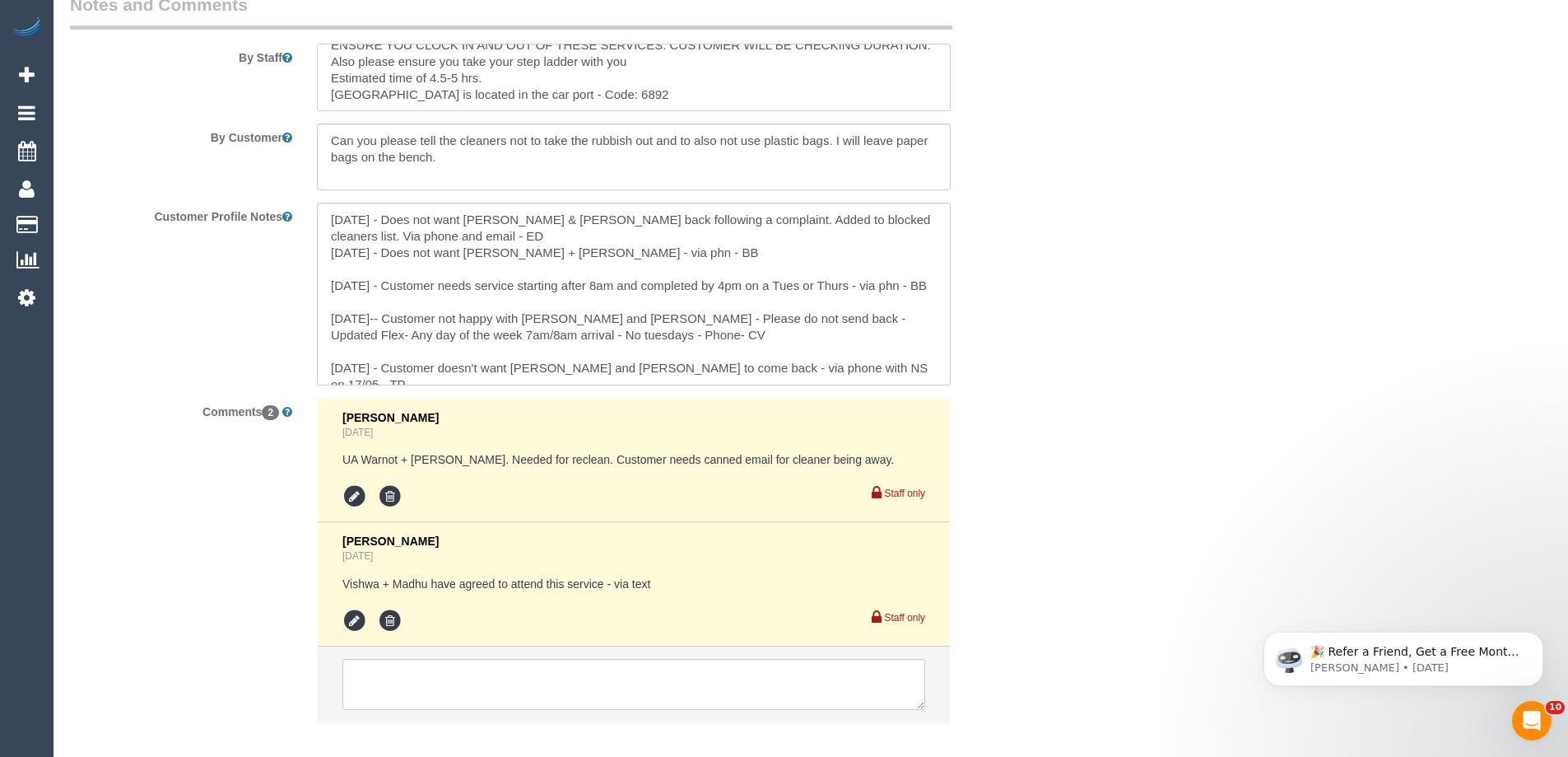
click at [603, 99] on textarea at bounding box center [633, 77] width 634 height 68
drag, startPoint x: 491, startPoint y: 100, endPoint x: 479, endPoint y: 98, distance: 12.2
click at [479, 98] on textarea at bounding box center [633, 77] width 634 height 68
click at [580, 100] on textarea at bounding box center [633, 77] width 634 height 68
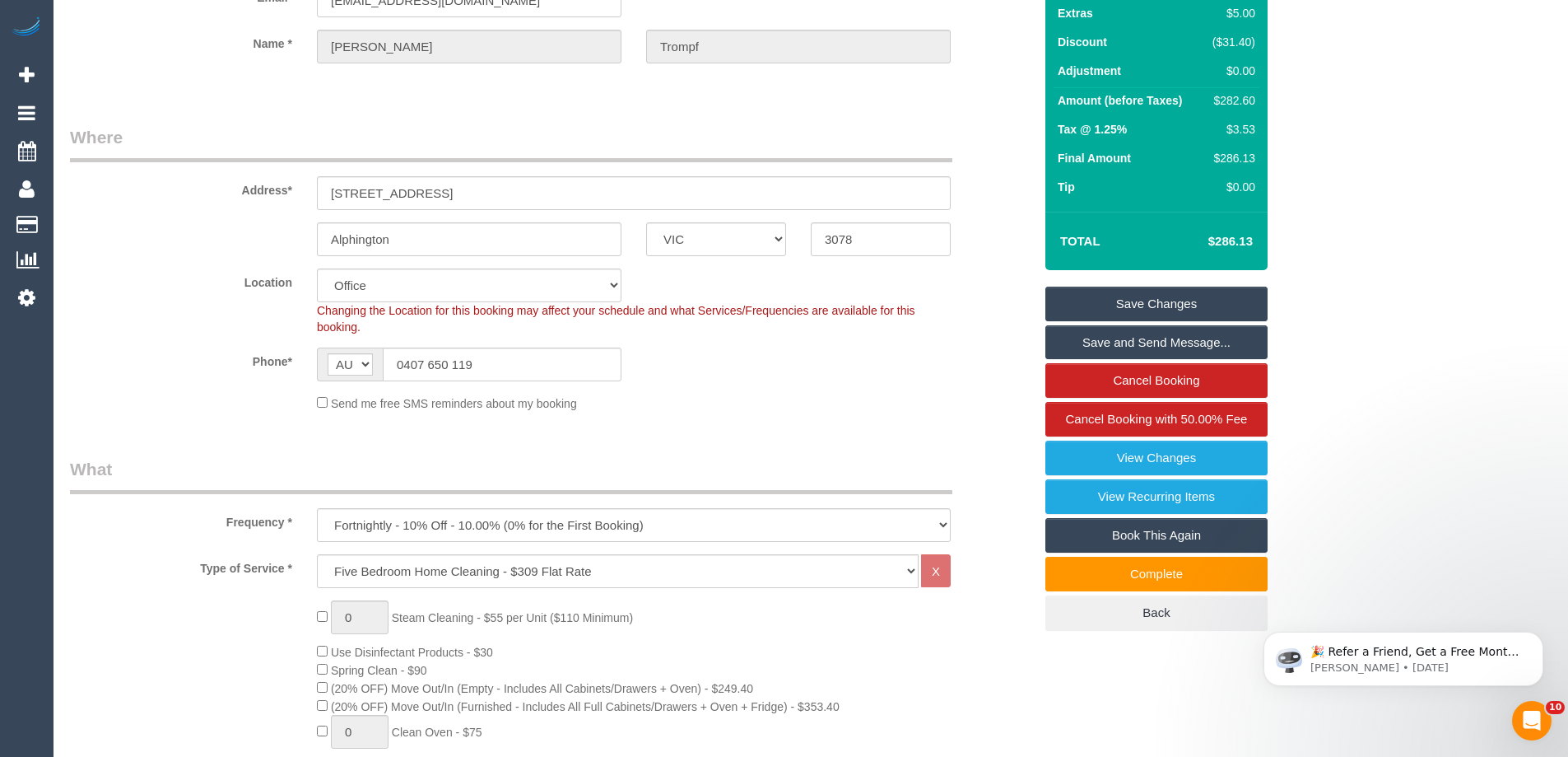
scroll to position [130, 0]
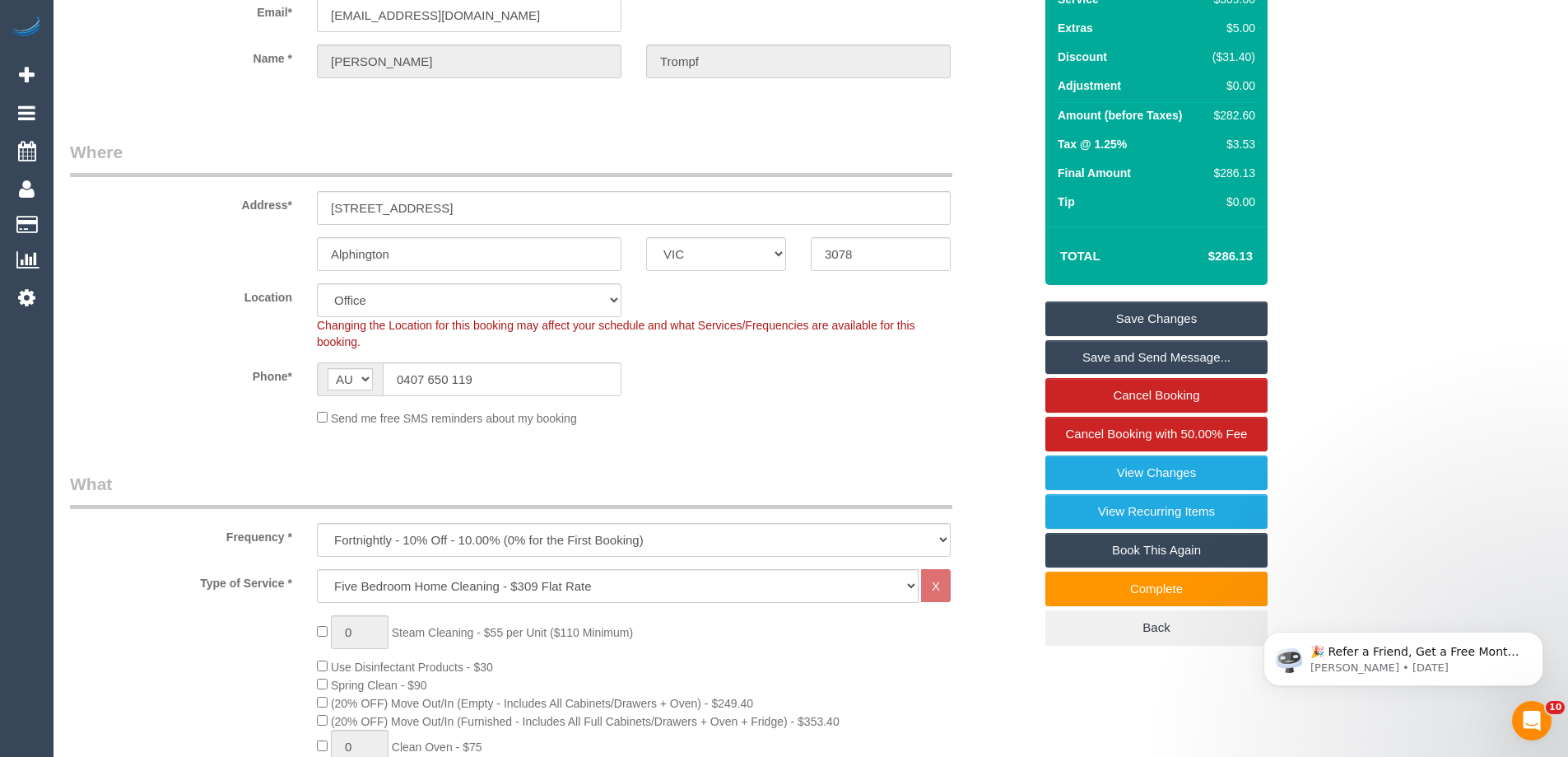
type textarea "*cover* ENSURE YOU CLOCK IN AND OUT OF THESE SERVICES. CUSTOMER WILL BE CHECKIN…"
click at [1158, 307] on link "Save Changes" at bounding box center [1155, 318] width 222 height 34
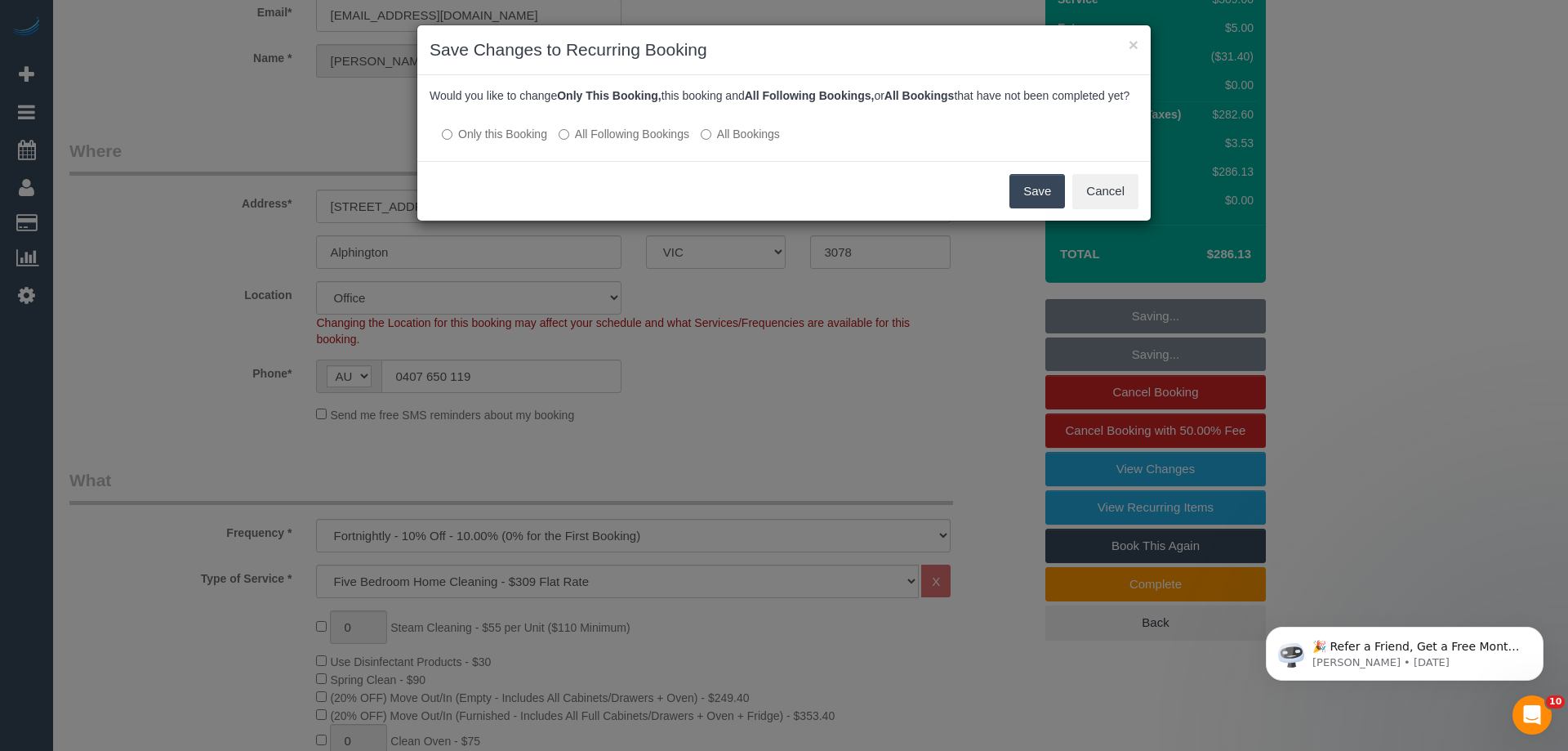
click at [660, 142] on label "All Following Bookings" at bounding box center [624, 134] width 131 height 16
click at [1027, 208] on button "Save" at bounding box center [1037, 191] width 55 height 34
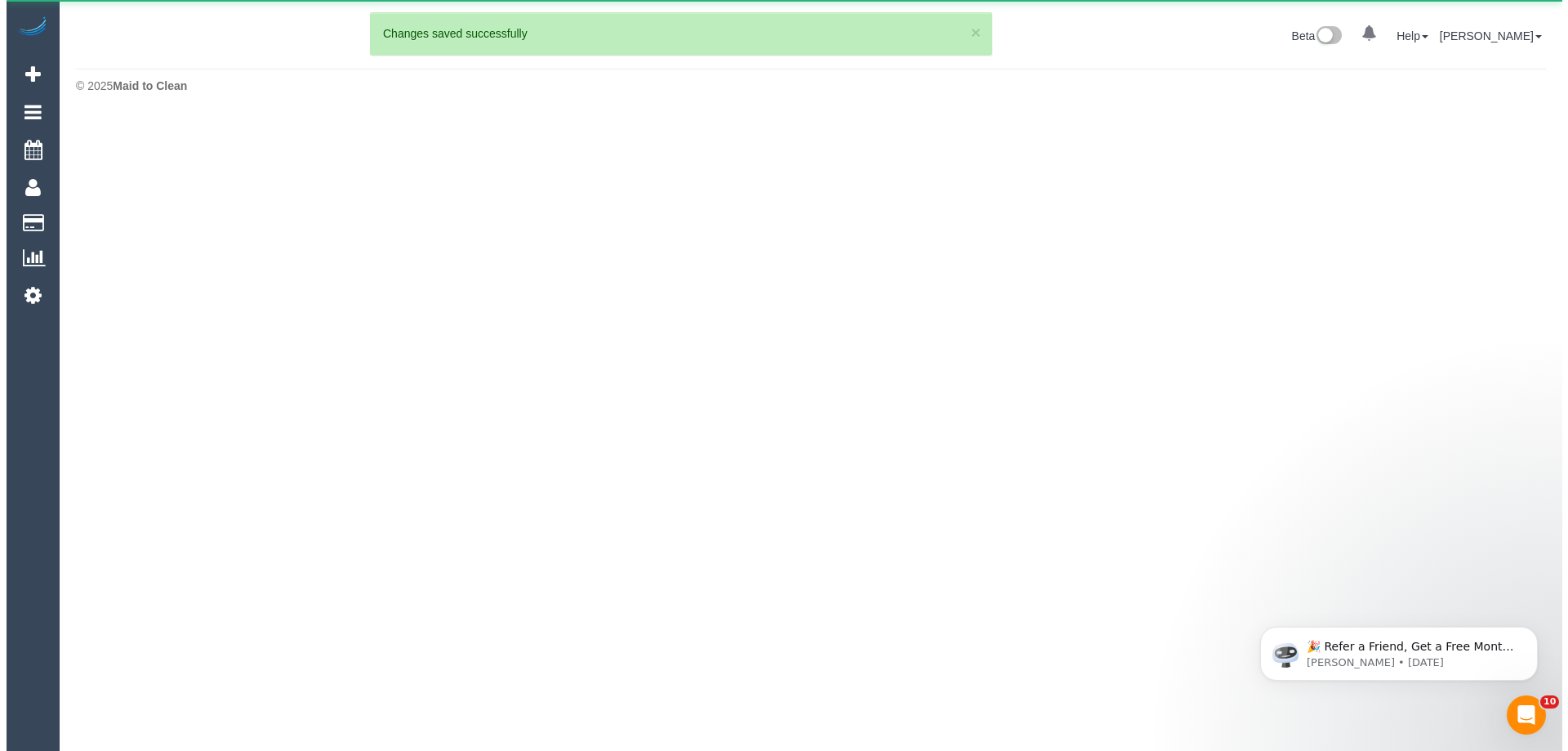
scroll to position [0, 0]
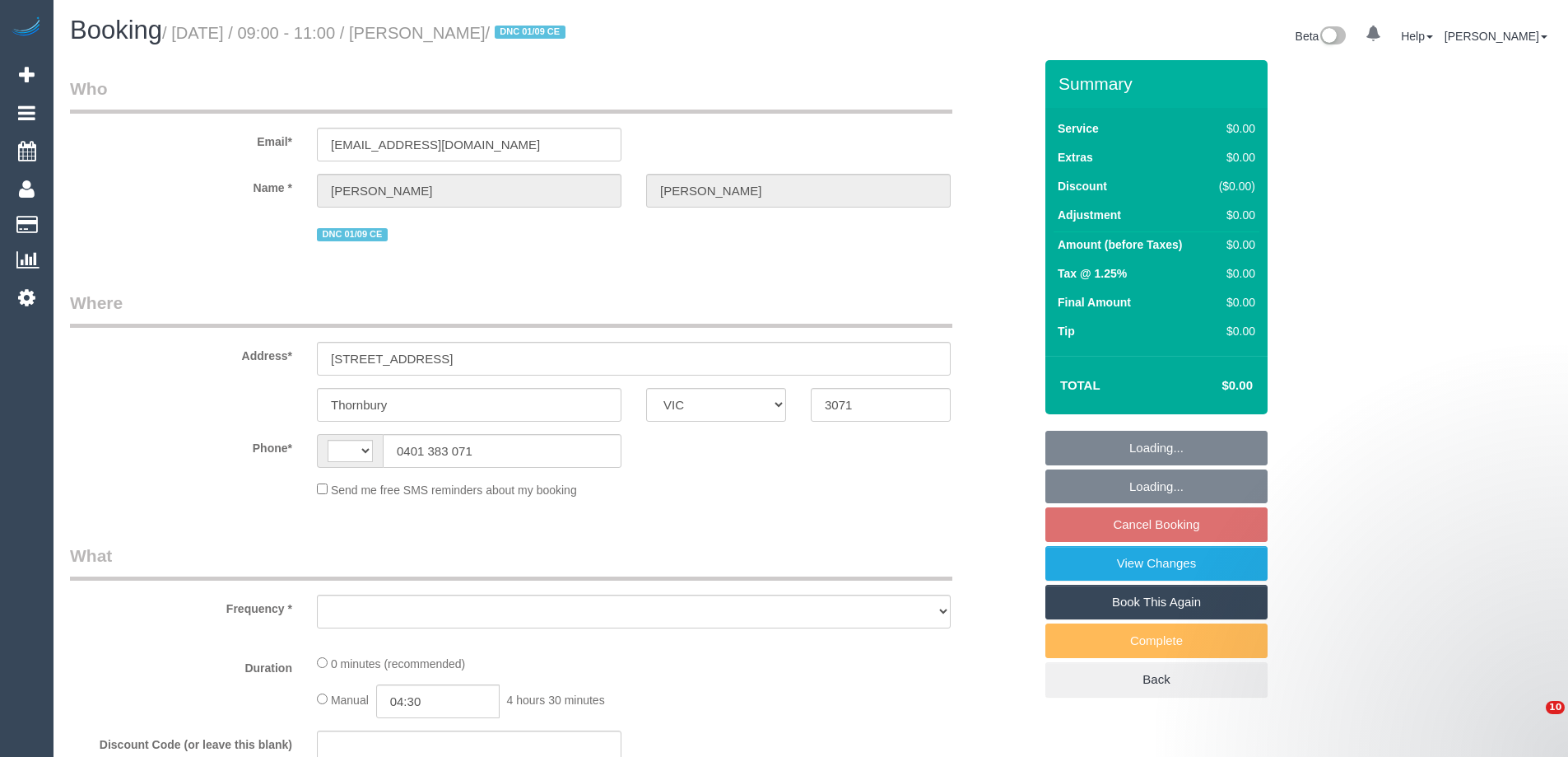
select select "VIC"
select select "string:AU"
select select "object:531"
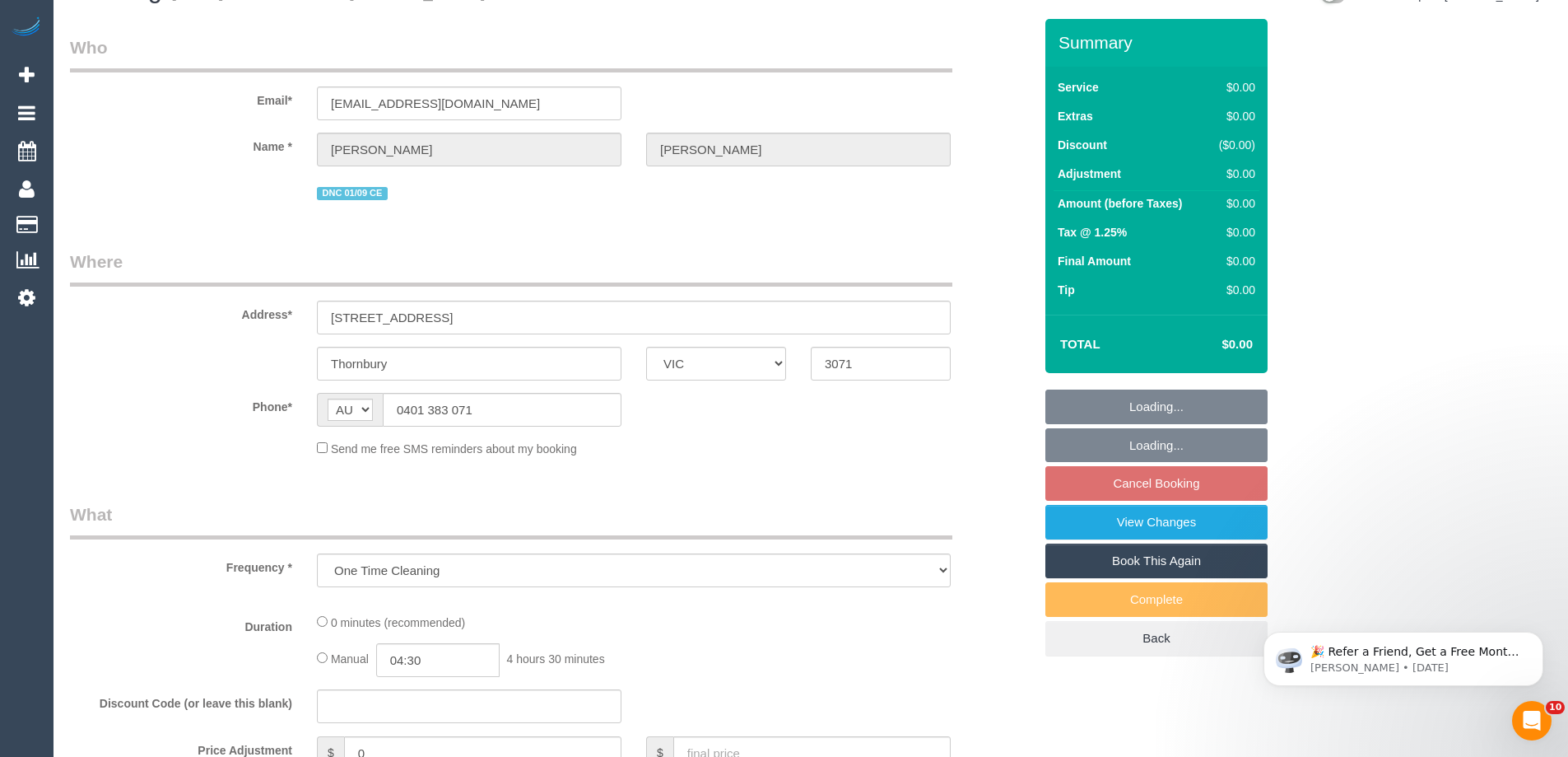
select select "string:stripe-pm_1RuOoC2GScqysDRVg7DLXJ7y"
select select "number:28"
select select "number:17"
select select "number:19"
select select "number:25"
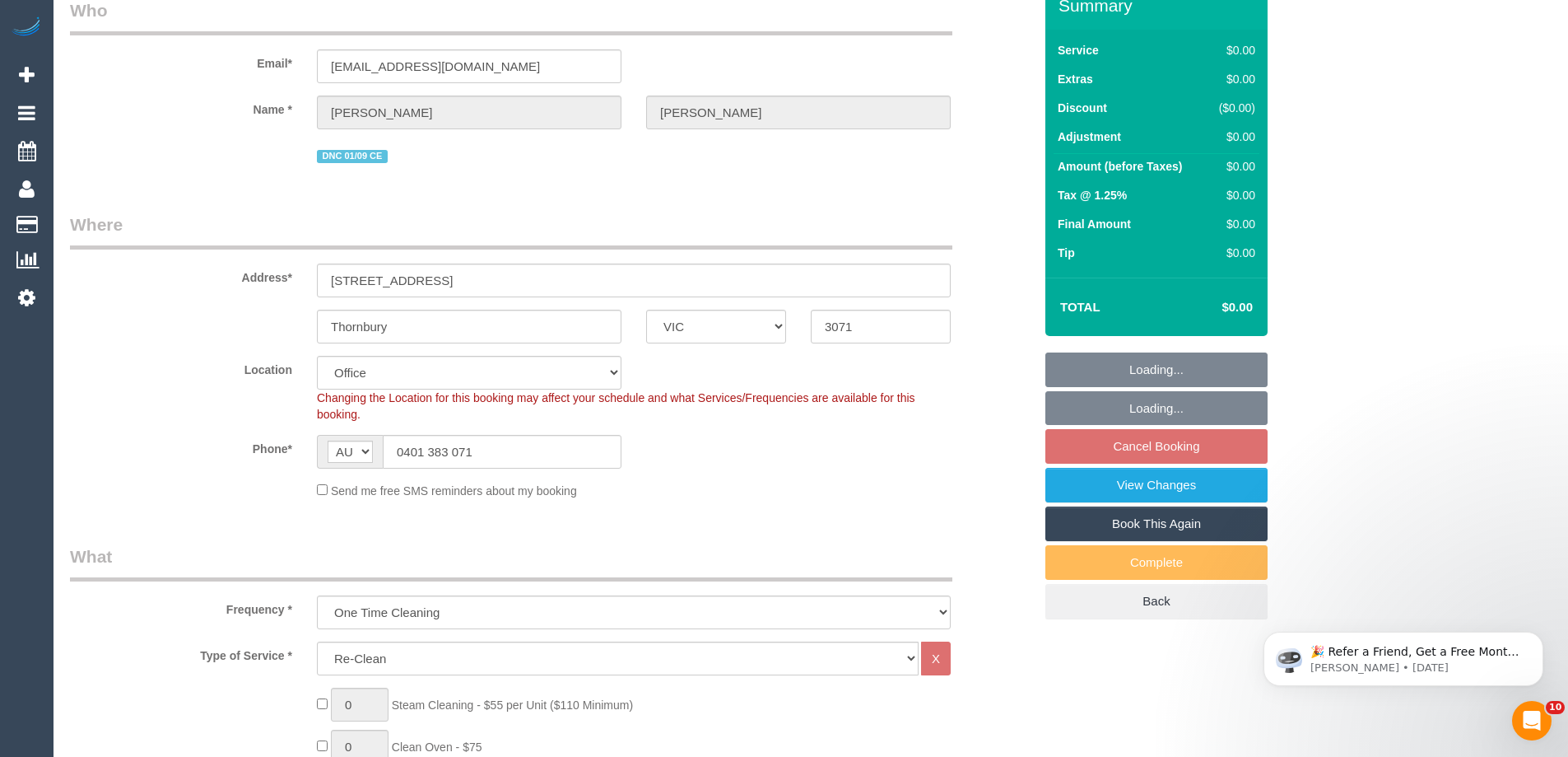
scroll to position [82, 0]
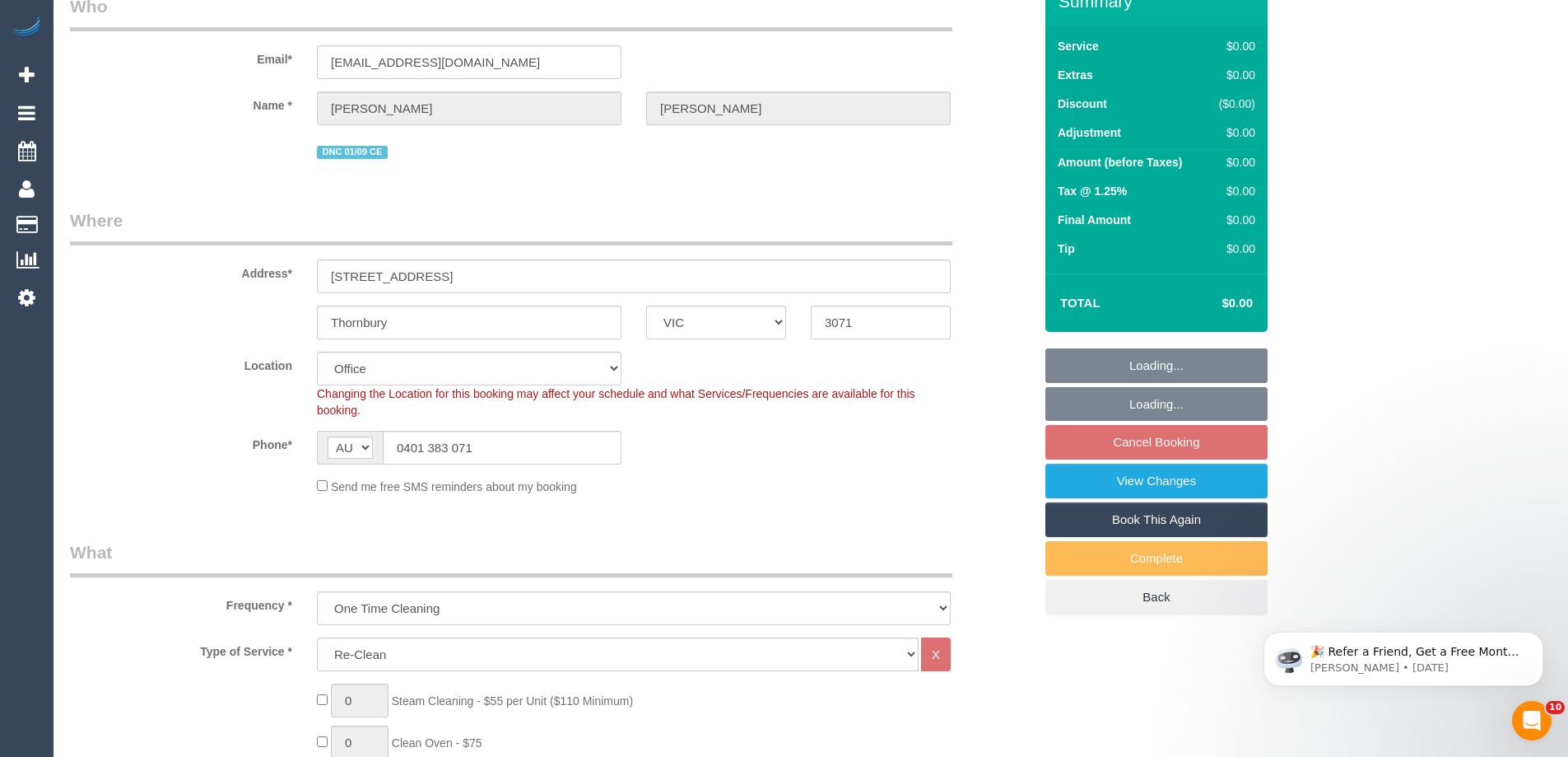
select select "object:741"
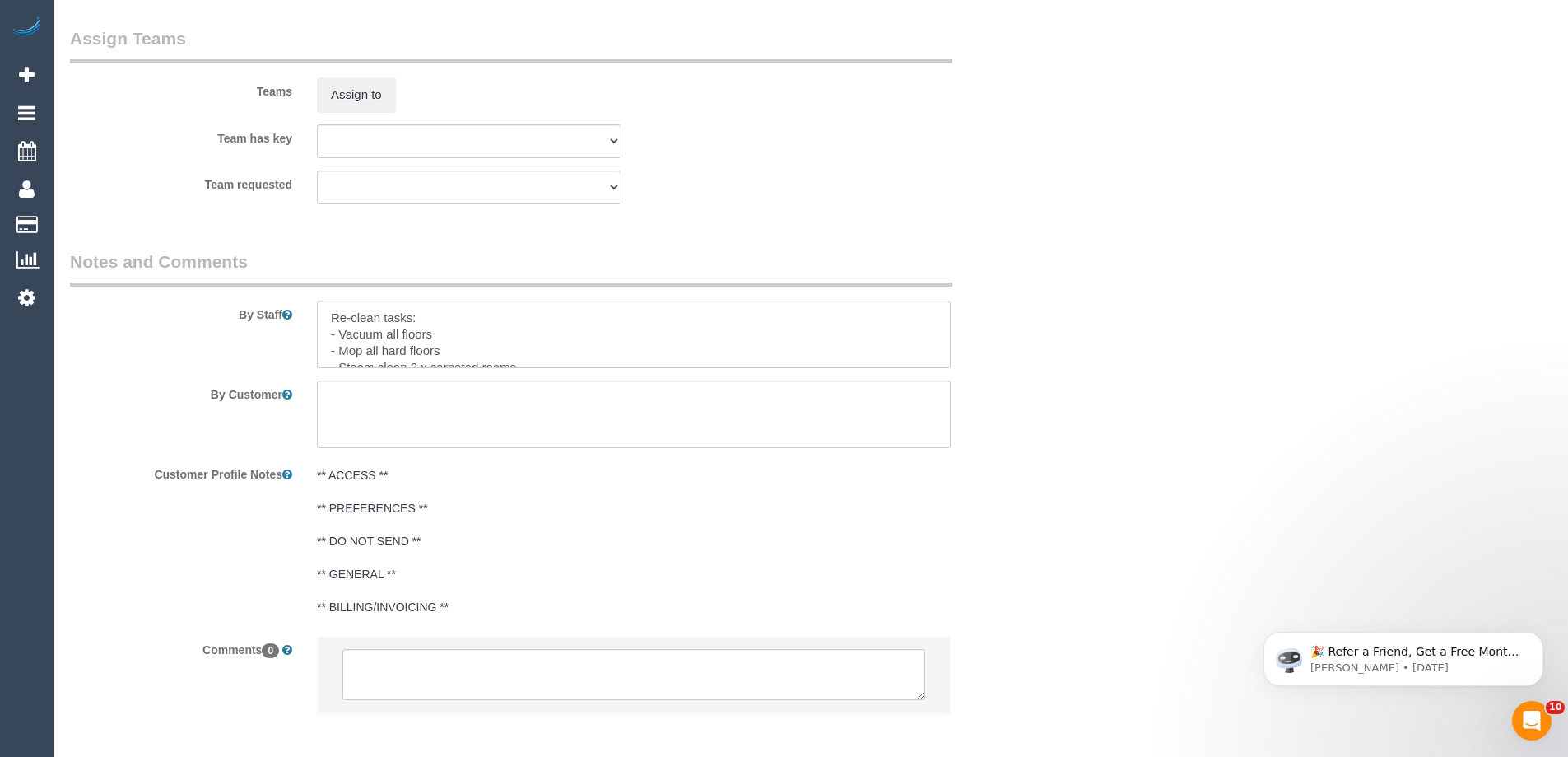
scroll to position [2387, 0]
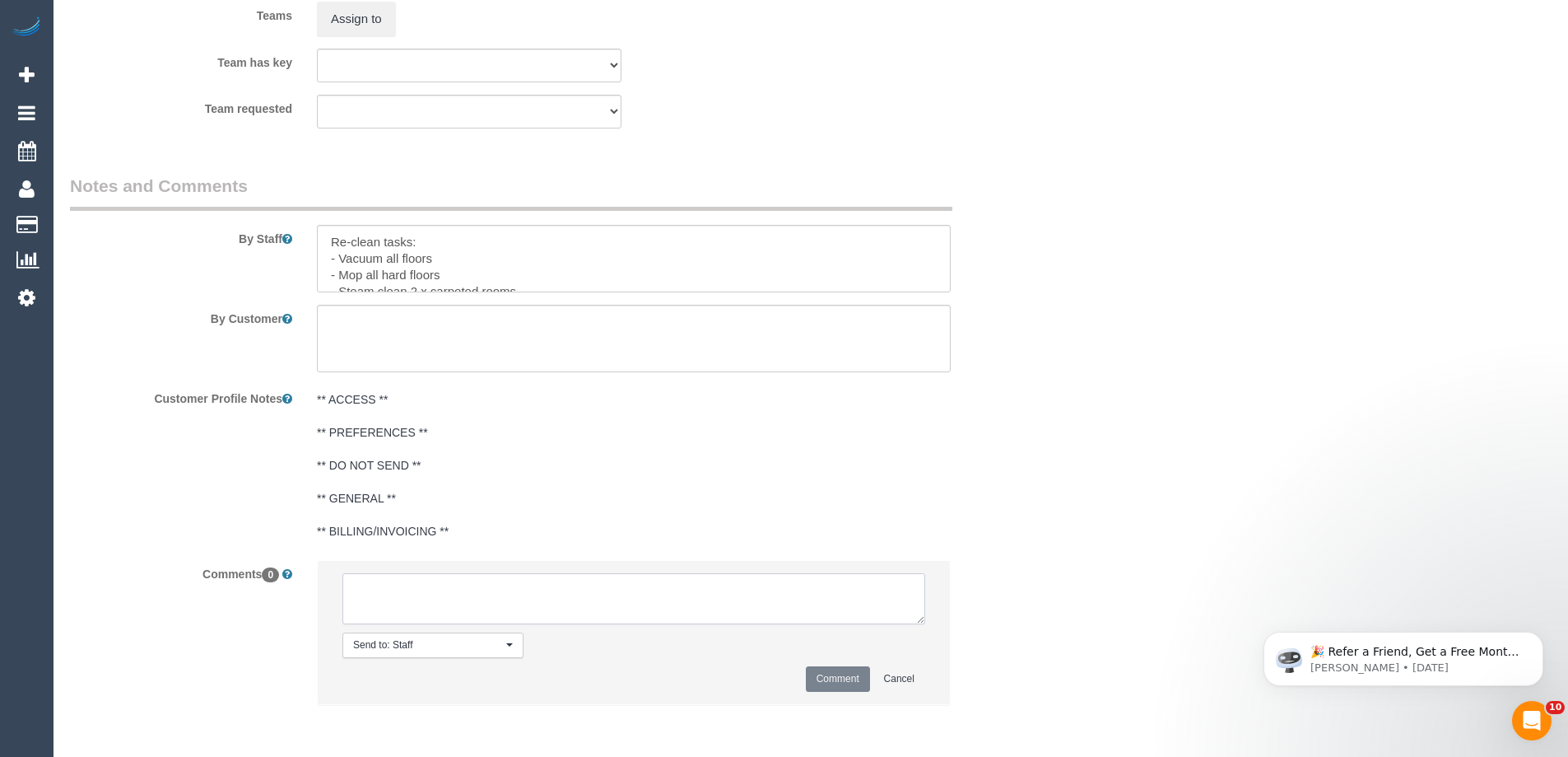
click at [496, 597] on textarea at bounding box center [633, 598] width 582 height 51
paste textarea "Customer availability: [DATE] 9am - 5.30pm Original team: (M2) [PERSON_NAME] + …"
type textarea "Customer availability: [DATE] 9am - 5.30pm Original team: (M2) [PERSON_NAME] + …"
click at [834, 683] on button "Comment" at bounding box center [837, 679] width 64 height 26
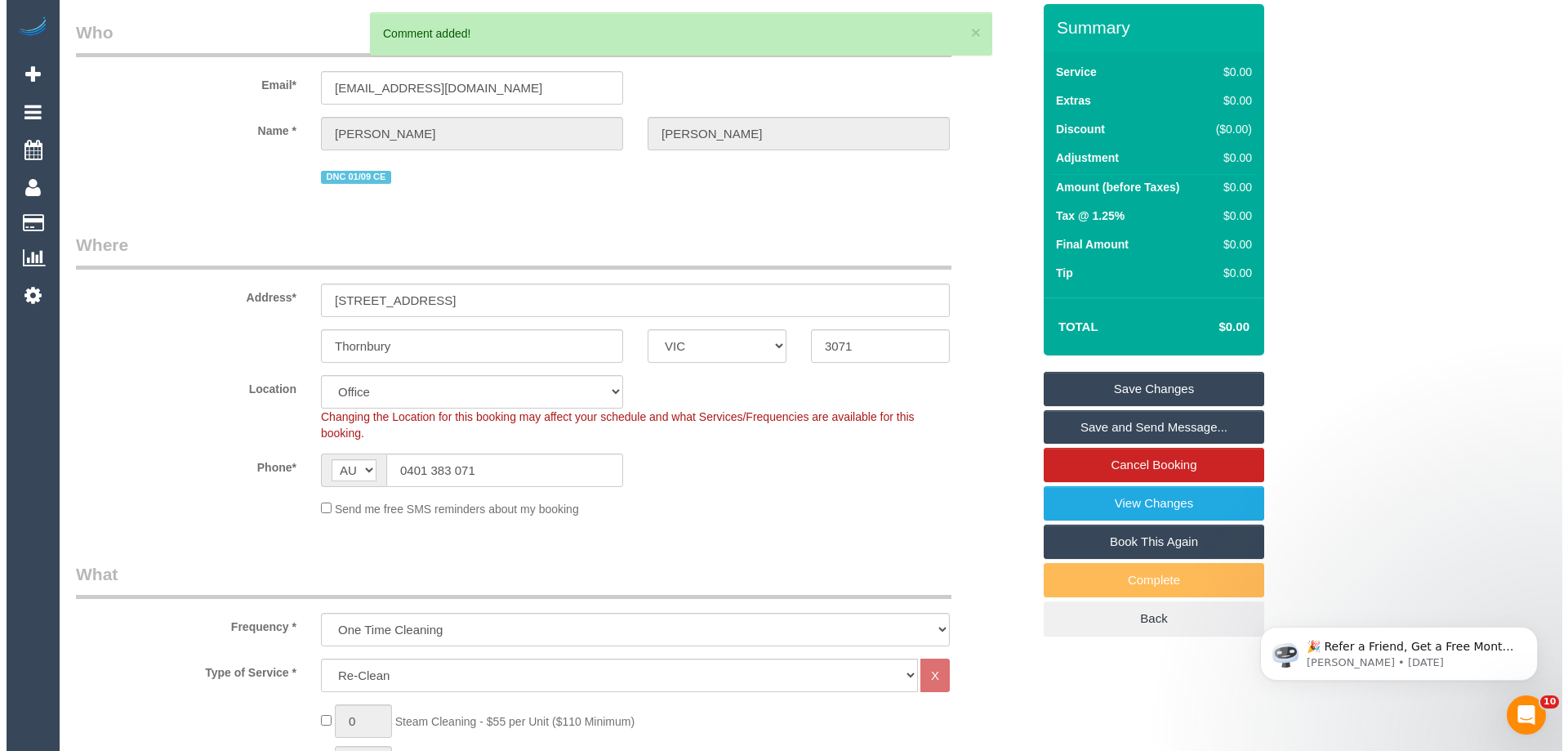
scroll to position [0, 0]
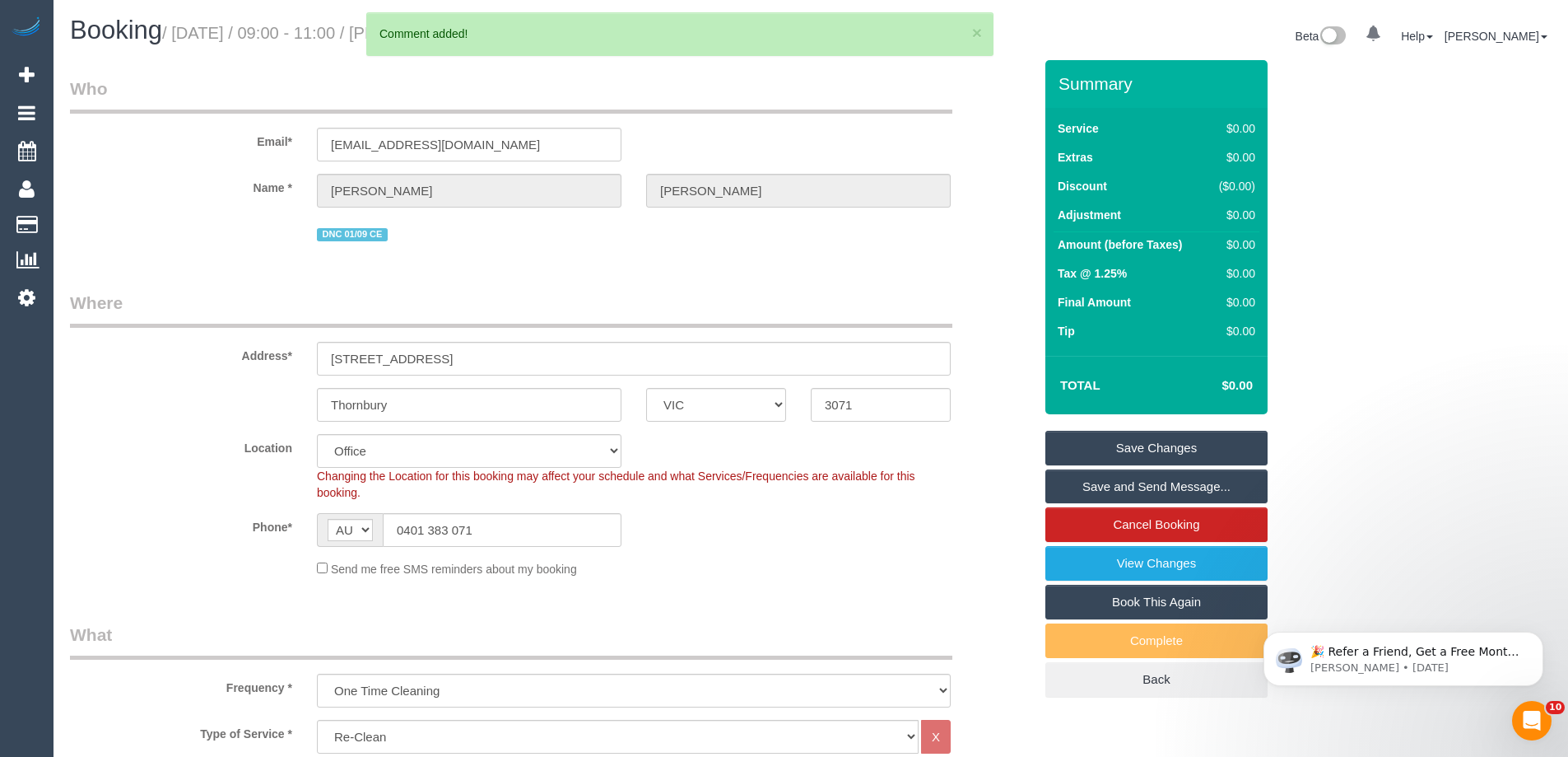
click at [1161, 431] on link "Save Changes" at bounding box center [1155, 448] width 222 height 34
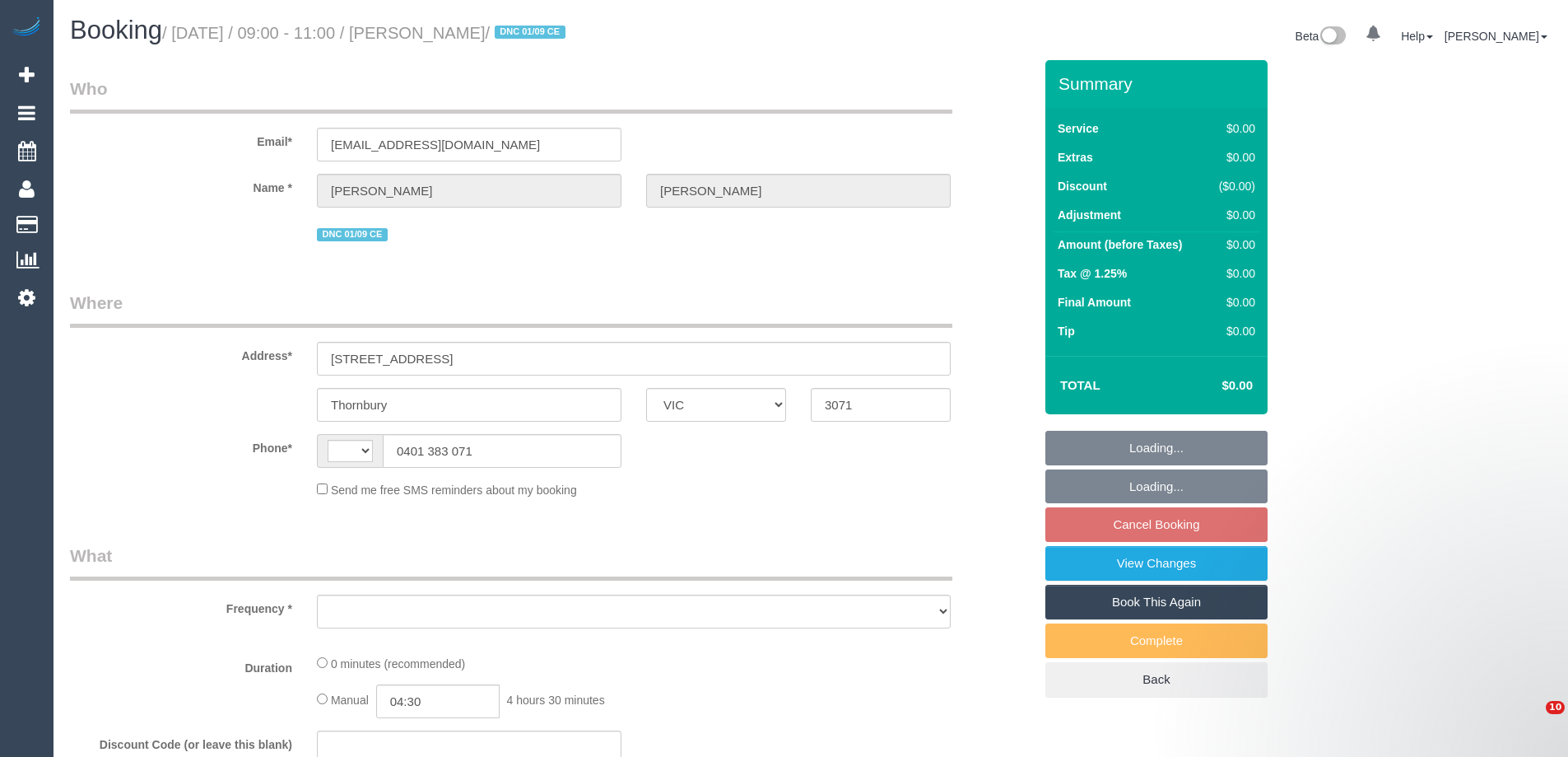
select select "VIC"
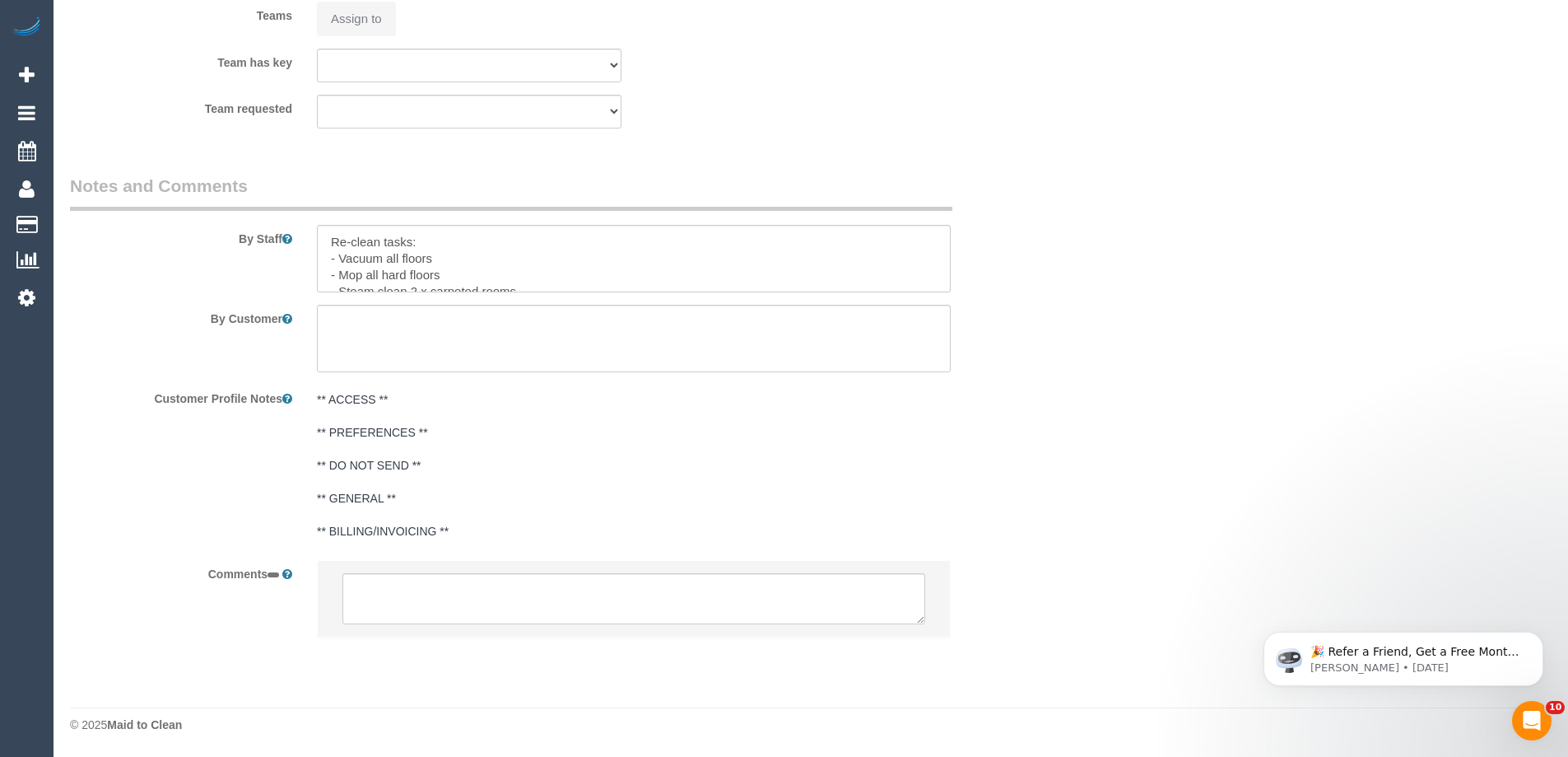
select select "string:AU"
select select "object:552"
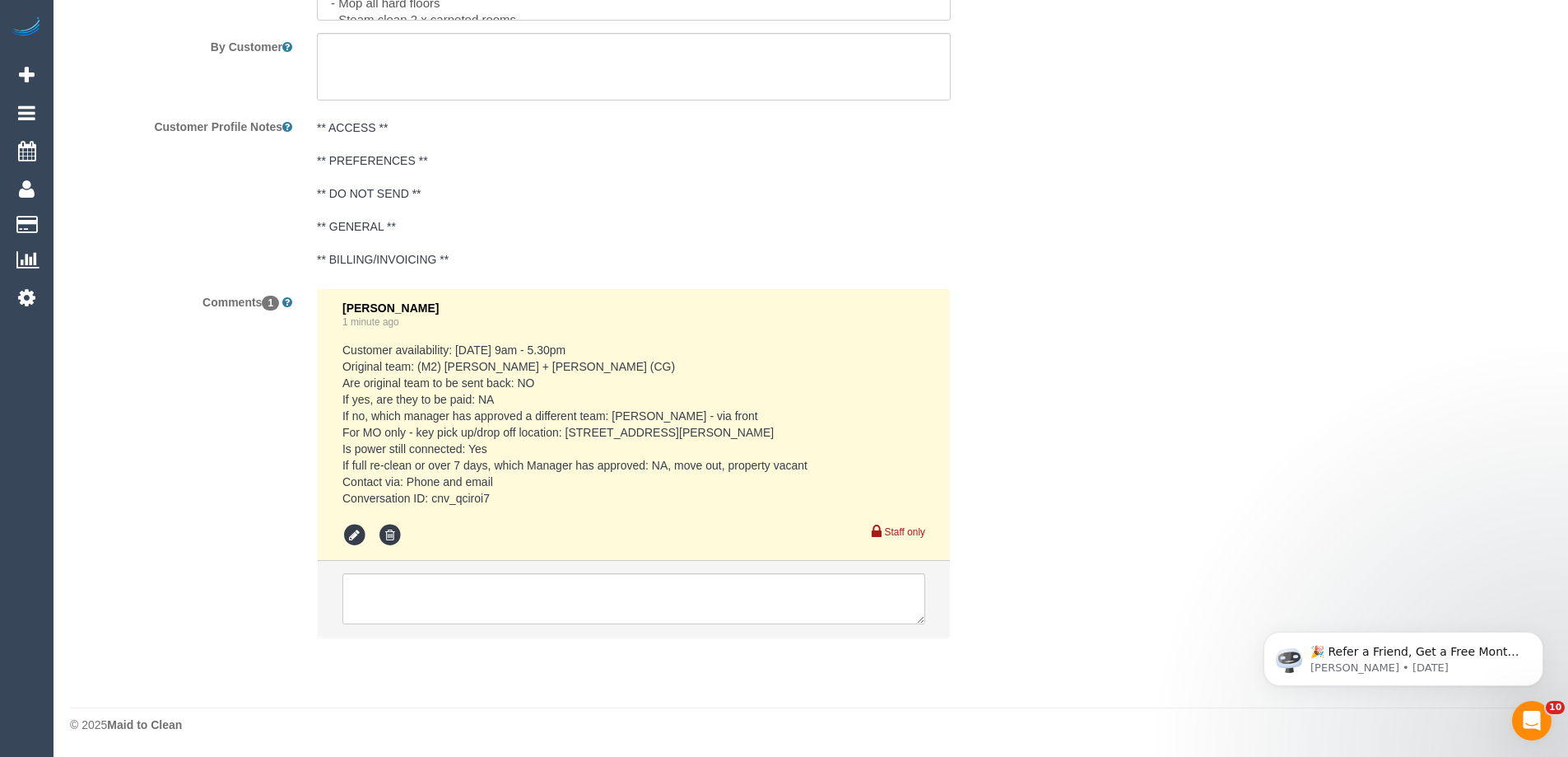
select select "string:stripe-pm_1RuOoC2GScqysDRVg7DLXJ7y"
select select "number:28"
select select "number:17"
select select "number:19"
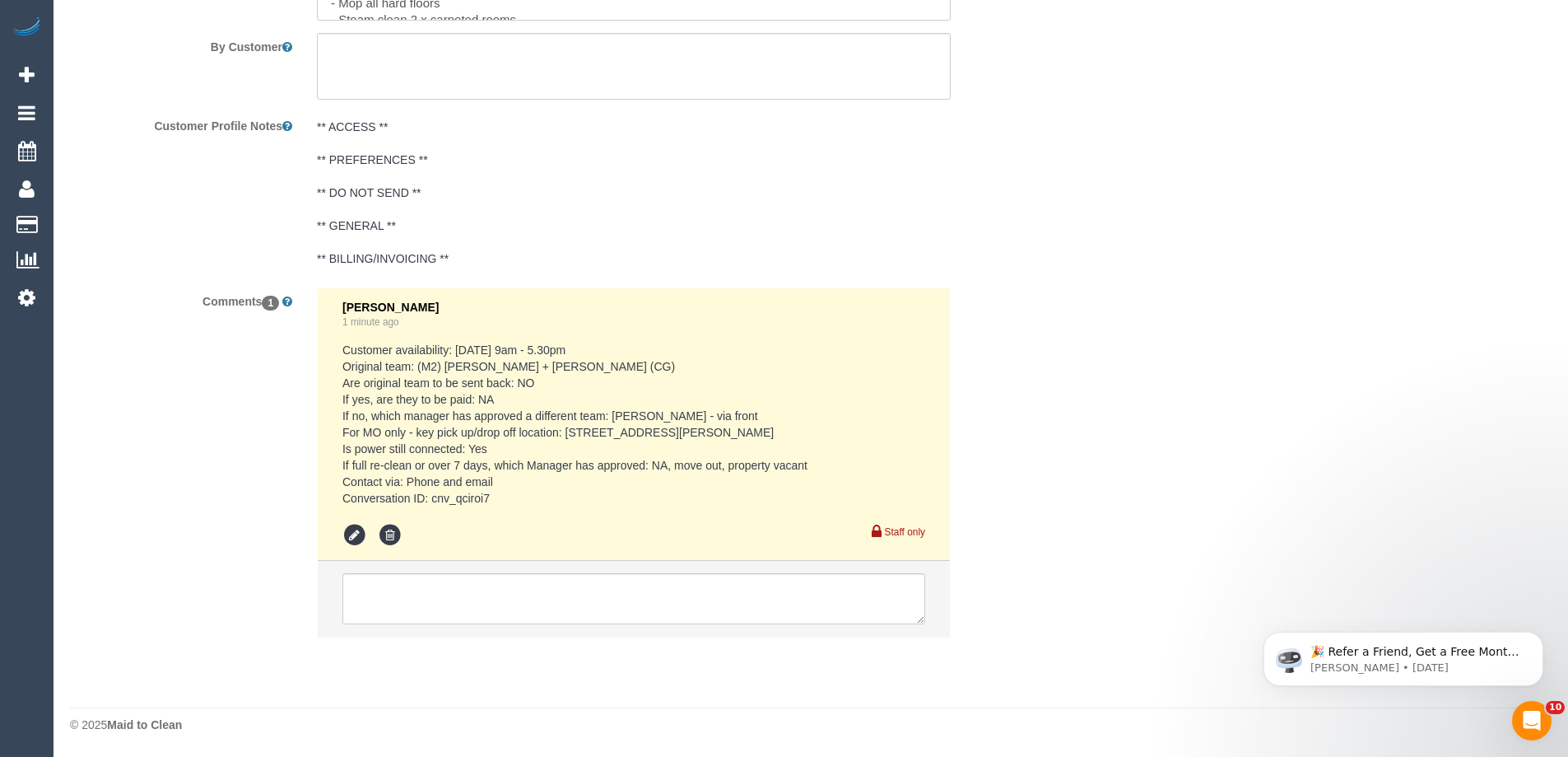
select select "number:25"
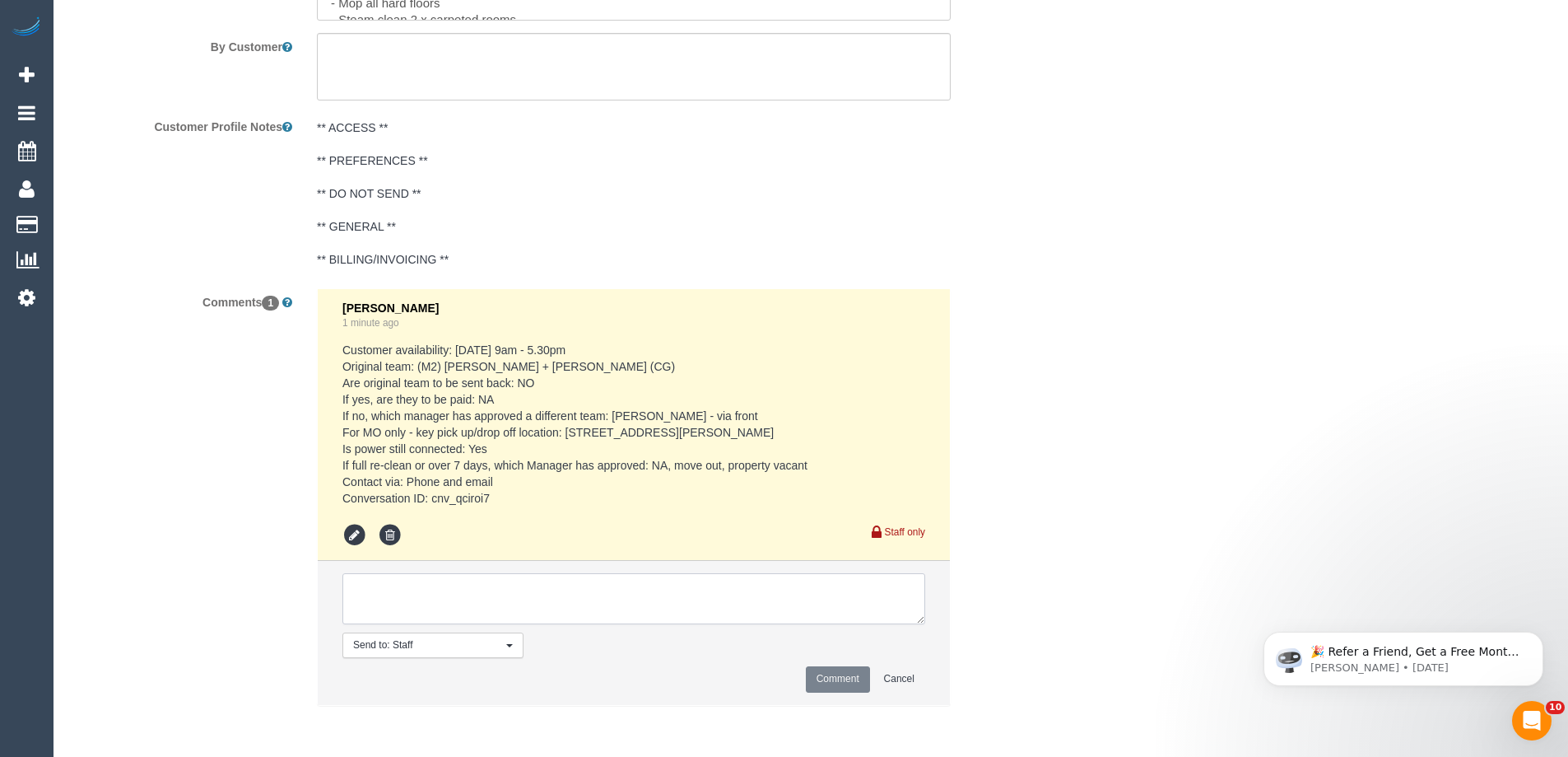
click at [472, 603] on textarea at bounding box center [633, 598] width 582 height 51
select select "object:2074"
type textarea "Please note there is steam cleaning in this re-clean"
click at [836, 685] on button "Comment" at bounding box center [837, 679] width 64 height 26
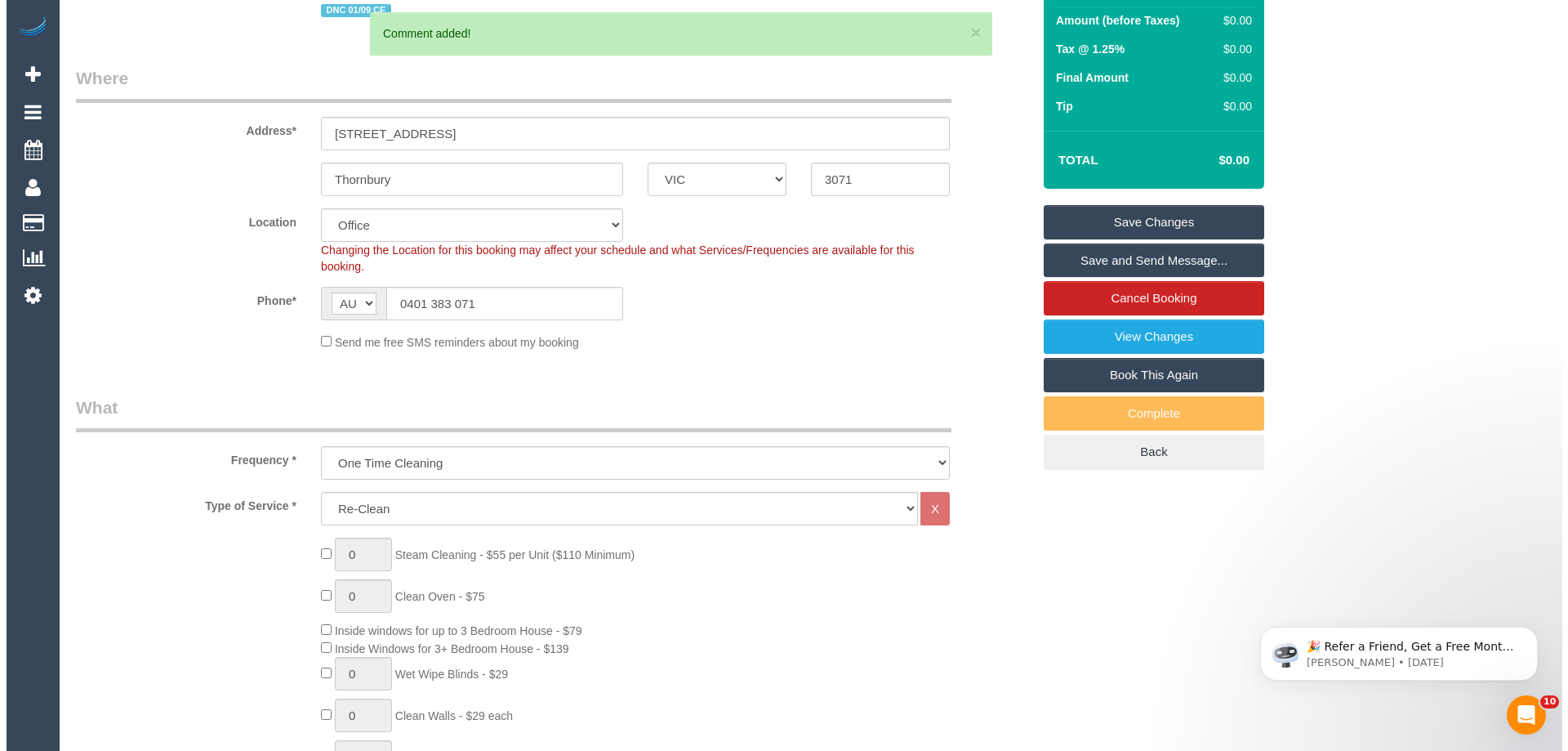
scroll to position [0, 0]
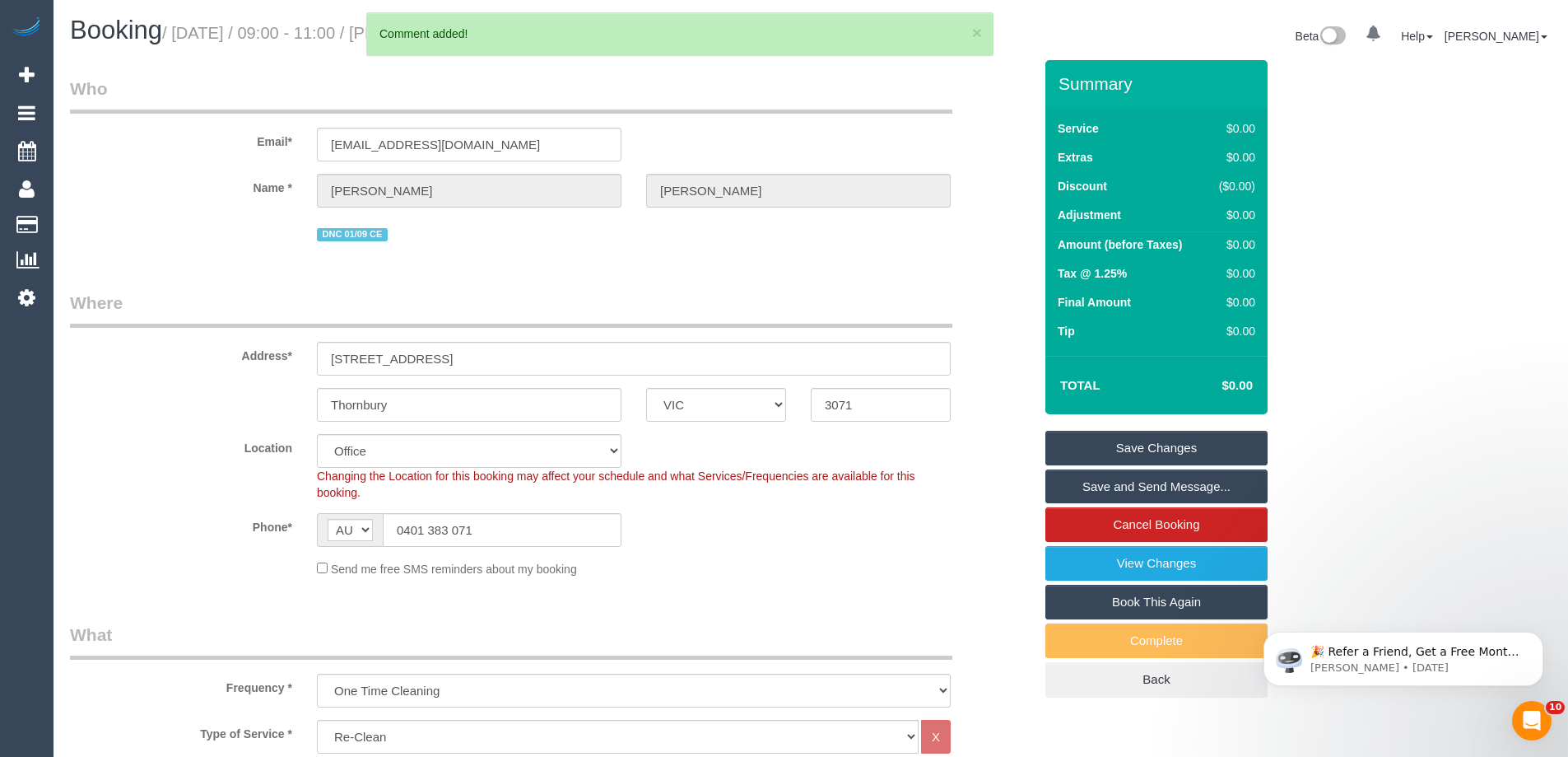
click at [1149, 446] on link "Save Changes" at bounding box center [1155, 448] width 222 height 34
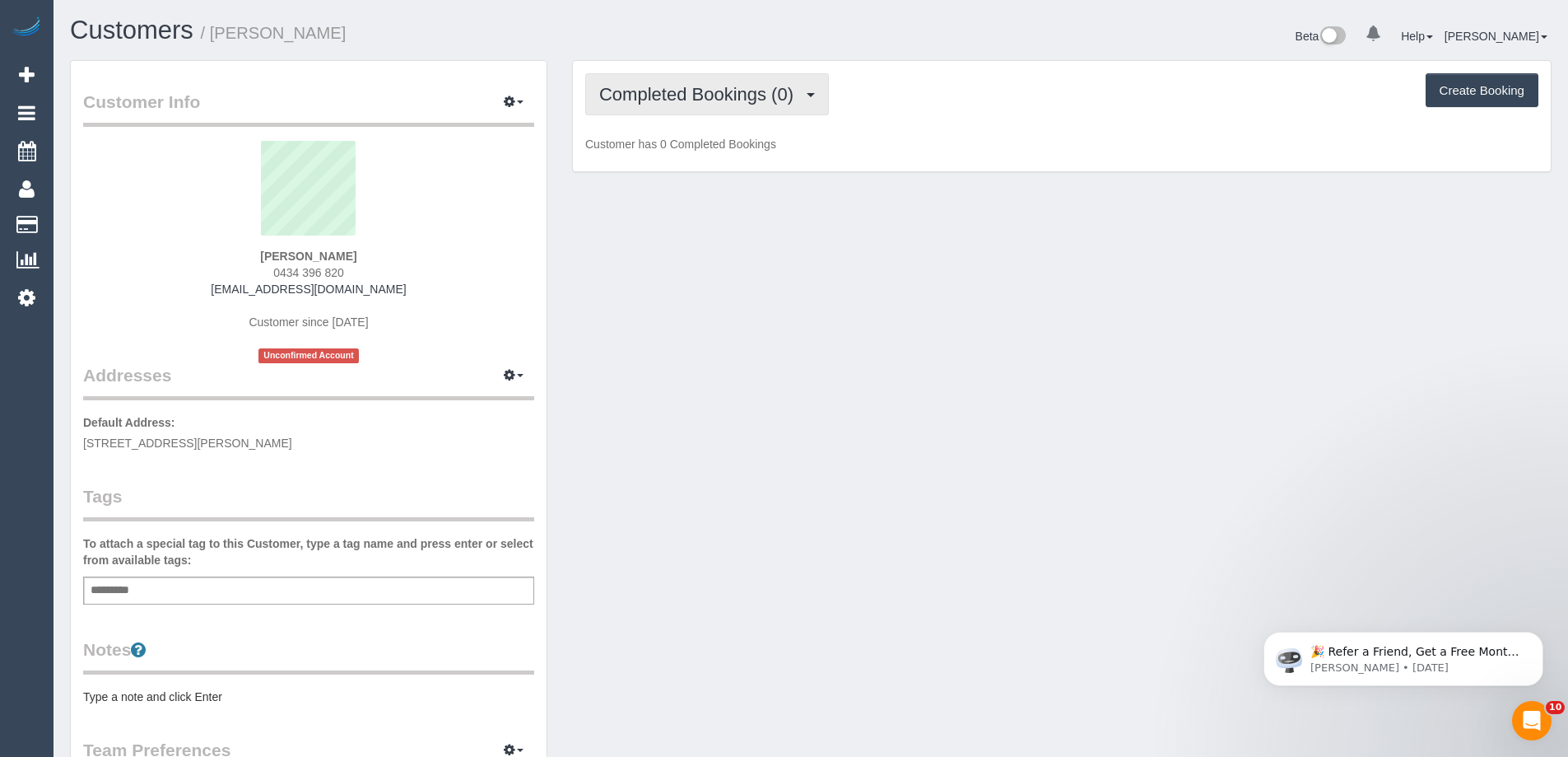
click at [684, 92] on span "Completed Bookings (0)" at bounding box center [700, 94] width 202 height 21
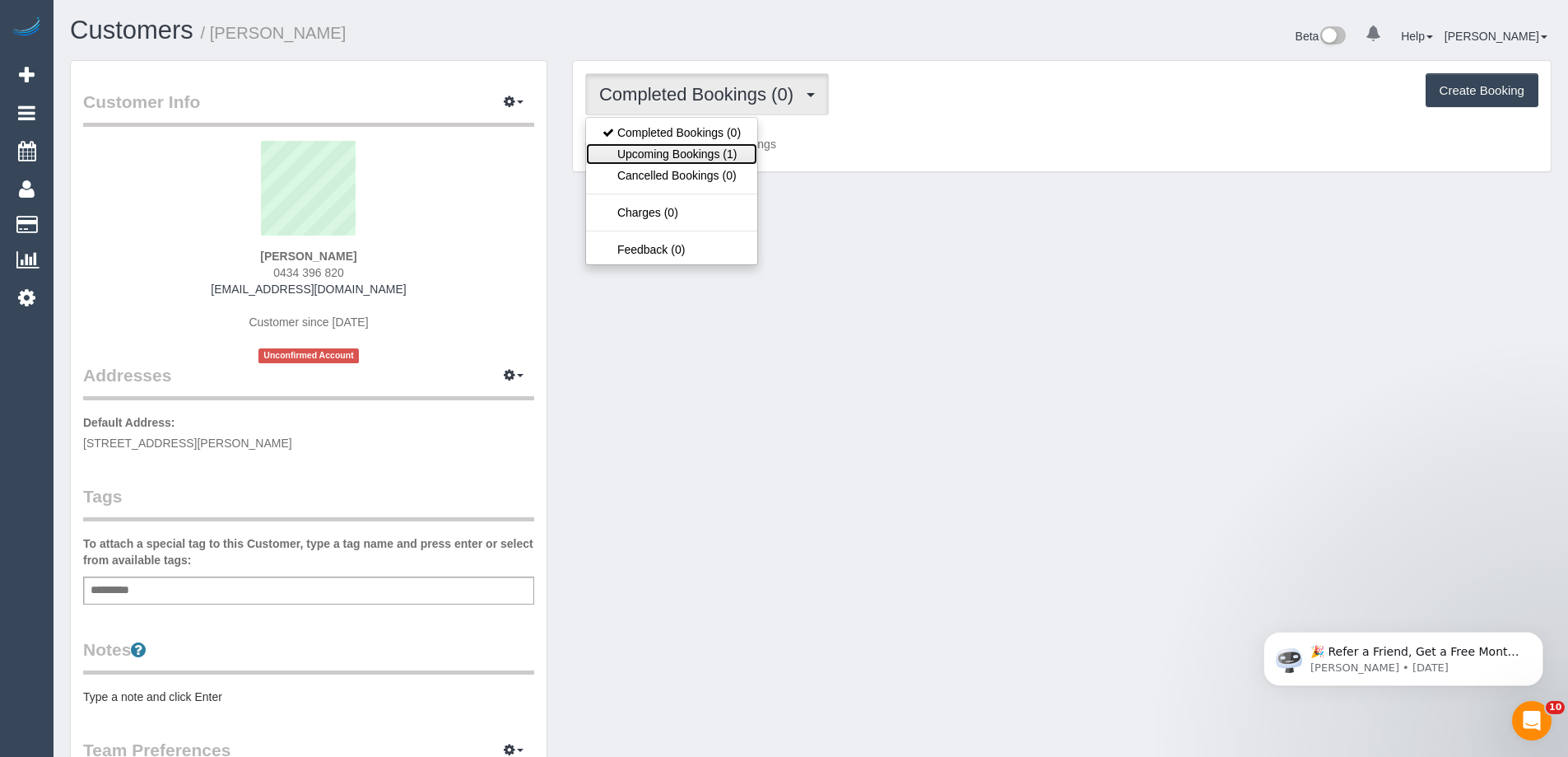
click at [651, 156] on link "Upcoming Bookings (1)" at bounding box center [672, 154] width 172 height 21
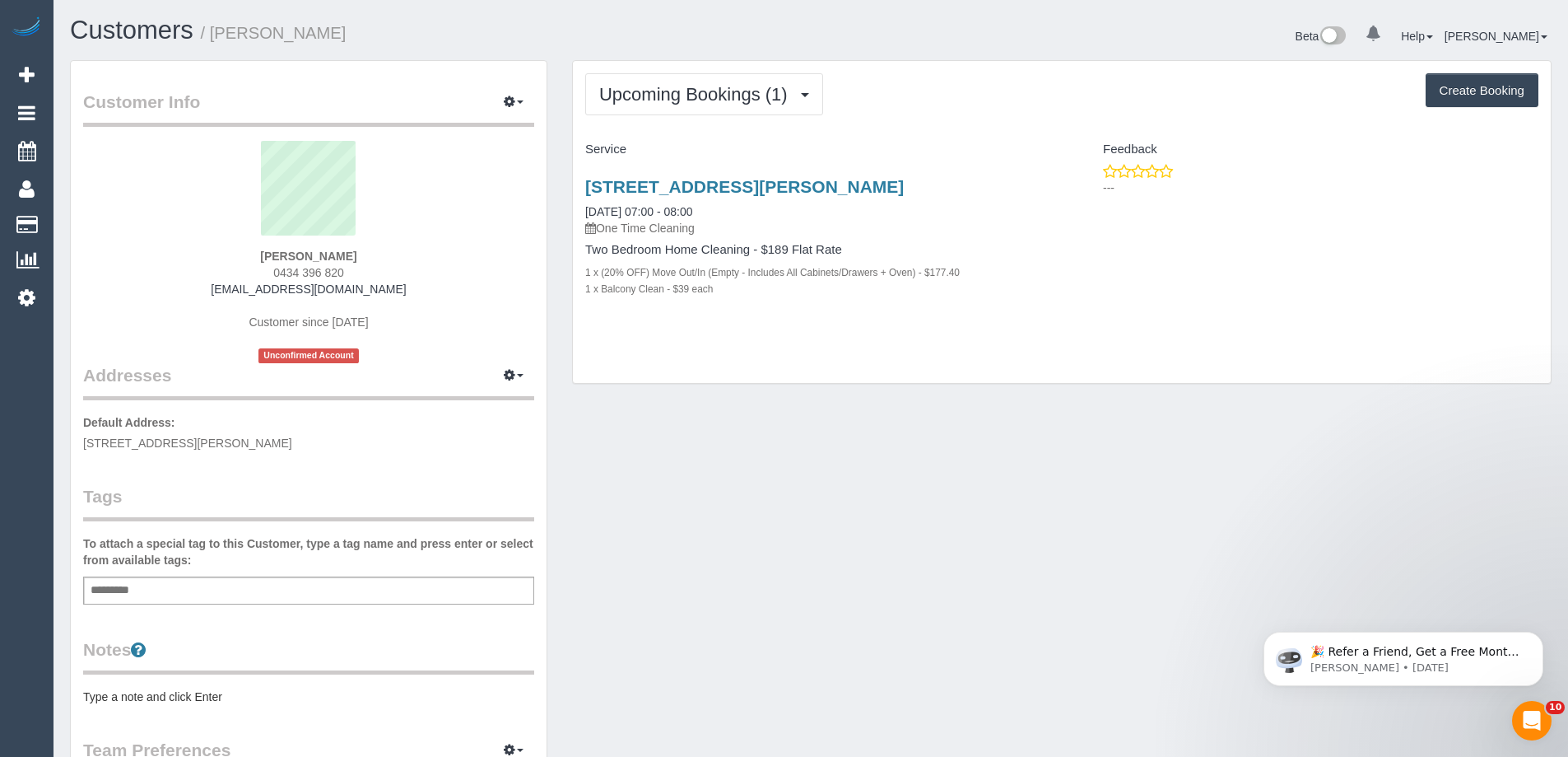
drag, startPoint x: 652, startPoint y: 215, endPoint x: 963, endPoint y: 209, distance: 311.1
click at [991, 204] on div "[STREET_ADDRESS][PERSON_NAME] [DATE] 07:00 - 08:00 One Time Cleaning" at bounding box center [817, 206] width 464 height 59
click at [624, 76] on button "Upcoming Bookings (1)" at bounding box center [703, 94] width 238 height 42
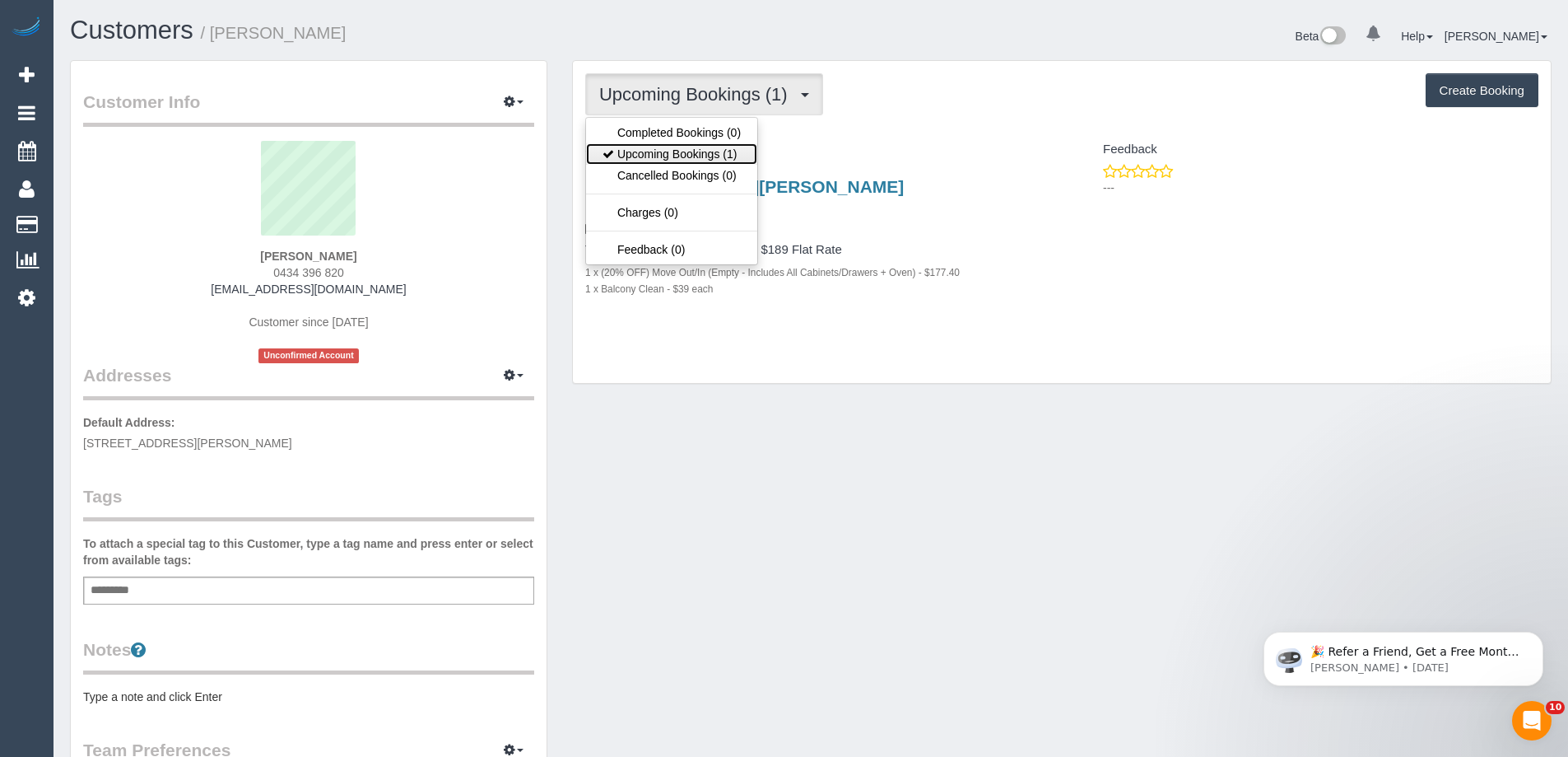
click at [652, 154] on link "Upcoming Bookings (1)" at bounding box center [672, 154] width 172 height 21
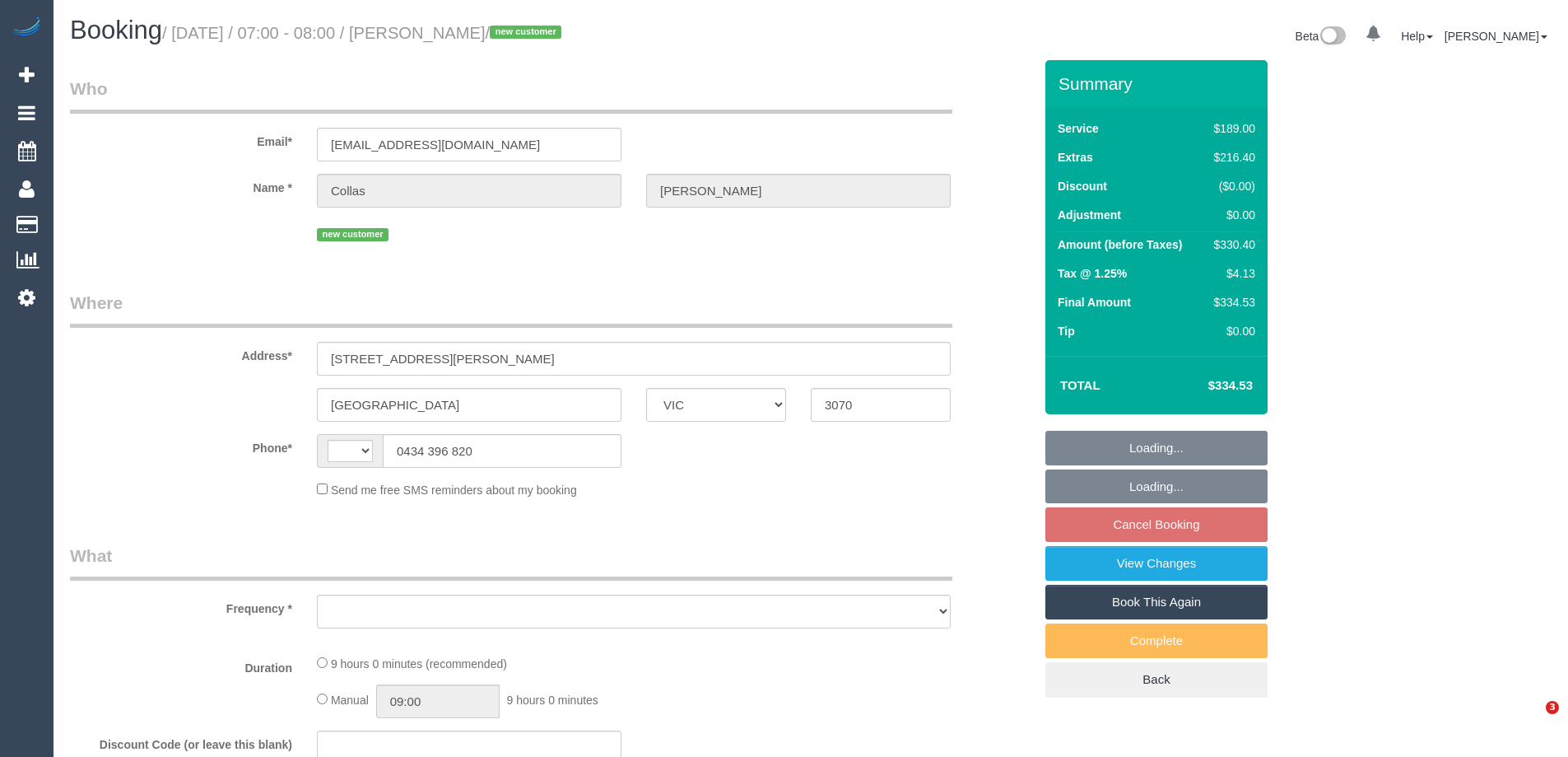
select select "VIC"
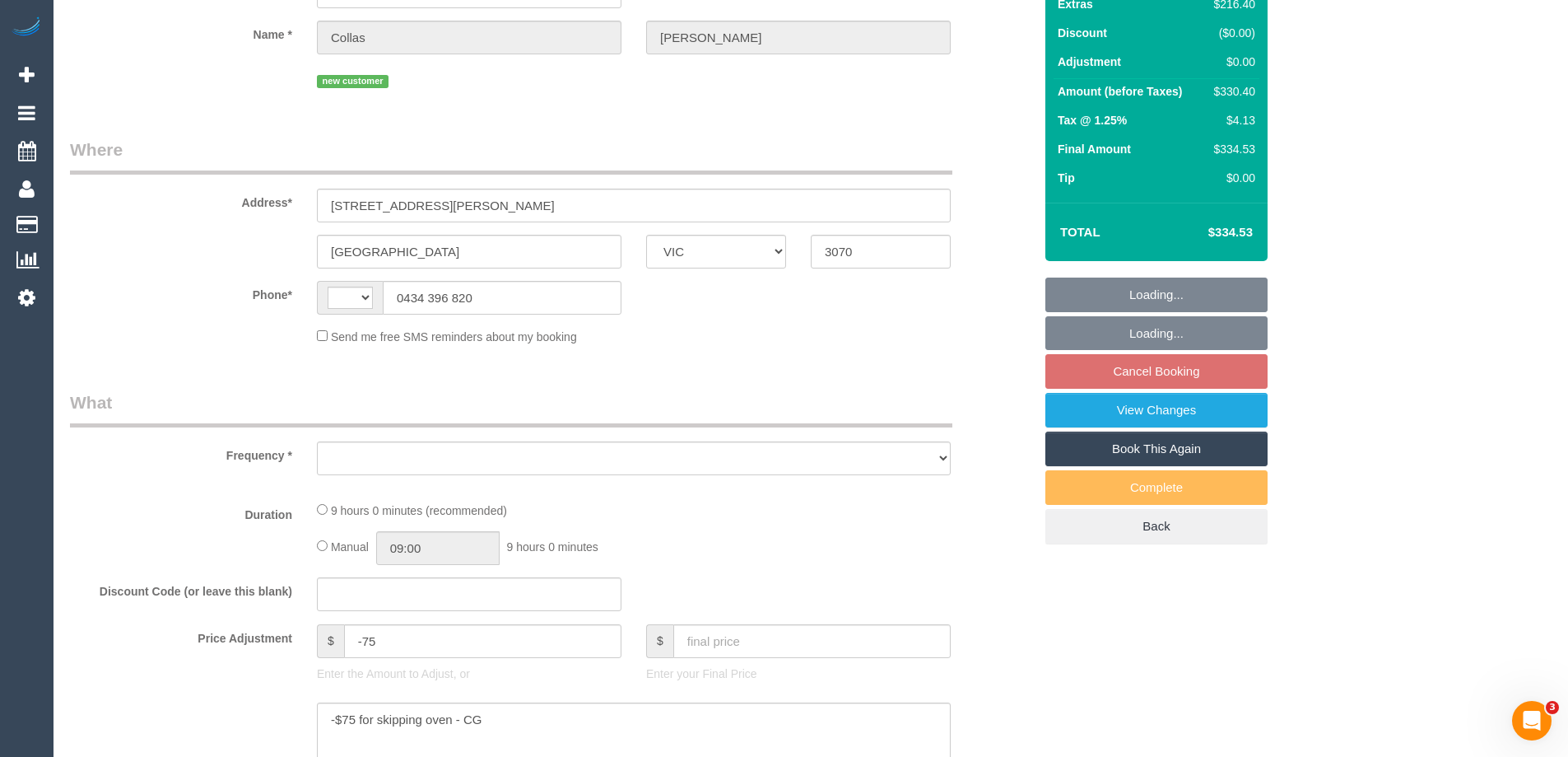
scroll to position [165, 0]
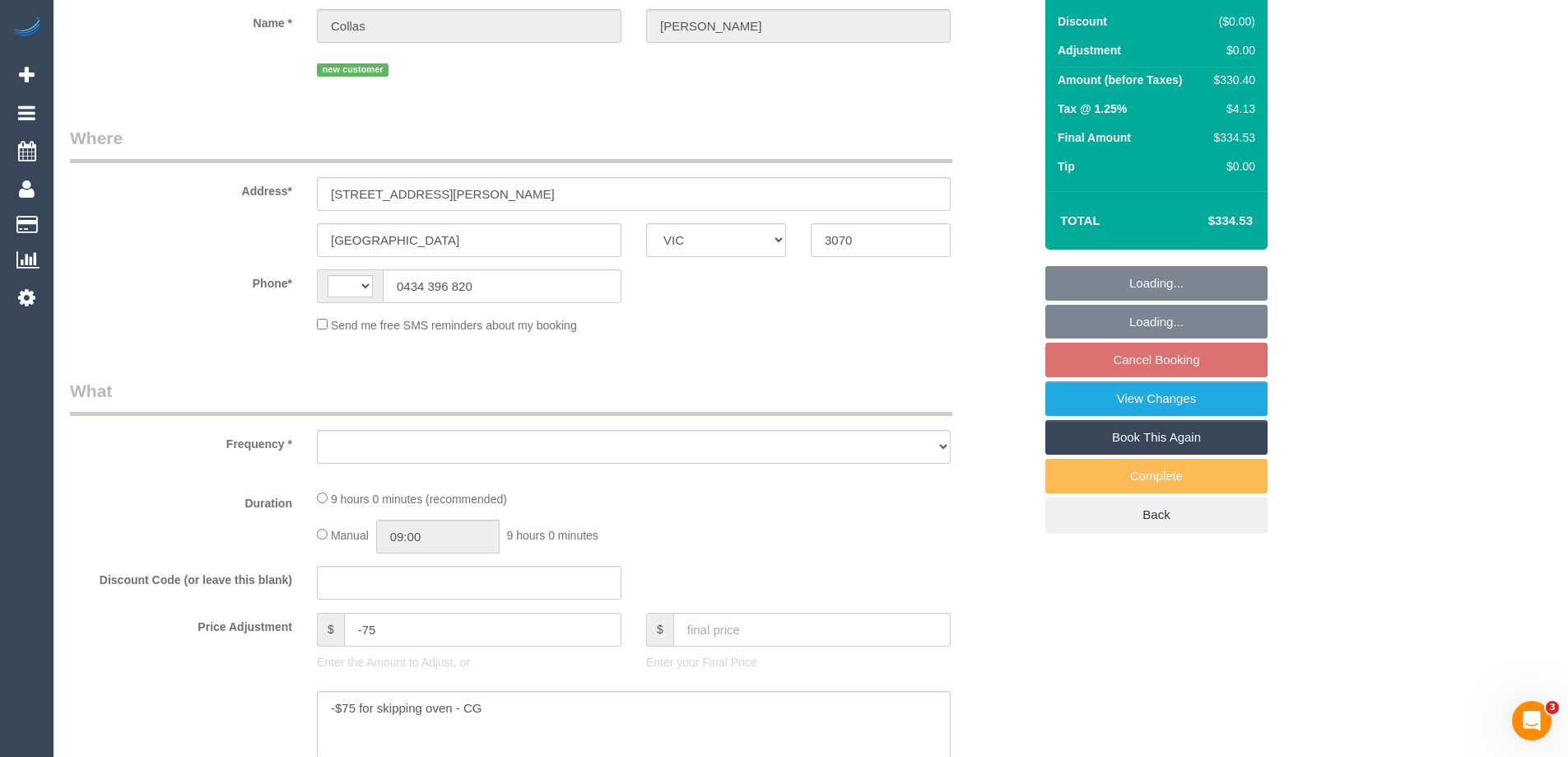
select select "object:305"
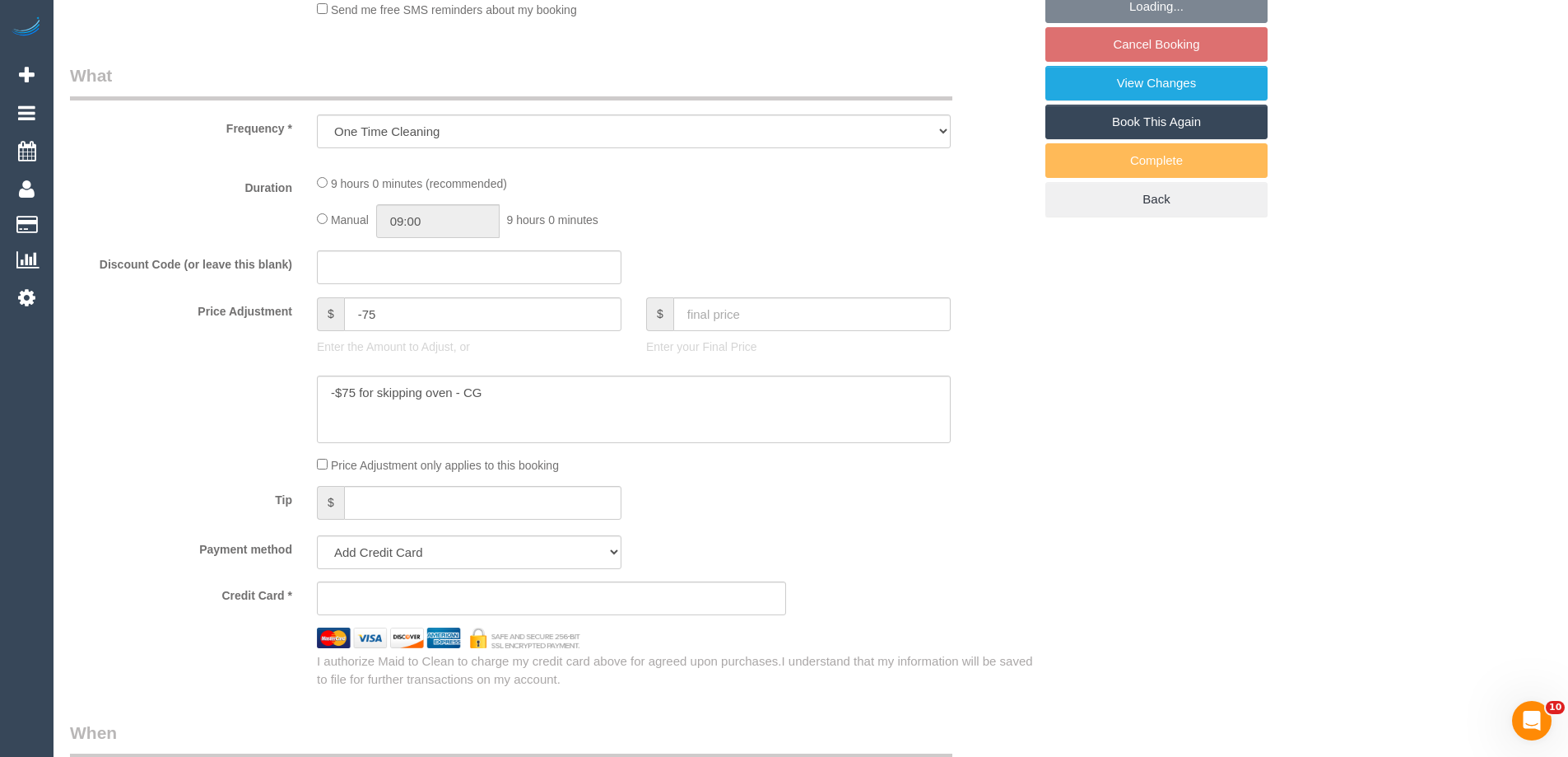
select select "string:AU"
select select "string:stripe-pm_1S5FnE2GScqysDRVhfJpZw1P"
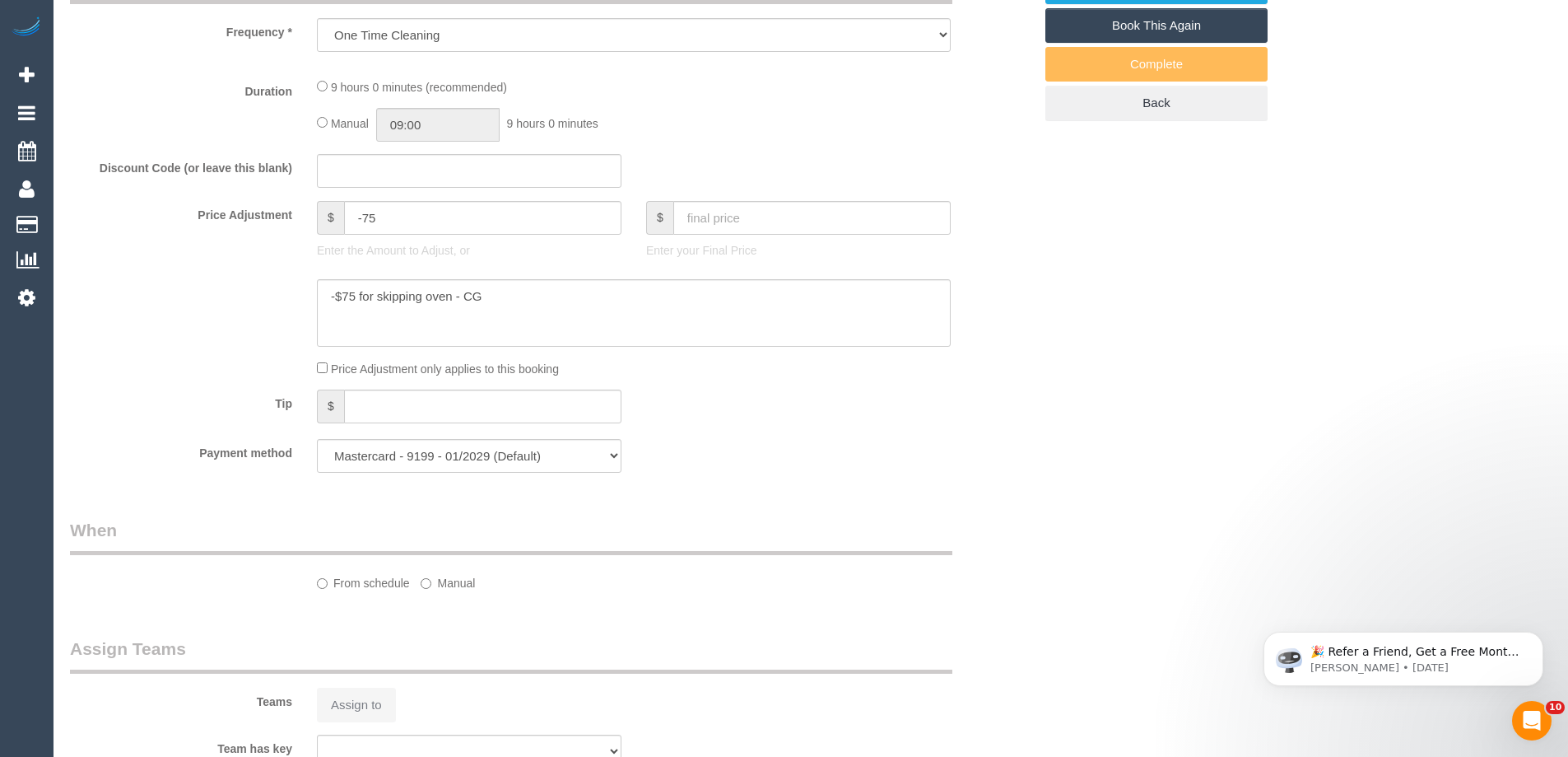
scroll to position [656, 0]
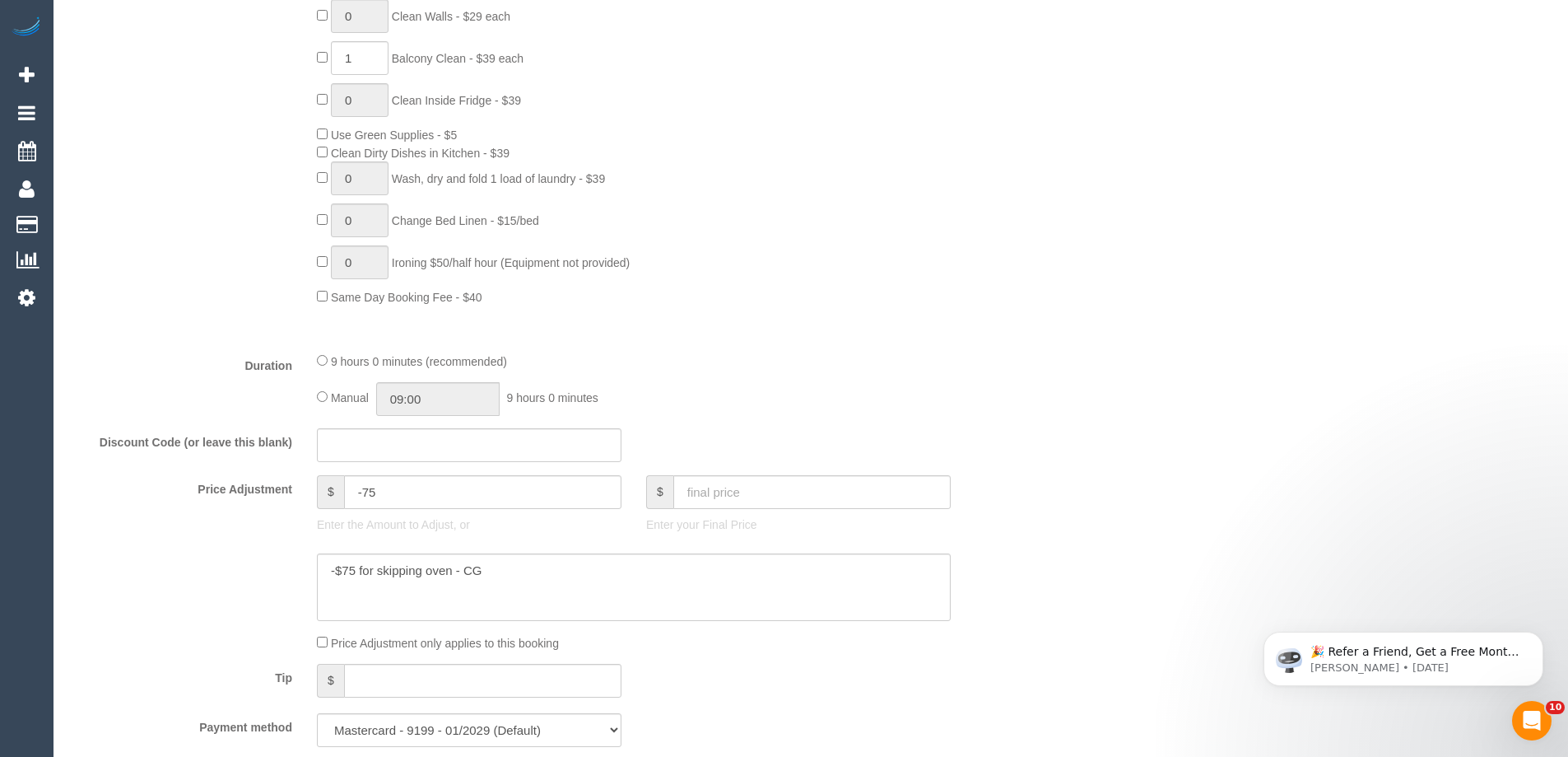
select select "number:28"
select select "number:15"
select select "number:19"
select select "number:24"
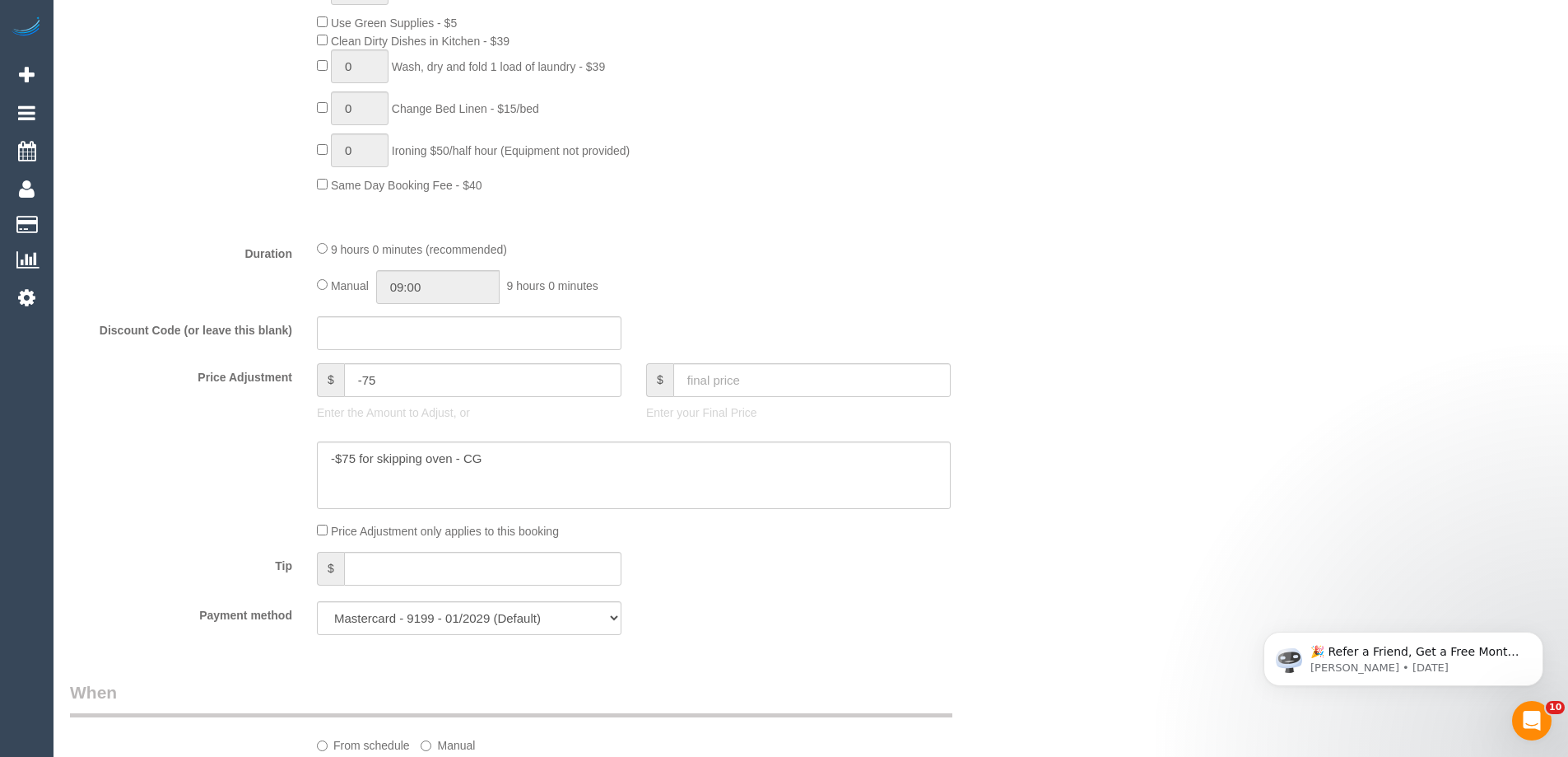
select select "object:1617"
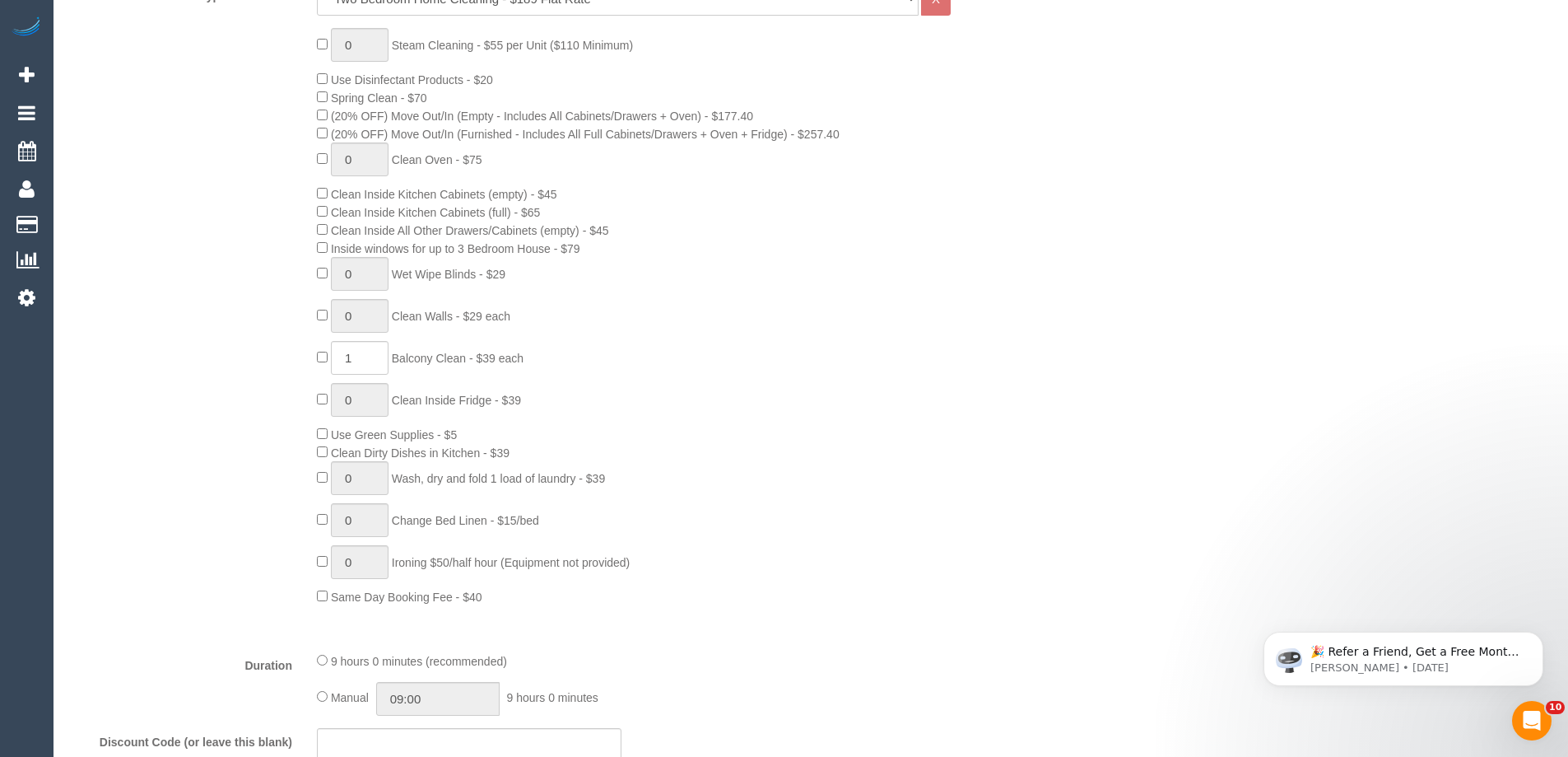
select select "spot1"
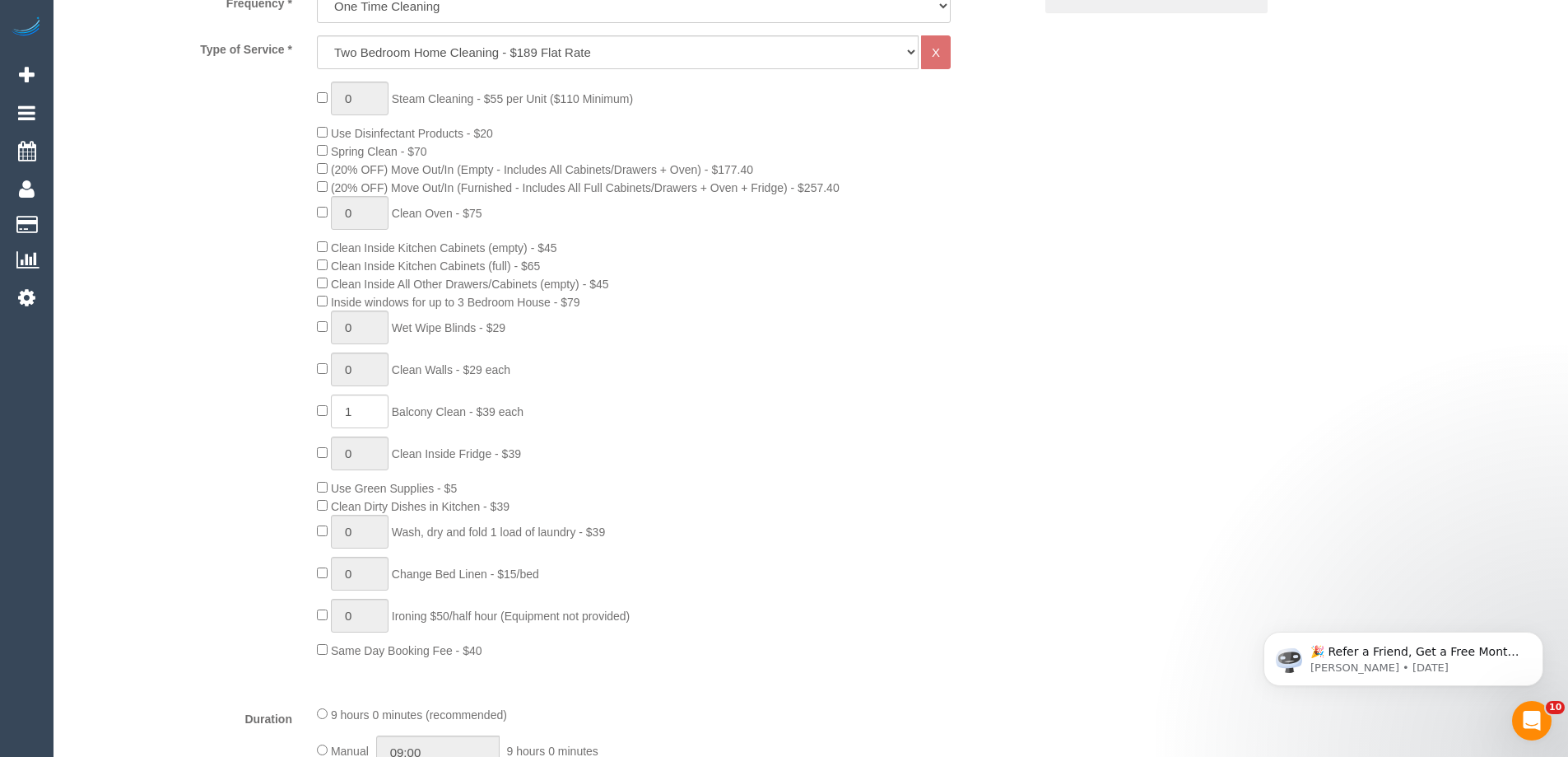
scroll to position [656, 0]
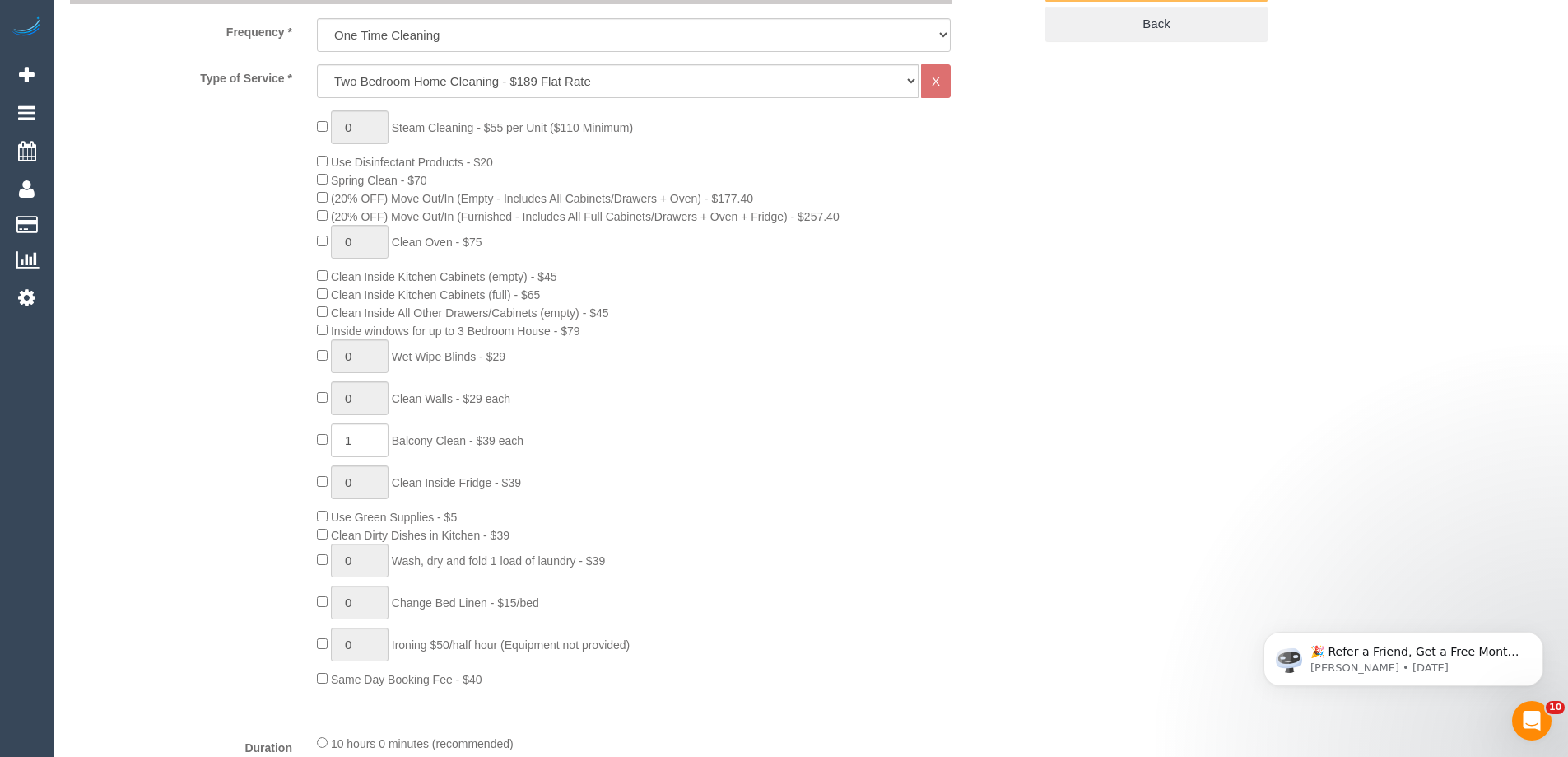
drag, startPoint x: 349, startPoint y: 331, endPoint x: 685, endPoint y: 345, distance: 336.3
click at [674, 344] on div "0 Steam Cleaning - $55 per Unit ($110 Minimum) Use Disinfectant Products - $20 …" at bounding box center [674, 399] width 740 height 578
click at [690, 345] on div "0 Steam Cleaning - $55 per Unit ($110 Minimum) Use Disinfectant Products - $20 …" at bounding box center [674, 399] width 740 height 578
select select "spot25"
drag, startPoint x: 538, startPoint y: 329, endPoint x: 618, endPoint y: 331, distance: 80.0
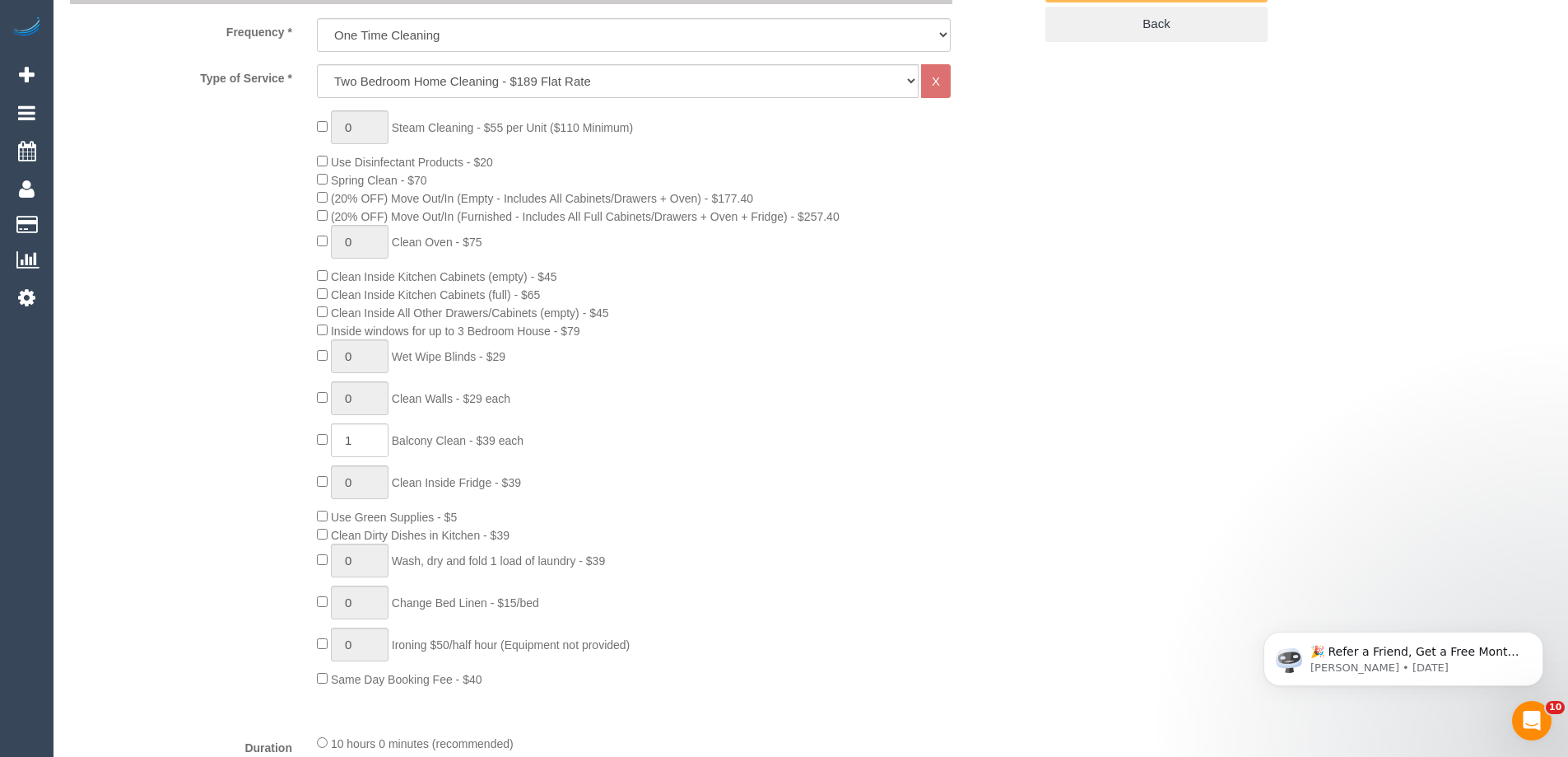
click at [618, 331] on div "0 Steam Cleaning - $55 per Unit ($110 Minimum) Use Disinfectant Products - $20 …" at bounding box center [674, 399] width 740 height 578
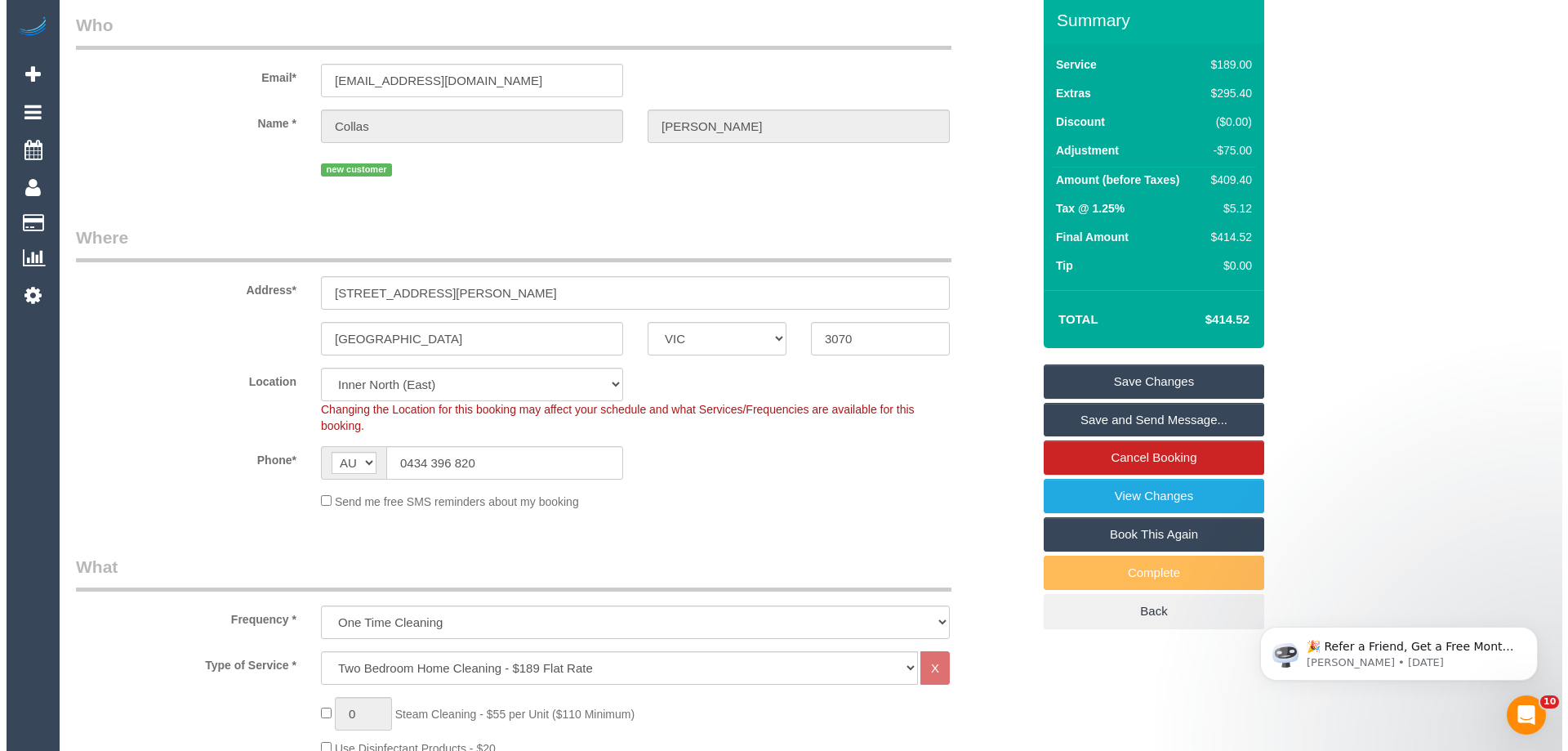
scroll to position [0, 0]
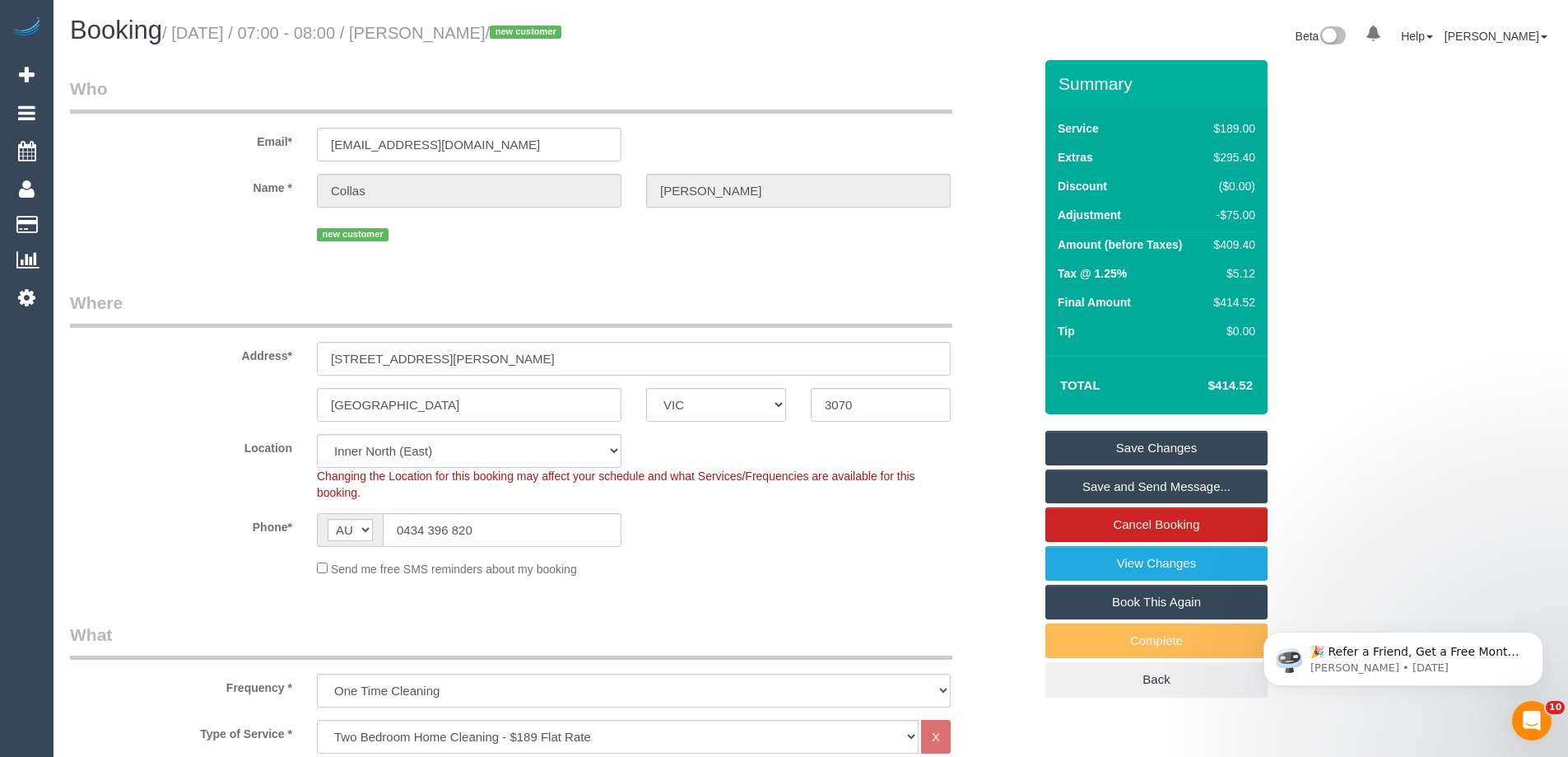
drag, startPoint x: 1224, startPoint y: 241, endPoint x: 1242, endPoint y: 245, distance: 18.4
click at [1242, 245] on div "$409.40" at bounding box center [1231, 244] width 48 height 16
click at [1248, 244] on div "$409.40" at bounding box center [1231, 244] width 48 height 16
click at [1129, 450] on link "Save Changes" at bounding box center [1155, 448] width 222 height 34
